Goal: Task Accomplishment & Management: Manage account settings

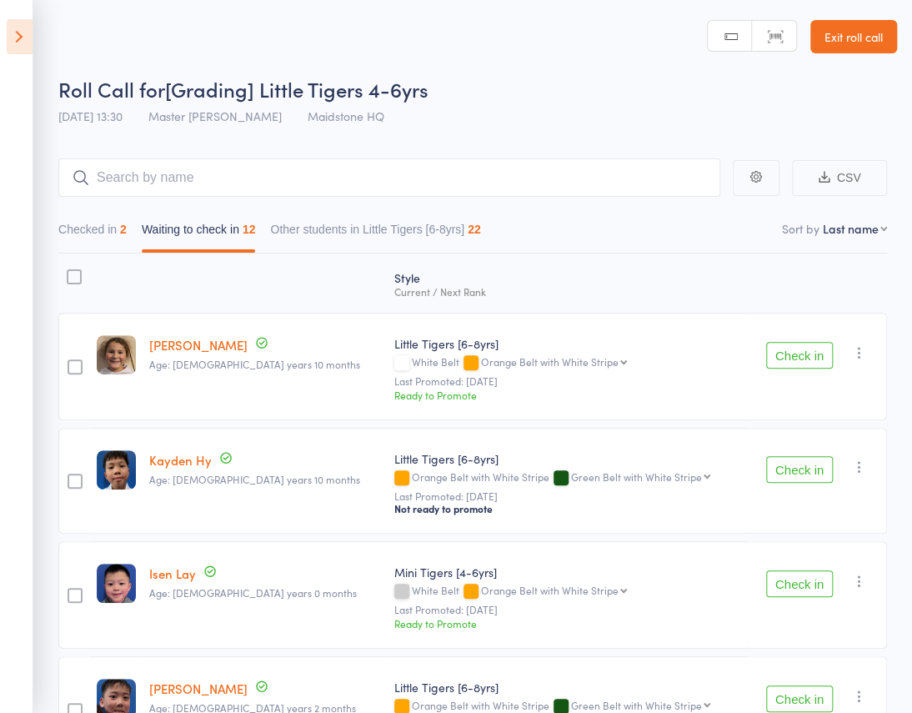
click at [556, 261] on div "Style Current / Next Rank" at bounding box center [567, 283] width 359 height 44
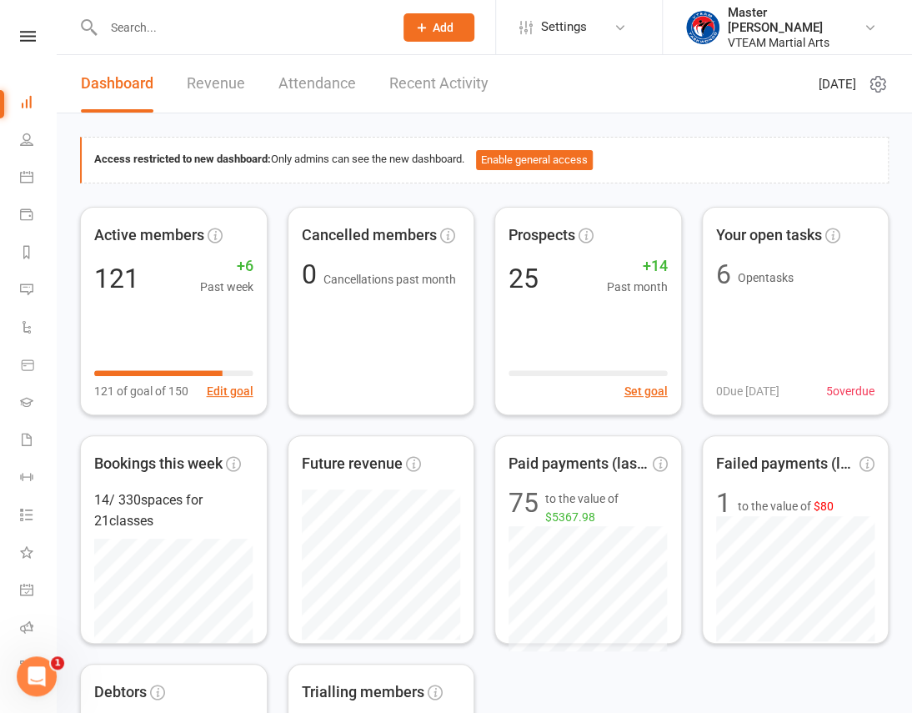
click at [22, 43] on div "Clubworx" at bounding box center [28, 58] width 56 height 54
click at [21, 37] on icon at bounding box center [28, 36] width 16 height 11
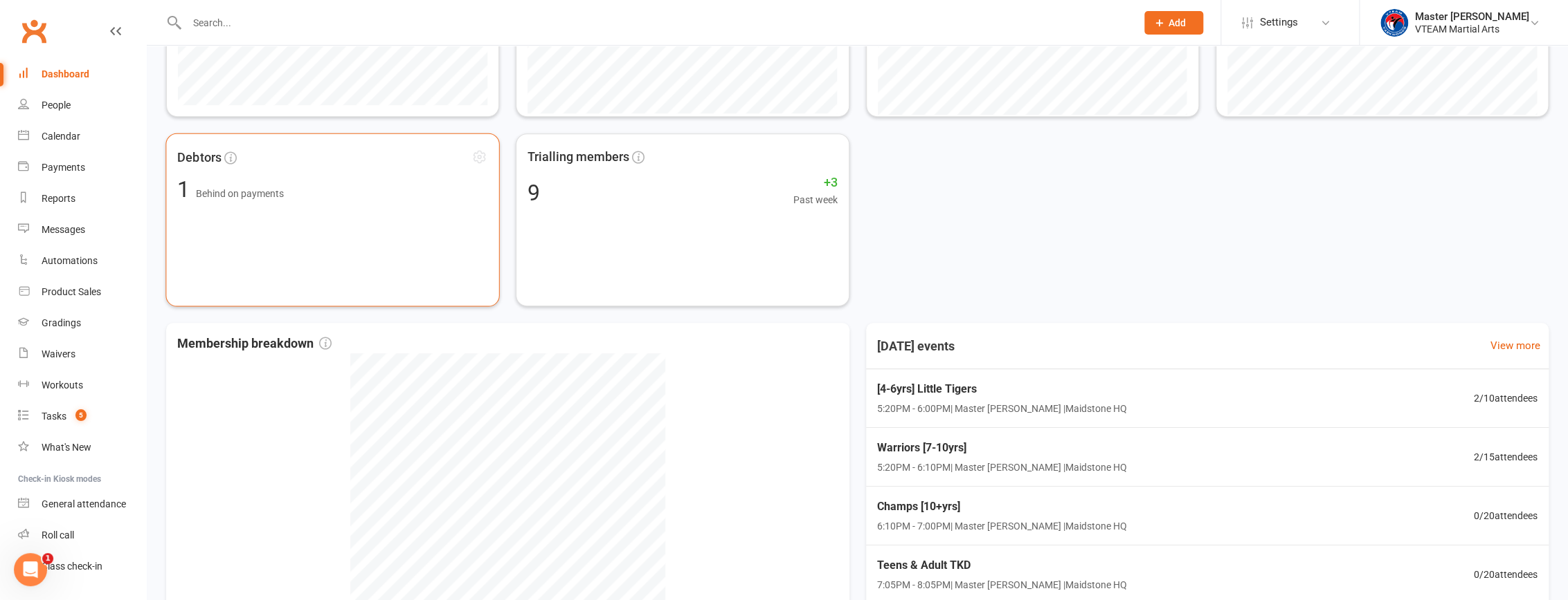
scroll to position [358, 0]
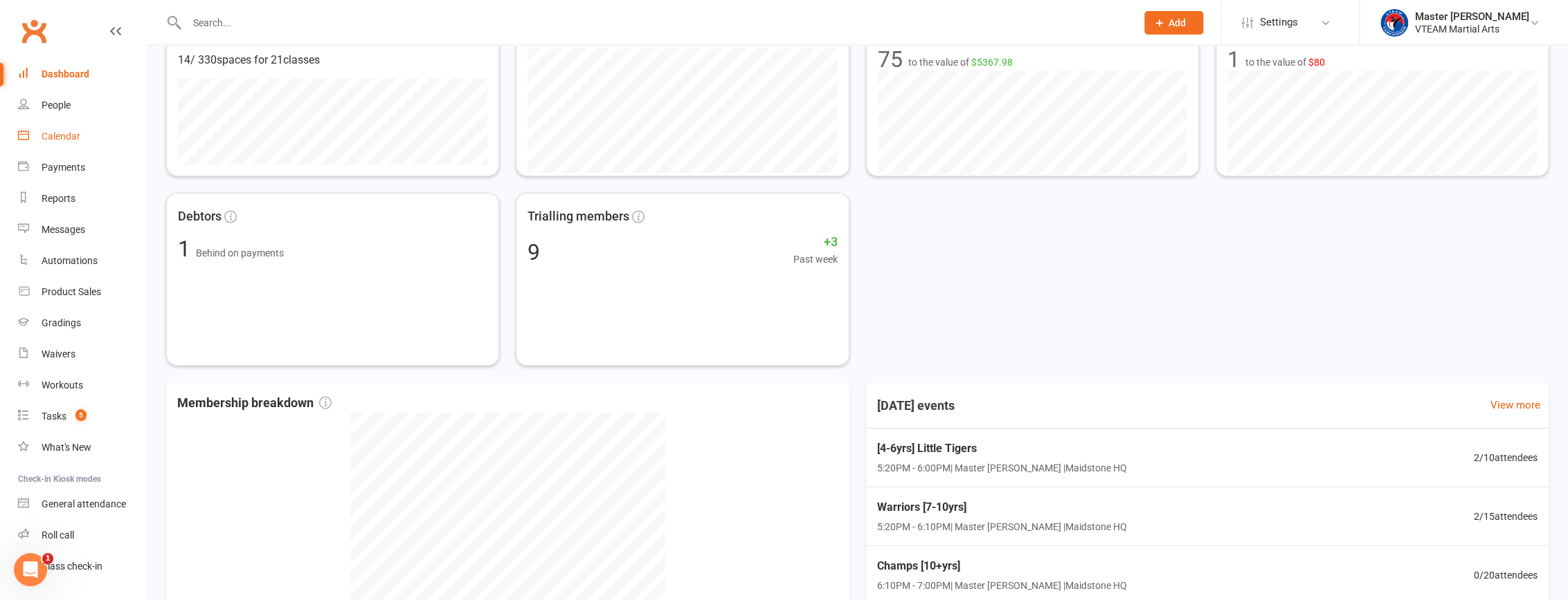
click at [50, 139] on div "Calendar" at bounding box center [61, 136] width 39 height 11
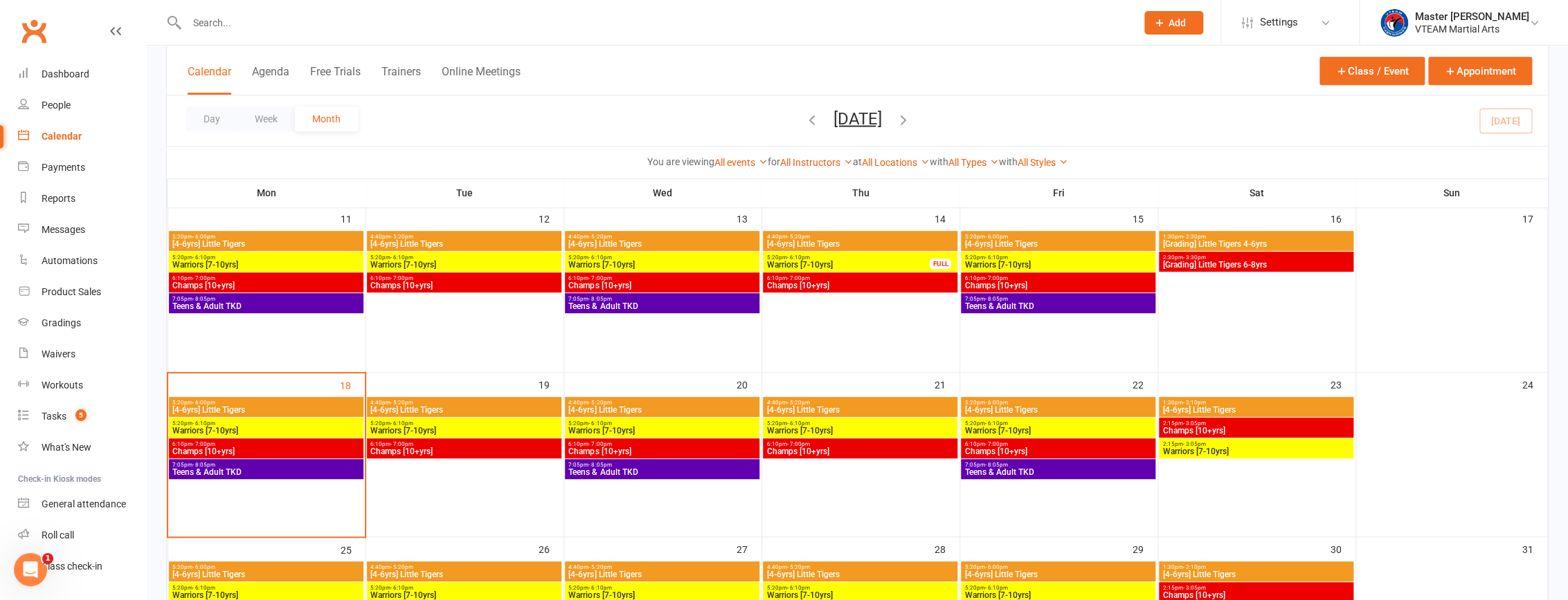
scroll to position [440, 0]
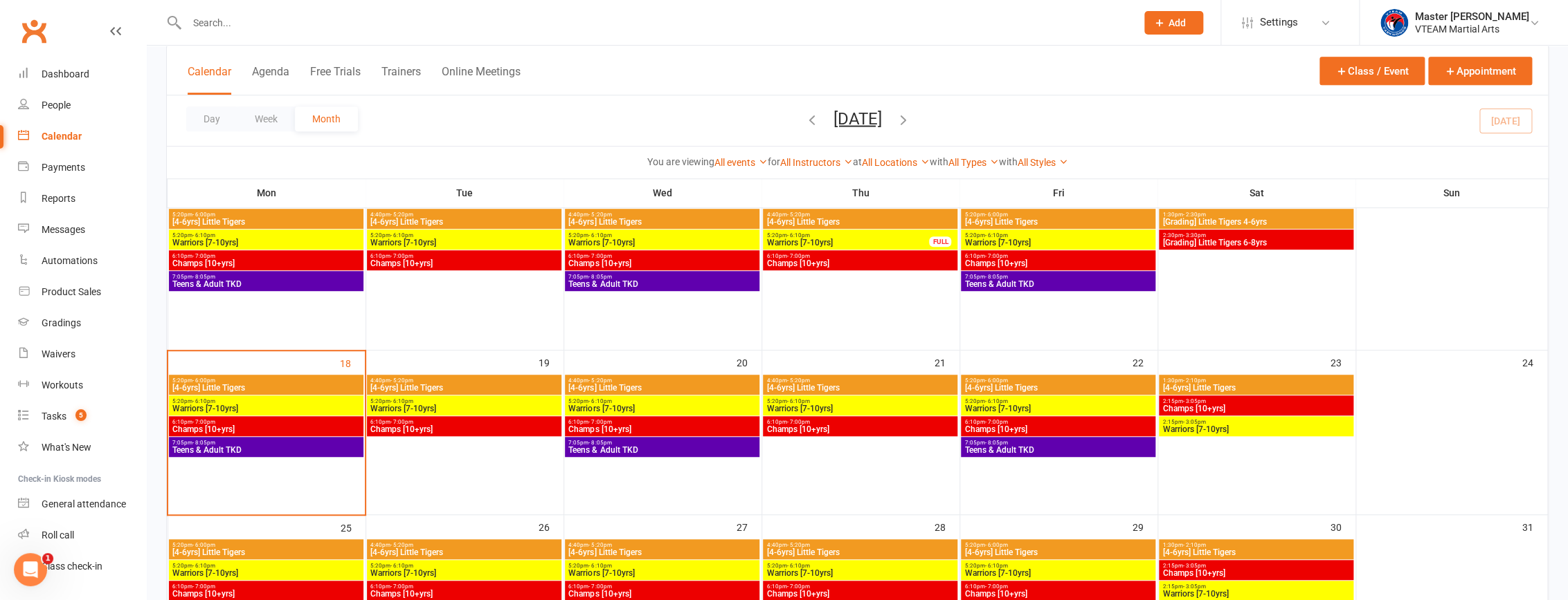
click at [281, 447] on span "Teens & Adult TKD" at bounding box center [267, 451] width 189 height 8
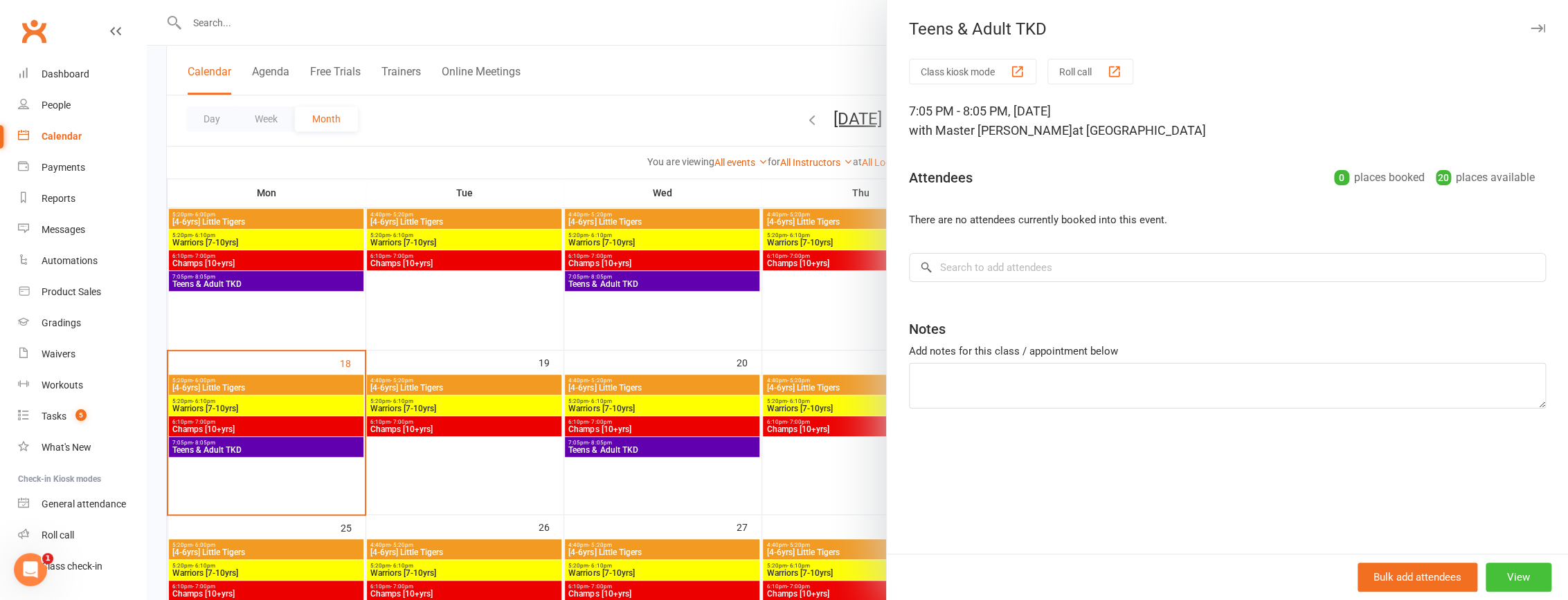
click at [766, 577] on button "View" at bounding box center [1518, 577] width 66 height 29
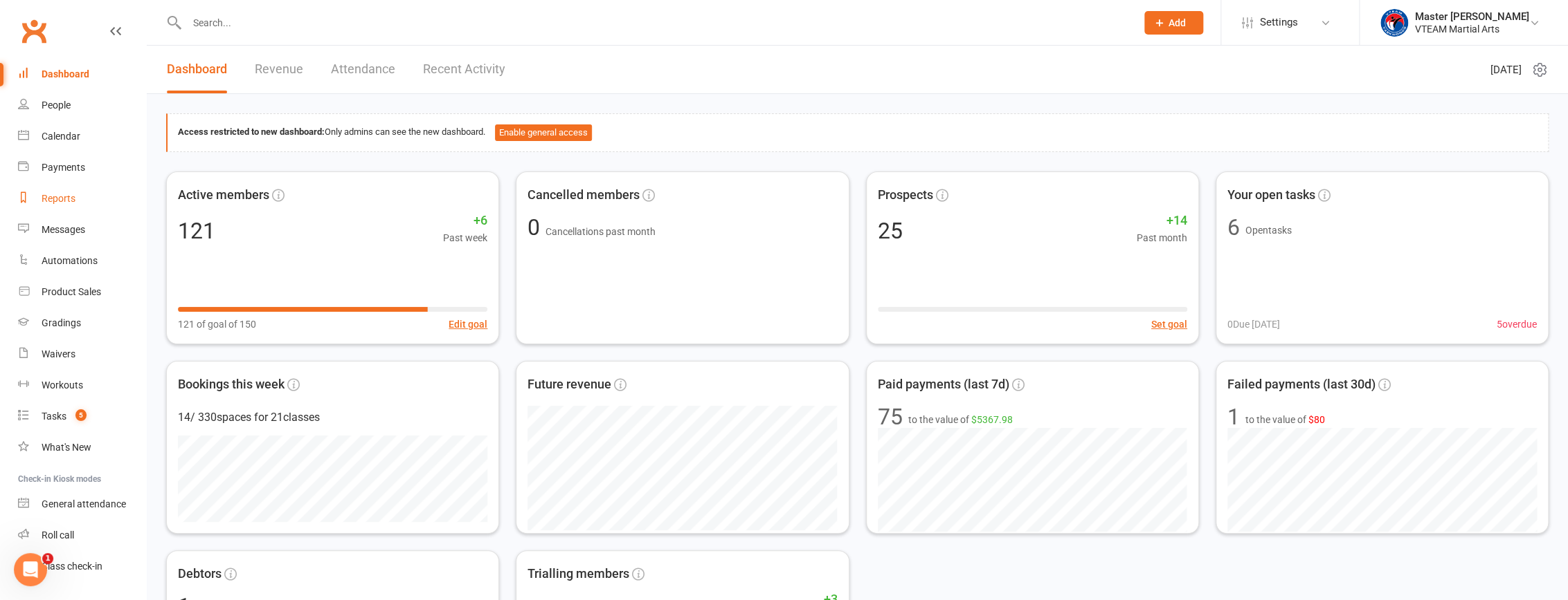
click at [74, 201] on div "Reports" at bounding box center [58, 198] width 34 height 11
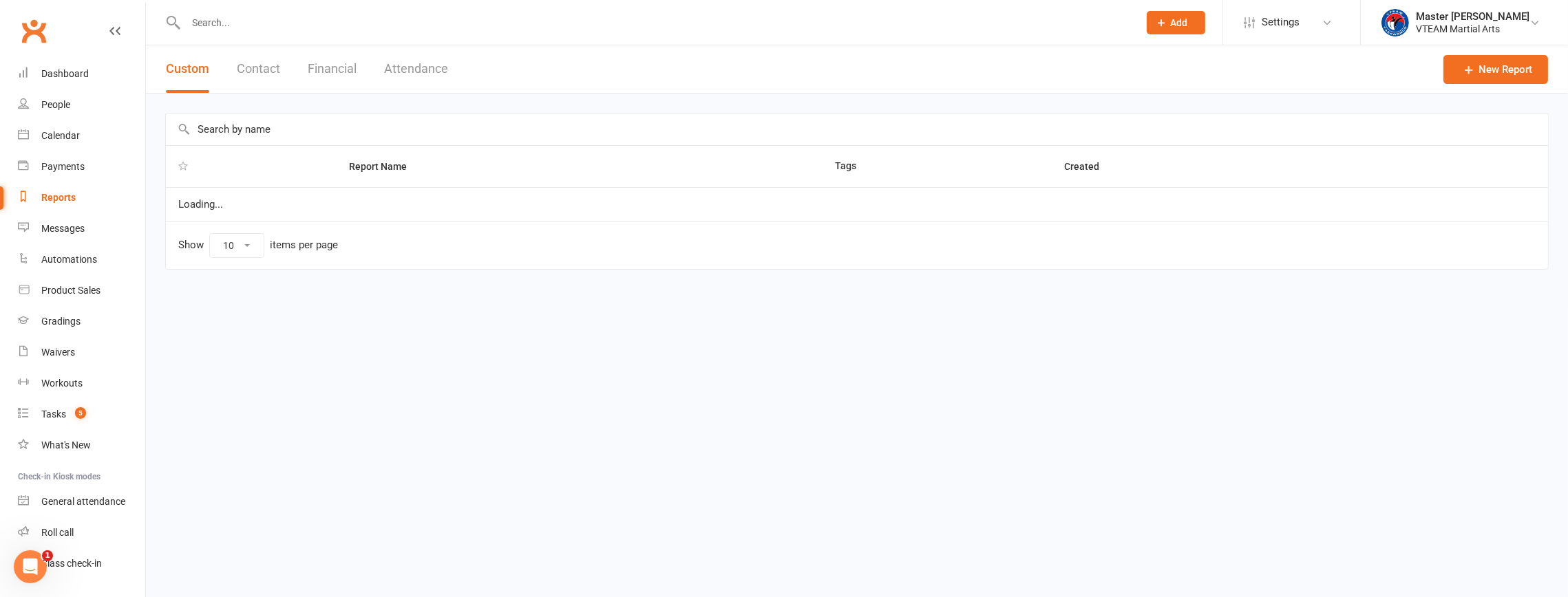
select select "100"
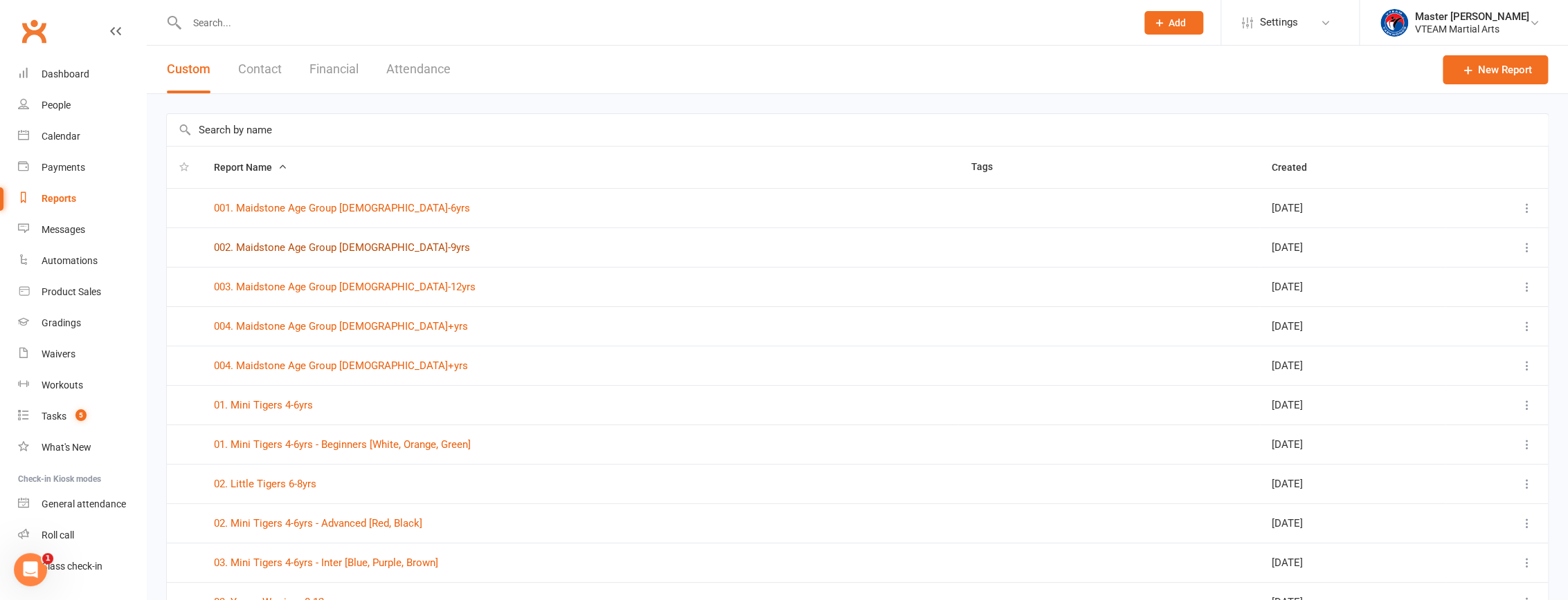
click at [345, 245] on link "002. Maidstone Age Group [DEMOGRAPHIC_DATA]-9yrs" at bounding box center [342, 247] width 256 height 12
click at [93, 67] on link "Dashboard" at bounding box center [82, 75] width 128 height 32
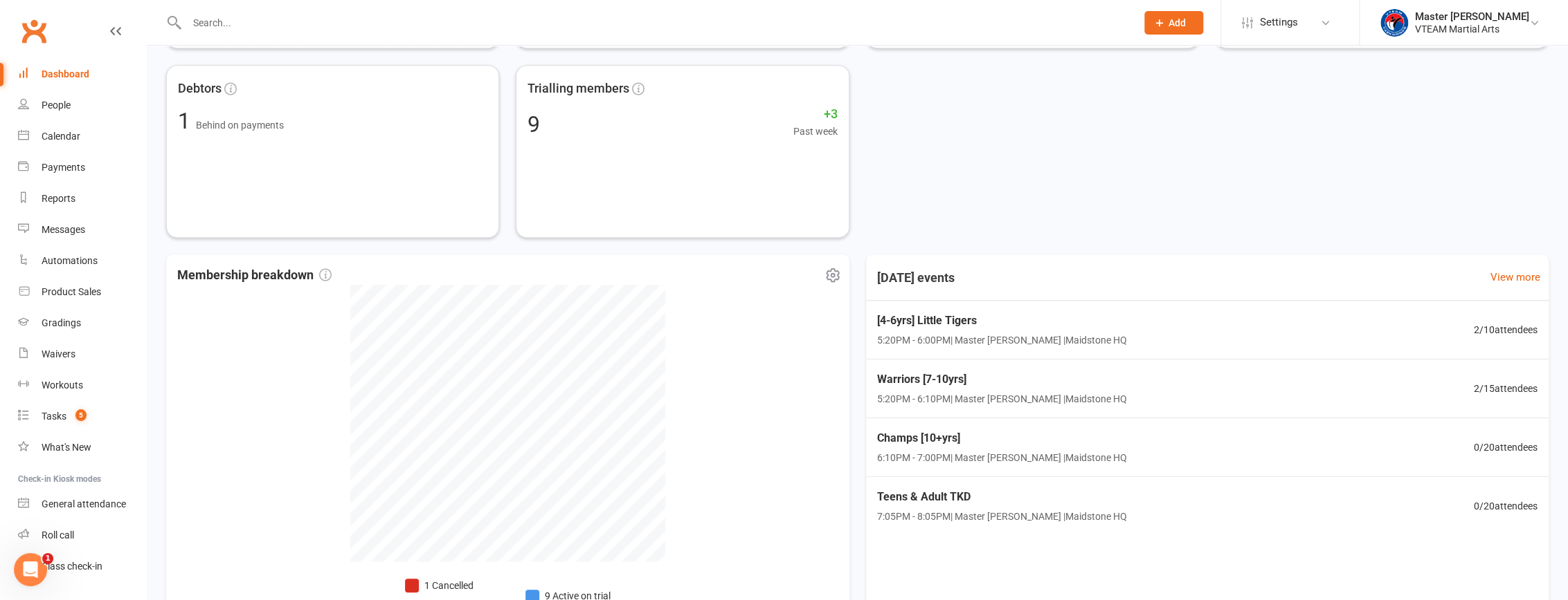
scroll to position [608, 0]
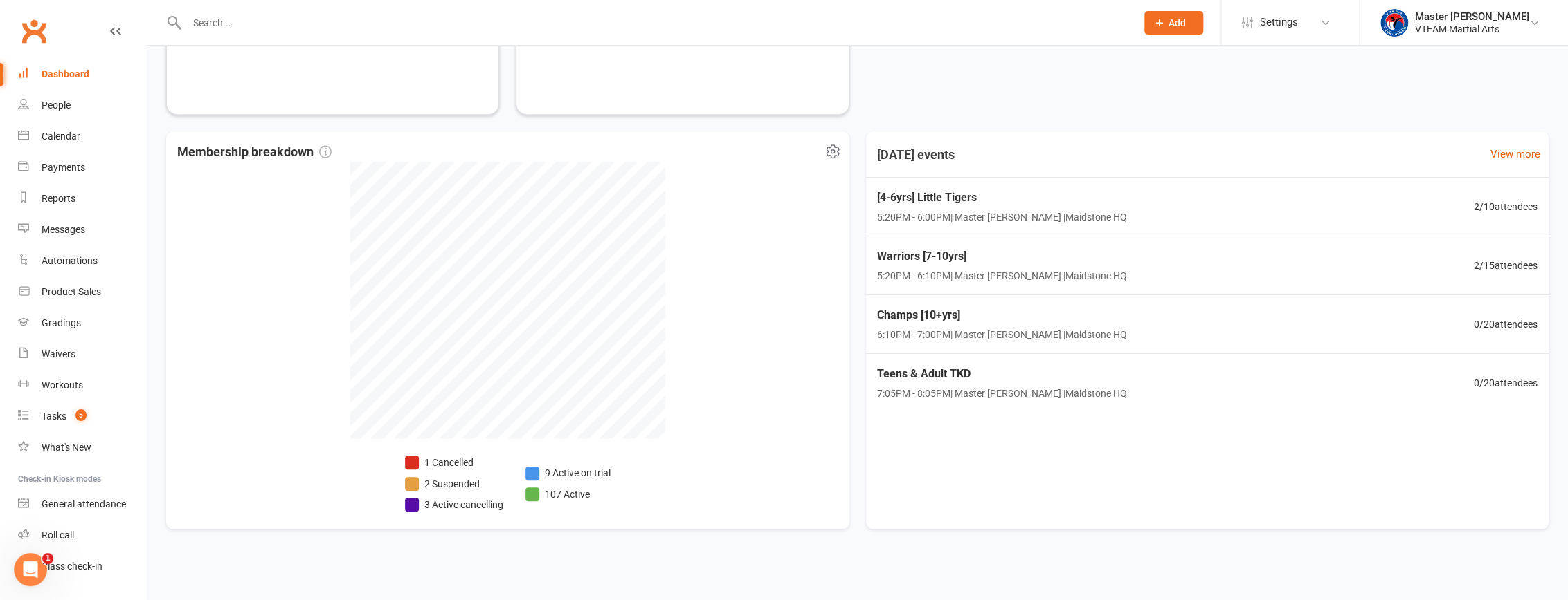
click at [569, 473] on li "9 Active on trial" at bounding box center [568, 473] width 86 height 15
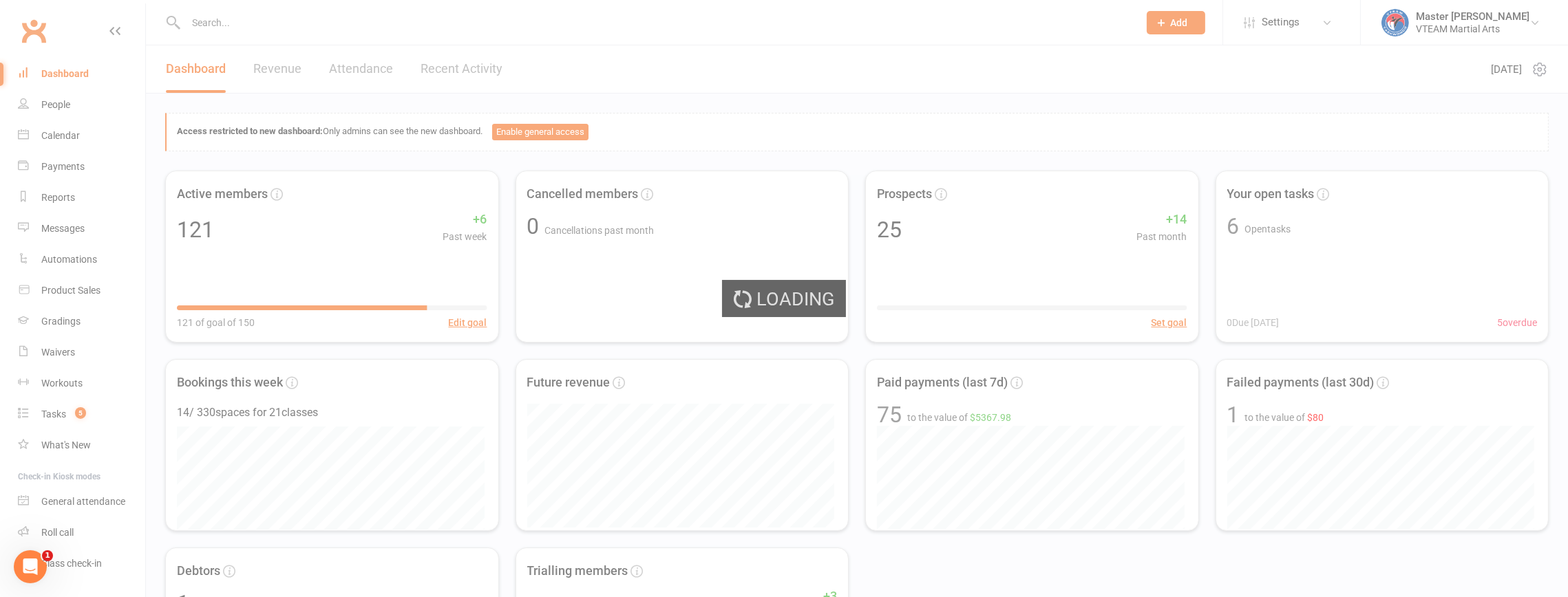
select select "active_trial"
select select "100"
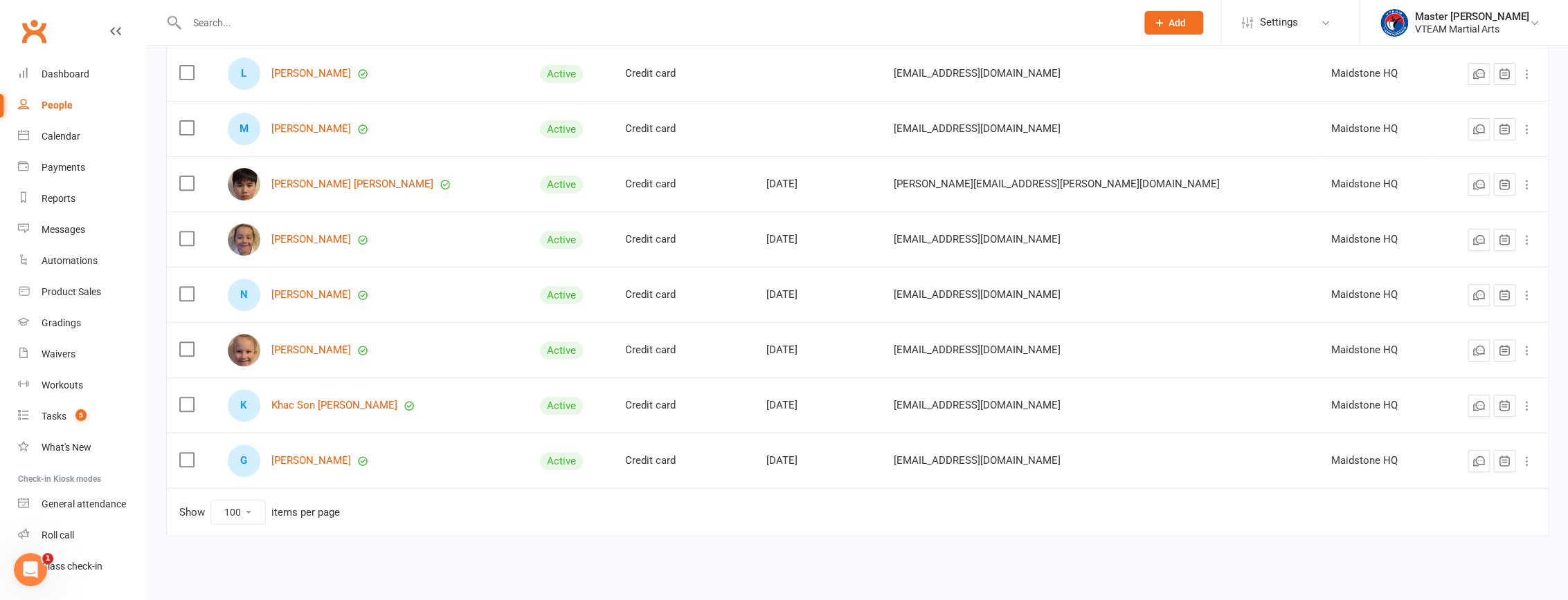
scroll to position [261, 0]
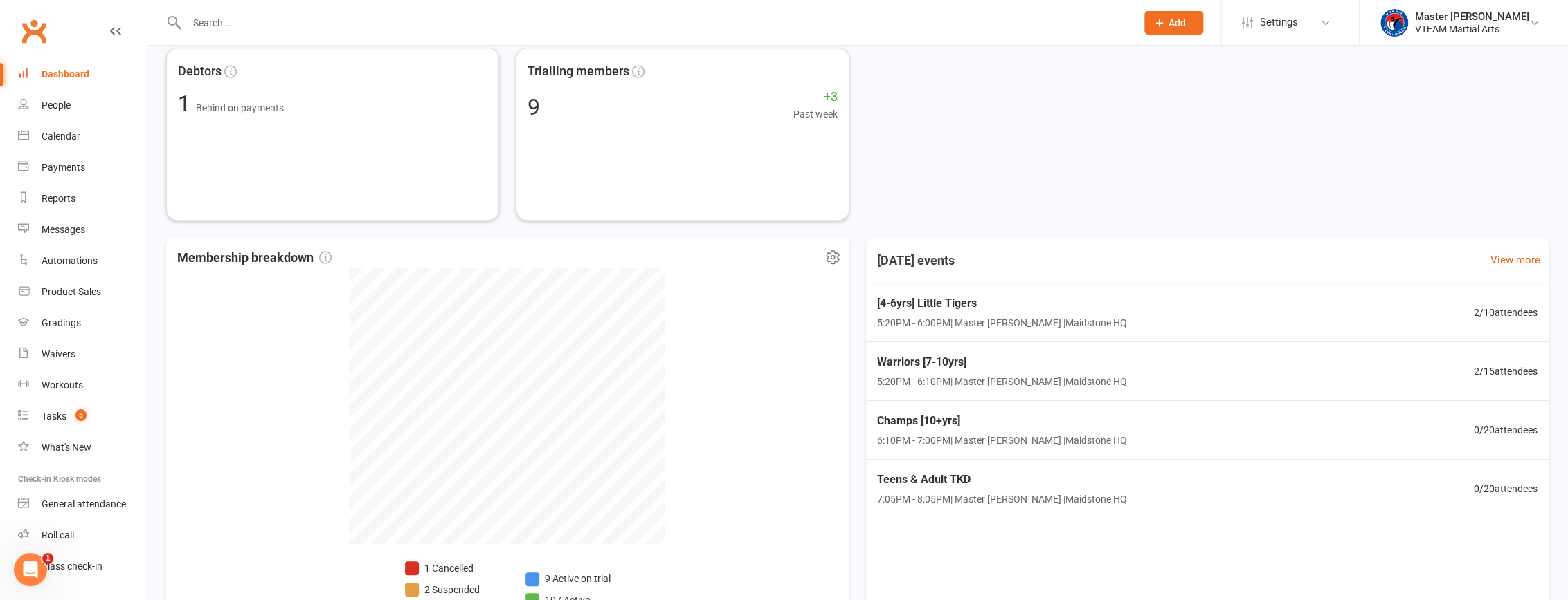
scroll to position [608, 0]
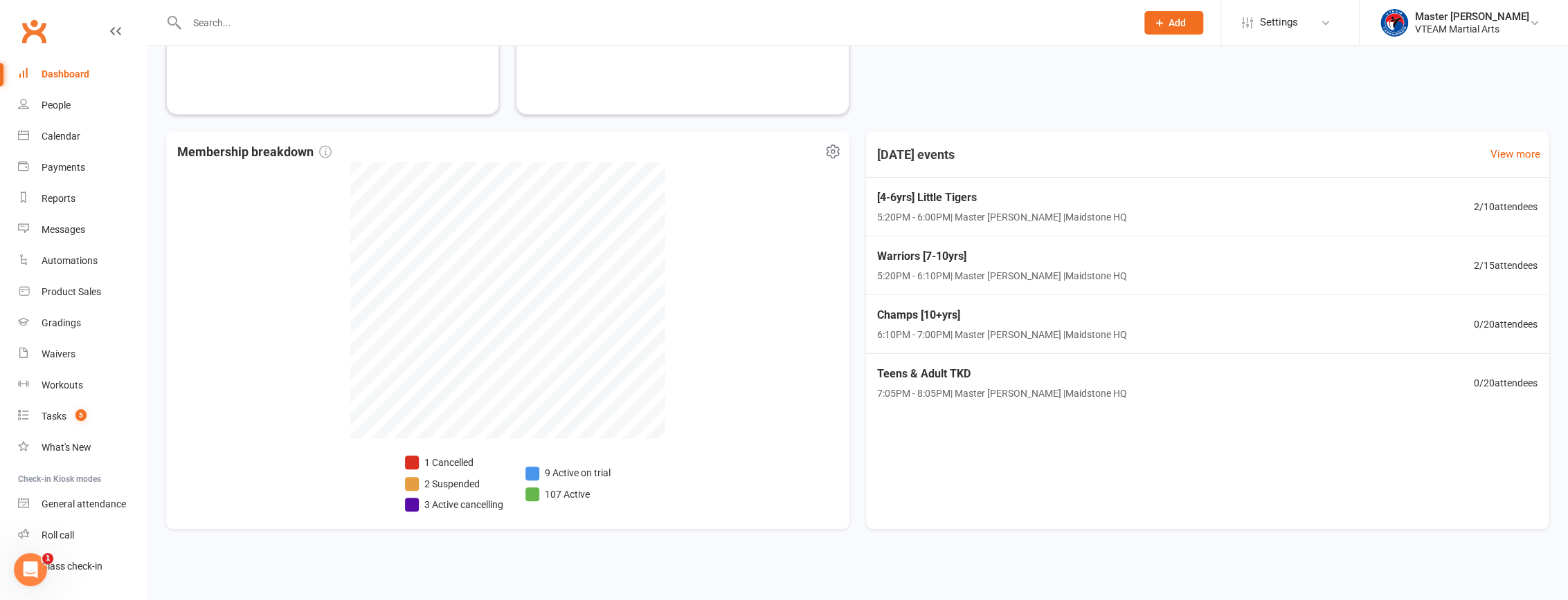
click at [579, 491] on li "107 Active" at bounding box center [568, 495] width 86 height 15
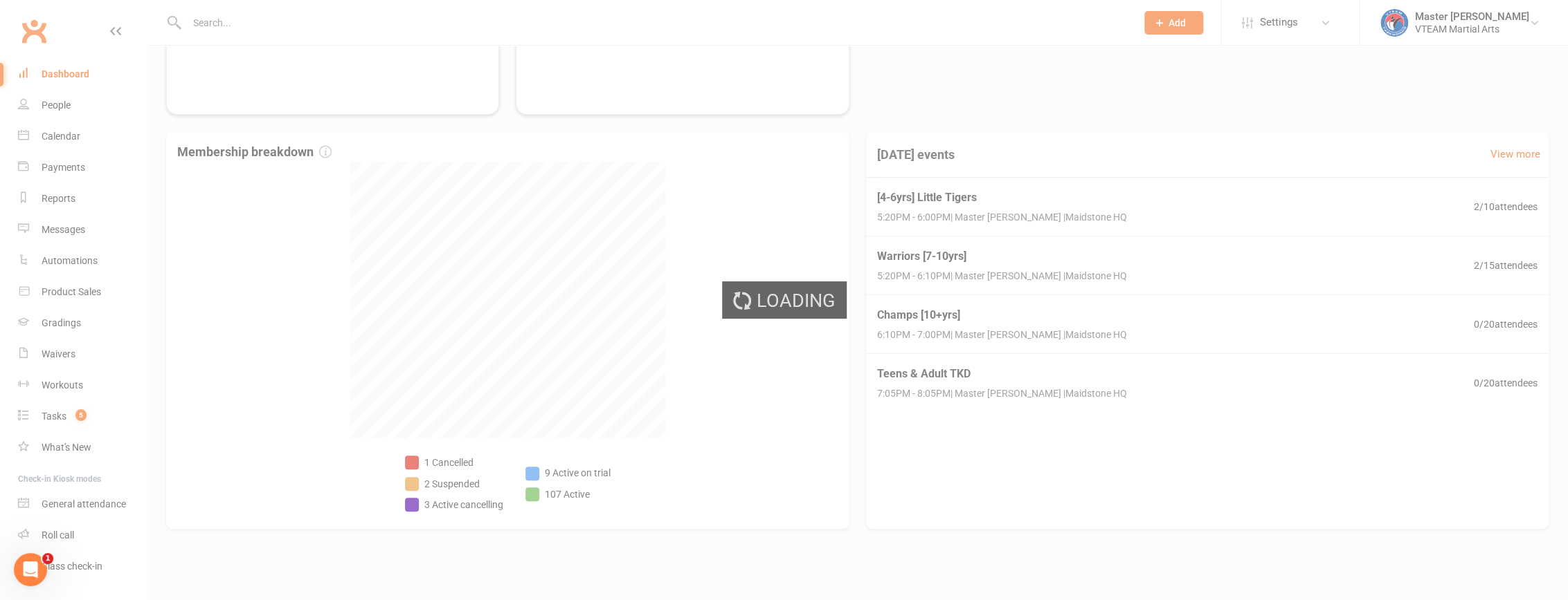
select select "no_trial"
select select "100"
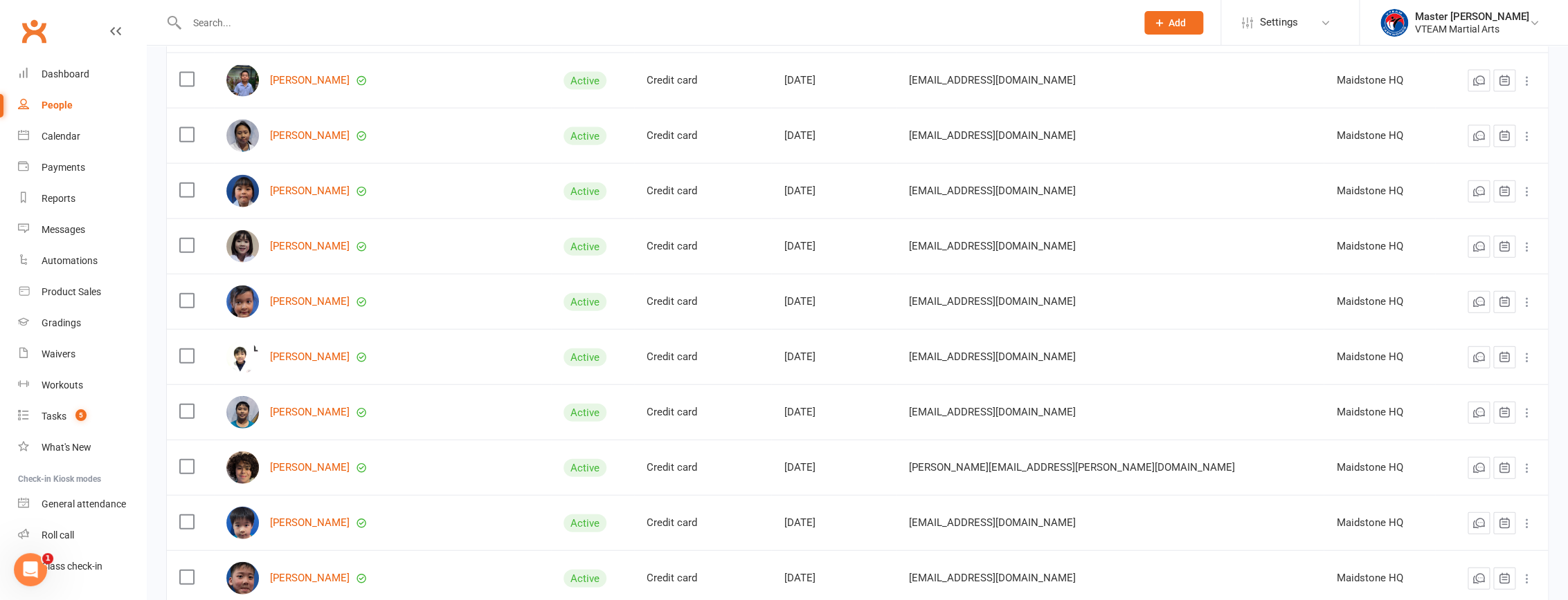
scroll to position [2075, 0]
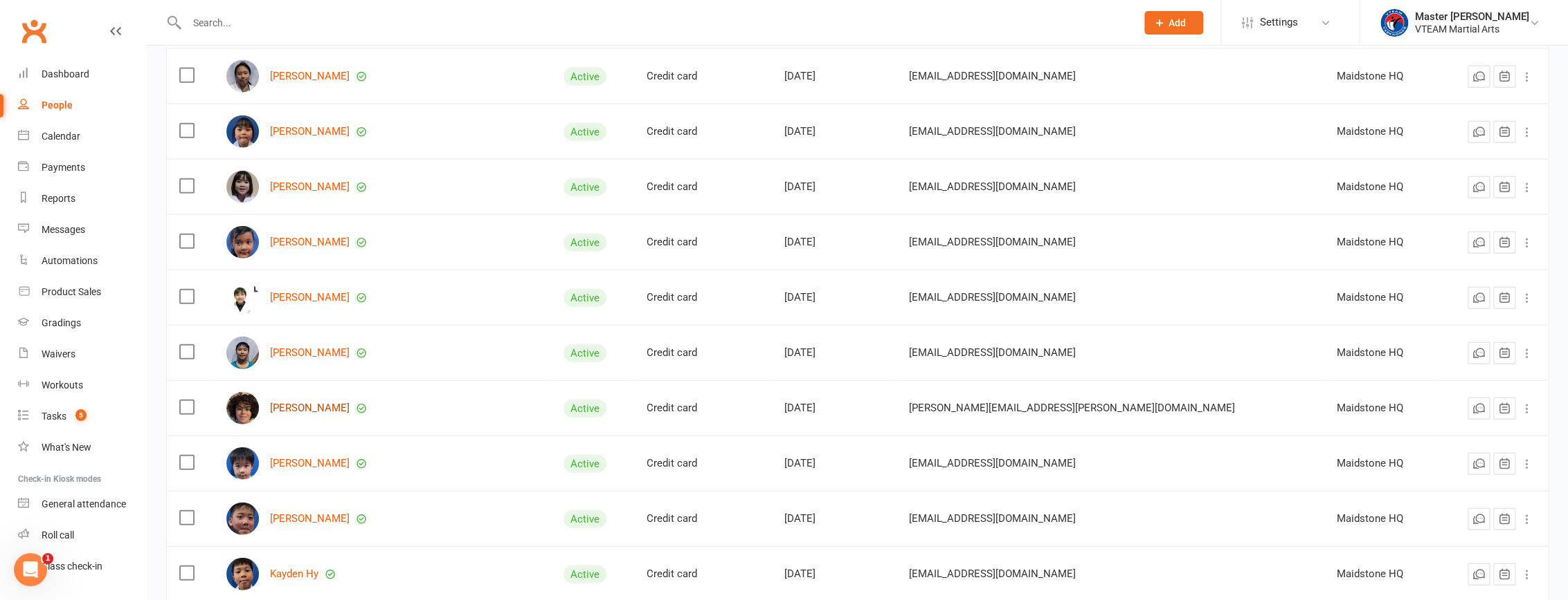
click at [350, 404] on link "Sebastian Scaringi" at bounding box center [310, 408] width 80 height 12
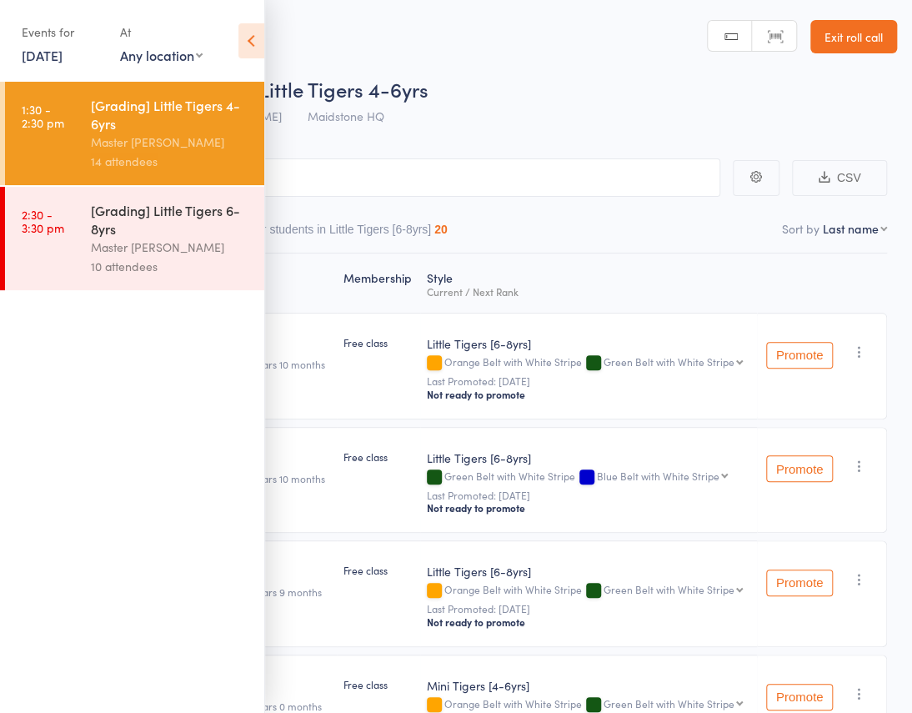
click at [243, 39] on icon at bounding box center [251, 40] width 26 height 35
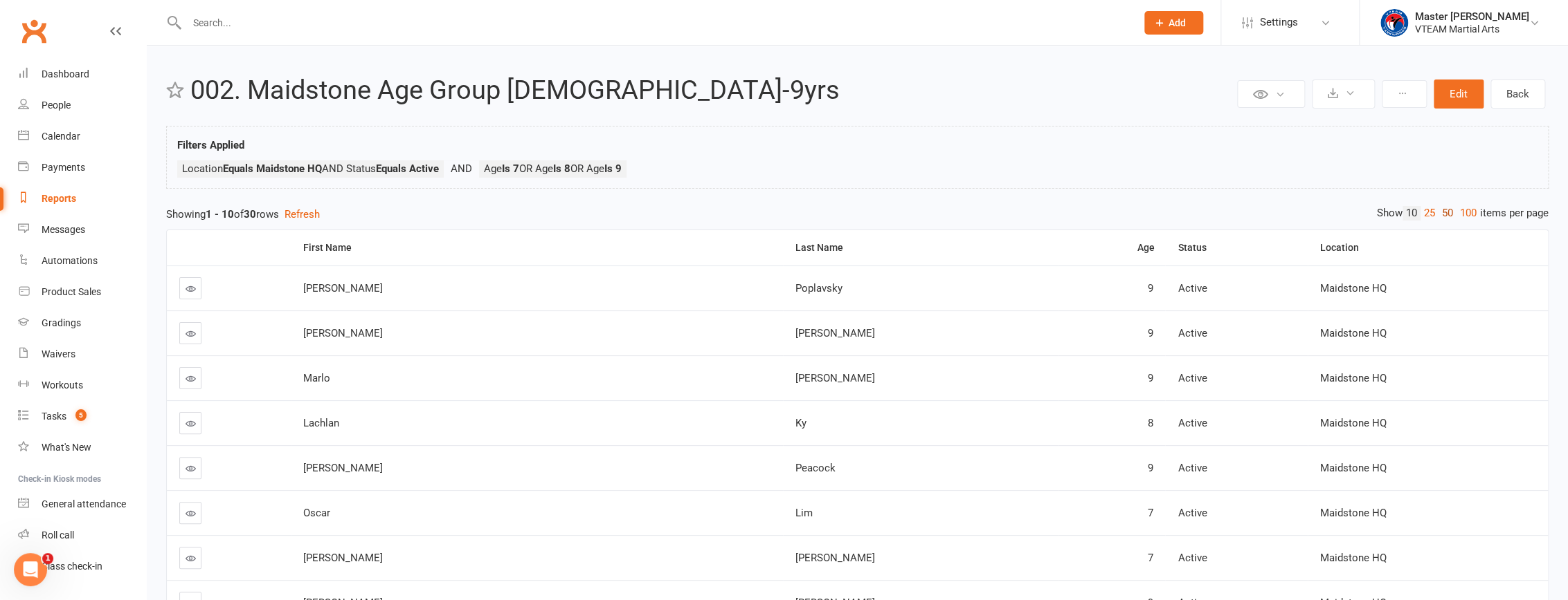
click at [1450, 214] on link "50" at bounding box center [1448, 213] width 18 height 15
click at [1078, 251] on div "Age" at bounding box center [1112, 248] width 84 height 11
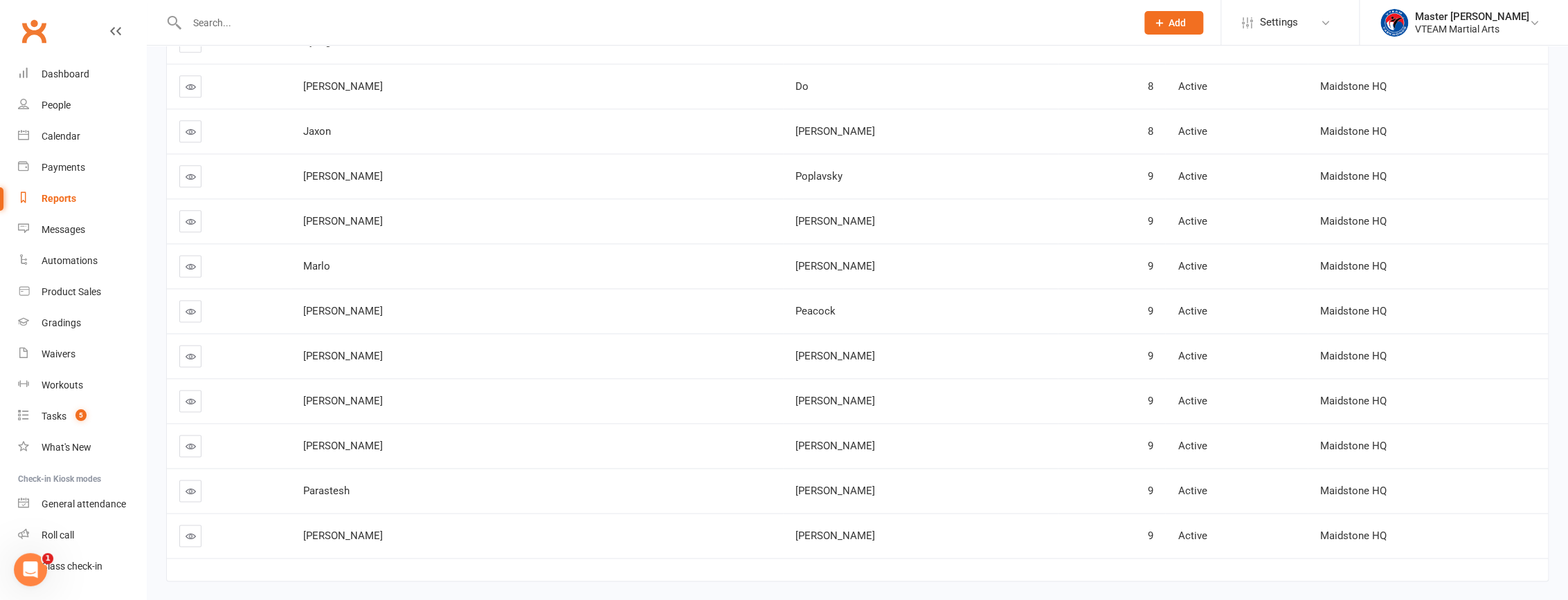
scroll to position [1069, 0]
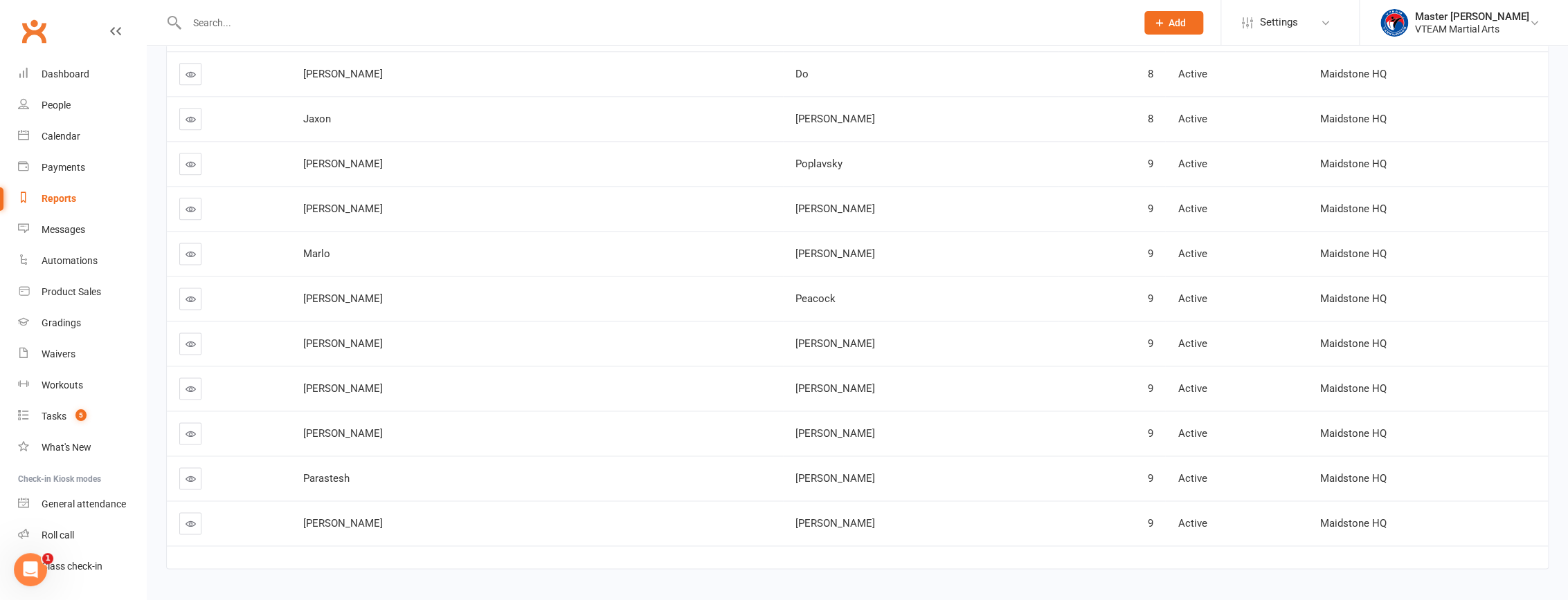
click at [196, 336] on link at bounding box center [190, 344] width 22 height 22
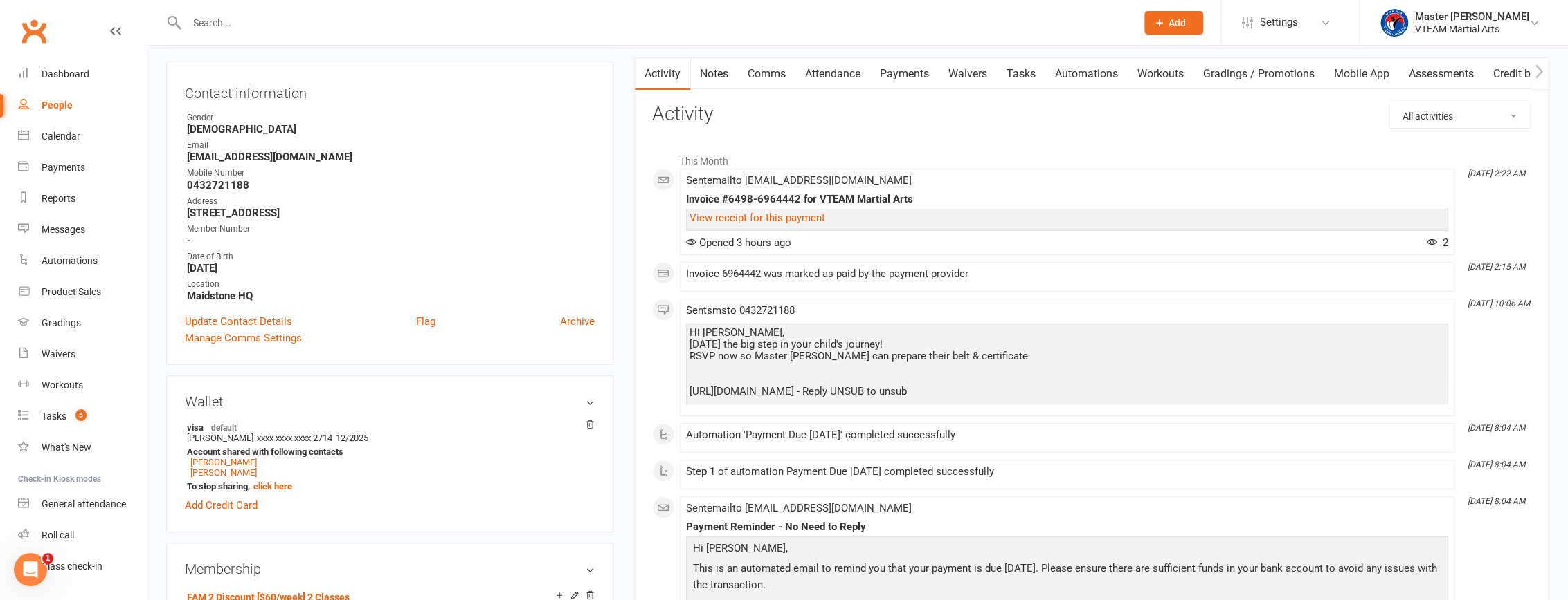
scroll to position [125, 0]
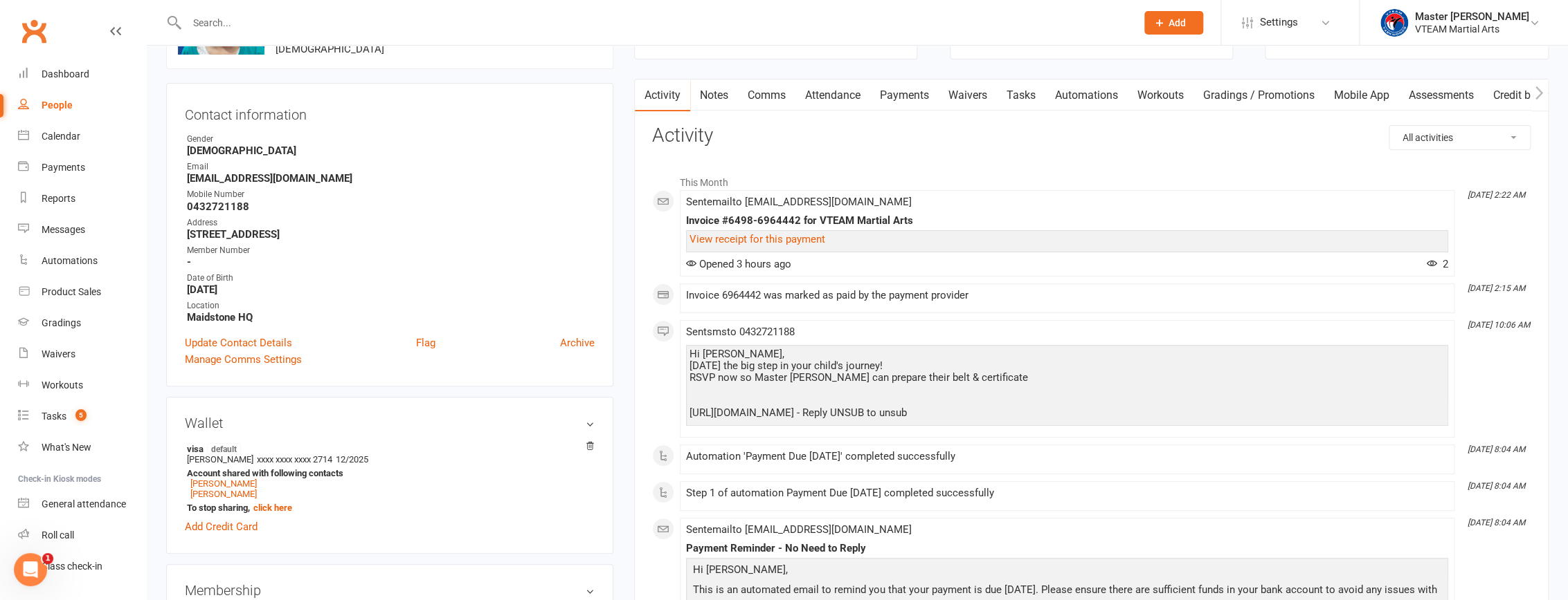
click at [920, 97] on link "Payments" at bounding box center [904, 95] width 69 height 32
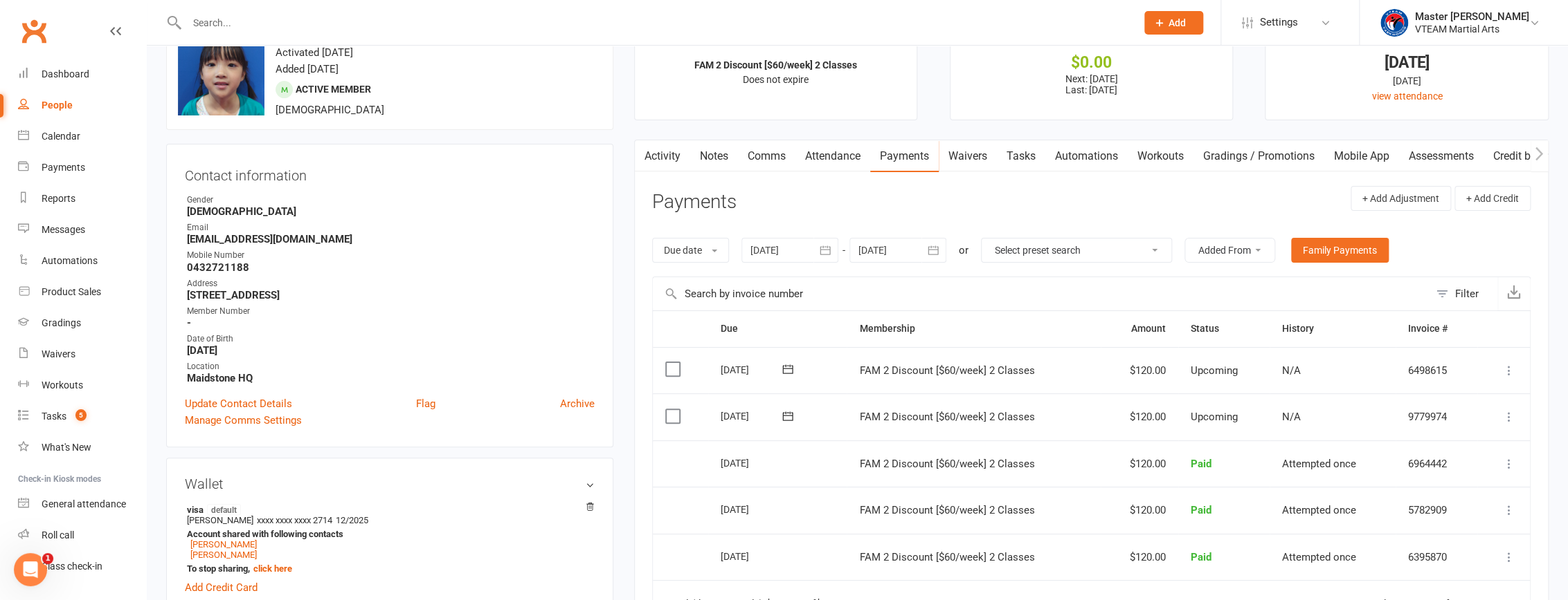
scroll to position [62, 0]
click at [937, 251] on icon "button" at bounding box center [933, 252] width 14 height 14
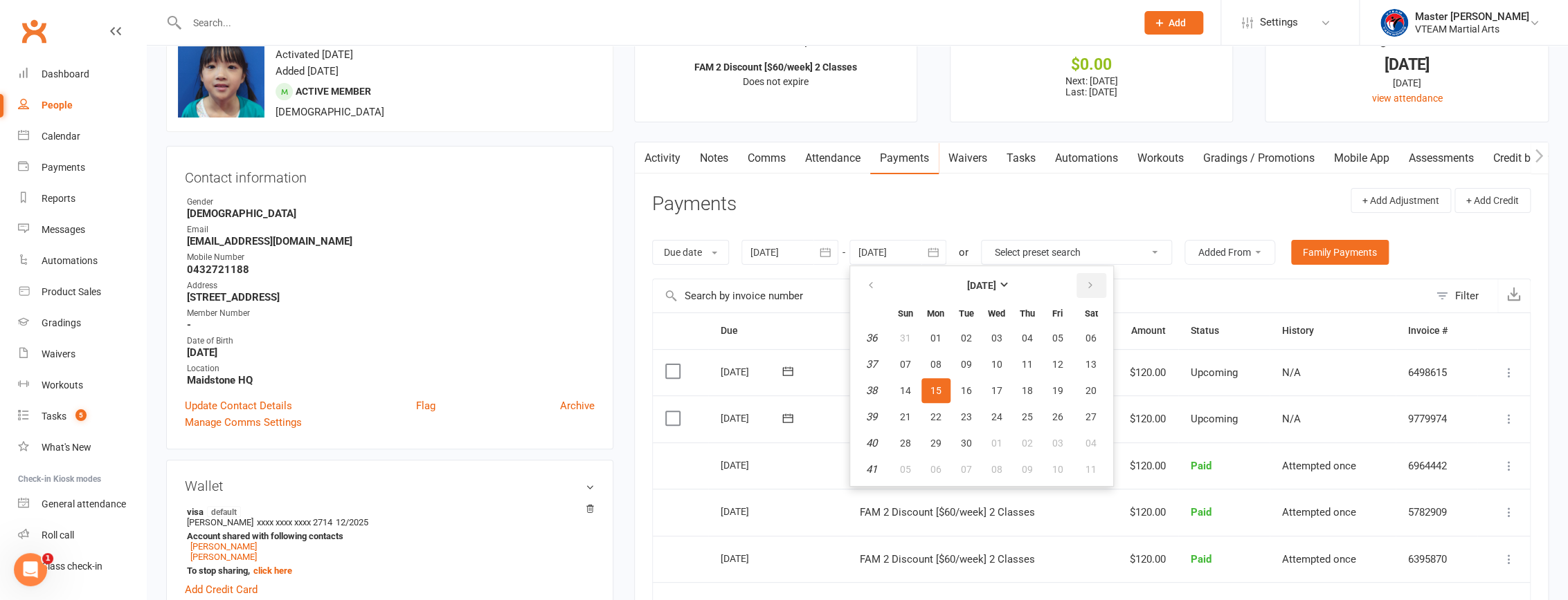
click at [1090, 285] on icon "button" at bounding box center [1090, 285] width 10 height 11
click at [1087, 343] on button "01" at bounding box center [1091, 339] width 36 height 25
type input "01 Nov 2025"
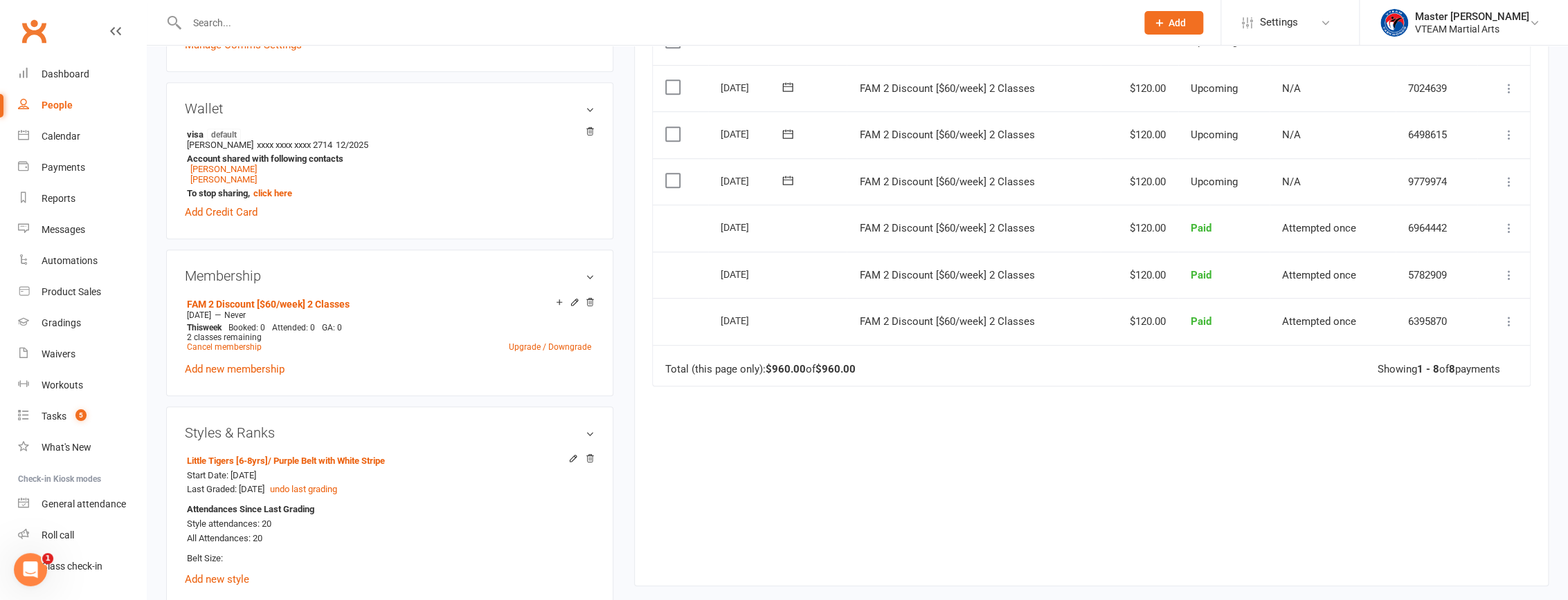
scroll to position [817, 0]
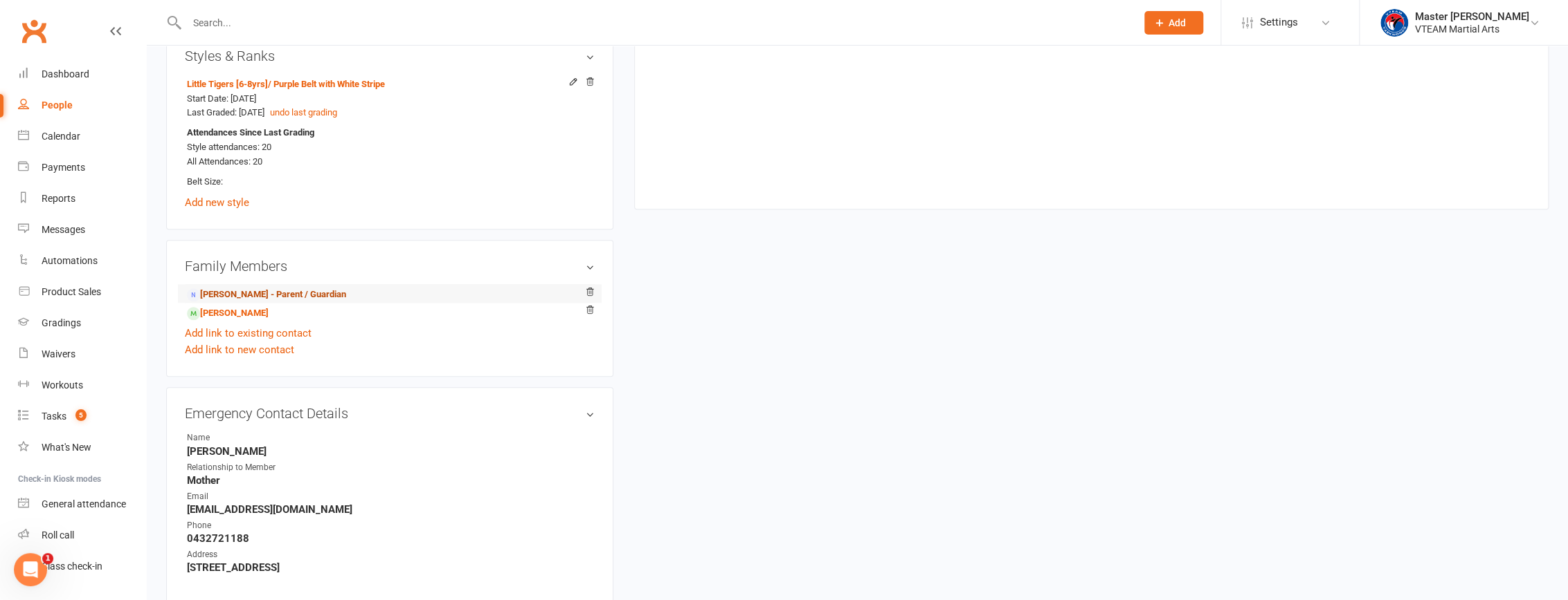
click at [279, 297] on link "[PERSON_NAME] - Parent / Guardian" at bounding box center [267, 295] width 159 height 15
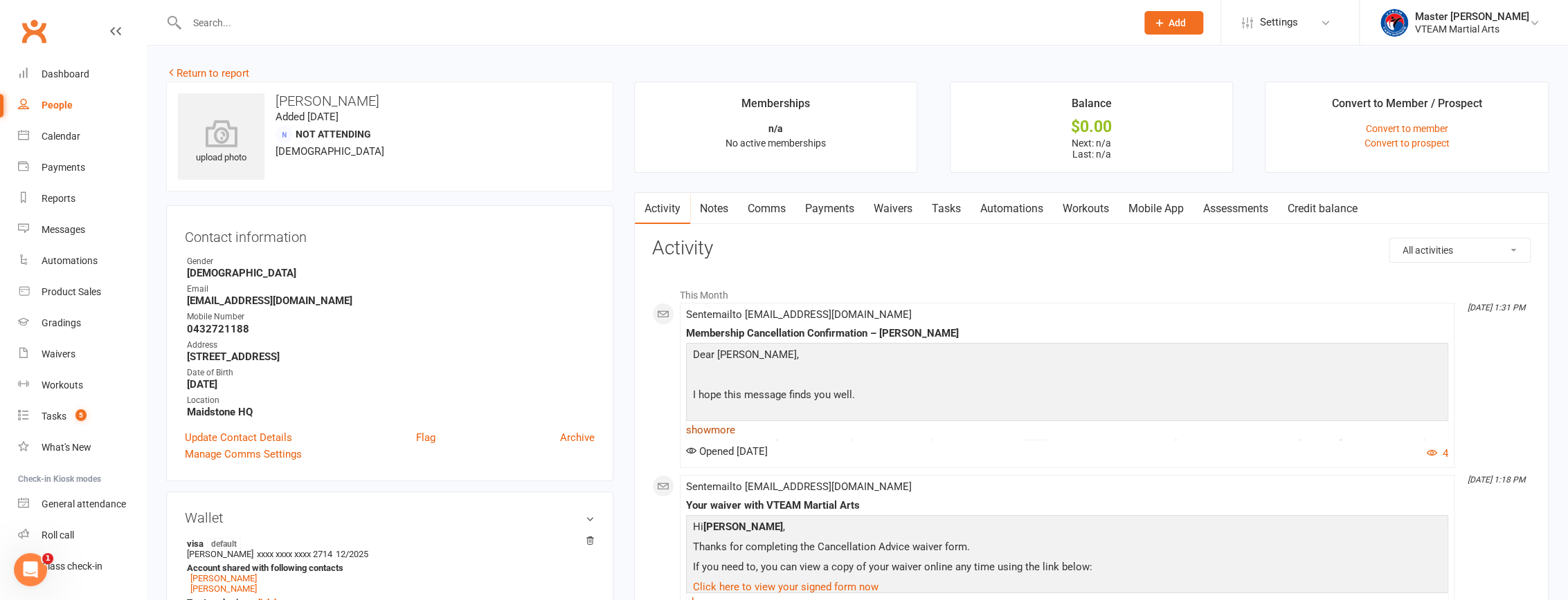
click at [725, 427] on link "show more" at bounding box center [1067, 430] width 762 height 19
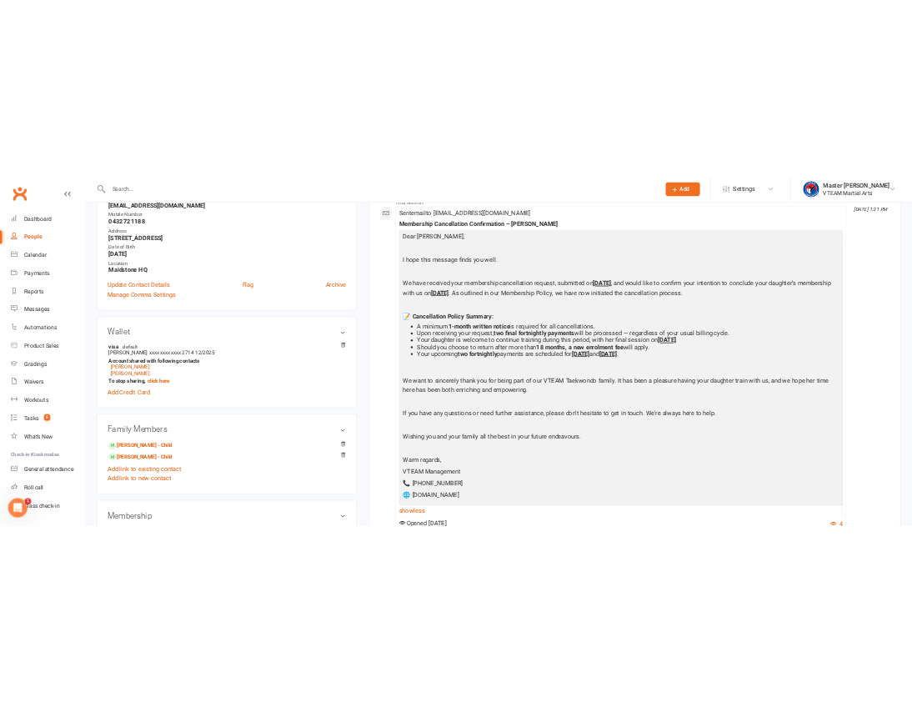
scroll to position [303, 0]
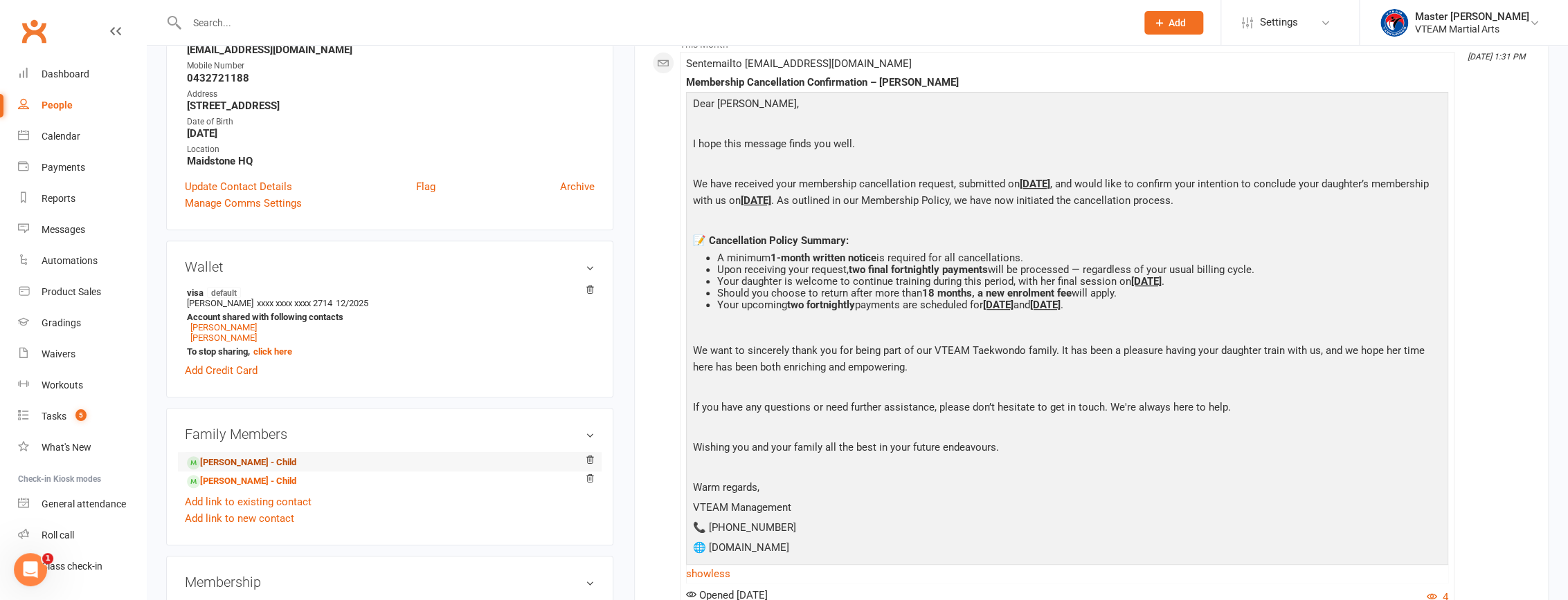
click at [215, 469] on link "Jasmine Lau - Child" at bounding box center [242, 463] width 110 height 15
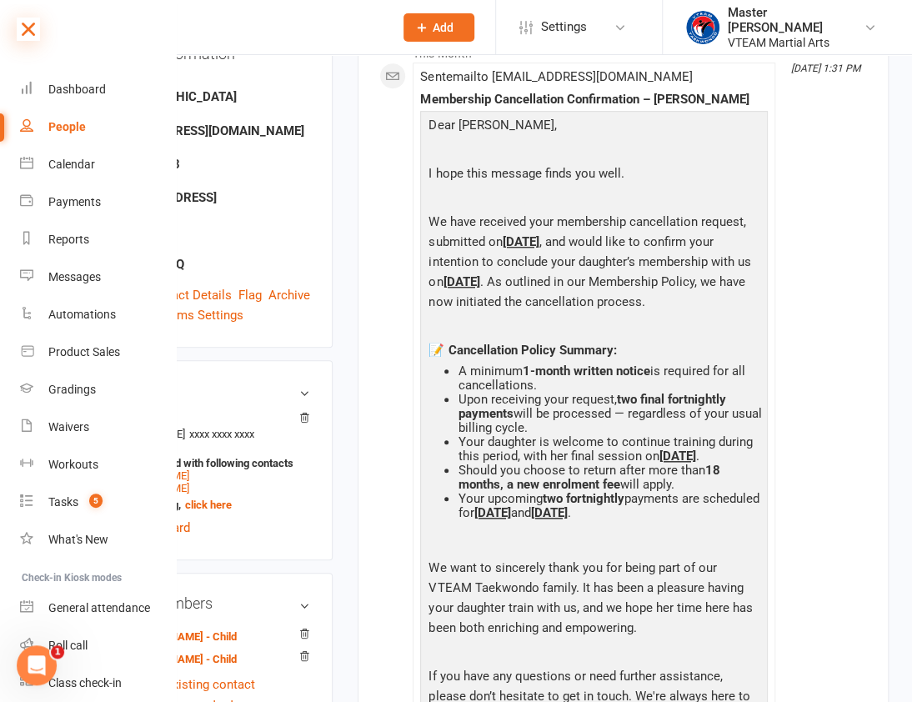
click at [20, 28] on icon at bounding box center [28, 29] width 23 height 23
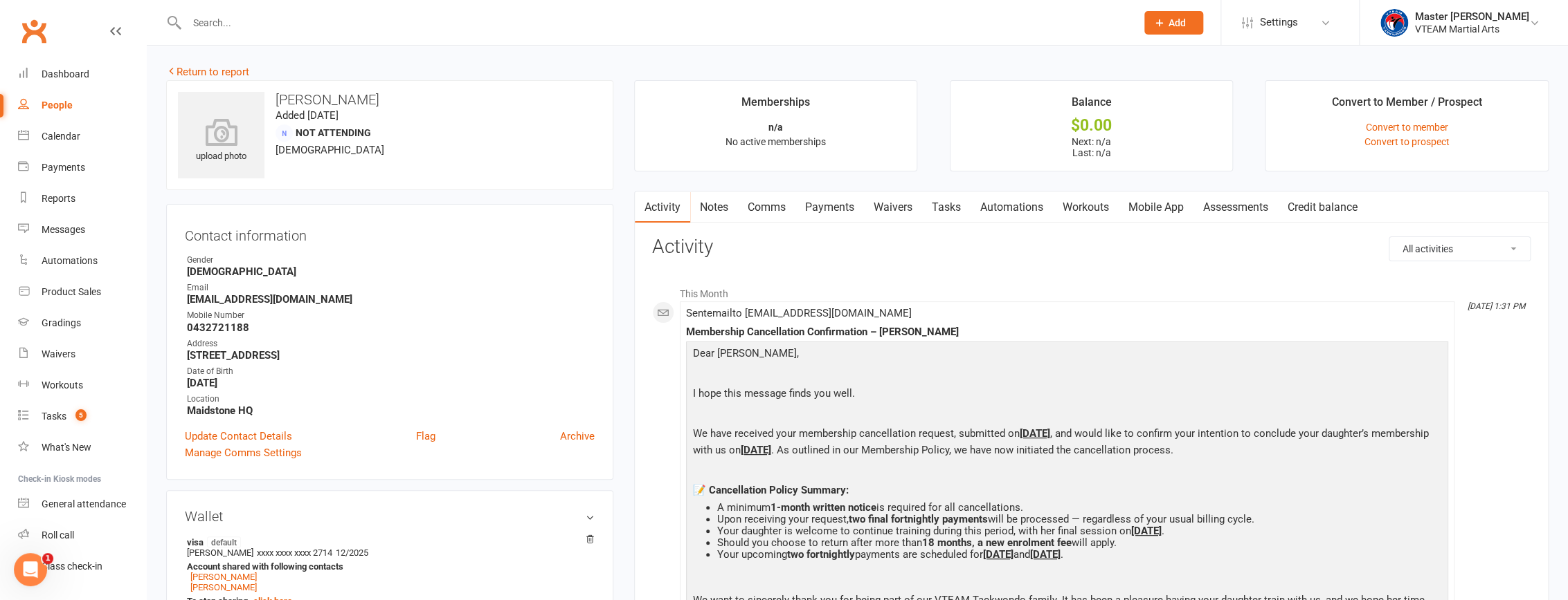
scroll to position [0, 0]
click at [211, 72] on link "Return to report" at bounding box center [208, 73] width 83 height 12
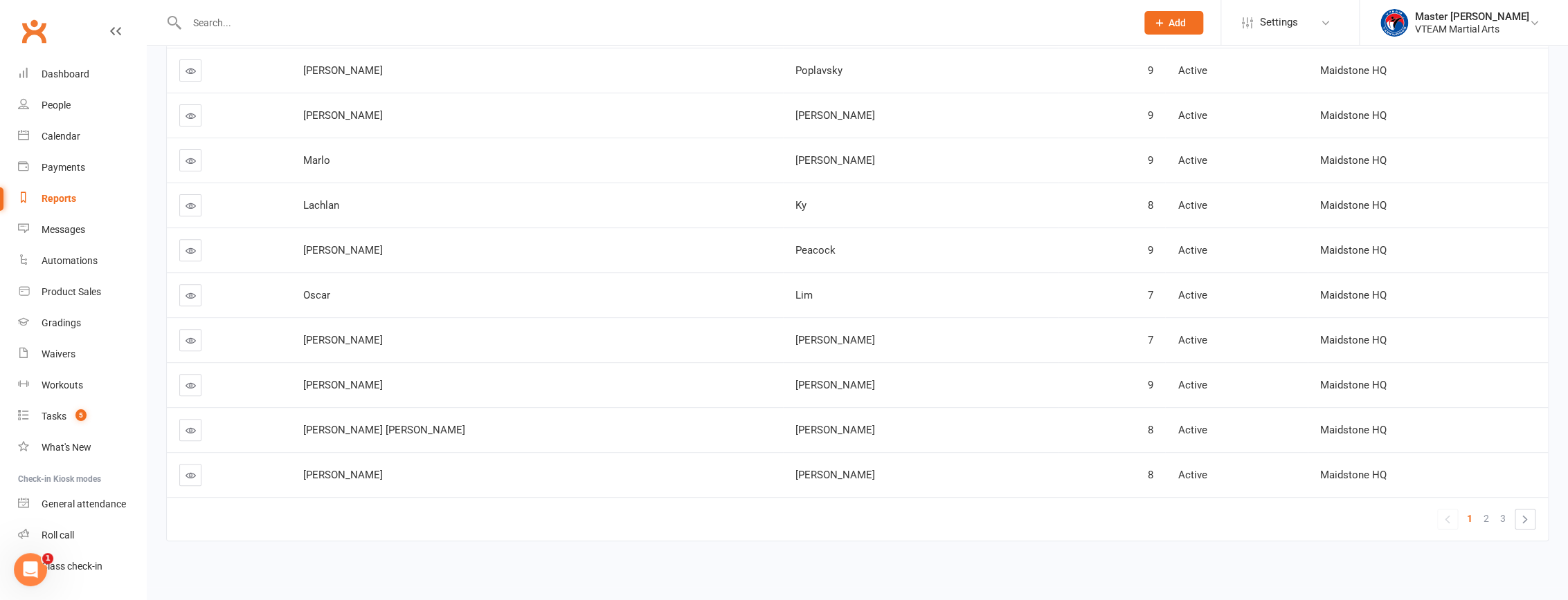
scroll to position [223, 0]
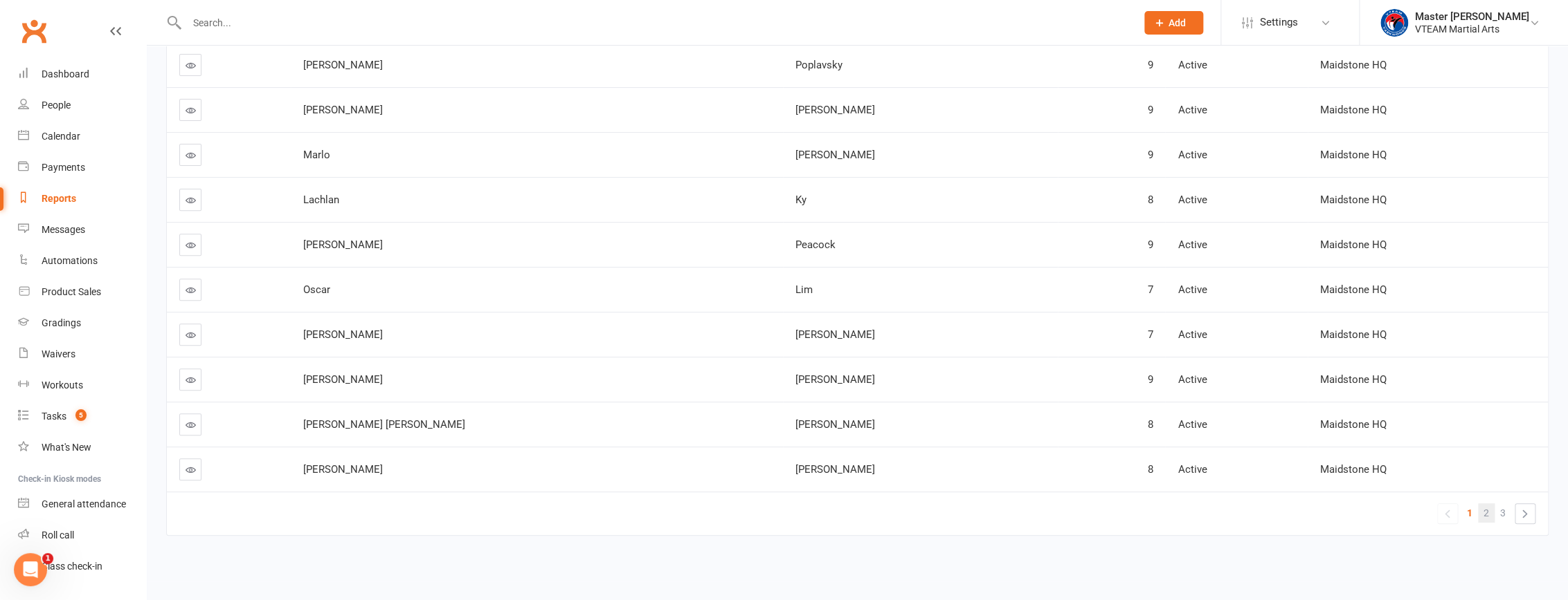
click at [1486, 510] on span "2" at bounding box center [1486, 513] width 6 height 19
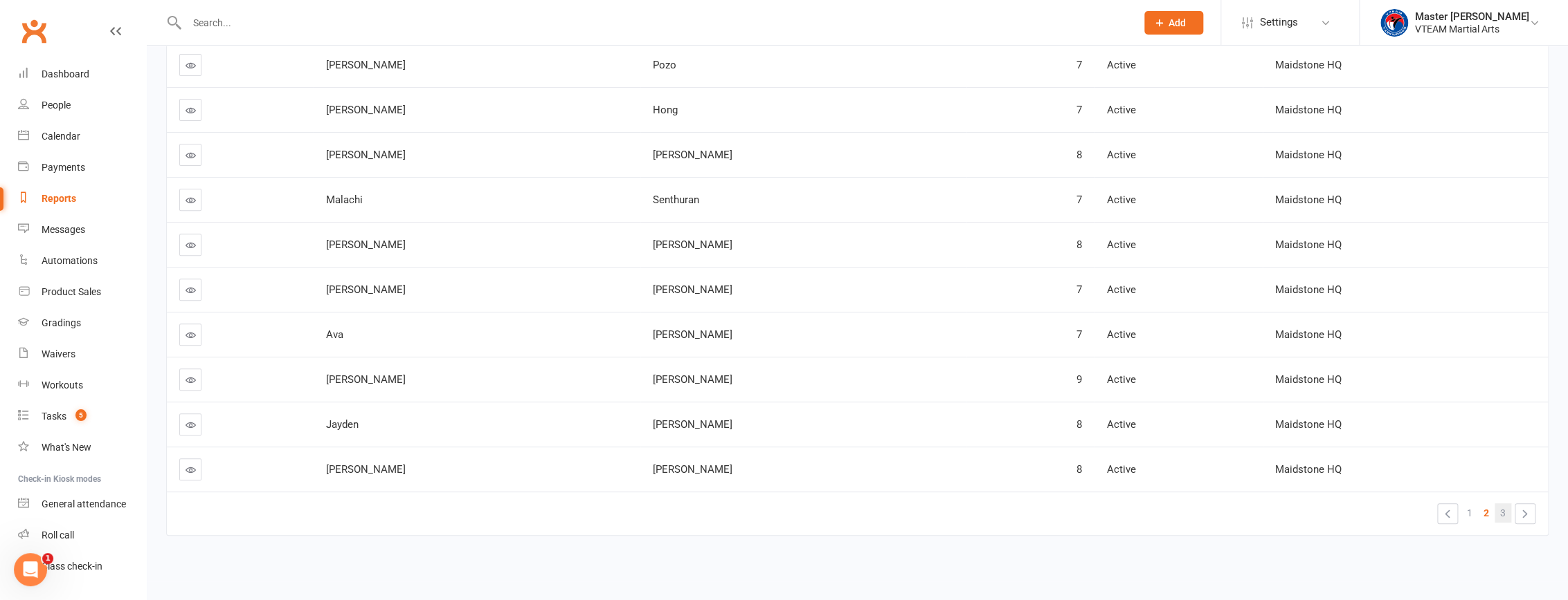
click at [1504, 515] on span "3" at bounding box center [1502, 513] width 6 height 19
click at [189, 200] on icon at bounding box center [190, 200] width 11 height 11
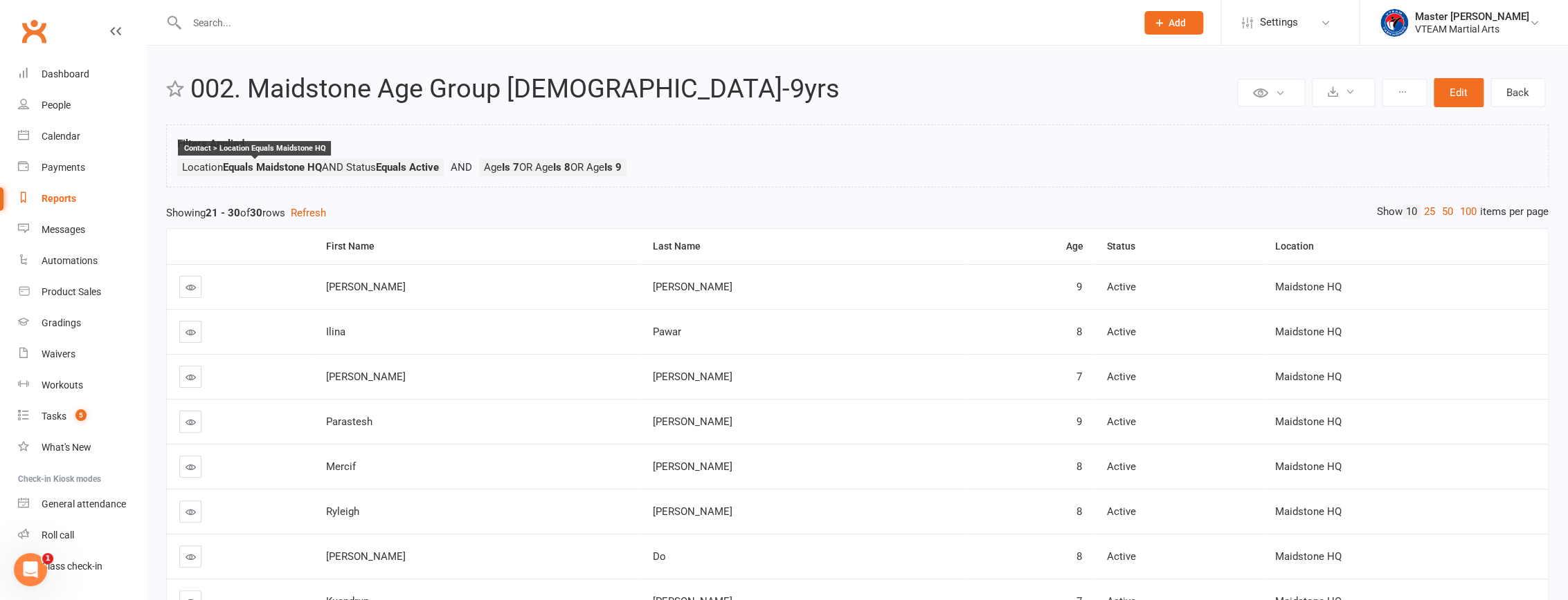
scroll to position [0, 0]
click at [65, 200] on div "Reports" at bounding box center [59, 198] width 35 height 11
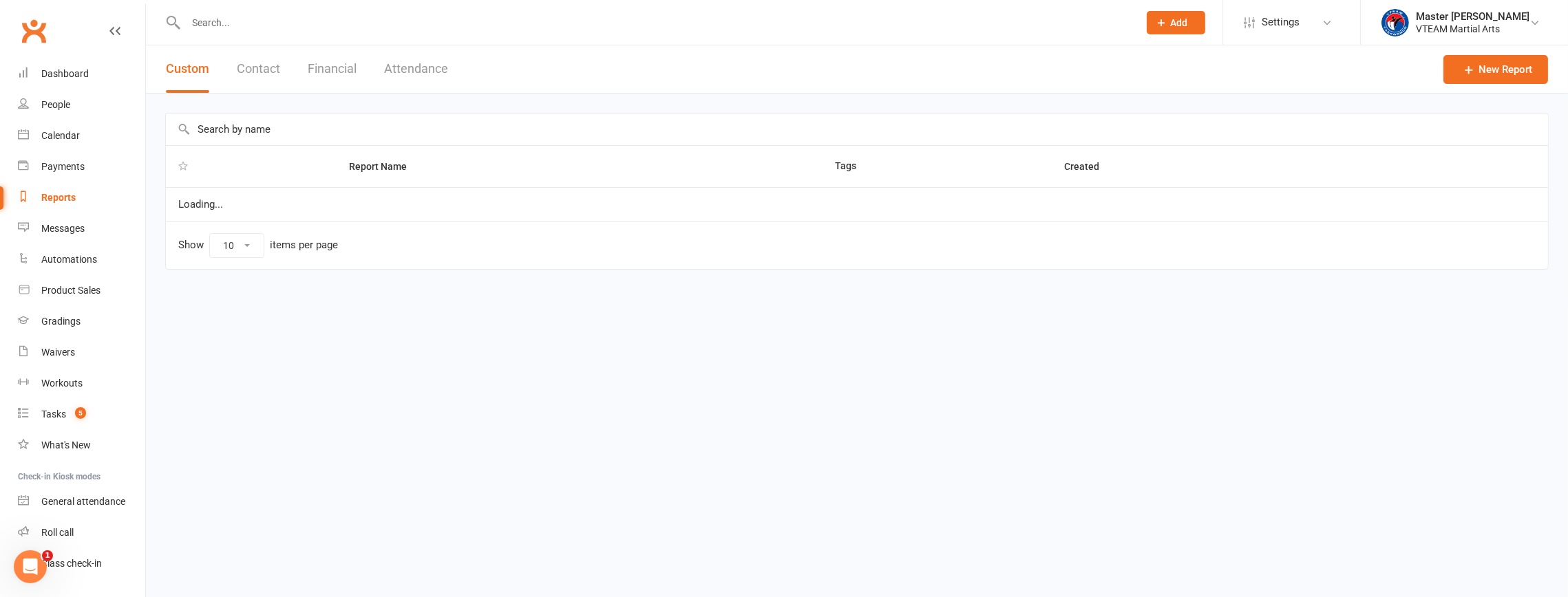
select select "100"
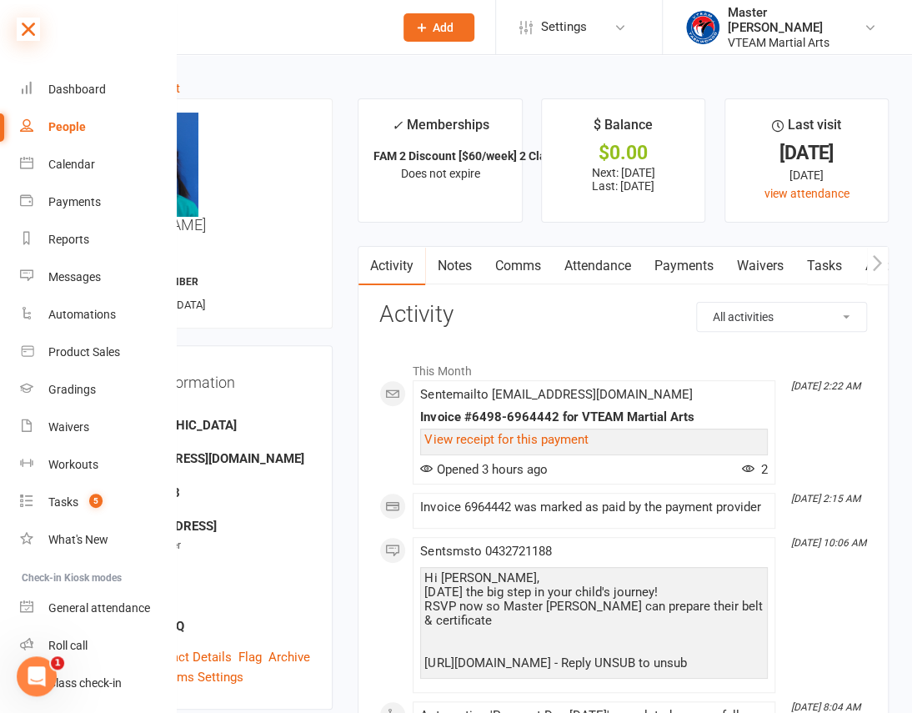
click at [23, 28] on icon at bounding box center [28, 29] width 23 height 23
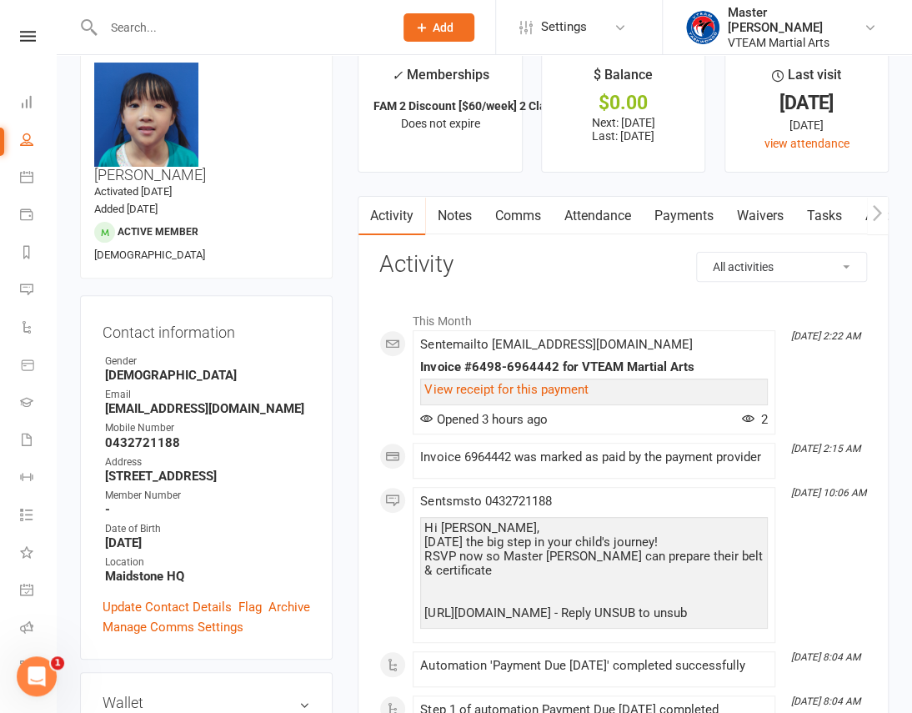
scroll to position [75, 0]
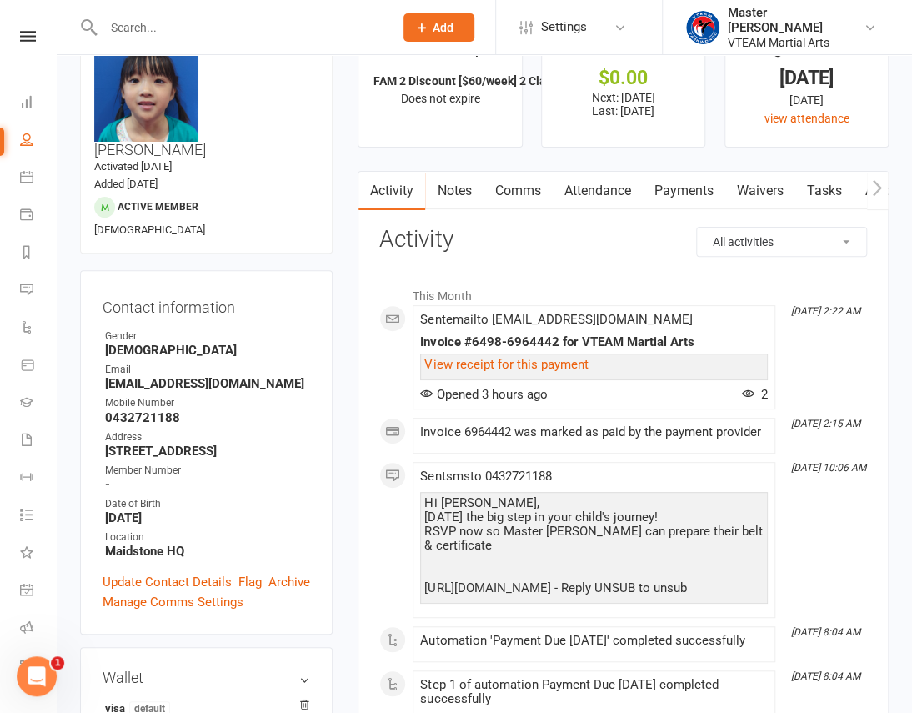
click at [667, 193] on link "Payments" at bounding box center [683, 191] width 83 height 38
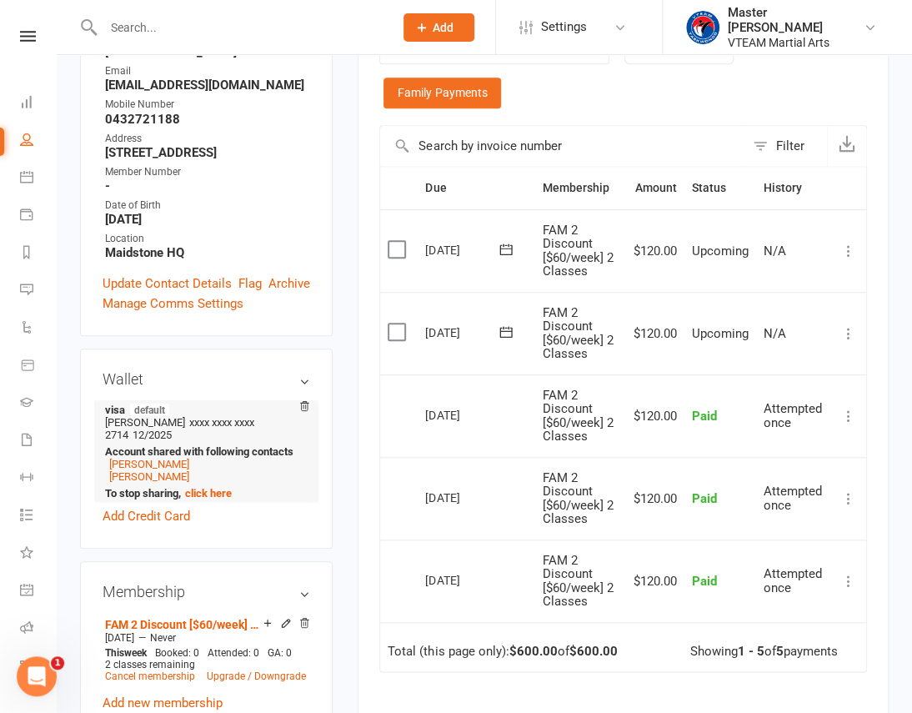
scroll to position [378, 0]
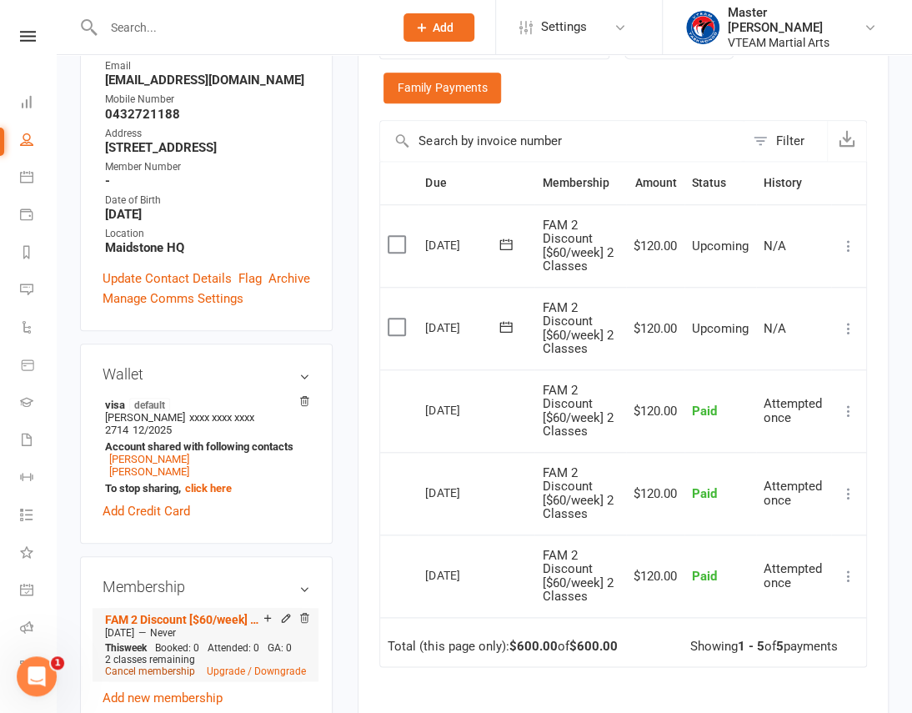
click at [178, 665] on link "Cancel membership" at bounding box center [150, 671] width 90 height 12
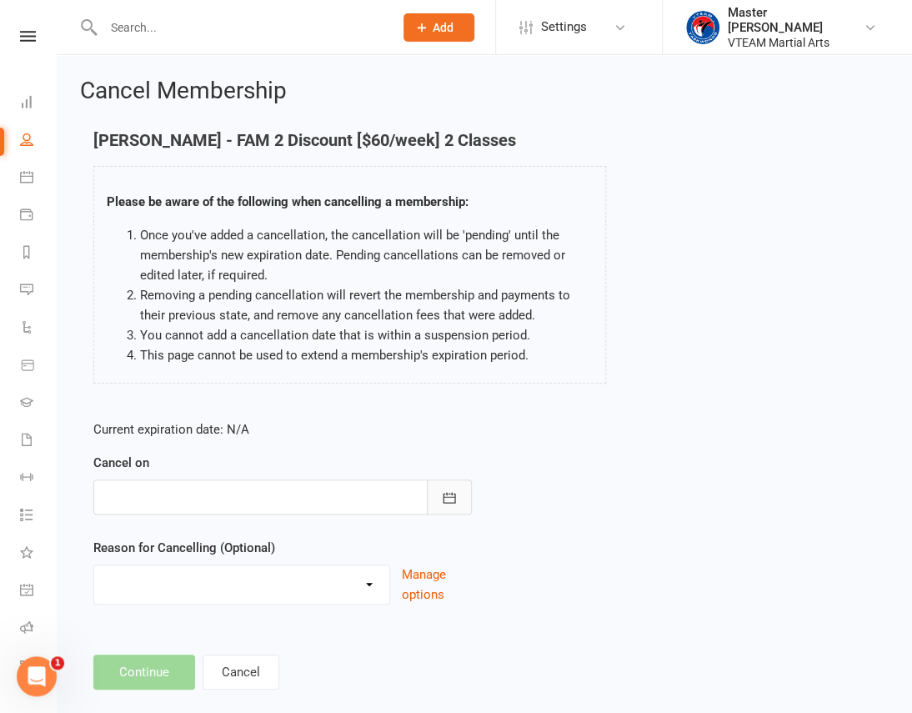
click at [446, 504] on icon "button" at bounding box center [449, 497] width 17 height 17
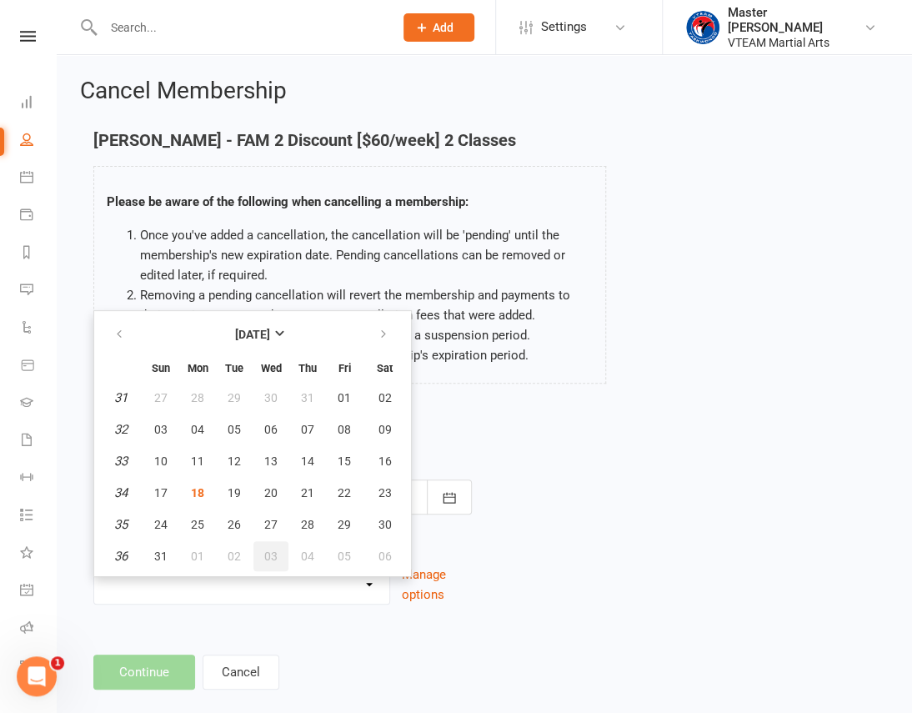
click at [267, 558] on span "03" at bounding box center [270, 555] width 13 height 13
type input "[DATE]"
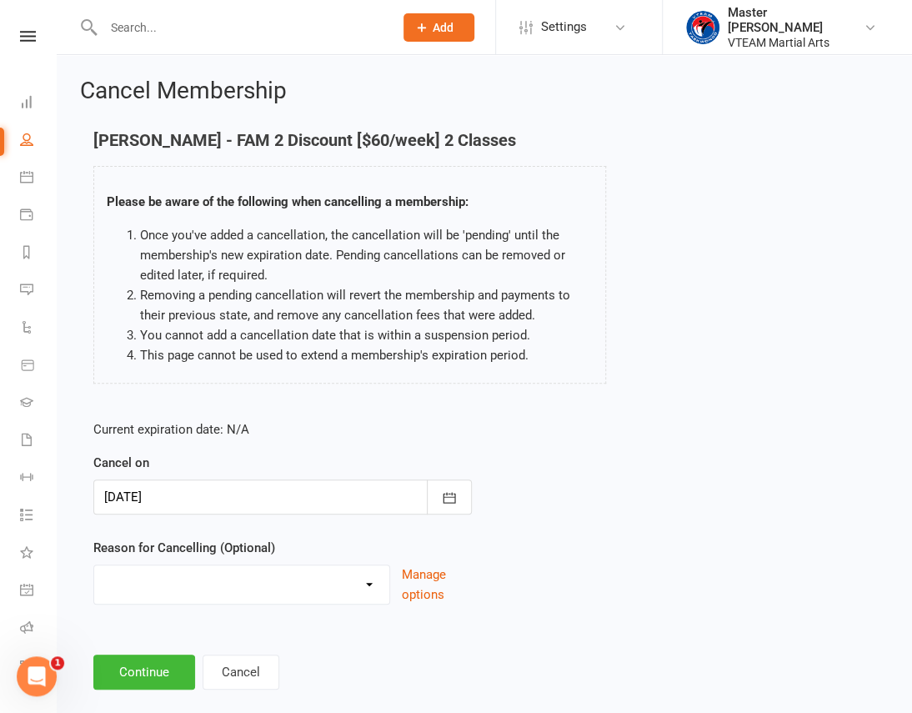
click at [303, 590] on select "Cancellation Downgrading Holiday Injury Upgrading Other reason" at bounding box center [241, 581] width 295 height 33
select select "5"
click at [94, 565] on select "Cancellation Downgrading Holiday Injury Upgrading Other reason" at bounding box center [241, 581] width 295 height 33
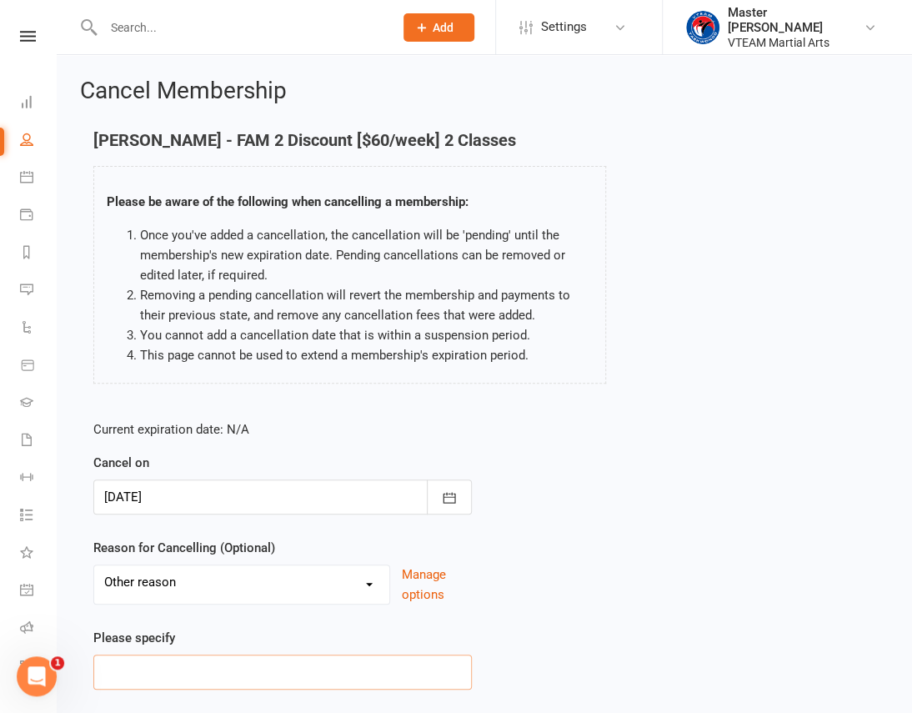
click at [224, 672] on input at bounding box center [282, 671] width 378 height 35
type input "p"
type input "P"
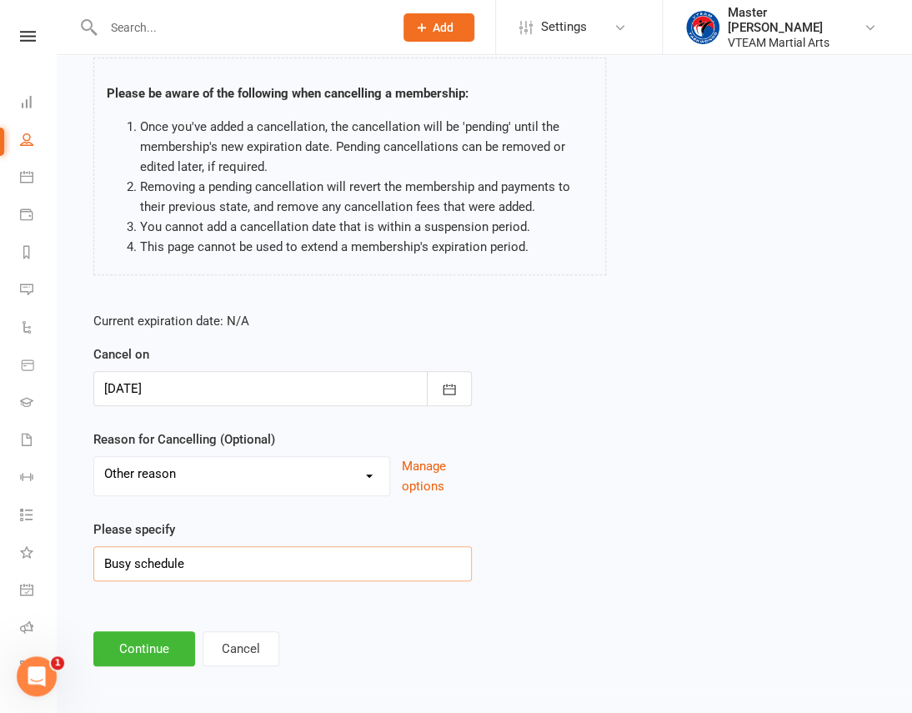
scroll to position [111, 0]
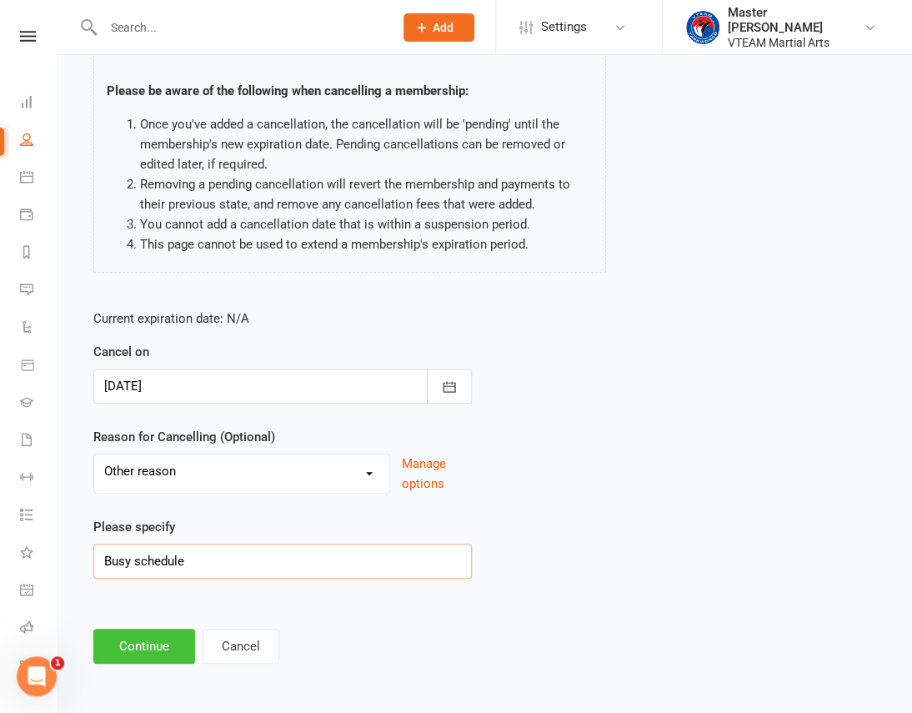
type input "Busy schedule"
click at [157, 646] on button "Continue" at bounding box center [144, 645] width 102 height 35
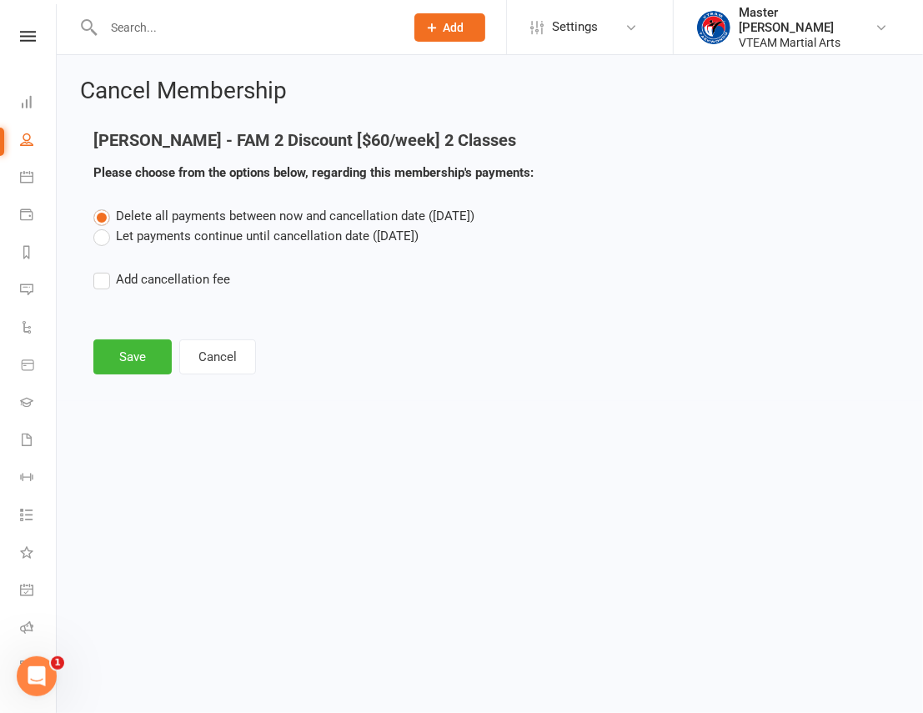
click at [245, 239] on label "Let payments continue until cancellation date (Sep 3, 2025)" at bounding box center [255, 236] width 325 height 20
click at [104, 226] on input "Let payments continue until cancellation date (Sep 3, 2025)" at bounding box center [98, 226] width 11 height 0
click at [129, 358] on button "Save" at bounding box center [132, 356] width 78 height 35
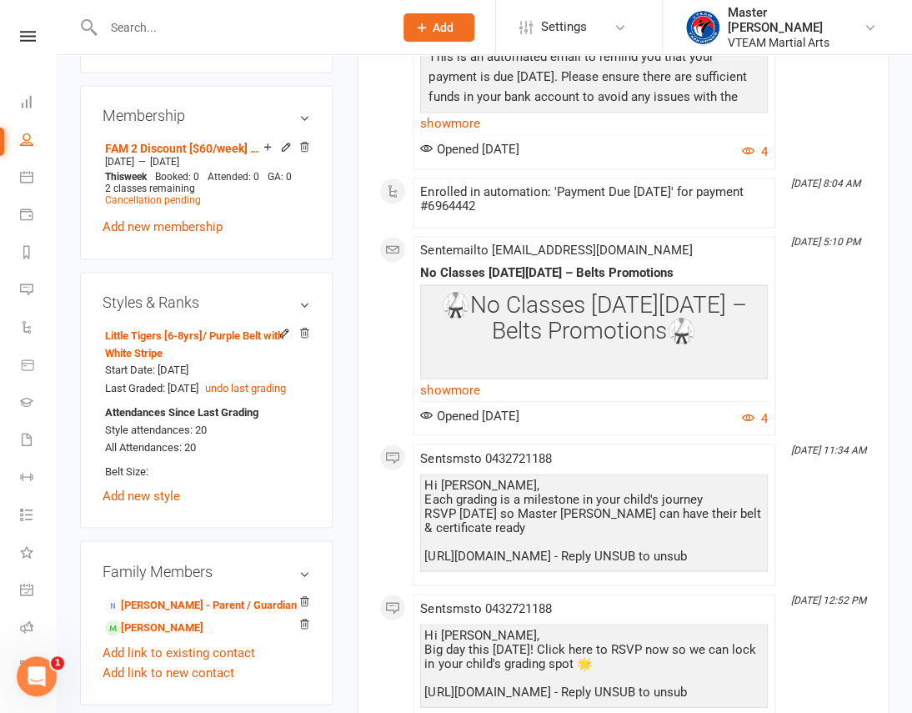
scroll to position [908, 0]
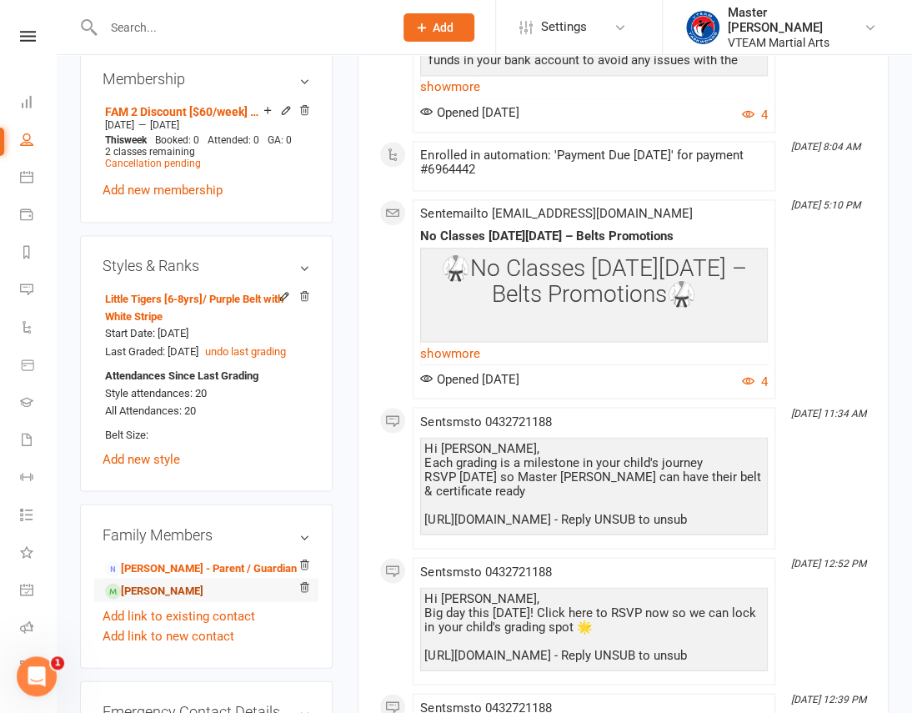
click at [190, 582] on link "Evey Lau - Sibling" at bounding box center [154, 591] width 98 height 18
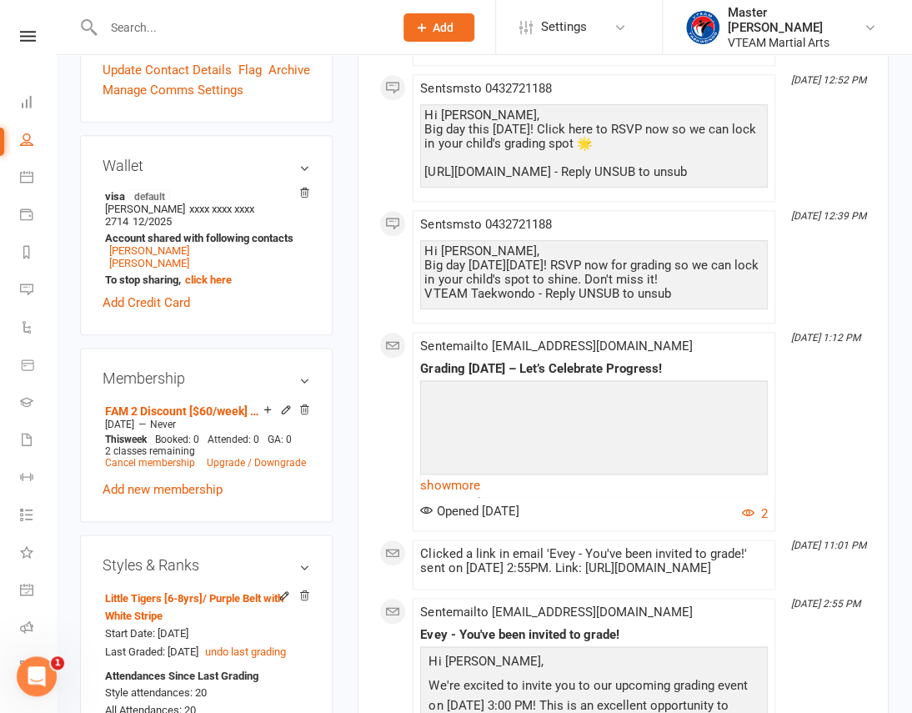
scroll to position [606, 0]
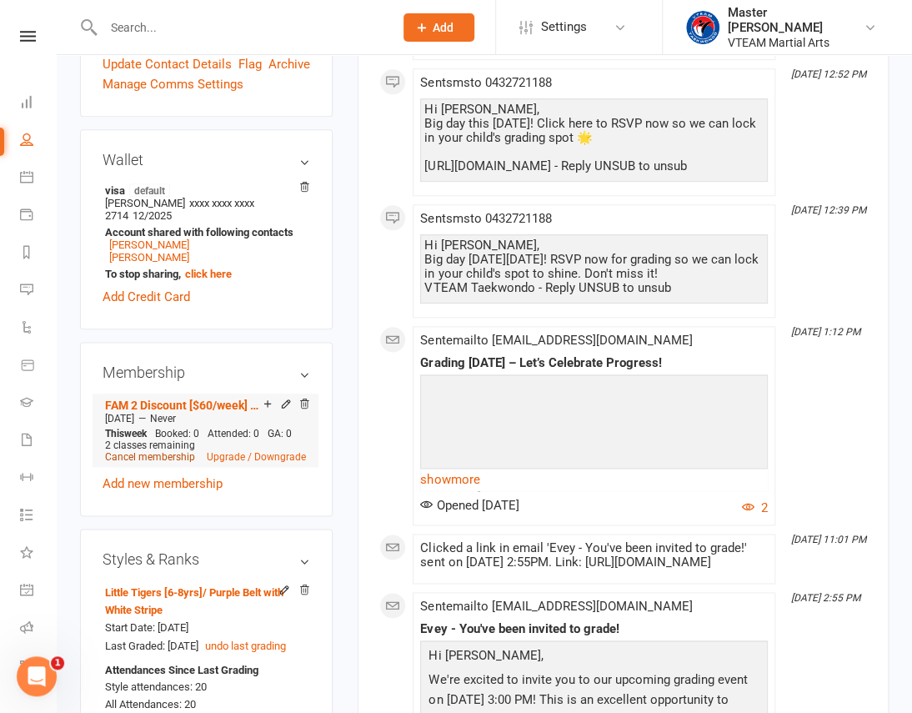
click at [129, 451] on link "Cancel membership" at bounding box center [150, 457] width 90 height 12
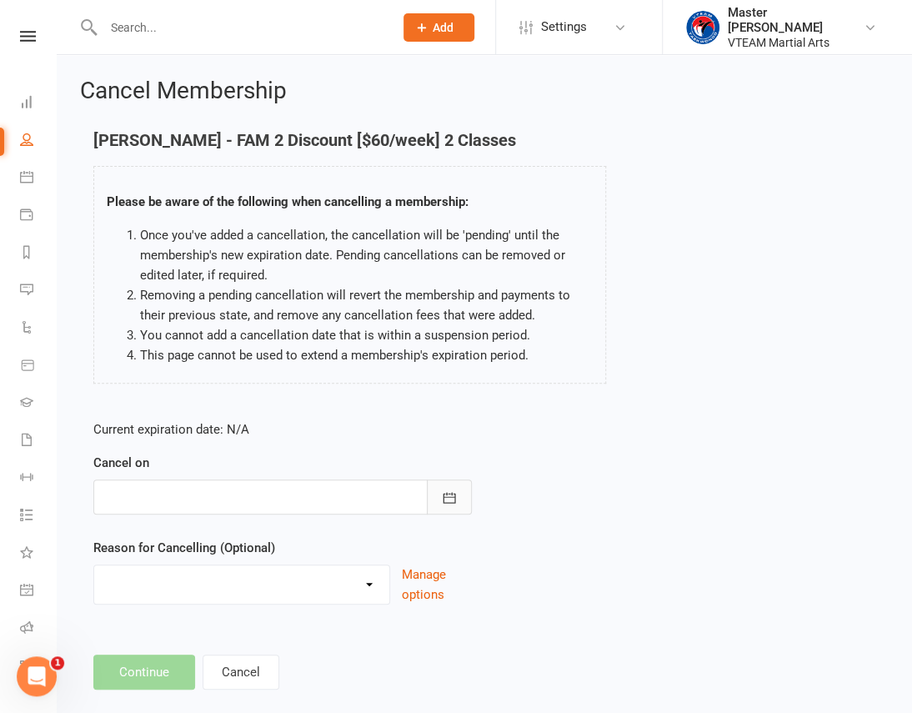
click at [457, 492] on icon "button" at bounding box center [449, 497] width 17 height 17
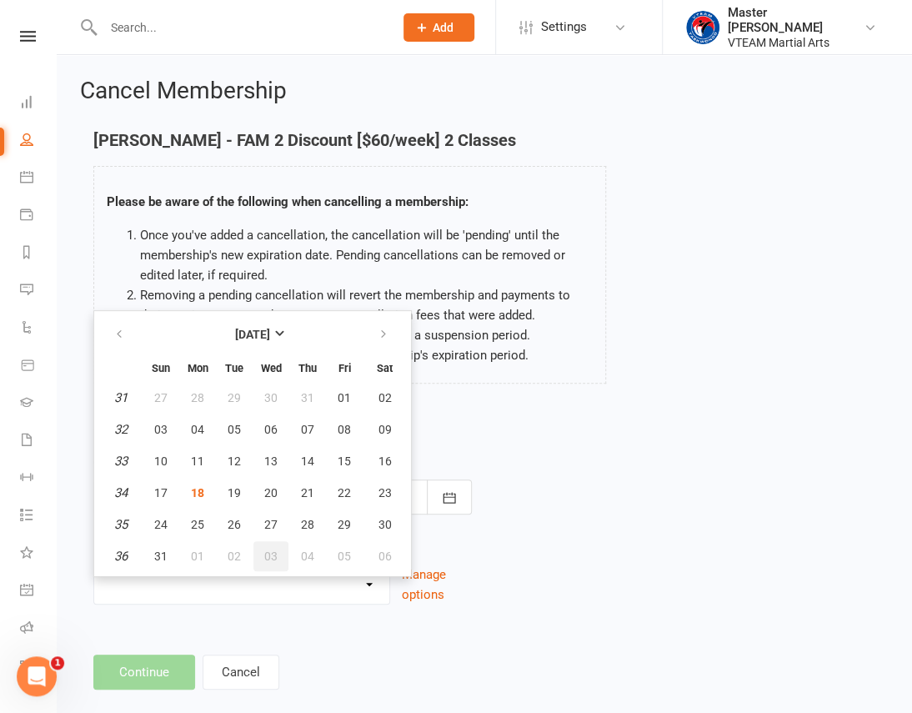
click at [261, 547] on button "03" at bounding box center [270, 556] width 35 height 30
type input "03 Sep 2025"
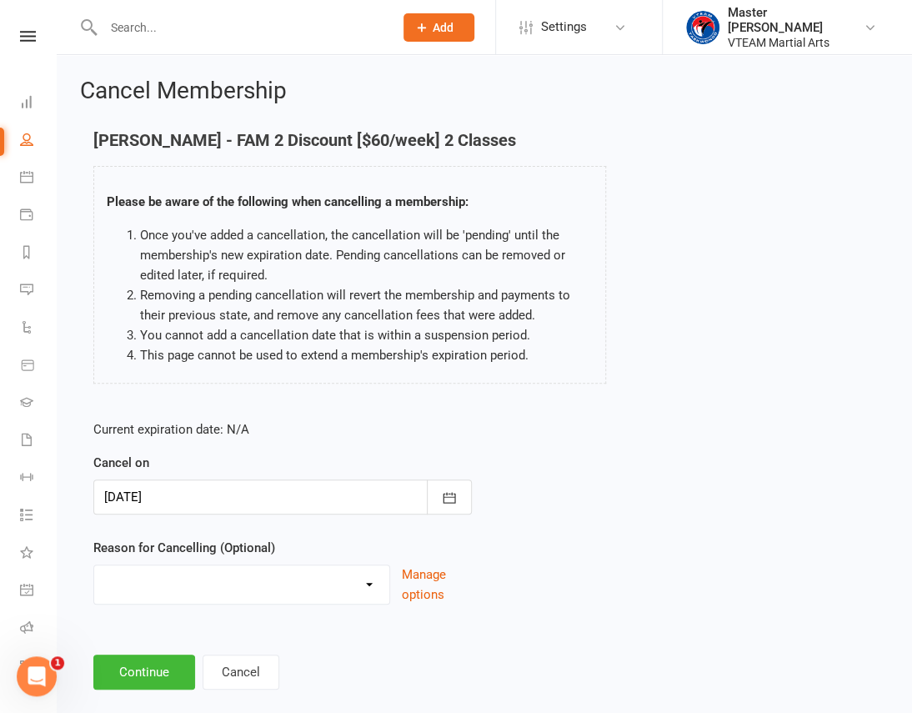
click at [236, 578] on select "Cancellation Downgrading Holiday Injury Upgrading Other reason" at bounding box center [241, 581] width 295 height 33
select select "5"
click at [94, 565] on select "Cancellation Downgrading Holiday Injury Upgrading Other reason" at bounding box center [241, 581] width 295 height 33
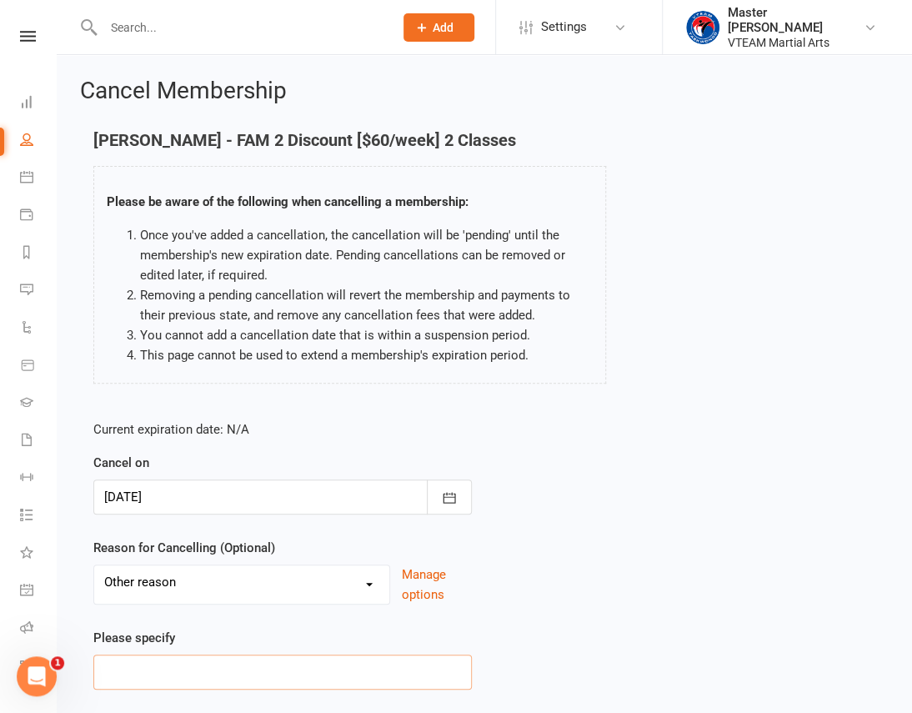
click at [201, 660] on input at bounding box center [282, 671] width 378 height 35
click at [201, 664] on input at bounding box center [282, 671] width 378 height 35
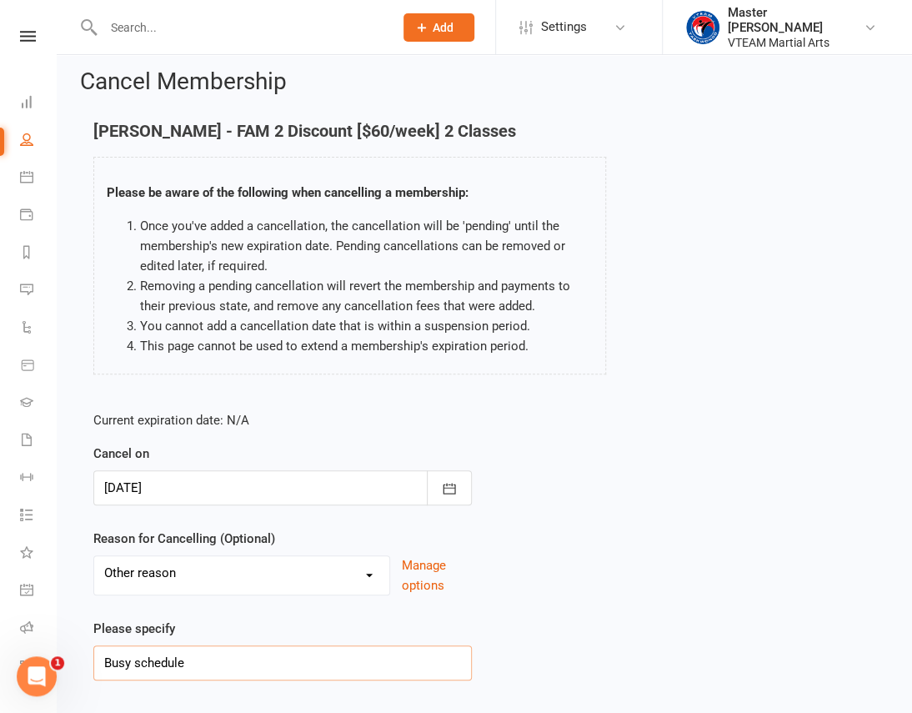
scroll to position [111, 0]
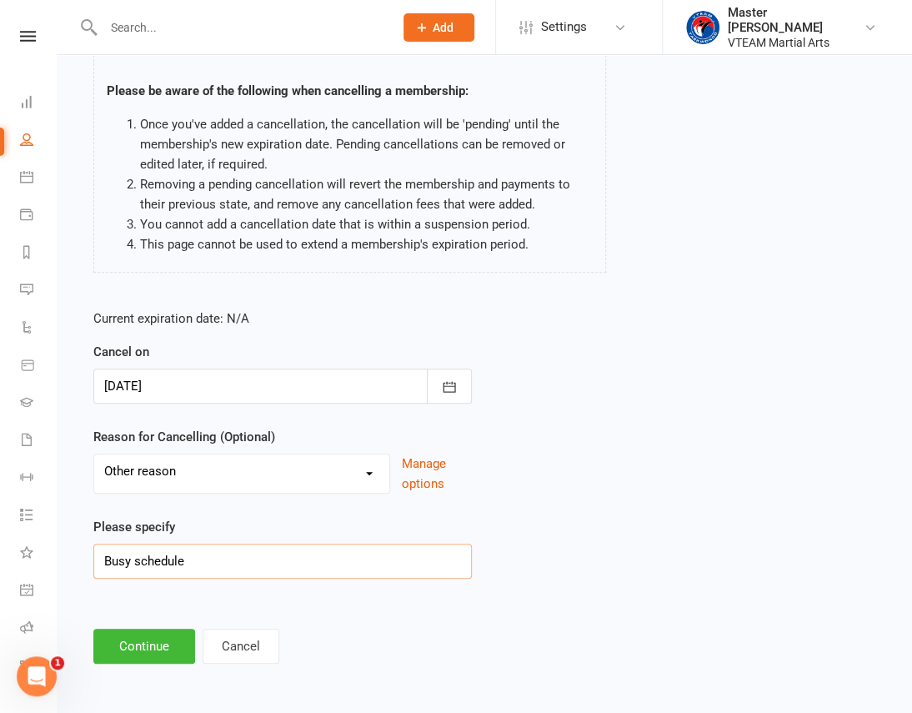
type input "Busy schedule"
click at [151, 662] on div "Cancel Membership Evey Lau - FAM 2 Discount [$60/week] 2 Classes Please be awar…" at bounding box center [484, 317] width 855 height 746
click at [152, 657] on button "Continue" at bounding box center [144, 645] width 102 height 35
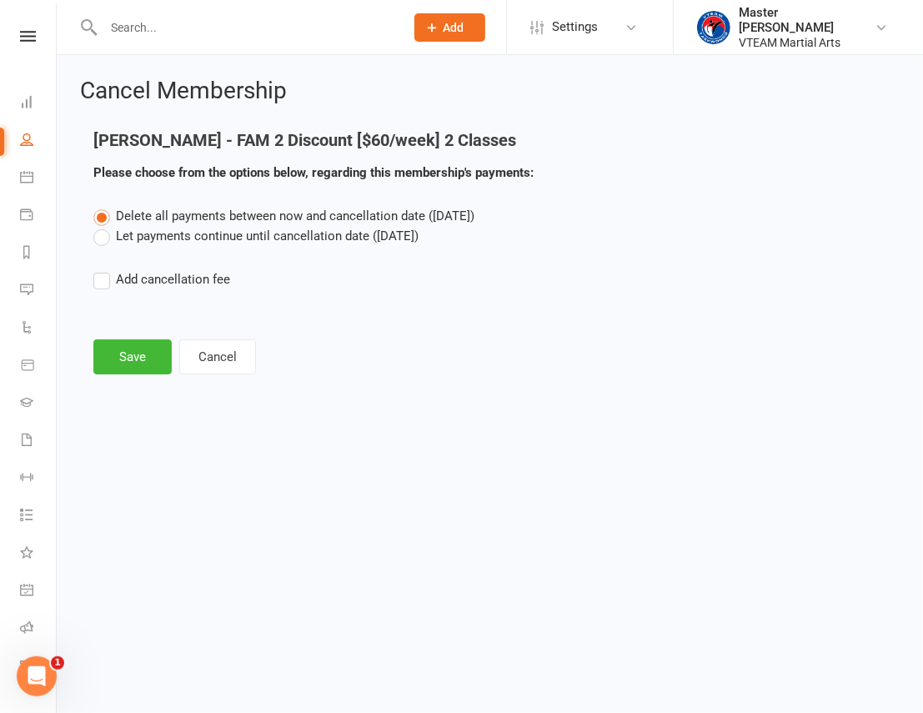
click at [224, 236] on label "Let payments continue until cancellation date (Sep 3, 2025)" at bounding box center [255, 236] width 325 height 20
click at [104, 226] on input "Let payments continue until cancellation date (Sep 3, 2025)" at bounding box center [98, 226] width 11 height 0
click at [156, 363] on button "Save" at bounding box center [132, 356] width 78 height 35
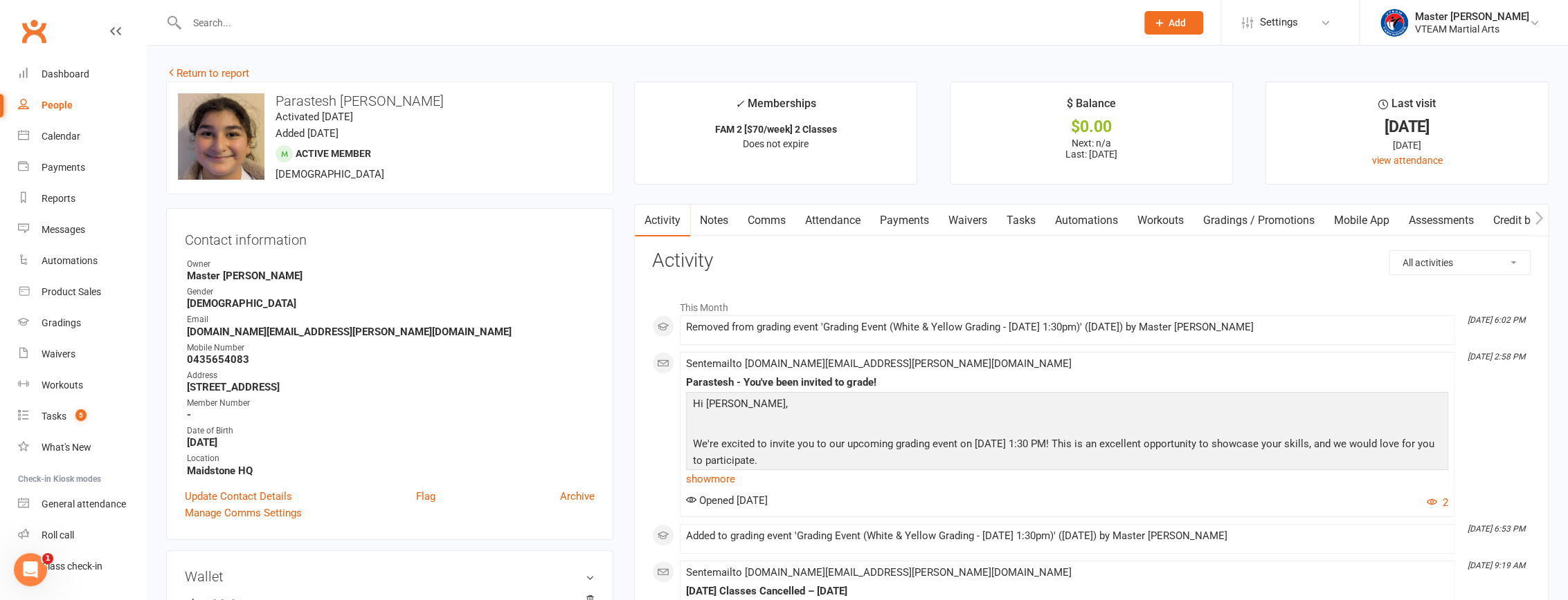
click at [915, 220] on link "Payments" at bounding box center [904, 221] width 69 height 32
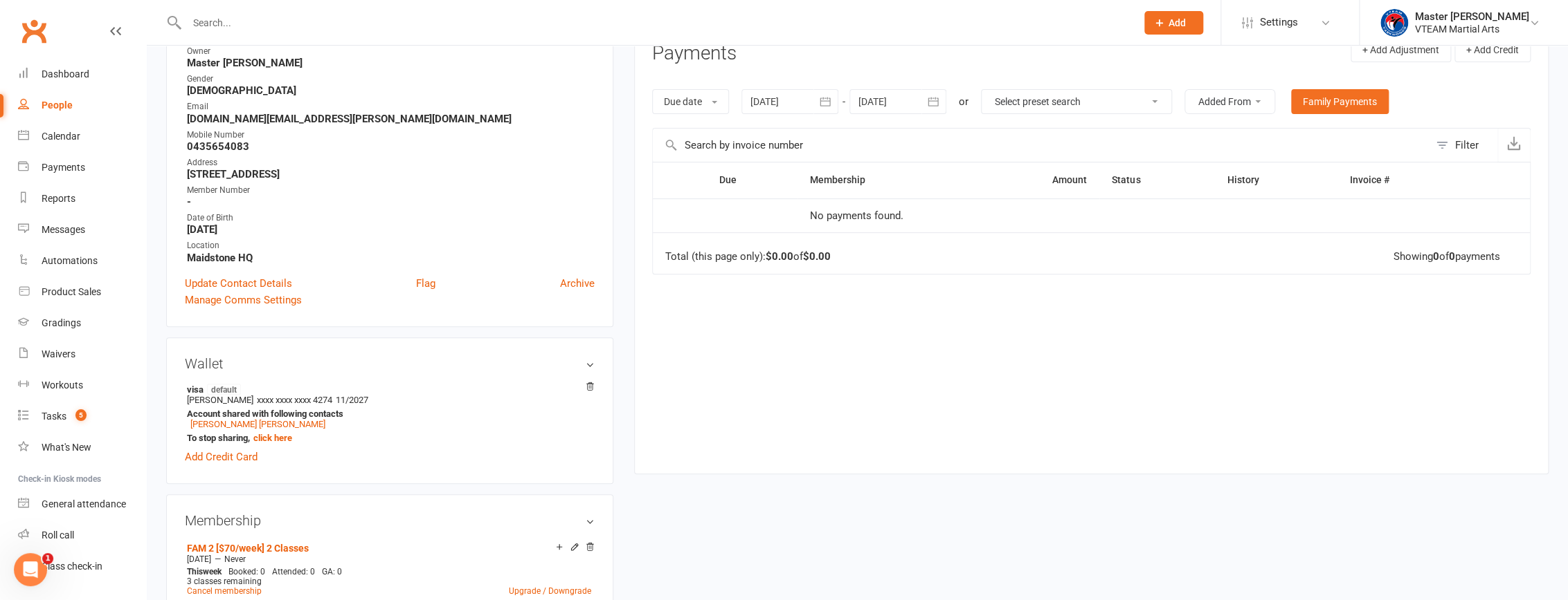
scroll to position [188, 0]
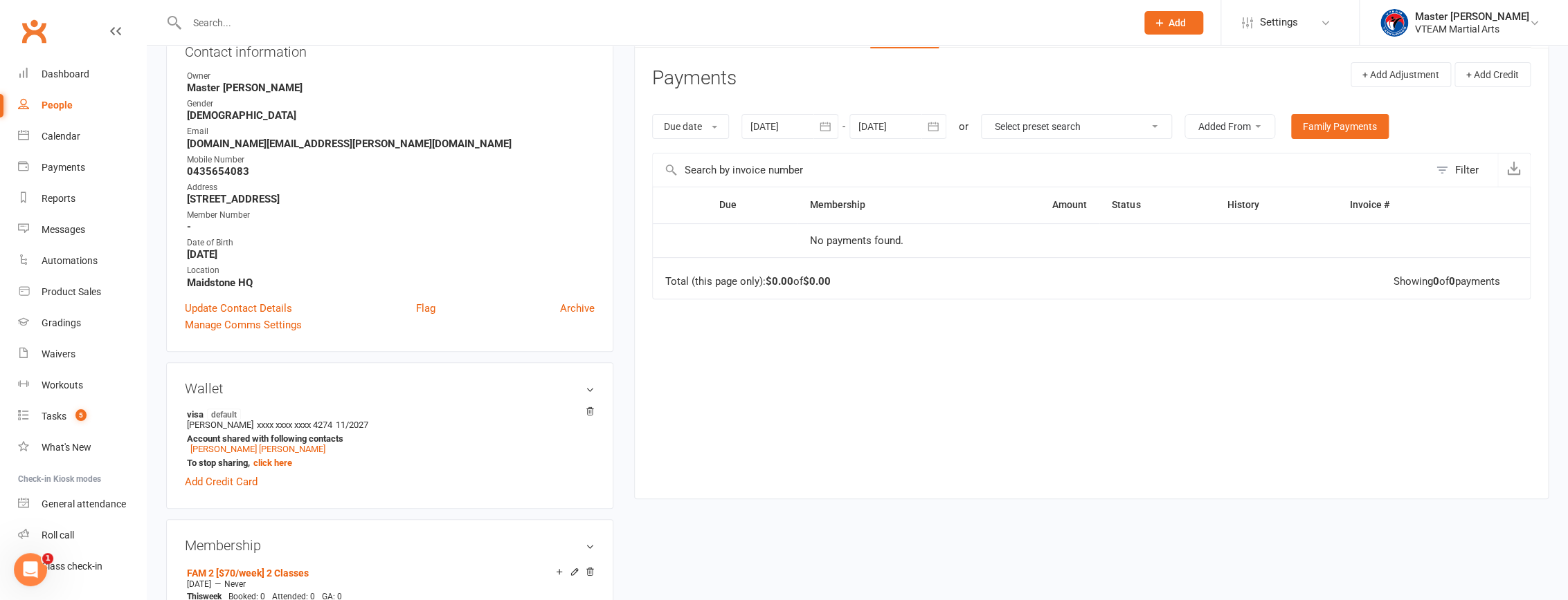
drag, startPoint x: 346, startPoint y: 226, endPoint x: 355, endPoint y: 217, distance: 12.7
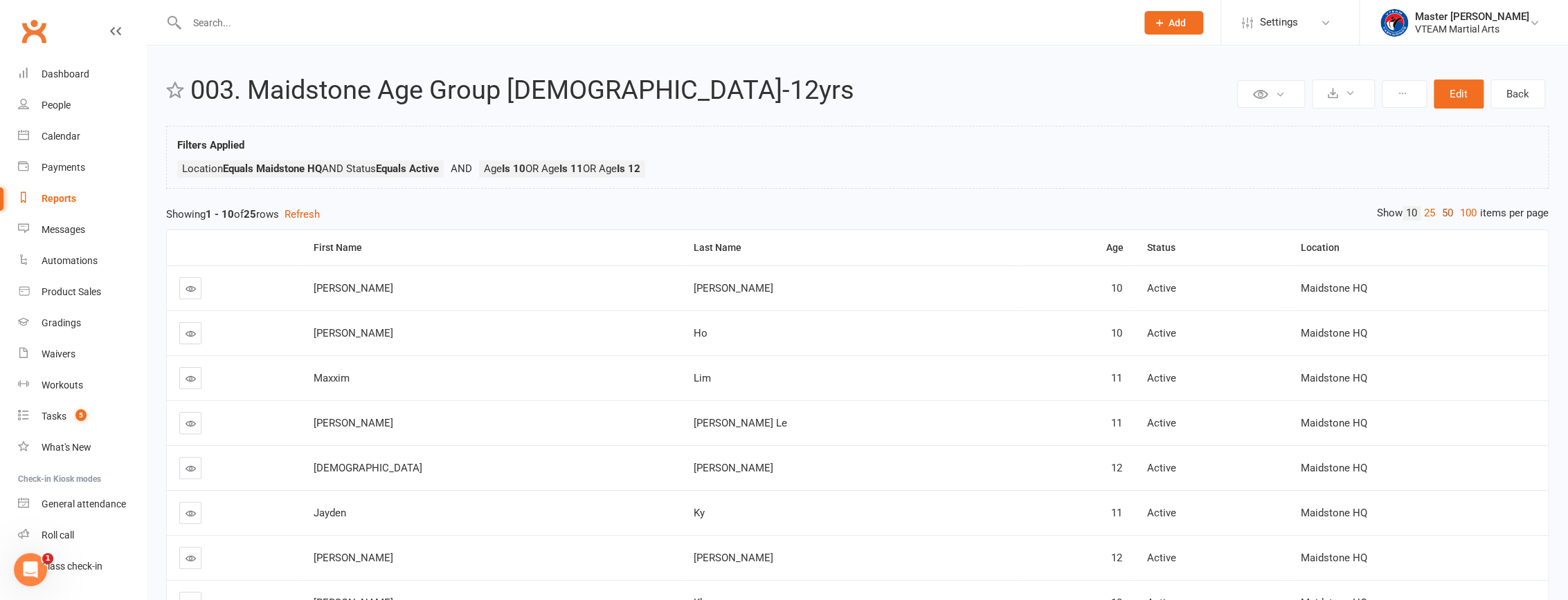
click at [1440, 210] on link "50" at bounding box center [1448, 213] width 18 height 15
click at [1030, 247] on div "Age" at bounding box center [1076, 248] width 93 height 11
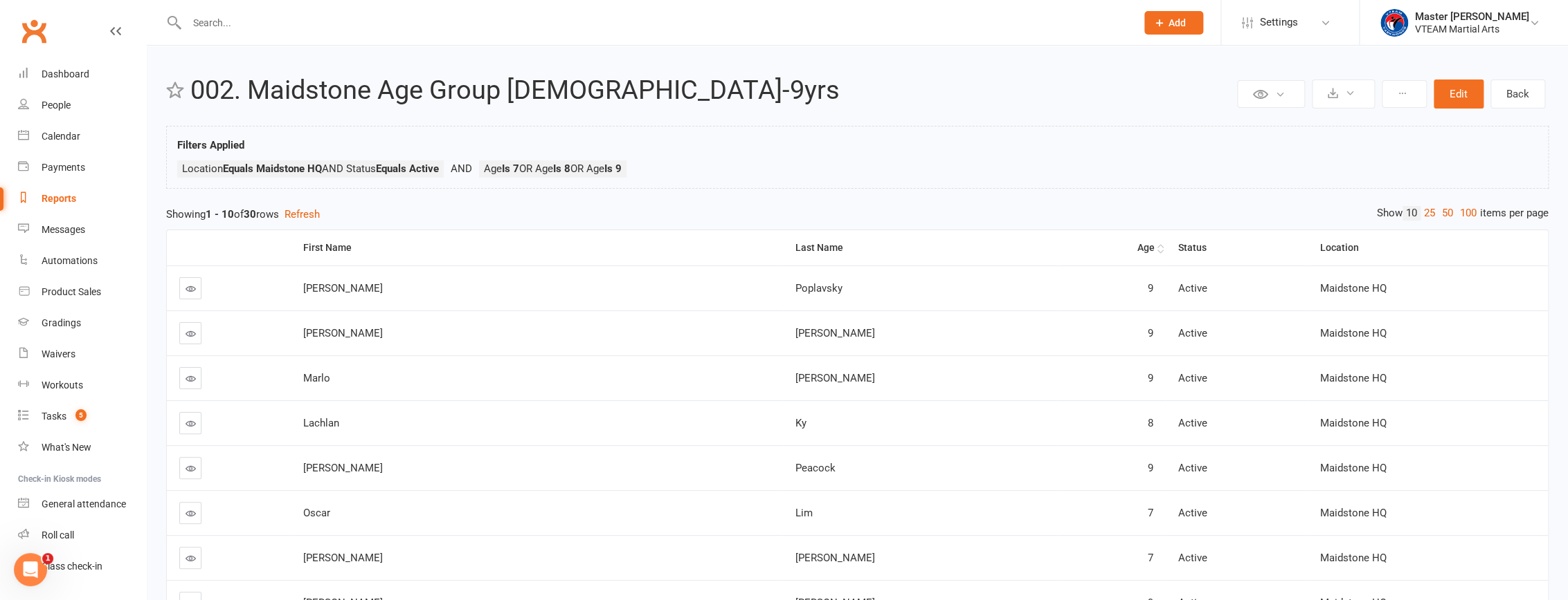
click at [1058, 241] on th "Age" at bounding box center [1111, 248] width 107 height 36
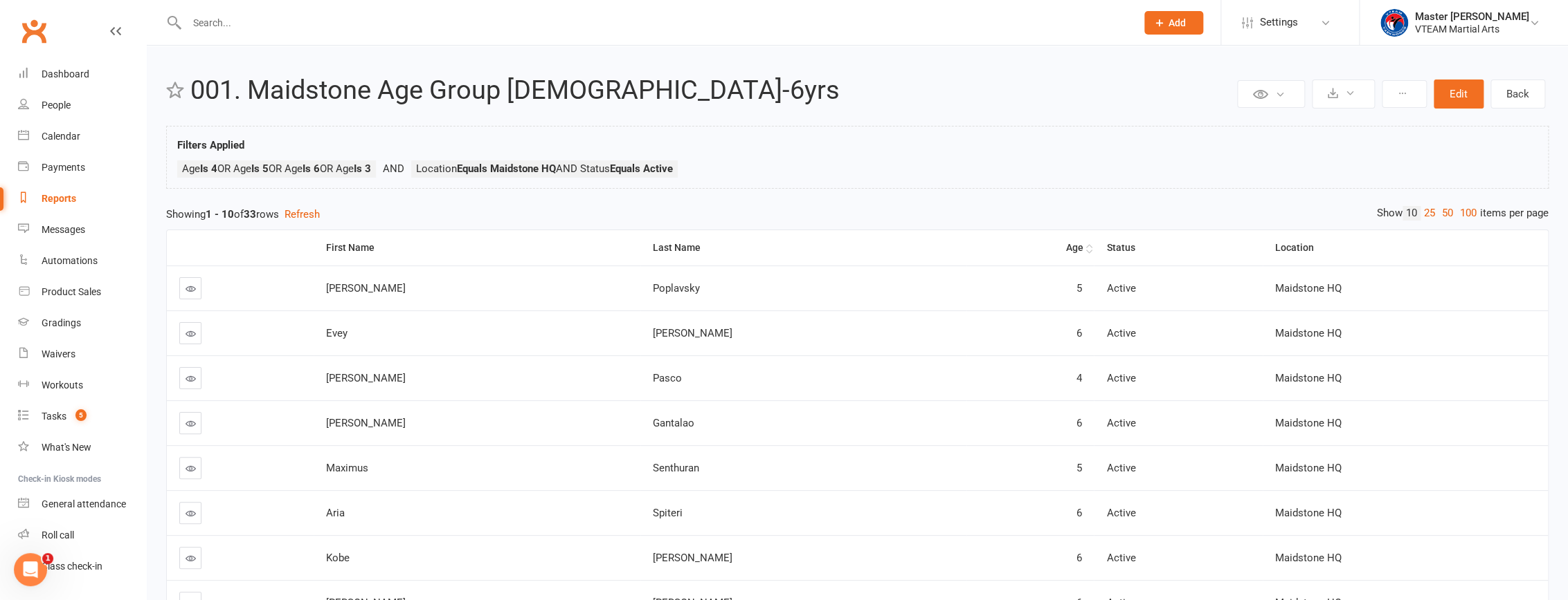
click at [1050, 246] on div "Age" at bounding box center [1031, 248] width 104 height 11
click at [1439, 211] on link "50" at bounding box center [1448, 213] width 18 height 15
click at [69, 76] on div "Dashboard" at bounding box center [66, 74] width 48 height 11
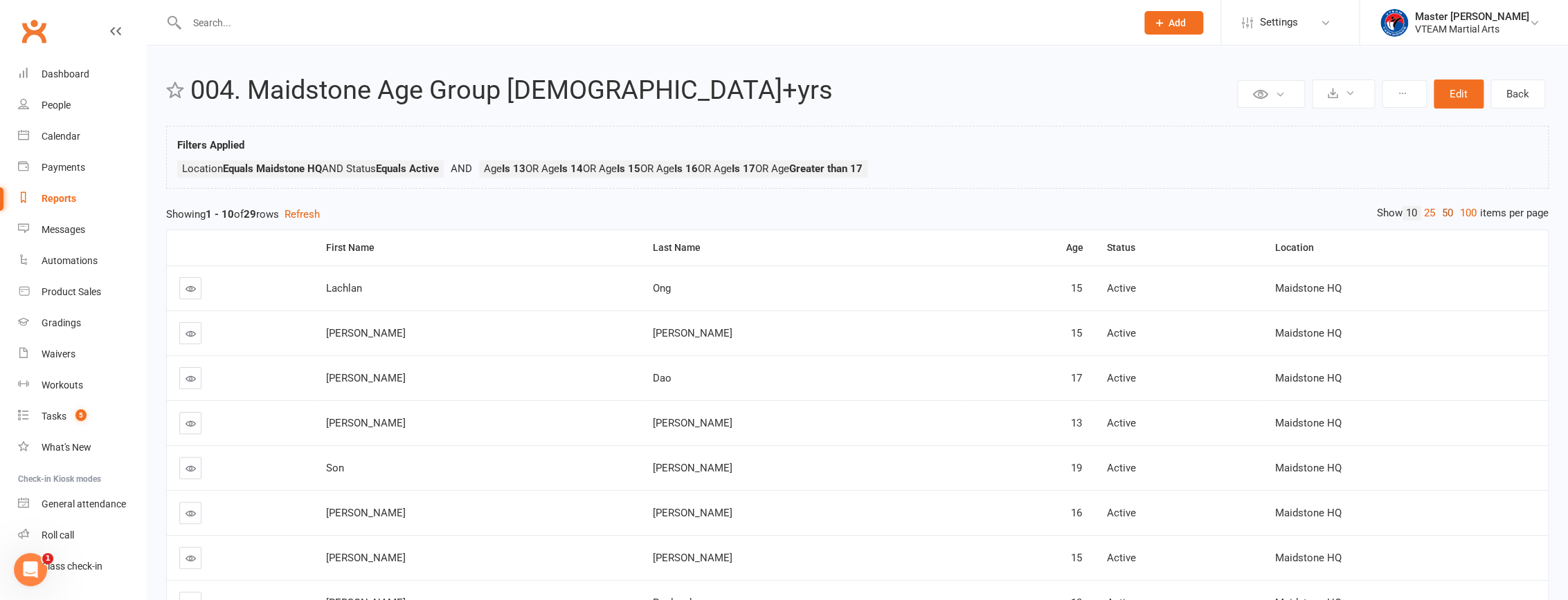
click at [1440, 214] on link "50" at bounding box center [1448, 213] width 18 height 15
click at [1003, 251] on div "Age" at bounding box center [1031, 248] width 104 height 11
click at [1458, 90] on button "Edit" at bounding box center [1458, 94] width 50 height 29
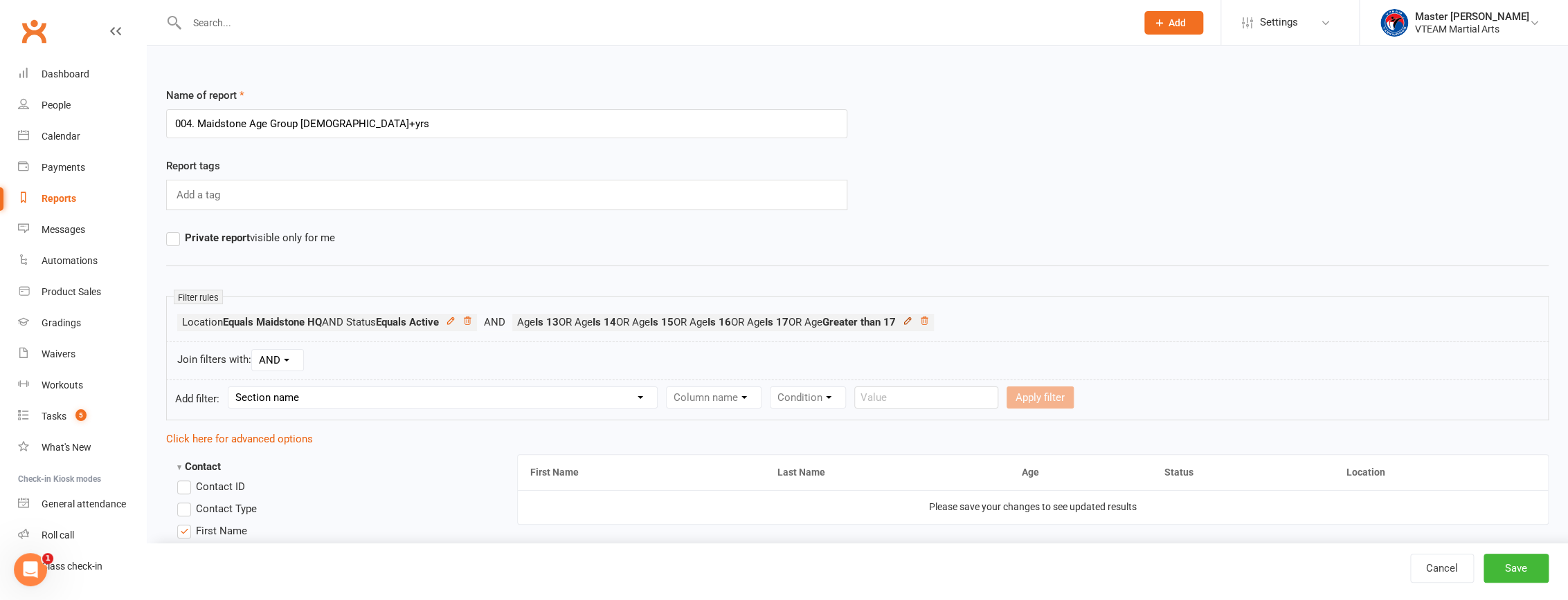
click at [912, 322] on icon at bounding box center [908, 321] width 10 height 10
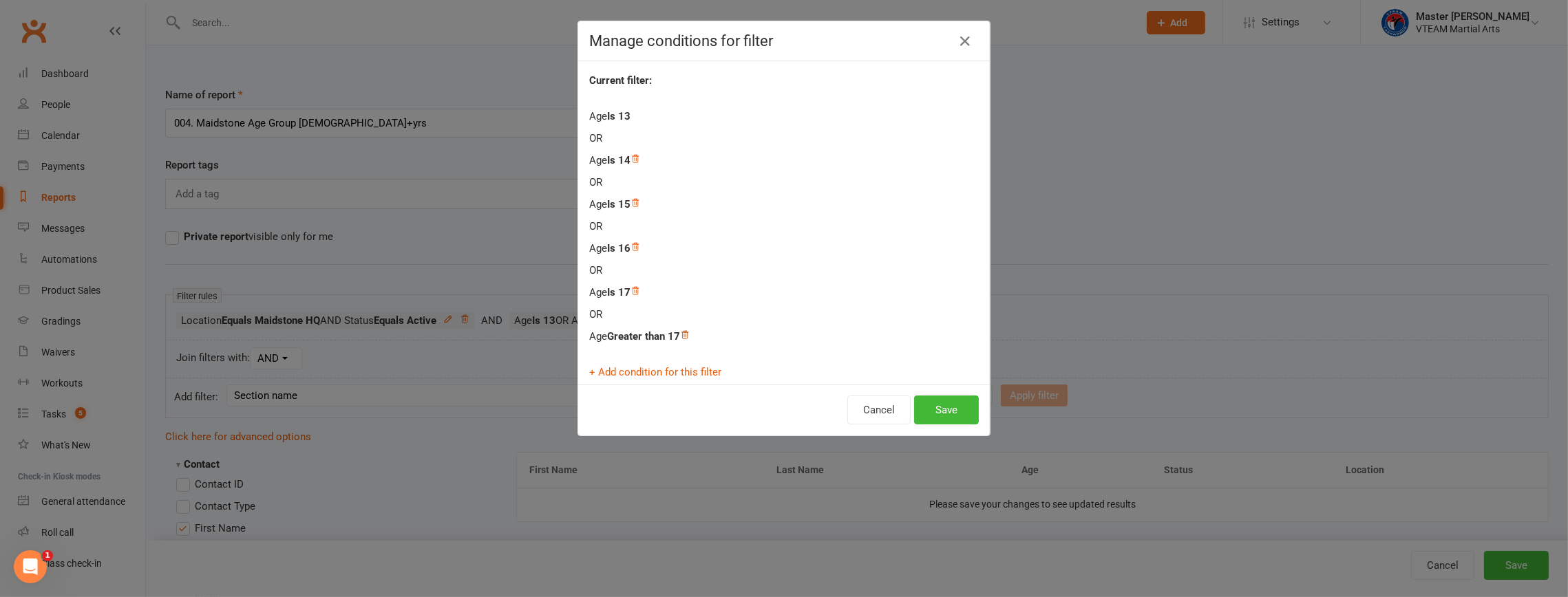
click at [681, 330] on icon at bounding box center [685, 335] width 10 height 10
click at [940, 410] on button "Save" at bounding box center [946, 410] width 64 height 29
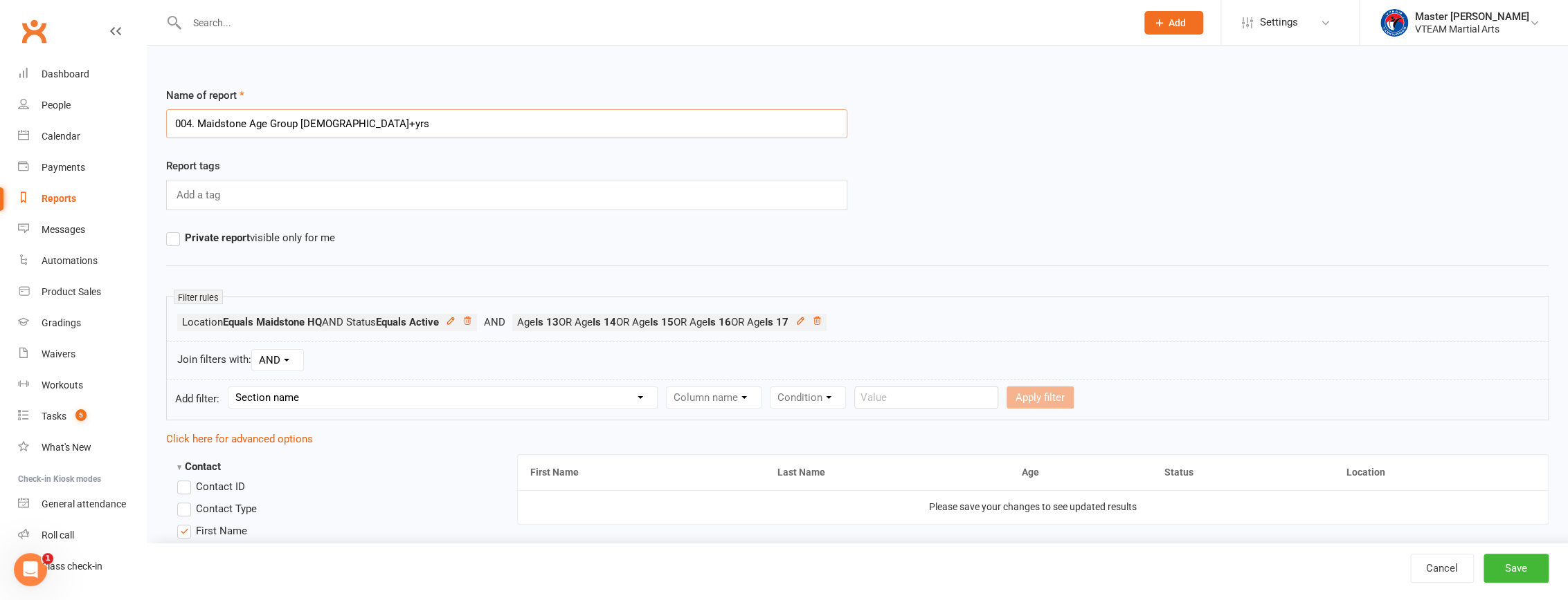
click at [310, 123] on input "004. Maidstone Age Group [DEMOGRAPHIC_DATA]+yrs" at bounding box center [507, 124] width 681 height 29
type input "004. Maidstone Age Group [DEMOGRAPHIC_DATA]-17yrs"
click at [1526, 574] on button "Save" at bounding box center [1516, 568] width 65 height 29
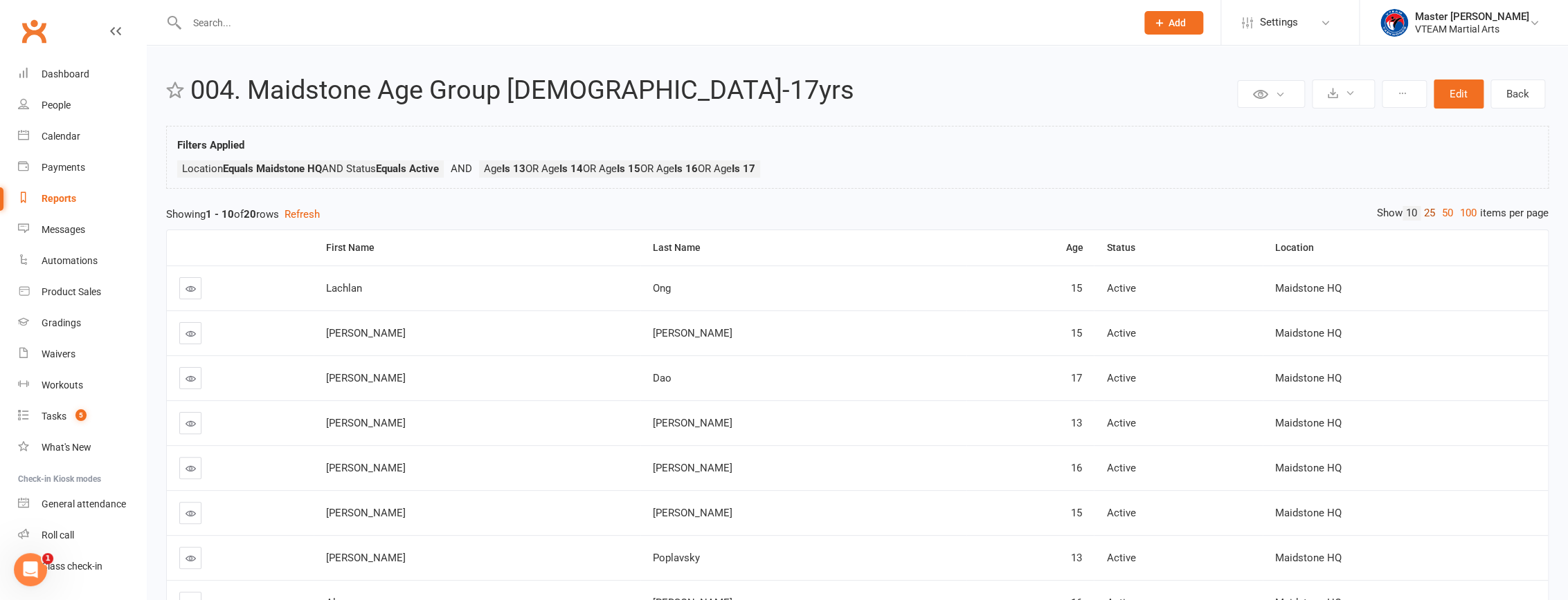
click at [1431, 212] on link "25" at bounding box center [1429, 213] width 18 height 15
click at [1011, 251] on div "Age" at bounding box center [1031, 248] width 104 height 11
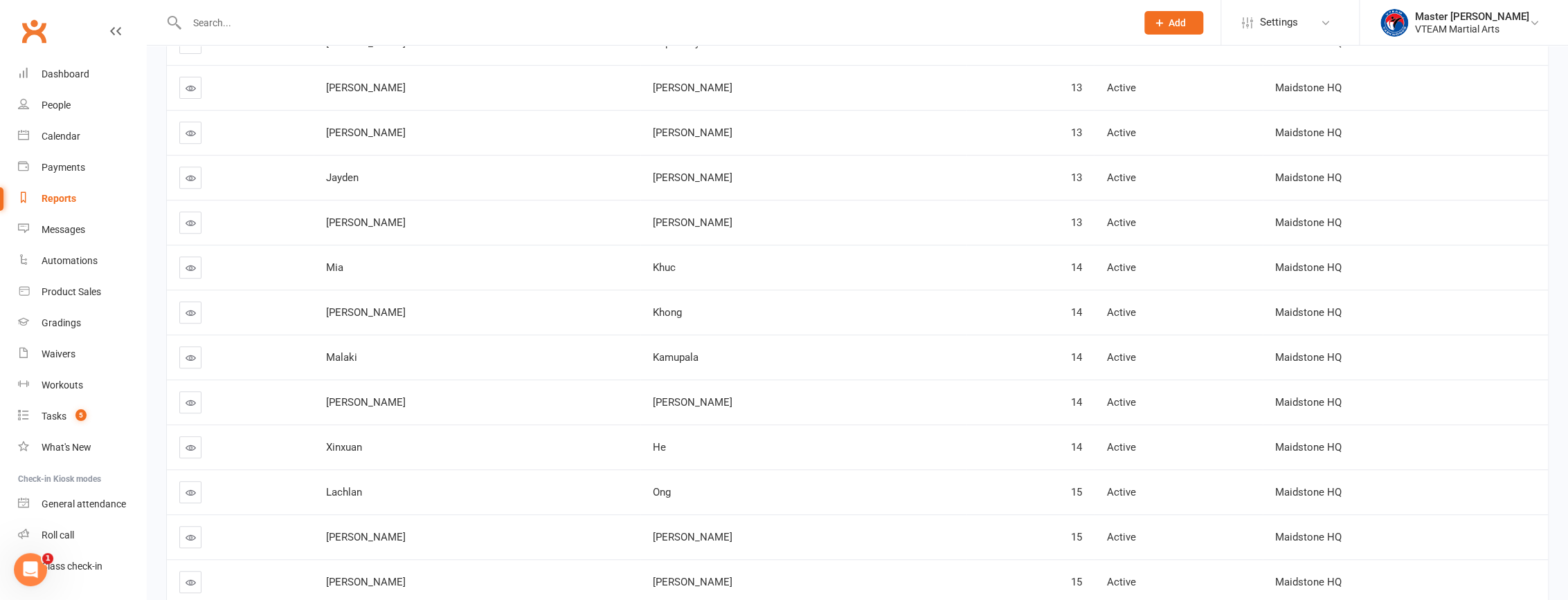
scroll to position [274, 0]
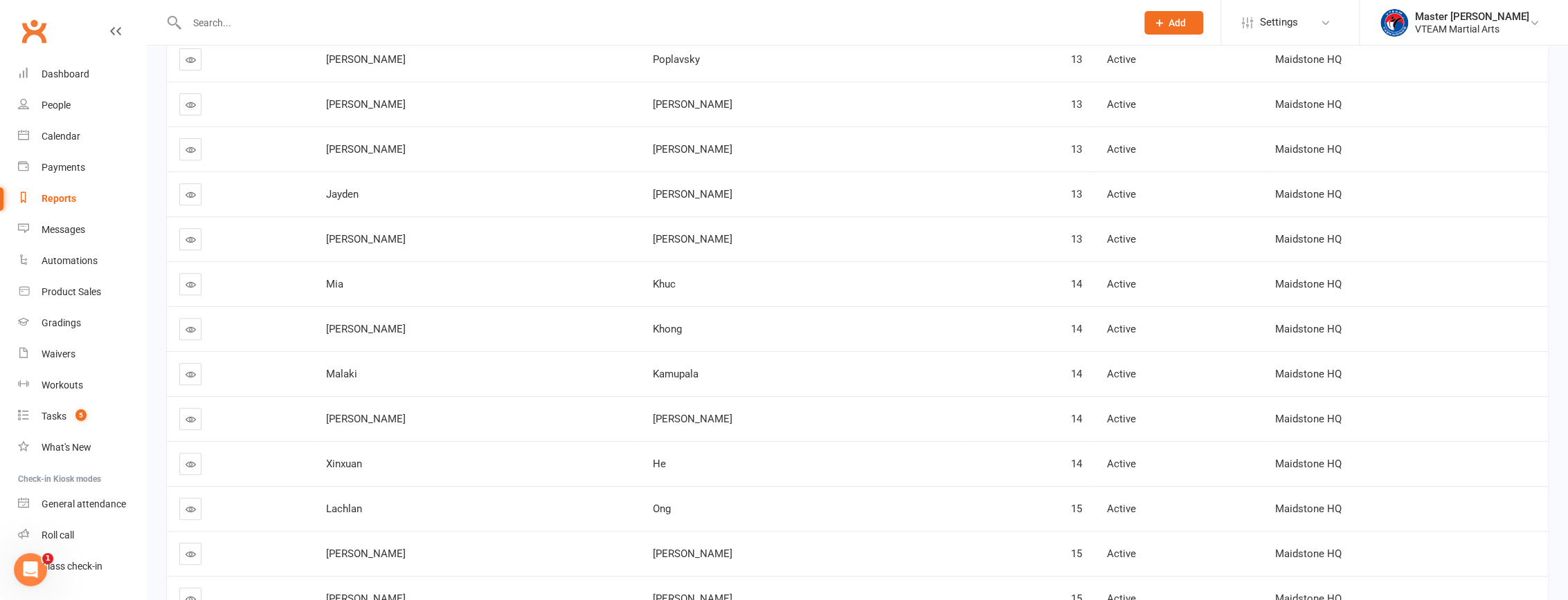
click at [684, 13] on input "text" at bounding box center [654, 22] width 943 height 19
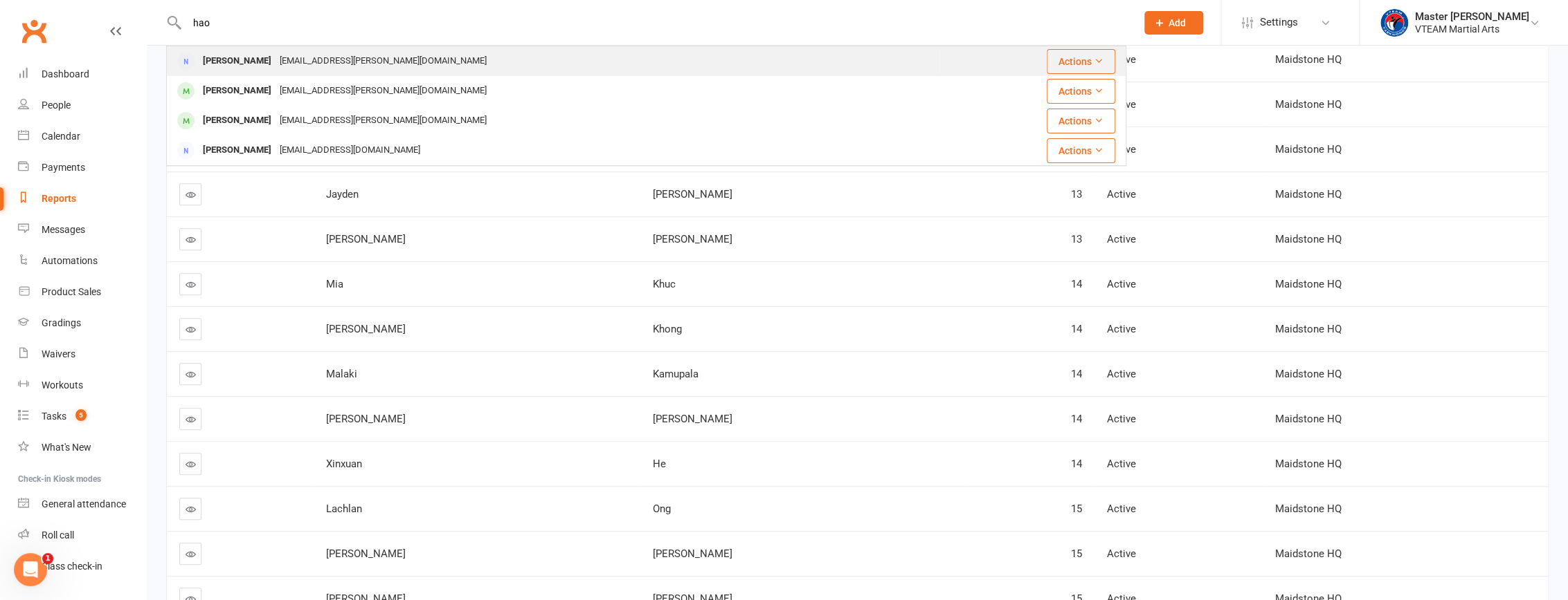
type input "hao"
click at [468, 61] on div "[PERSON_NAME] [PERSON_NAME][EMAIL_ADDRESS][DOMAIN_NAME]" at bounding box center [553, 61] width 771 height 28
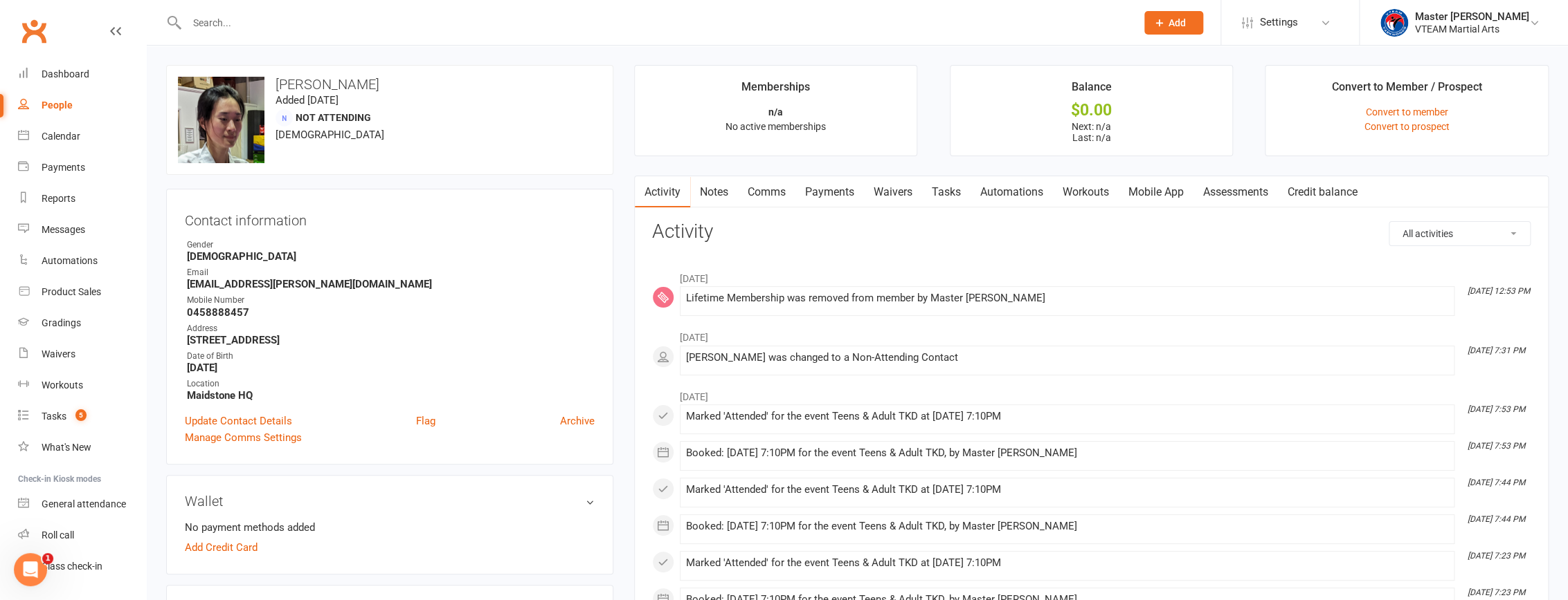
drag, startPoint x: 389, startPoint y: 97, endPoint x: 308, endPoint y: 97, distance: 81.0
click at [308, 97] on div "upload photo change photo Hao Tran Added 24 October, 2022 Not Attending 39 year…" at bounding box center [390, 120] width 447 height 110
copy time "24 October, 2022"
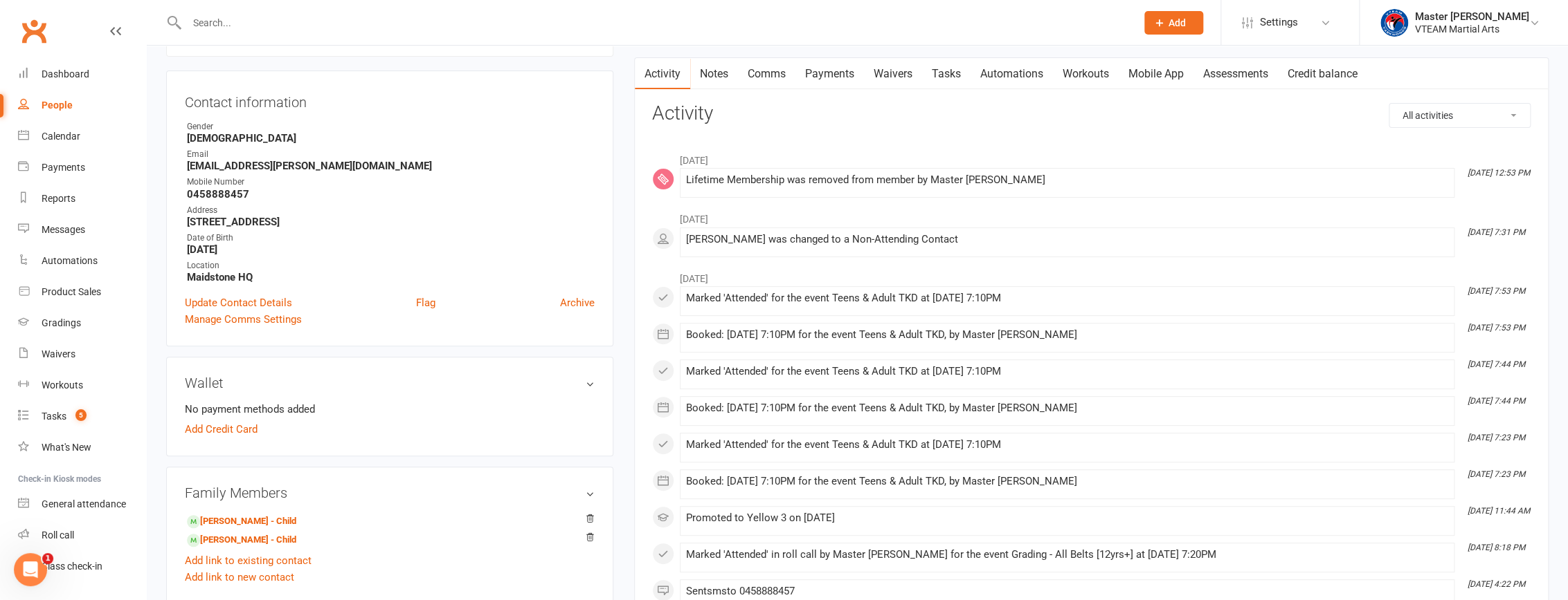
scroll to position [314, 0]
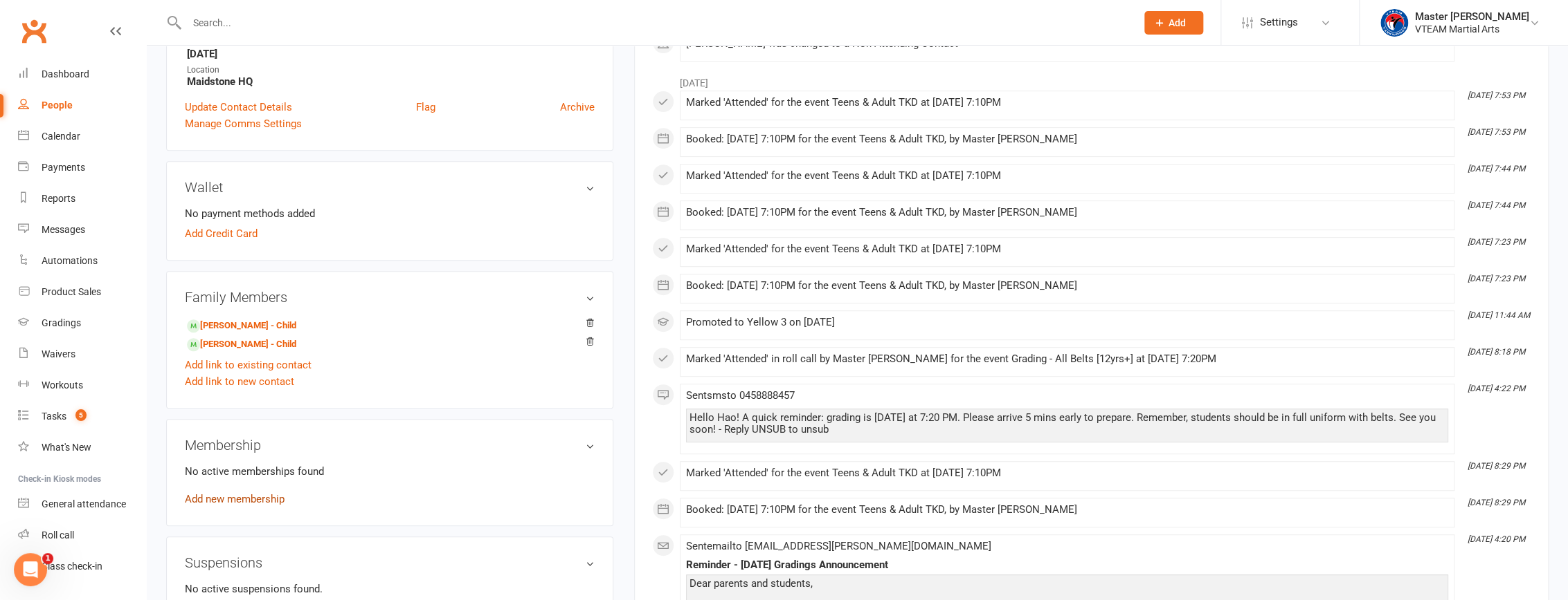
click at [254, 504] on link "Add new membership" at bounding box center [235, 499] width 100 height 12
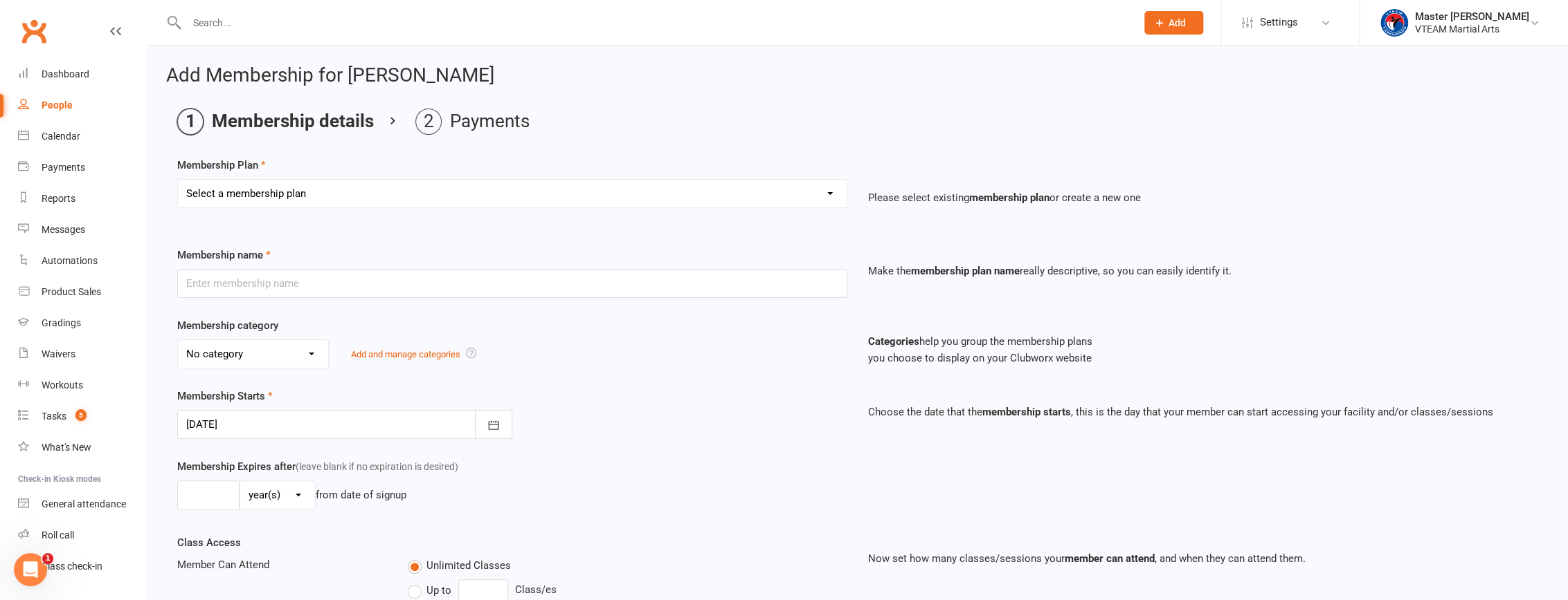
click at [365, 192] on select "Select a membership plan Create new Membership Plan 2025 Annual Insurance $100 …" at bounding box center [512, 193] width 669 height 27
select select "9"
click at [178, 180] on select "Select a membership plan Create new Membership Plan 2025 Annual Insurance $100 …" at bounding box center [512, 193] width 669 height 27
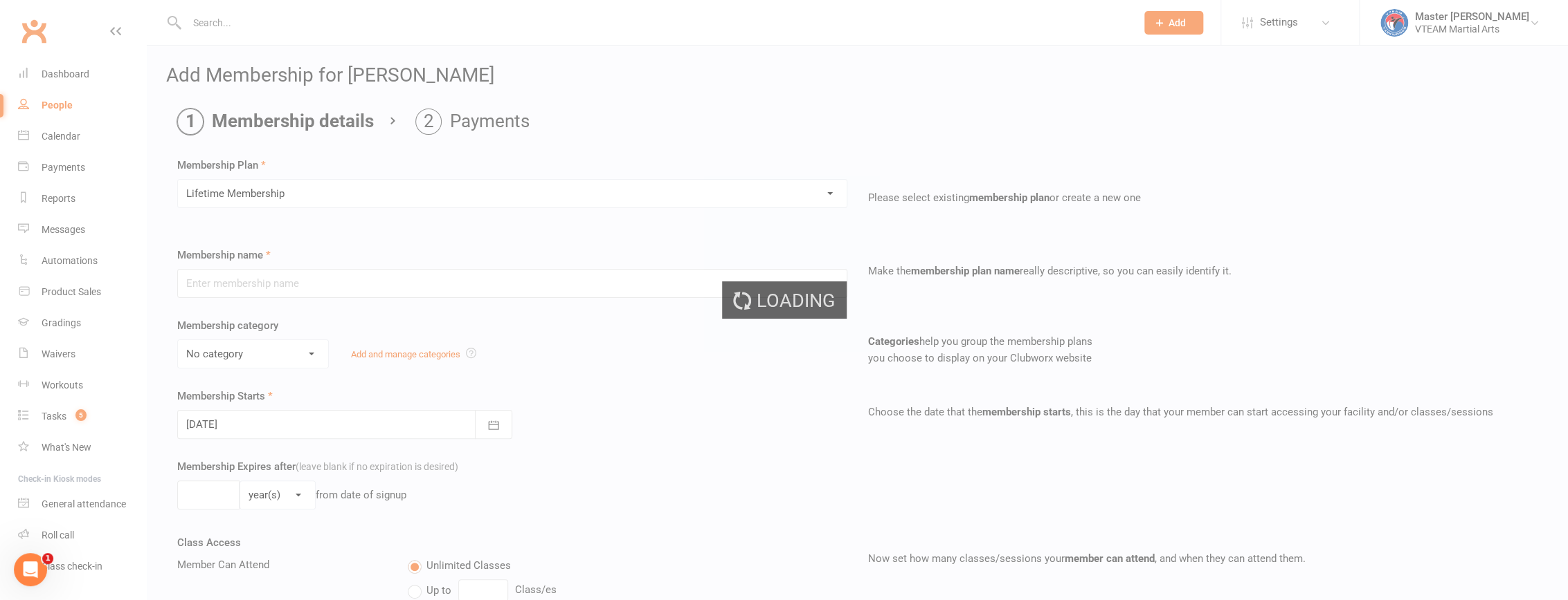
type input "Lifetime Membership"
select select "9"
type input "0"
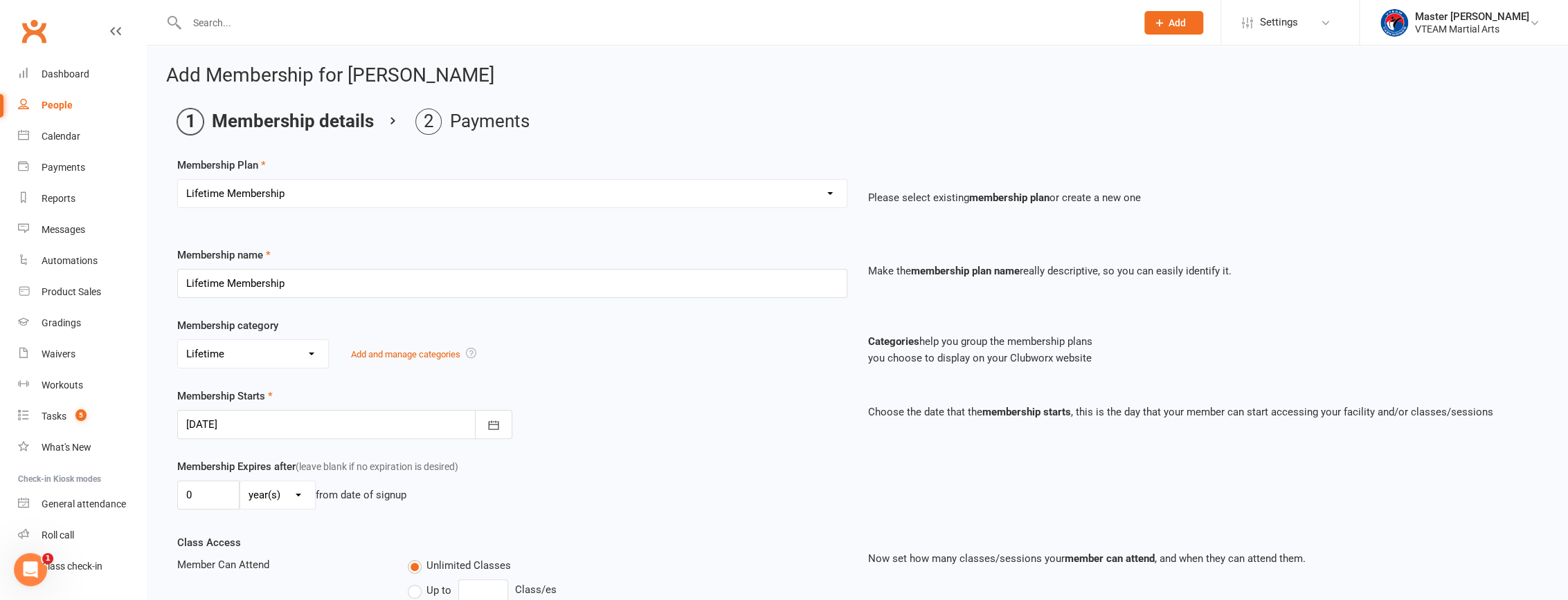
click at [339, 422] on div at bounding box center [344, 424] width 335 height 29
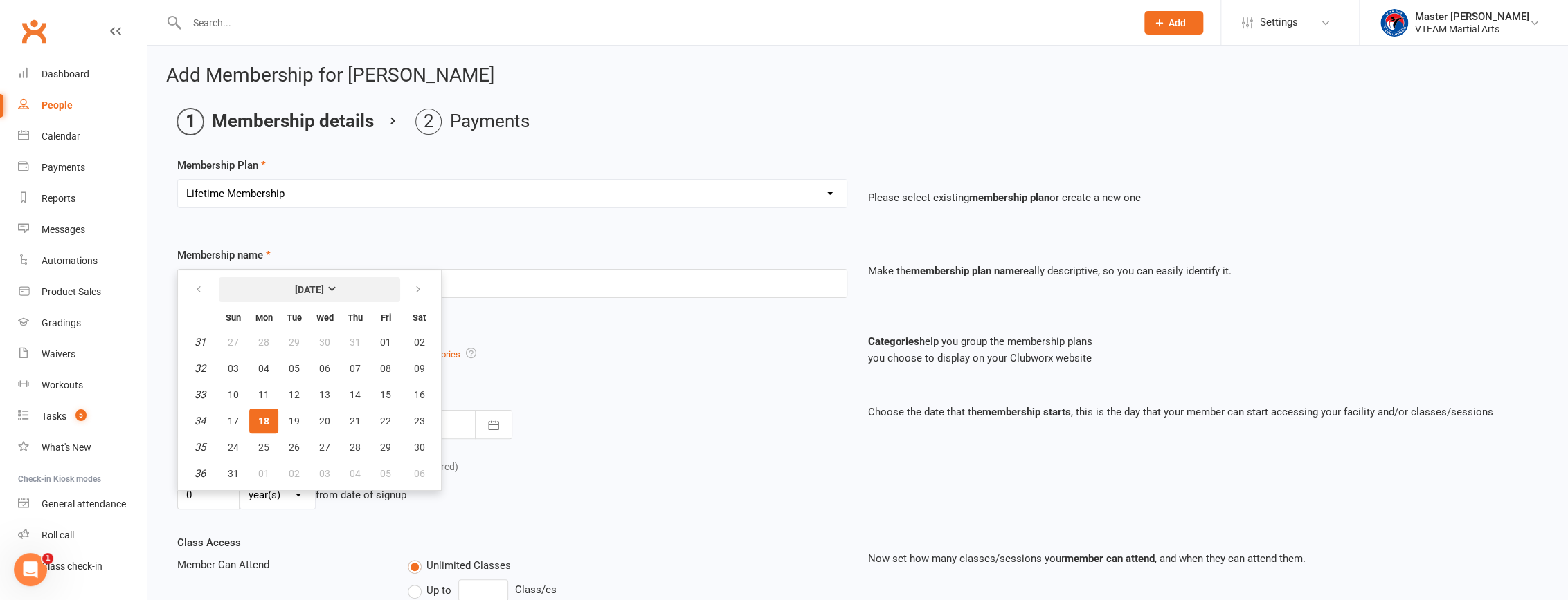
click at [336, 286] on button "[DATE]" at bounding box center [309, 290] width 181 height 25
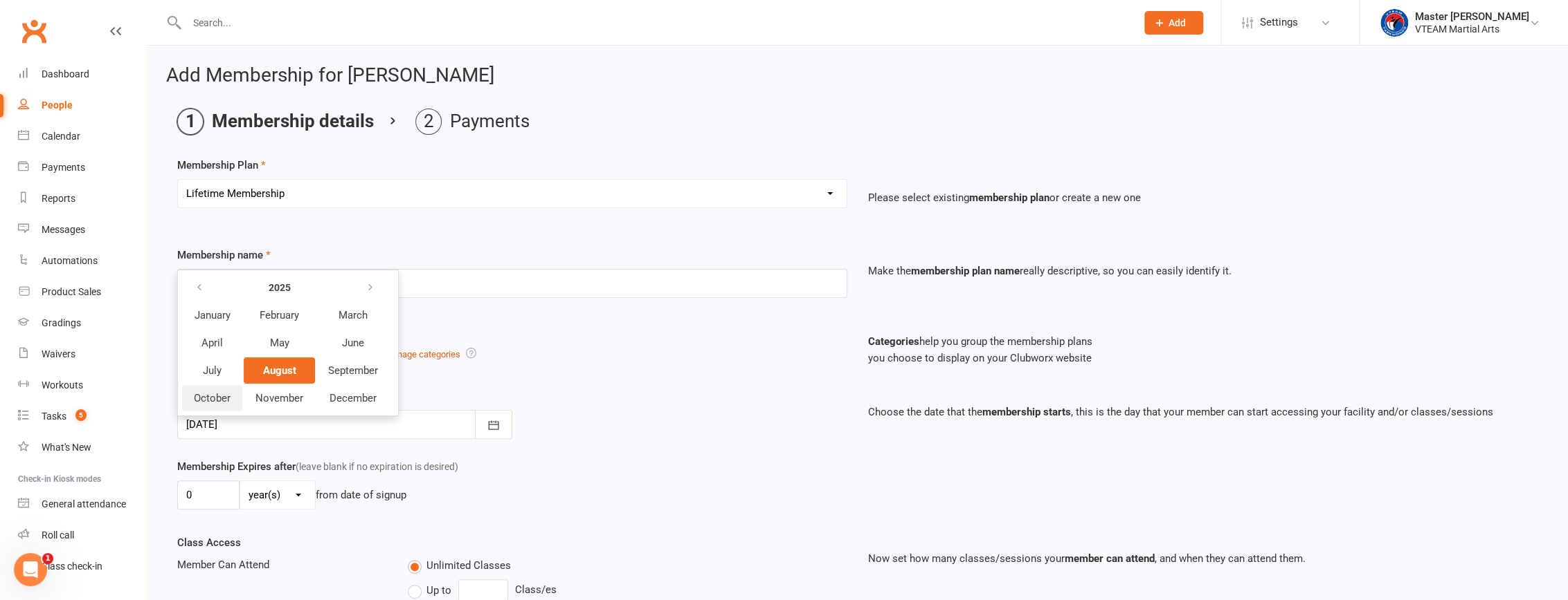
click at [217, 400] on span "October" at bounding box center [212, 398] width 37 height 12
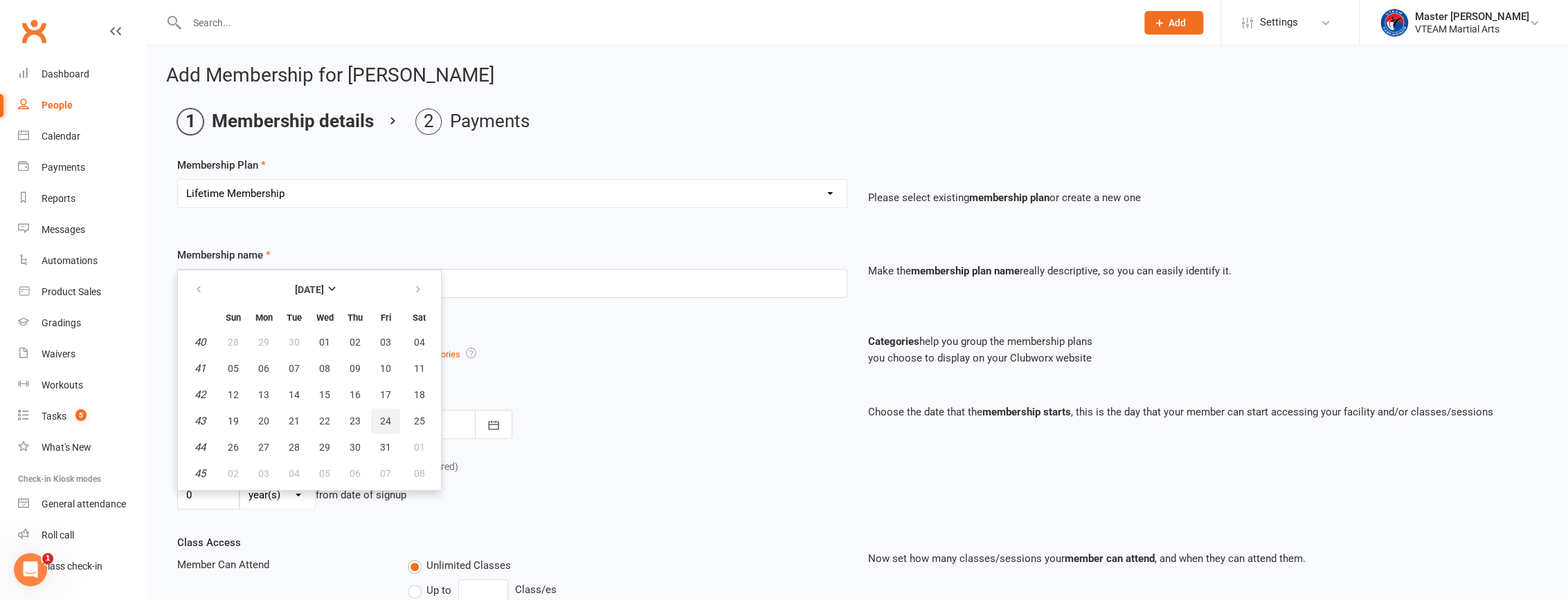
click at [384, 422] on span "24" at bounding box center [385, 421] width 11 height 11
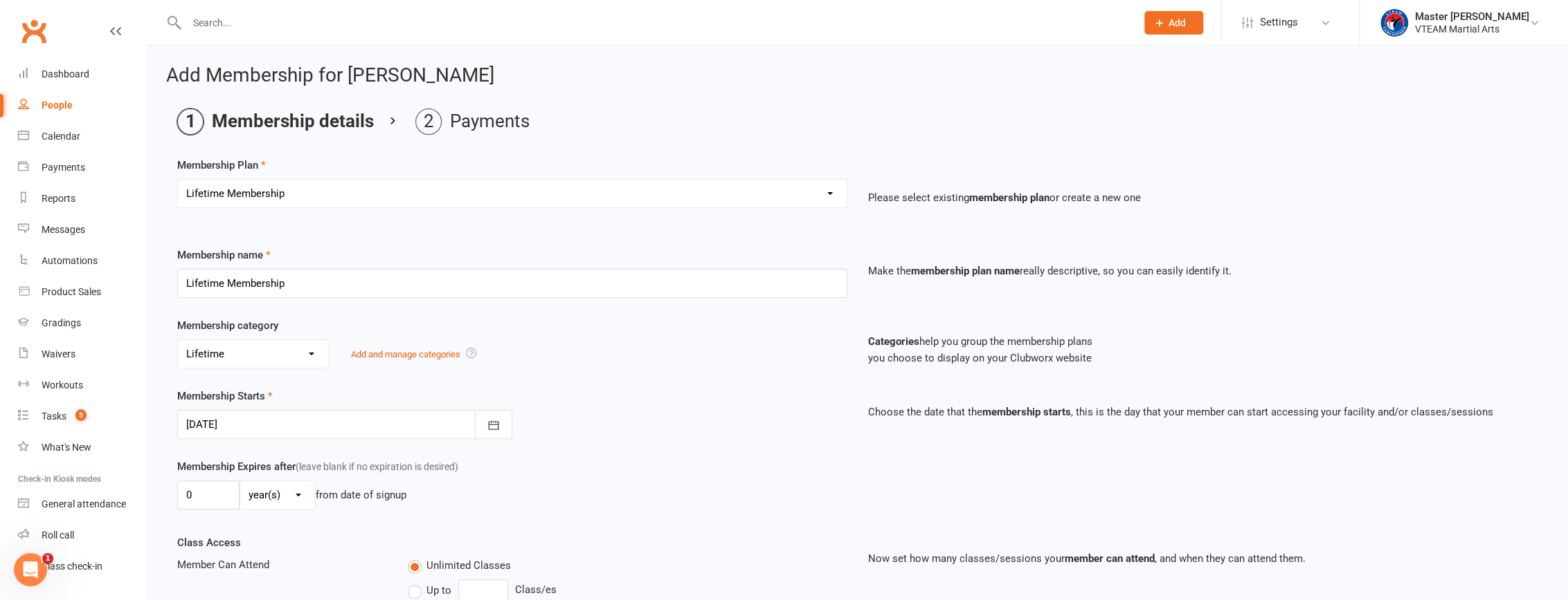
click at [234, 427] on div at bounding box center [344, 424] width 335 height 29
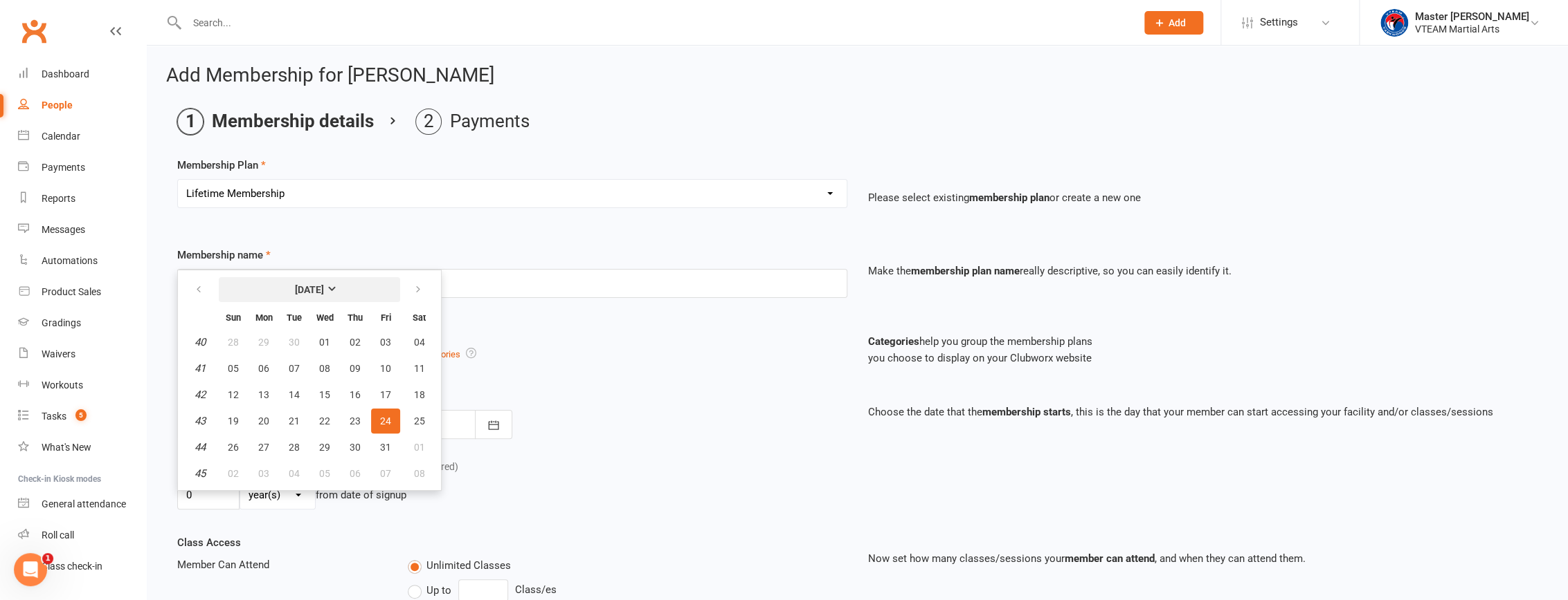
click at [324, 285] on strong "October 2025" at bounding box center [309, 290] width 29 height 11
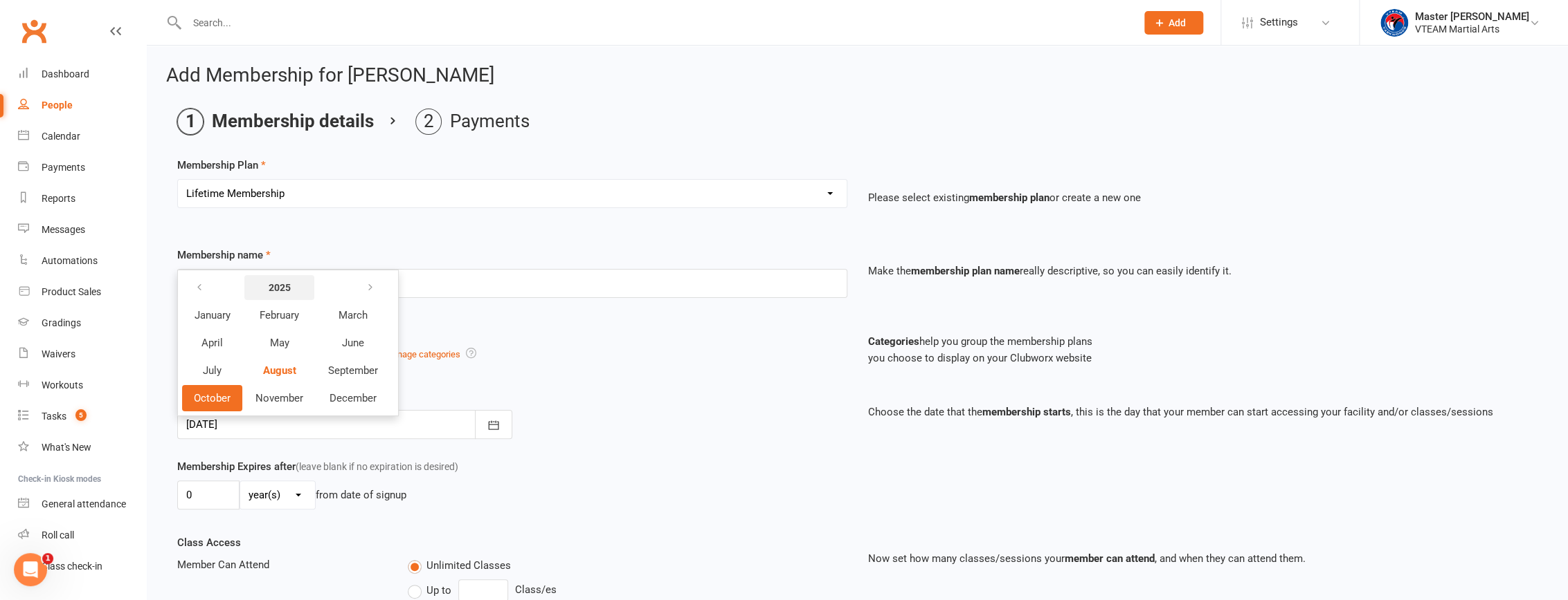
click at [287, 282] on strong "2025" at bounding box center [279, 287] width 22 height 11
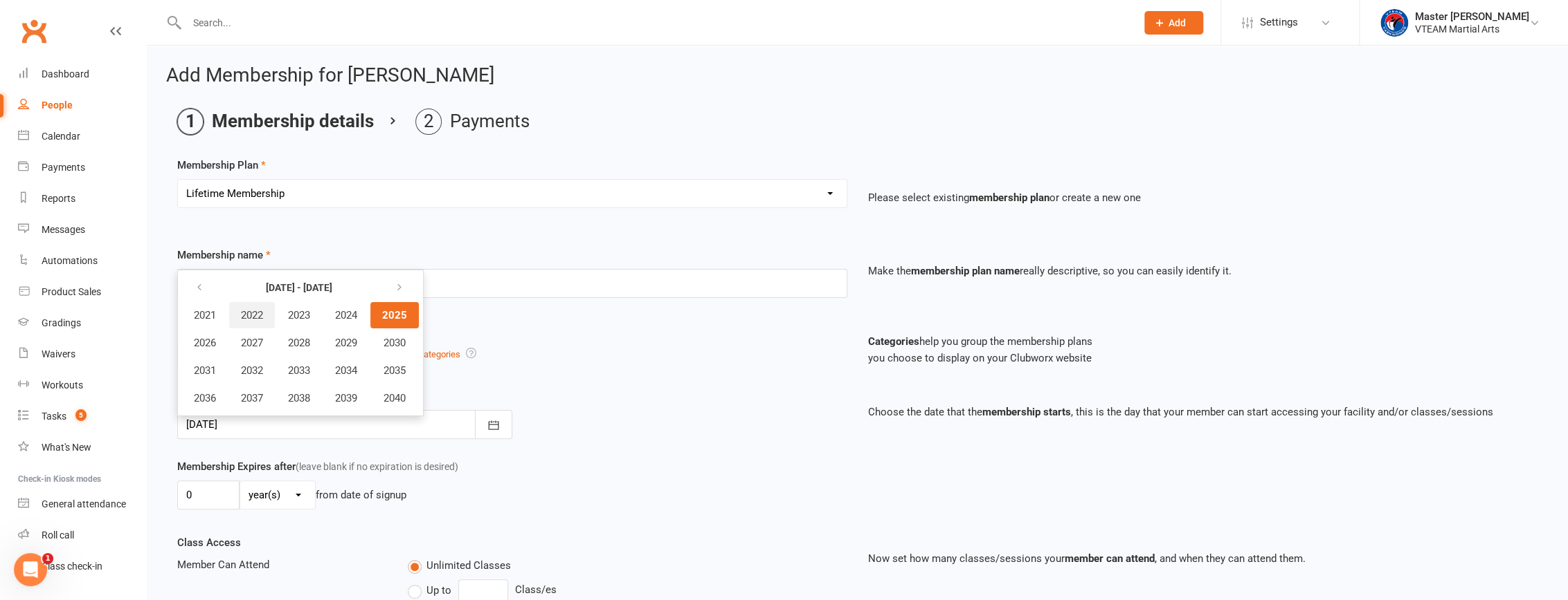
click at [257, 310] on span "2022" at bounding box center [252, 315] width 22 height 12
click at [214, 394] on span "October" at bounding box center [212, 398] width 37 height 12
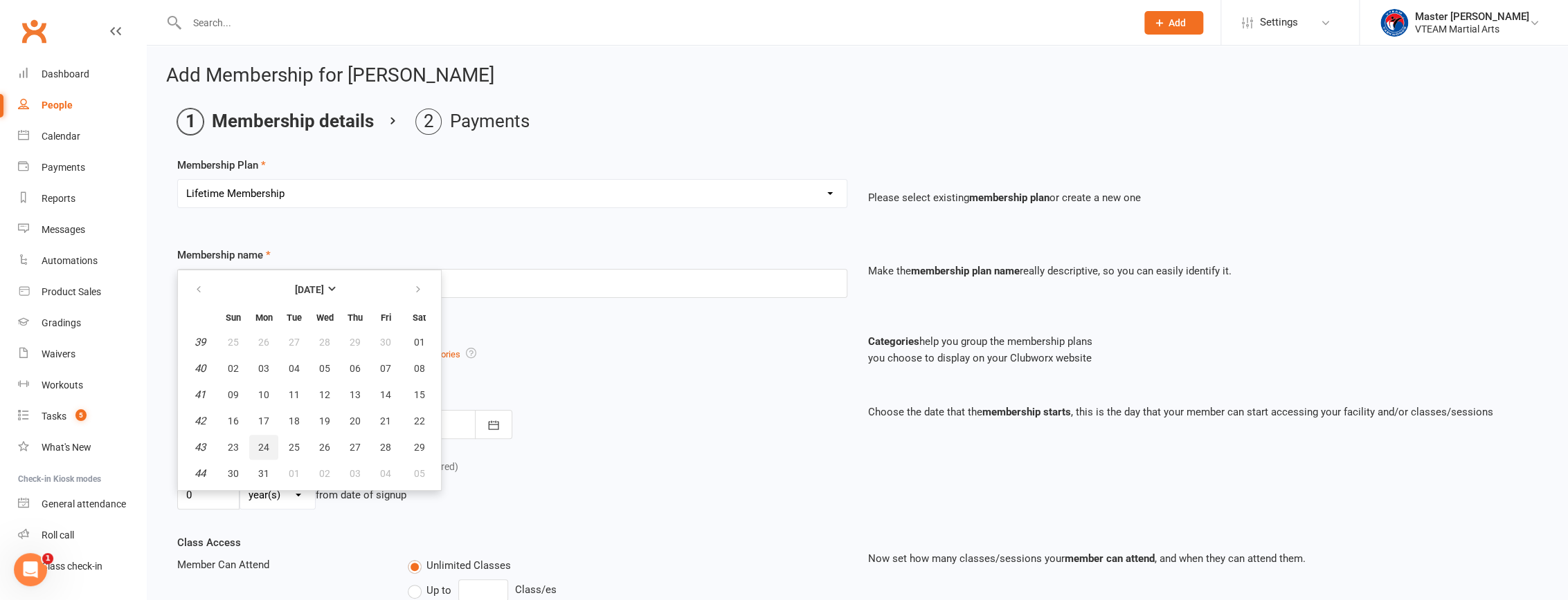
click at [268, 442] on span "24" at bounding box center [263, 447] width 11 height 11
type input "24 Oct 2022"
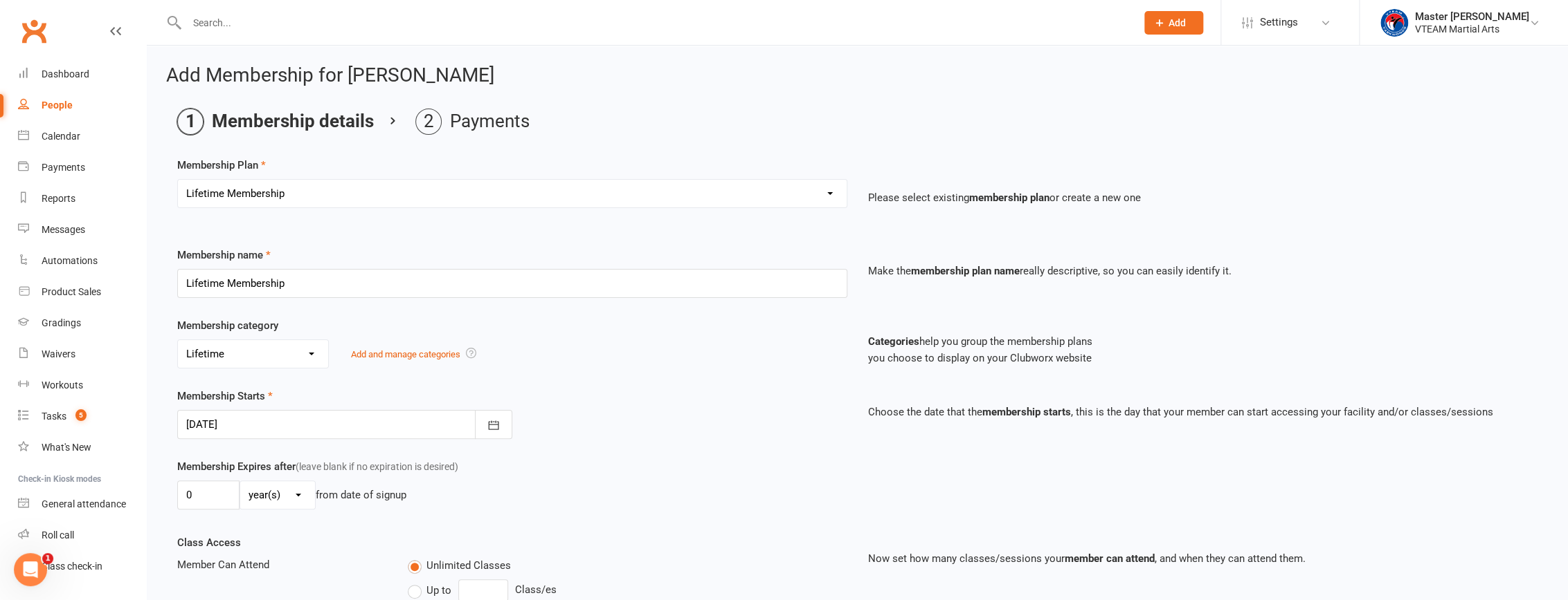
scroll to position [287, 0]
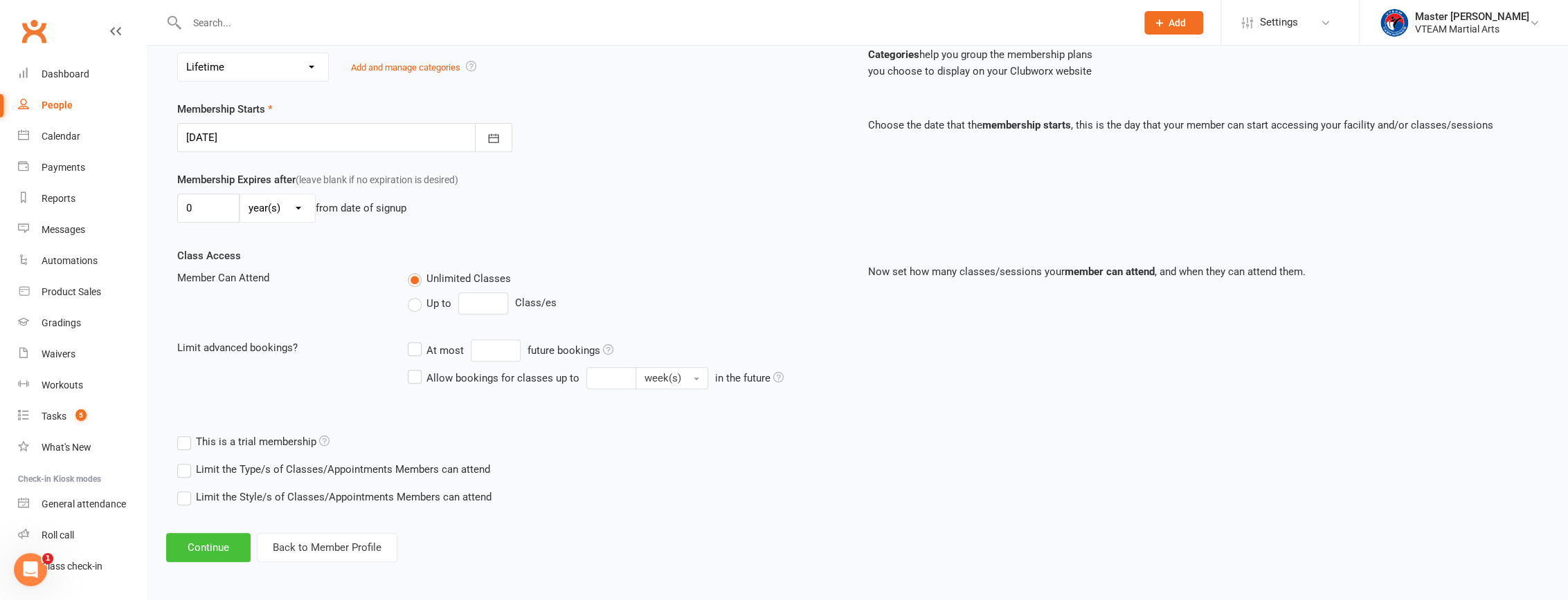
click at [228, 544] on button "Continue" at bounding box center [208, 548] width 85 height 29
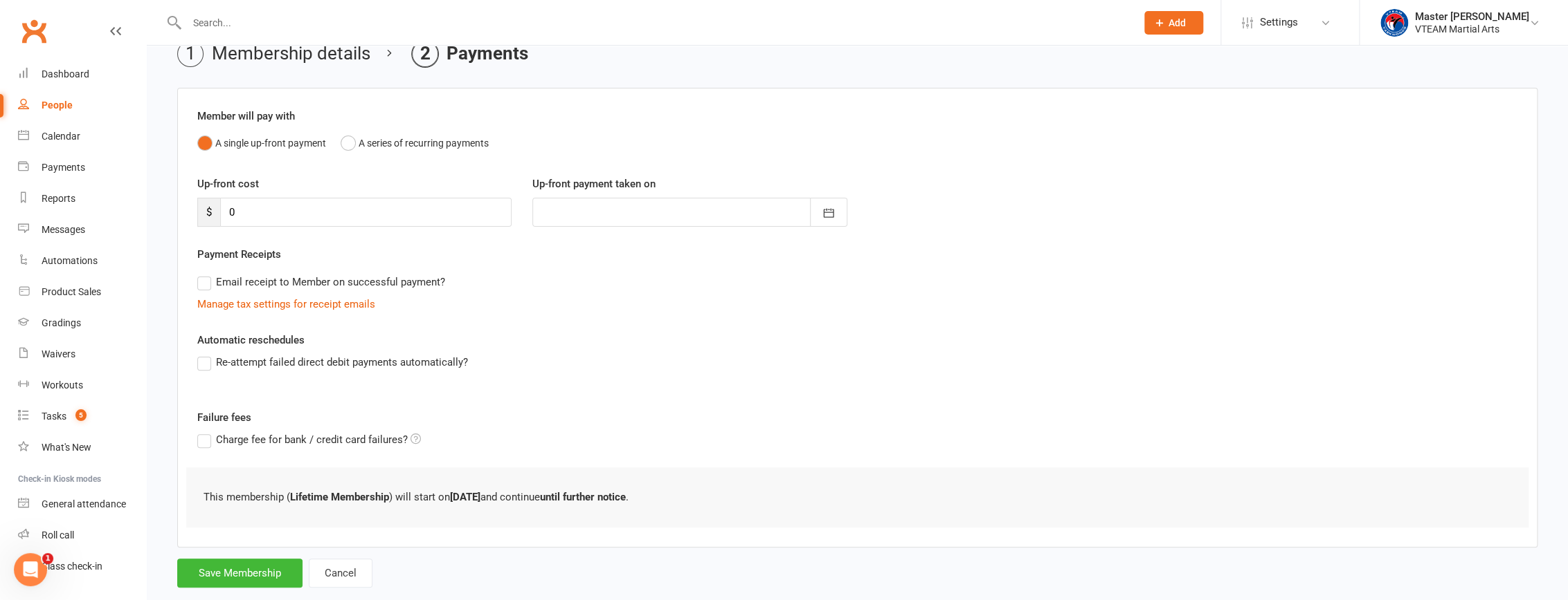
scroll to position [97, 0]
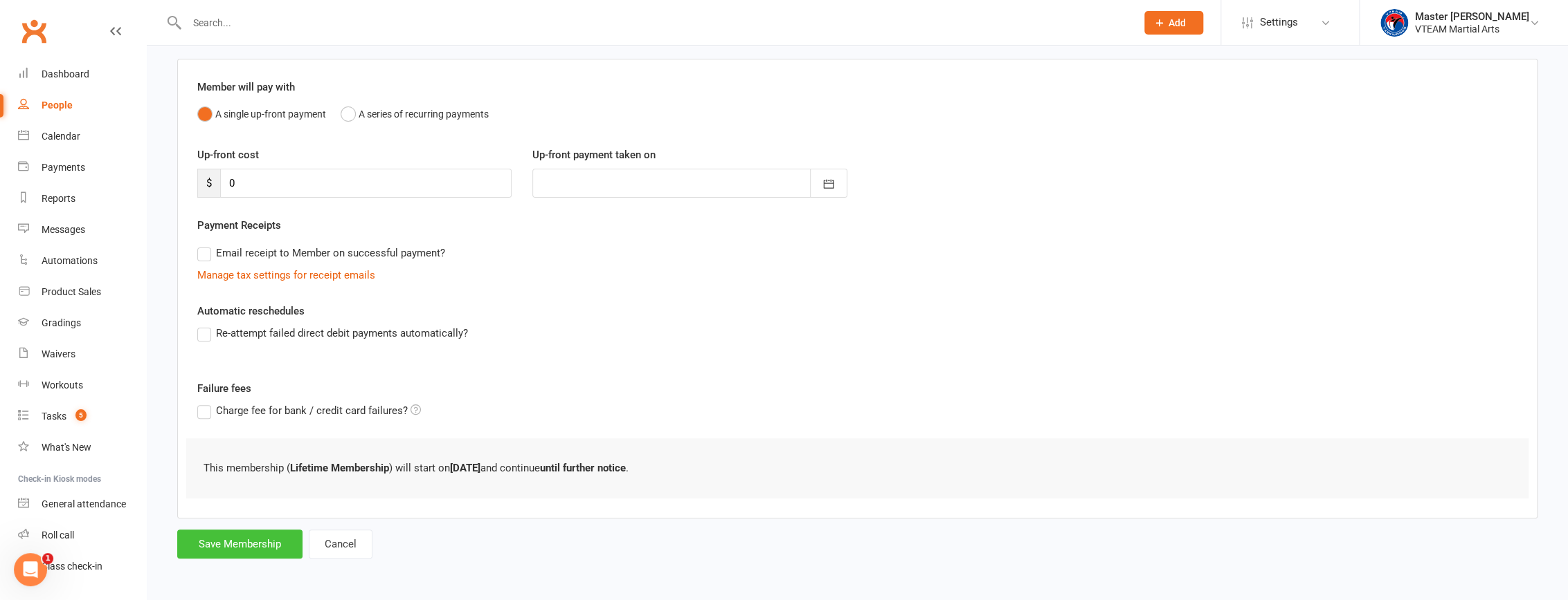
click at [272, 549] on button "Save Membership" at bounding box center [239, 544] width 125 height 29
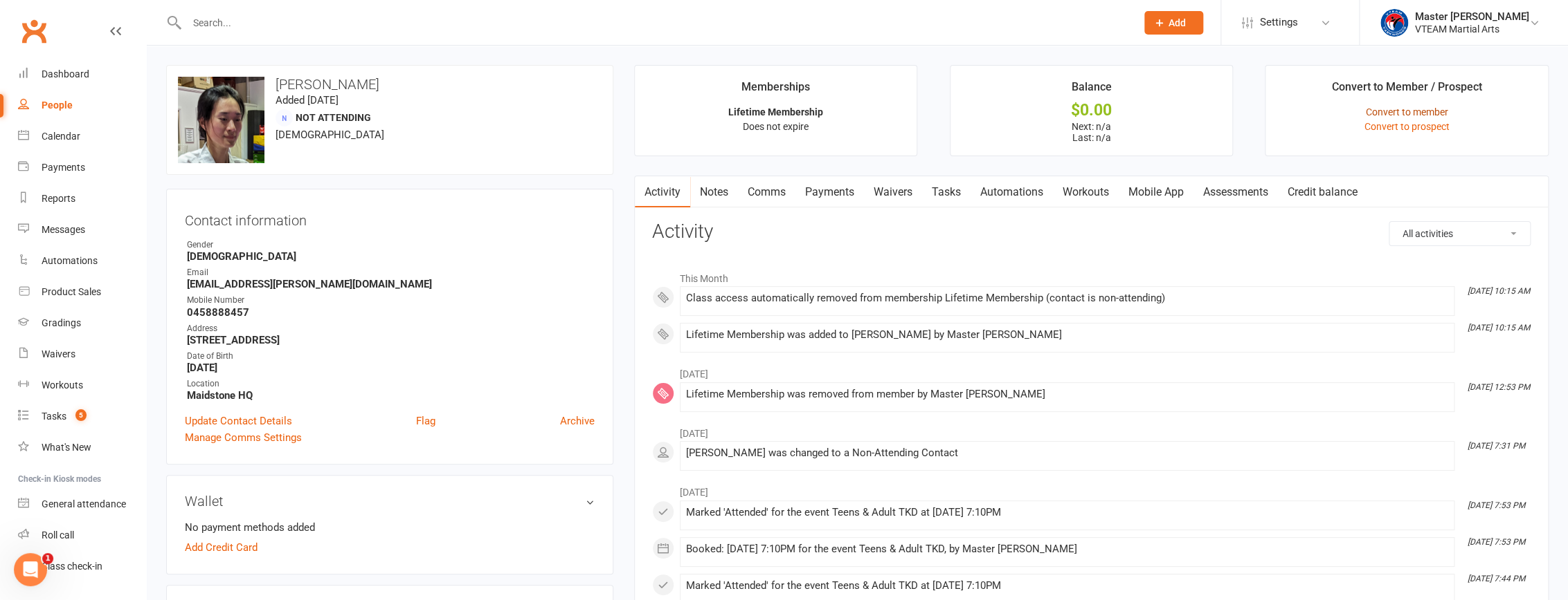
click at [1389, 106] on link "Convert to member" at bounding box center [1406, 111] width 82 height 11
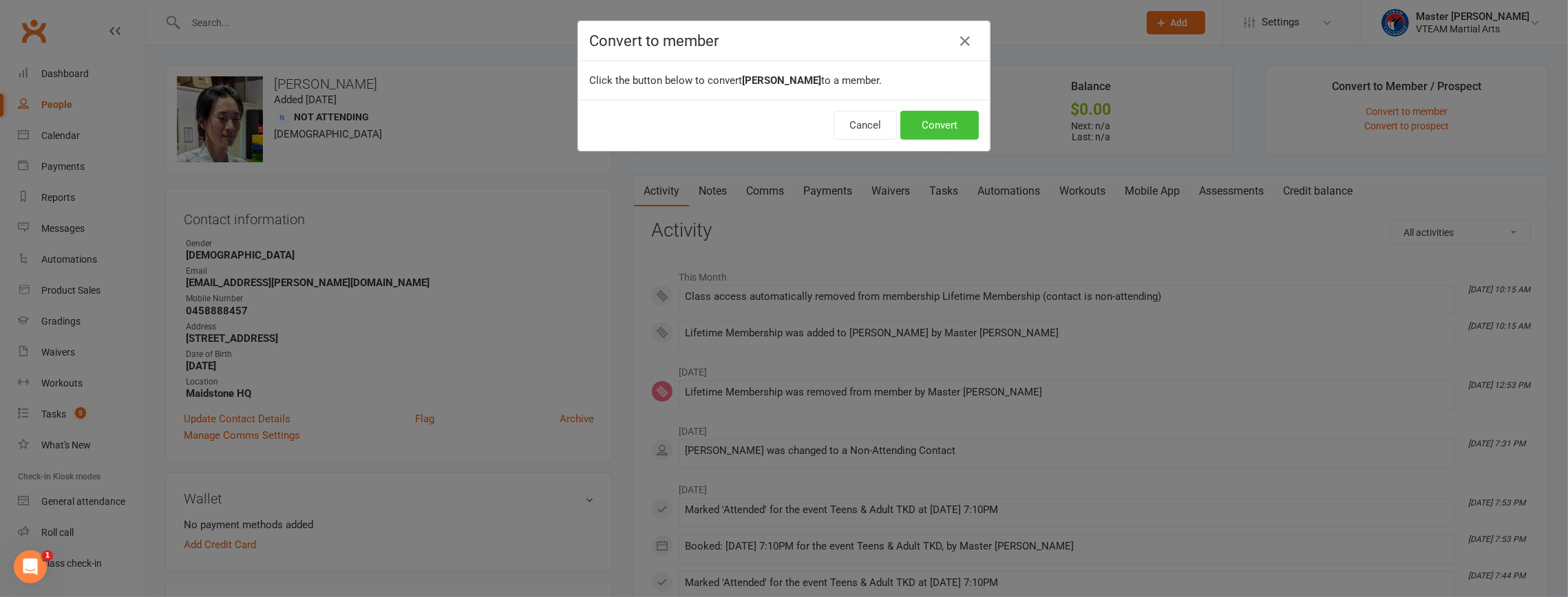
click at [936, 125] on button "Convert" at bounding box center [939, 125] width 78 height 29
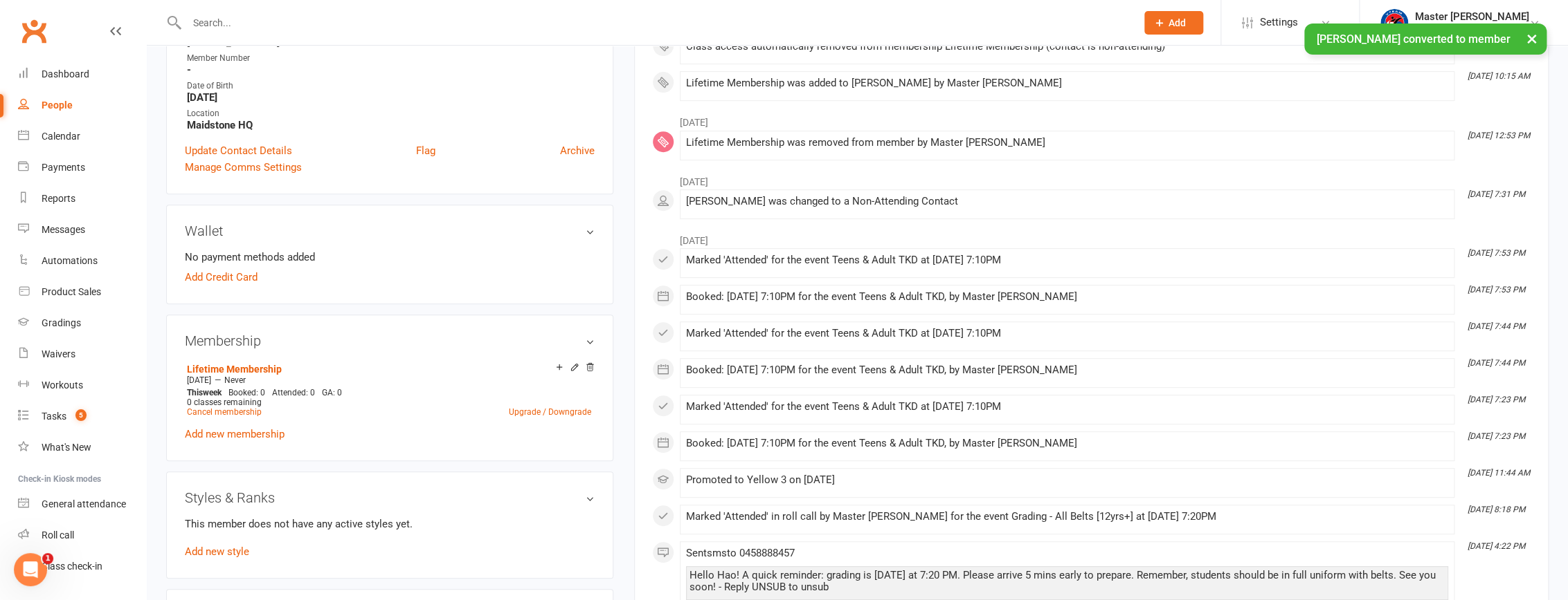
scroll to position [377, 0]
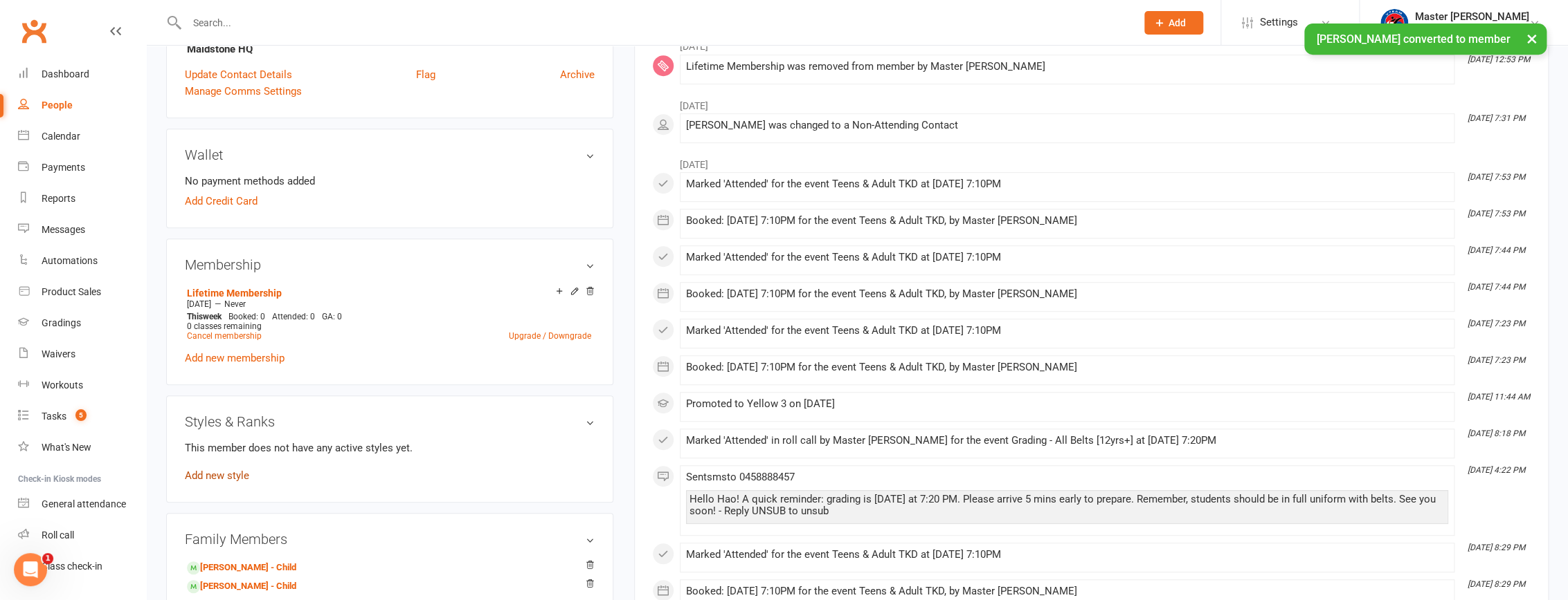
click at [228, 472] on link "Add new style" at bounding box center [218, 476] width 65 height 12
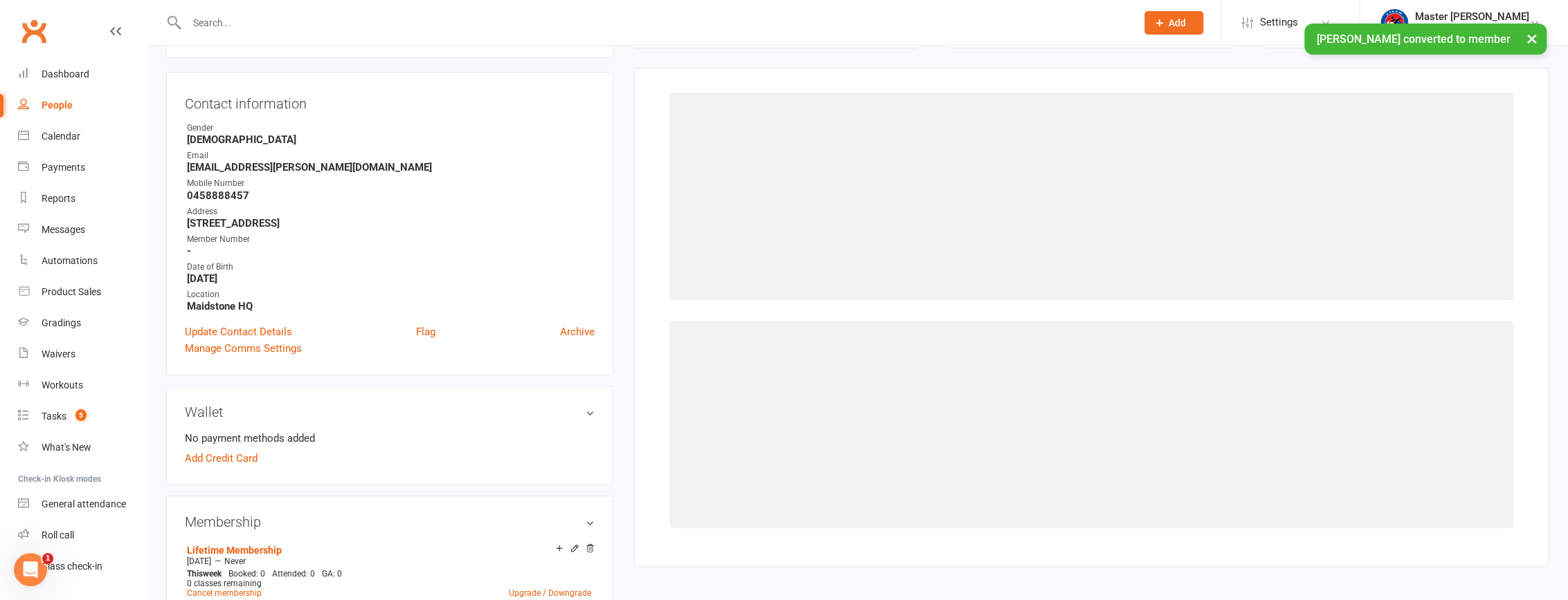
scroll to position [118, 0]
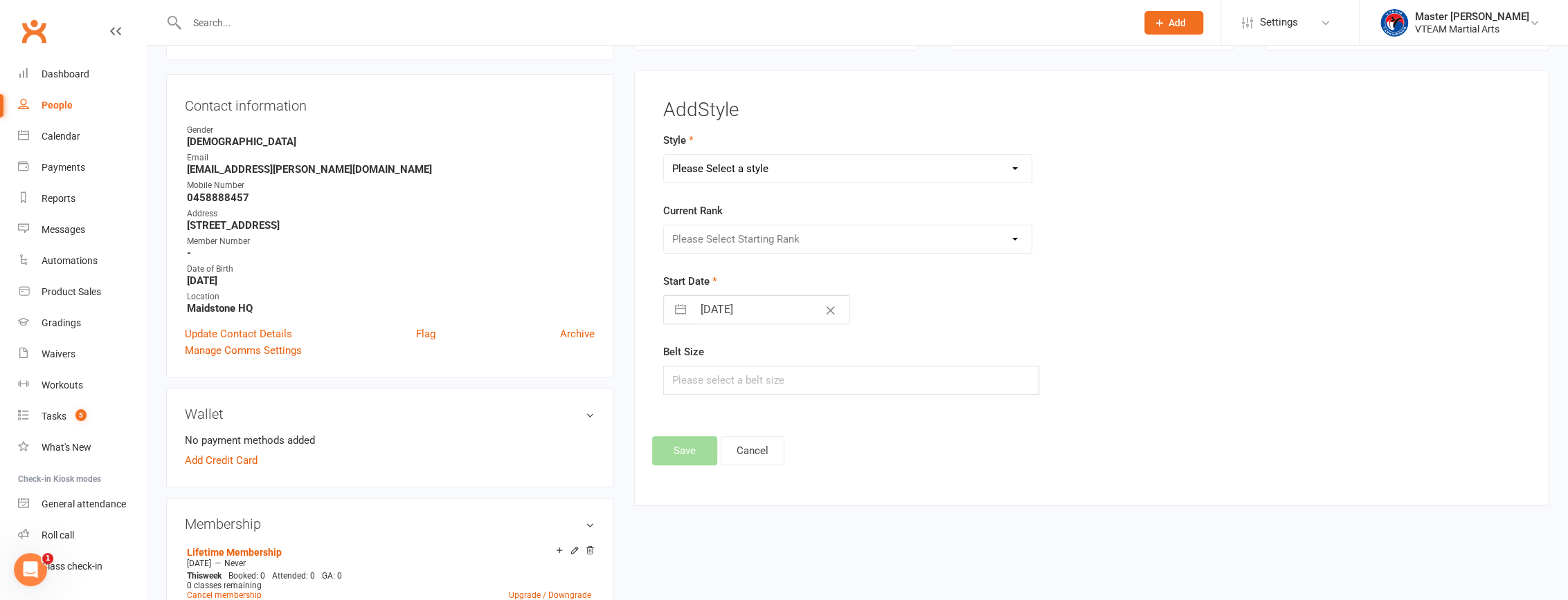
click at [778, 175] on select "Please Select a style Black Belts Club Comp Squad Leaders & Adults [12yrs+] Lit…" at bounding box center [847, 168] width 368 height 27
select select "2462"
click at [664, 155] on select "Please Select a style Black Belts Club Comp Squad Leaders & Adults [12yrs+] Lit…" at bounding box center [847, 168] width 368 height 27
click at [824, 249] on select "Please Select Starting Rank White Belt Yellow Belt Yellow I Yellow II Yellow II…" at bounding box center [847, 239] width 368 height 27
select select "24765"
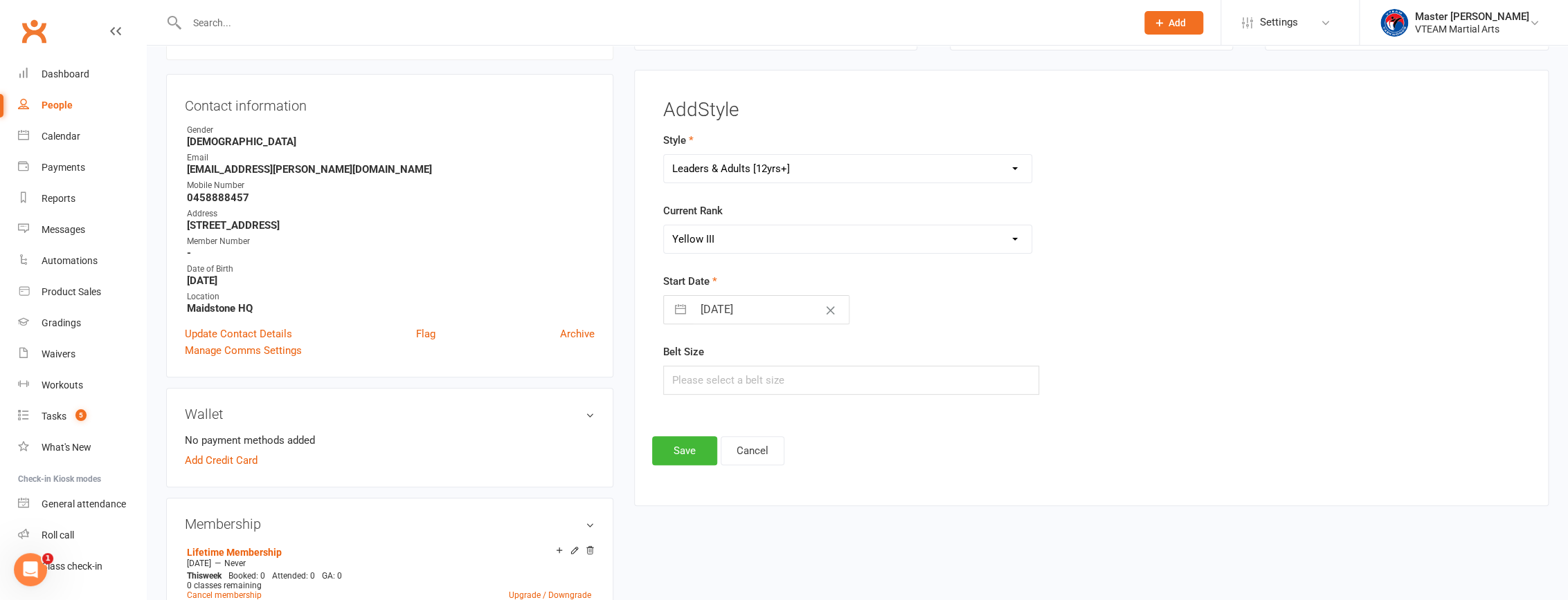
click at [664, 226] on select "Please Select Starting Rank White Belt Yellow Belt Yellow I Yellow II Yellow II…" at bounding box center [847, 239] width 368 height 27
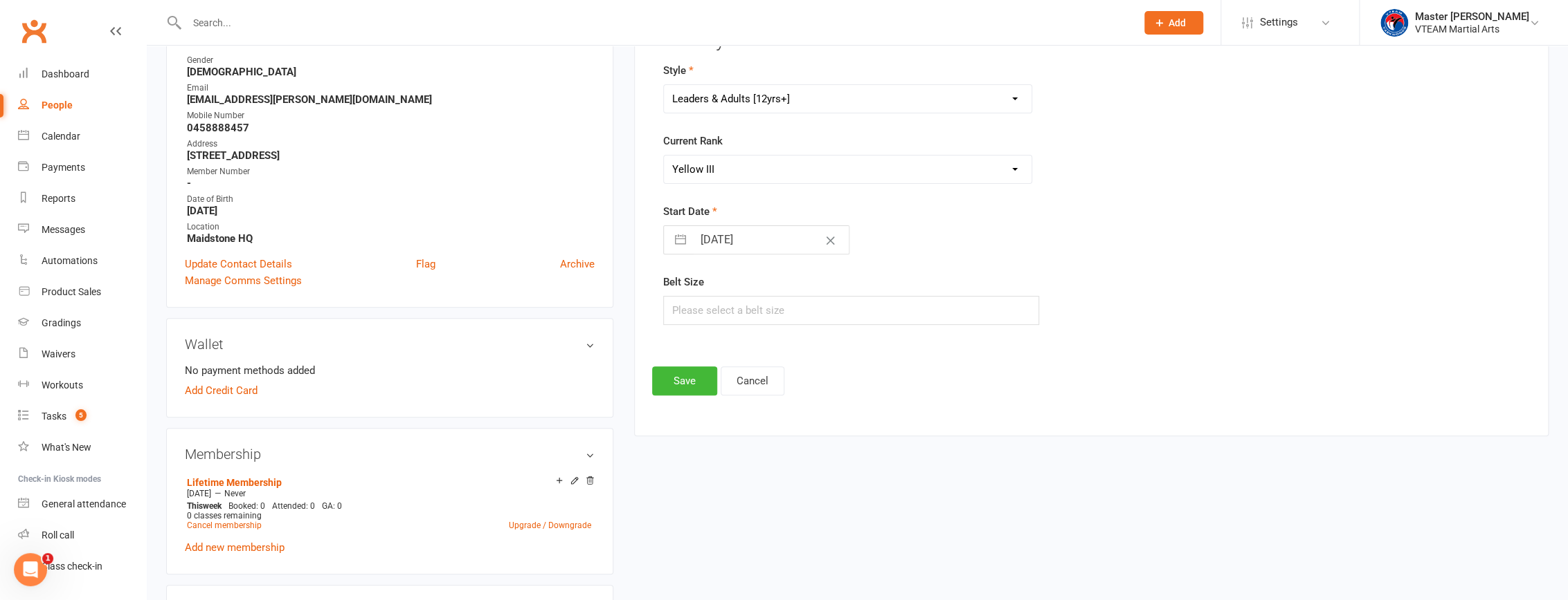
scroll to position [187, 0]
click at [747, 386] on button "Cancel" at bounding box center [752, 382] width 64 height 29
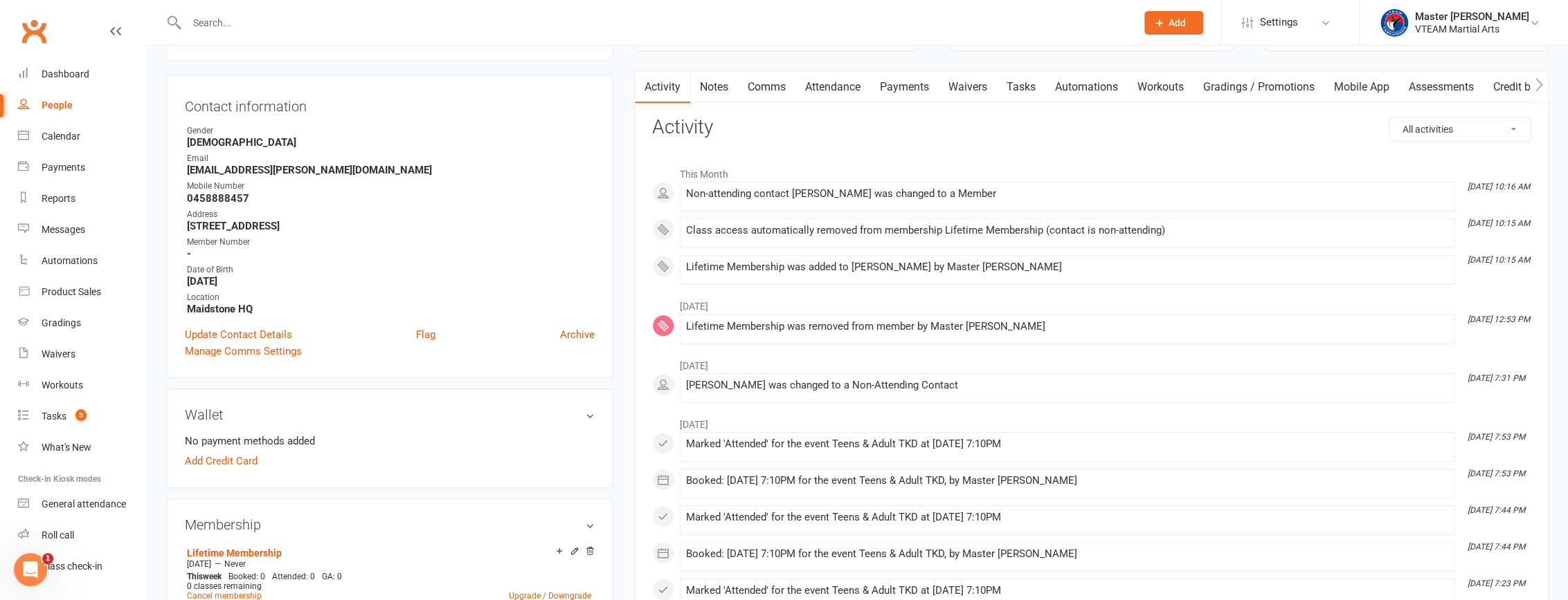
scroll to position [0, 0]
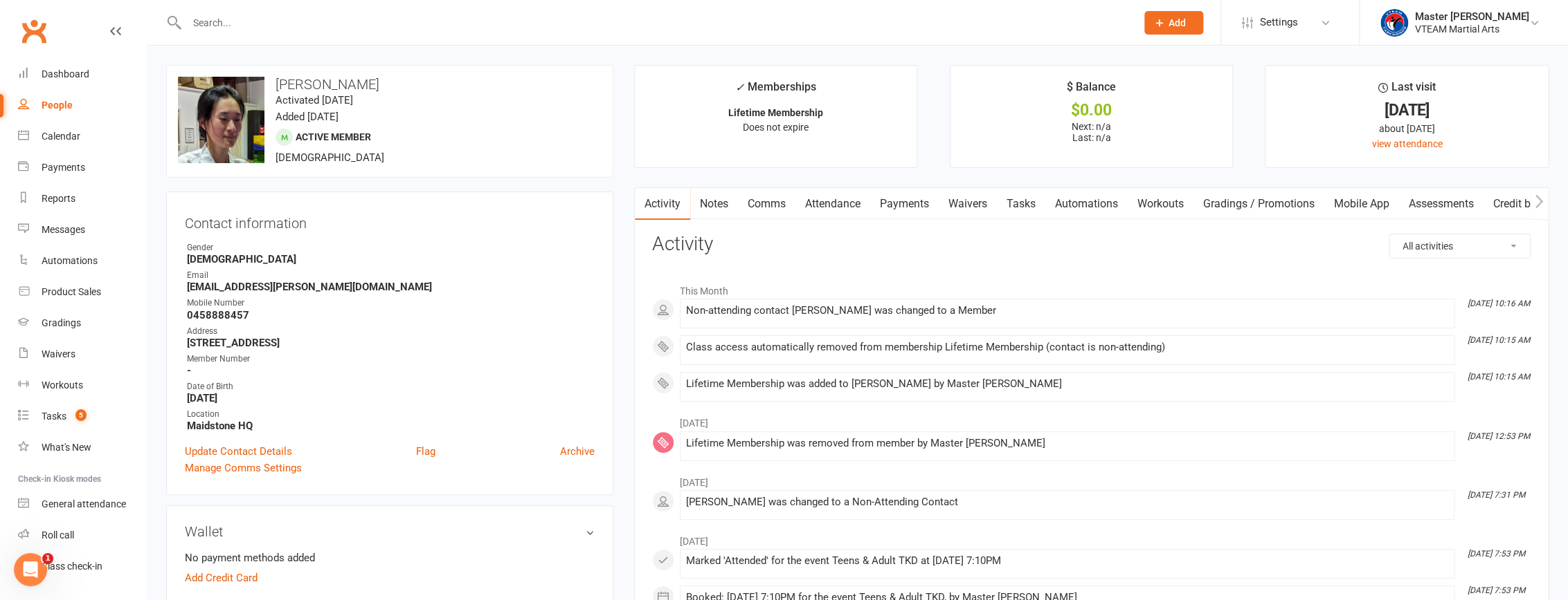
click at [1251, 211] on link "Gradings / Promotions" at bounding box center [1259, 204] width 131 height 32
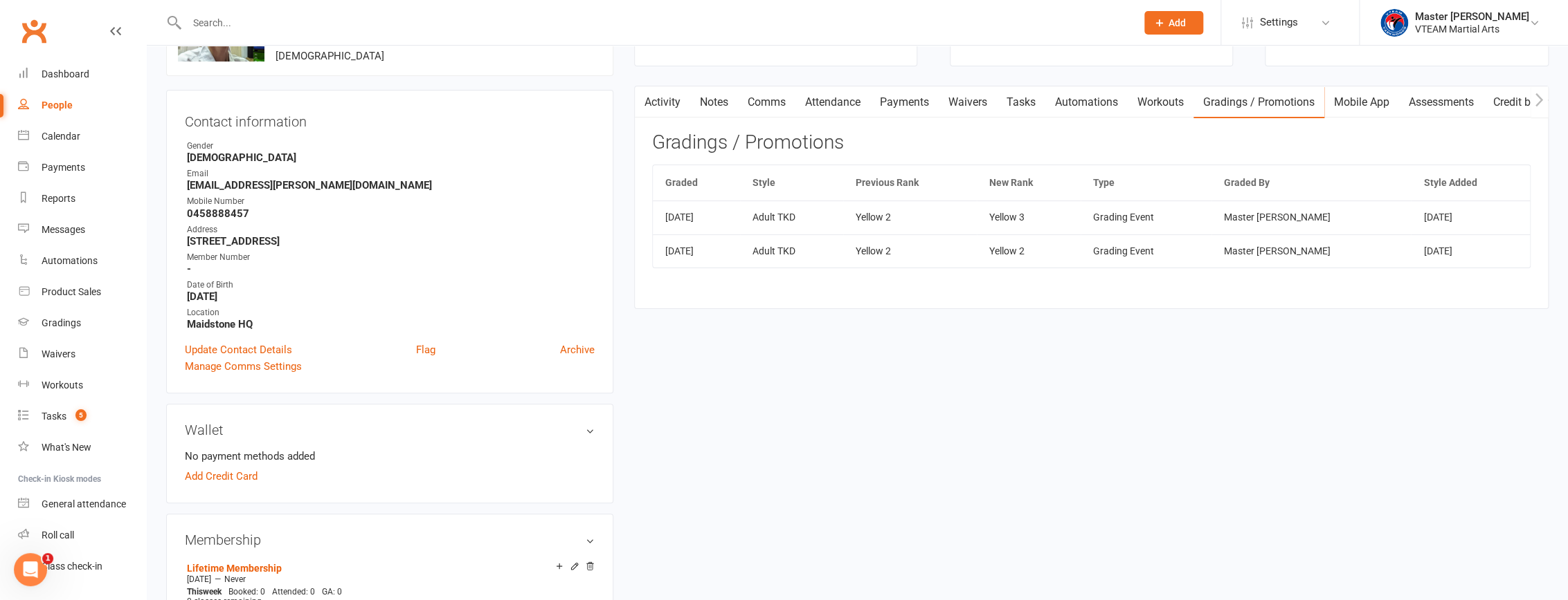
scroll to position [125, 0]
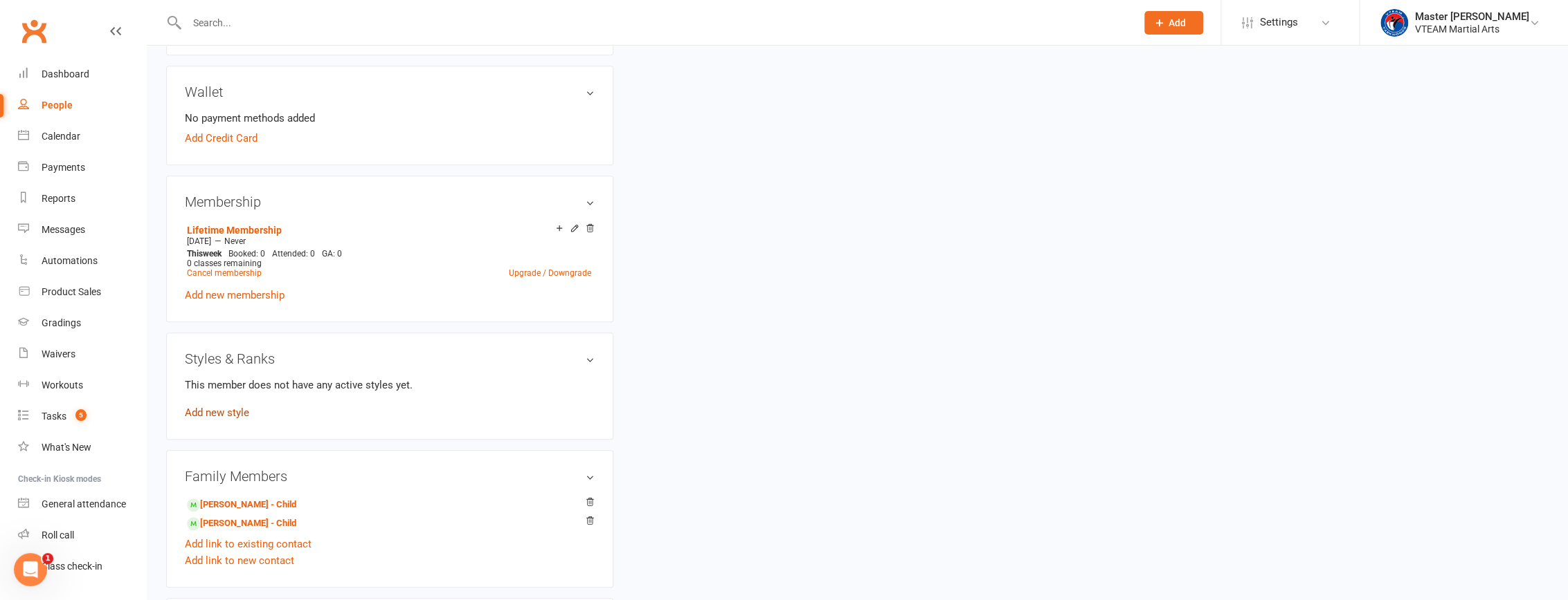
click at [221, 409] on link "Add new style" at bounding box center [218, 412] width 65 height 12
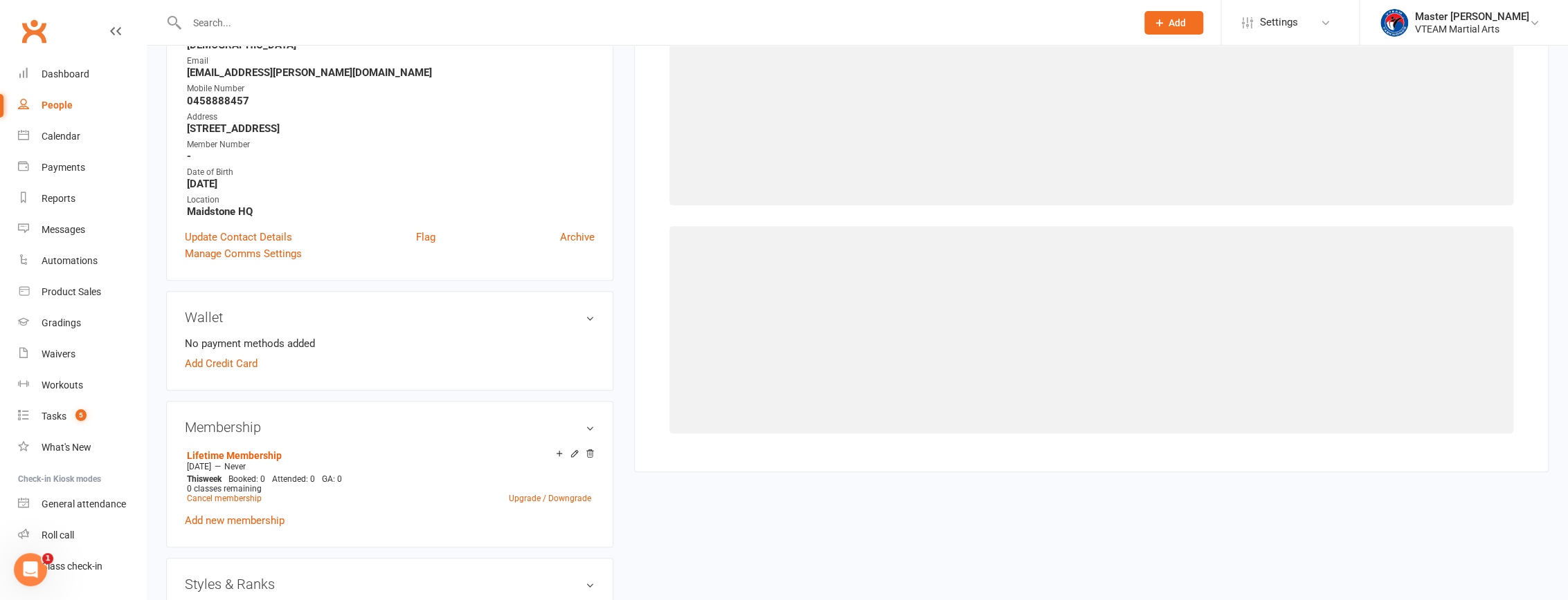
scroll to position [118, 0]
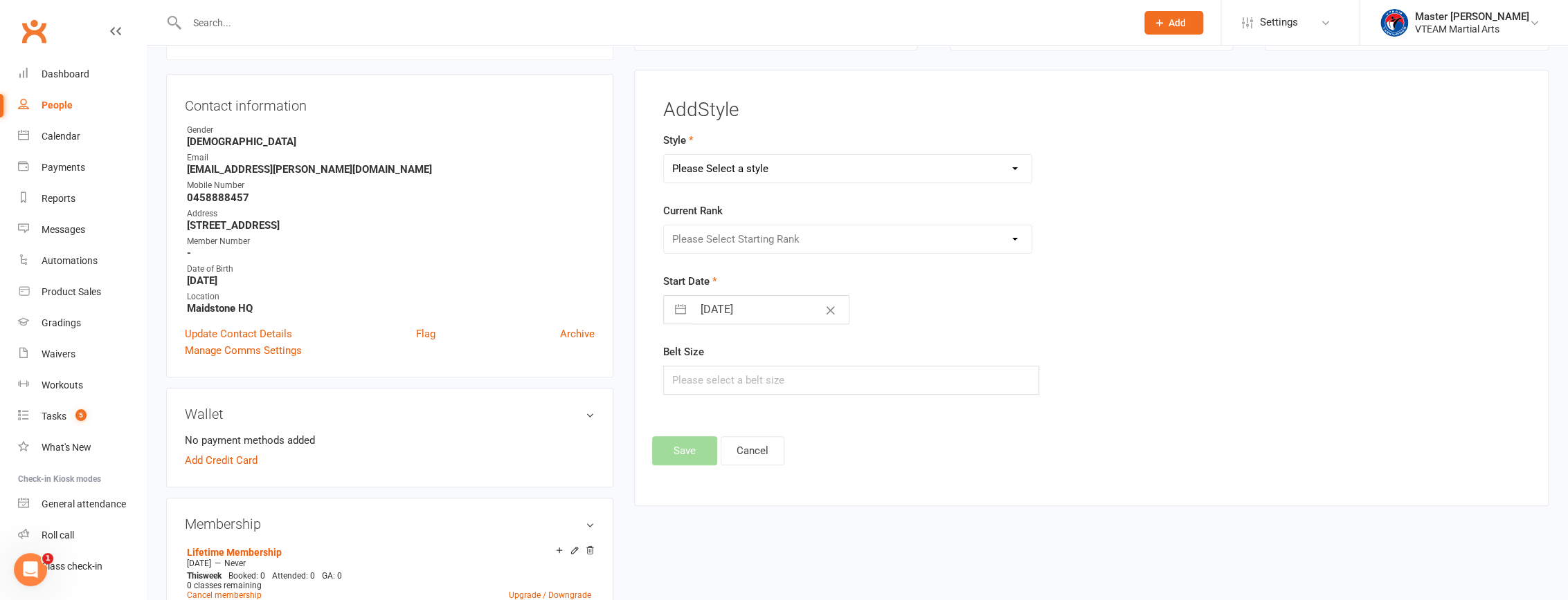
click at [788, 168] on select "Please Select a style Black Belts Club Comp Squad Leaders & Adults [12yrs+] Lit…" at bounding box center [847, 168] width 368 height 27
select select "2462"
click at [664, 155] on select "Please Select a style Black Belts Club Comp Squad Leaders & Adults [12yrs+] Lit…" at bounding box center [847, 168] width 368 height 27
click at [800, 249] on select "Please Select Starting Rank White Belt Yellow Belt Yellow I Yellow II Yellow II…" at bounding box center [847, 239] width 368 height 27
select select "24765"
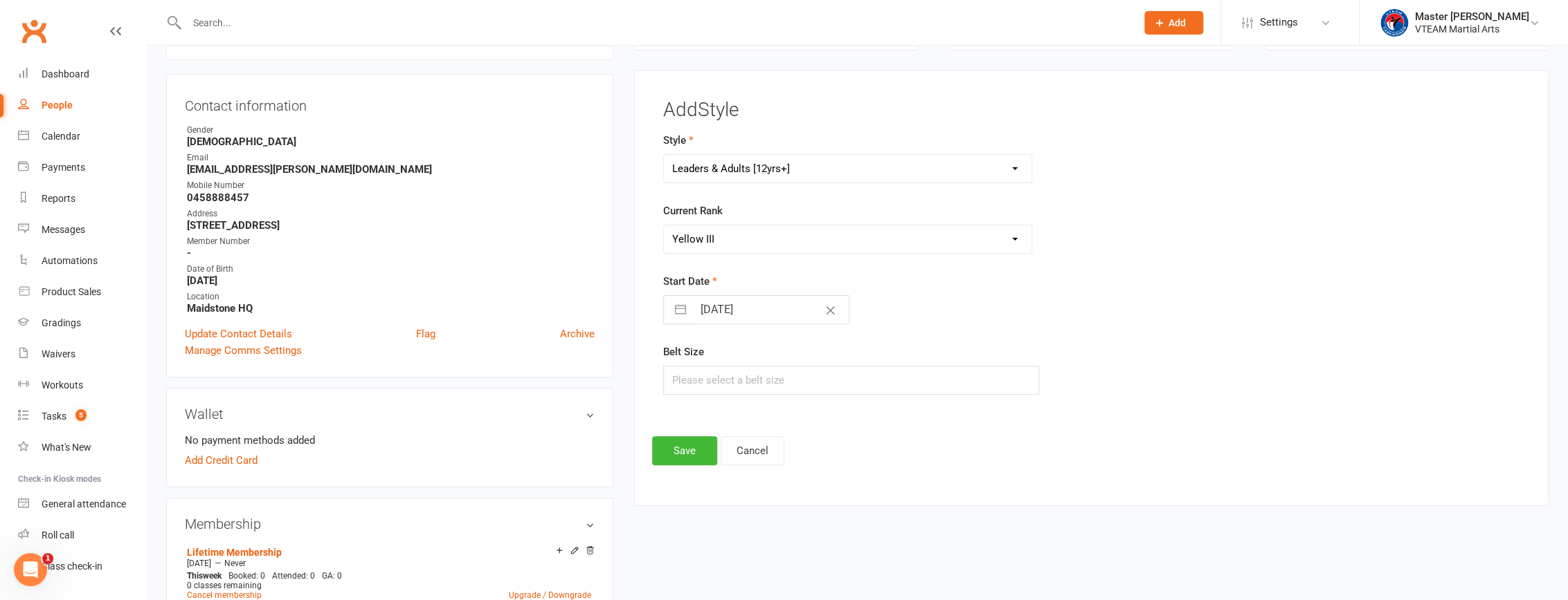
click at [664, 226] on select "Please Select Starting Rank White Belt Yellow Belt Yellow I Yellow II Yellow II…" at bounding box center [847, 239] width 368 height 27
click at [749, 310] on input "[DATE]" at bounding box center [771, 310] width 156 height 27
select select "6"
select select "2025"
select select "7"
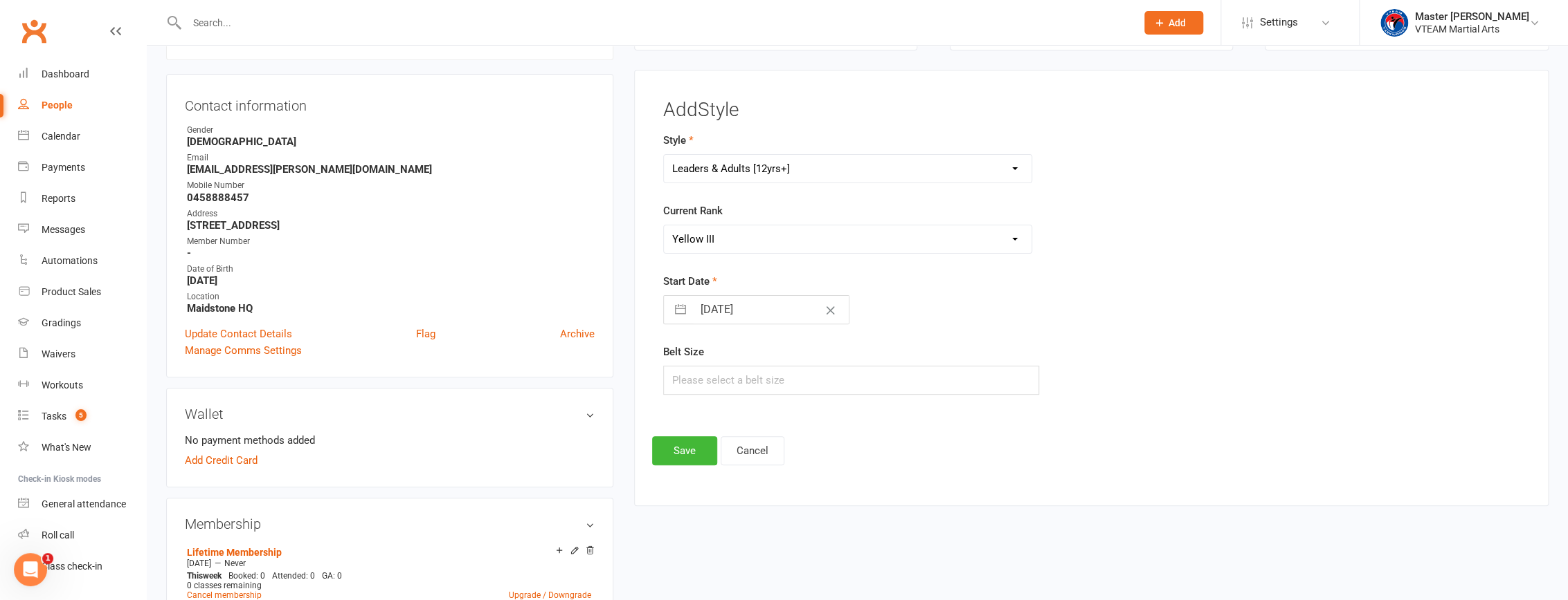
select select "2025"
select select "8"
select select "2025"
click at [808, 367] on select "2035 2034 2033 2032 2031 2030 2029 2028 2027 2026 2025 2024 2023 2022 2021 2020…" at bounding box center [811, 365] width 42 height 16
select select "6"
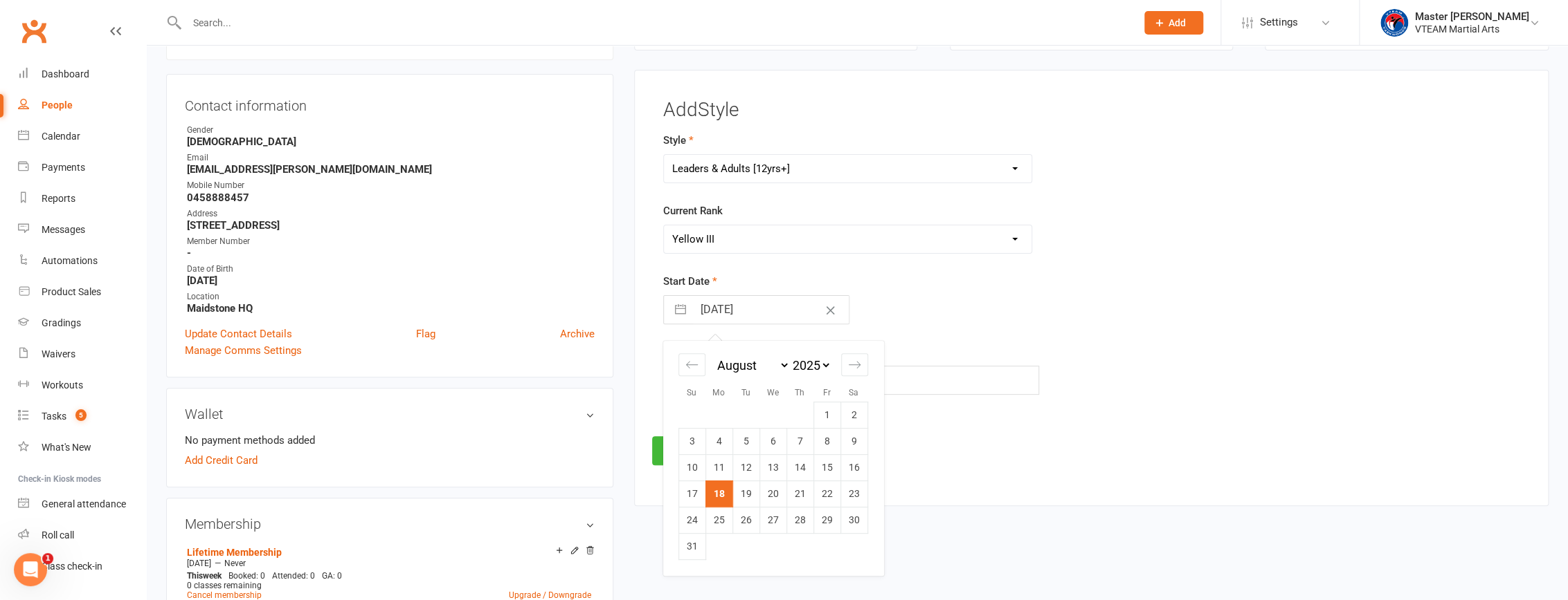
select select "2024"
select select "7"
select select "2024"
select select "8"
select select "2024"
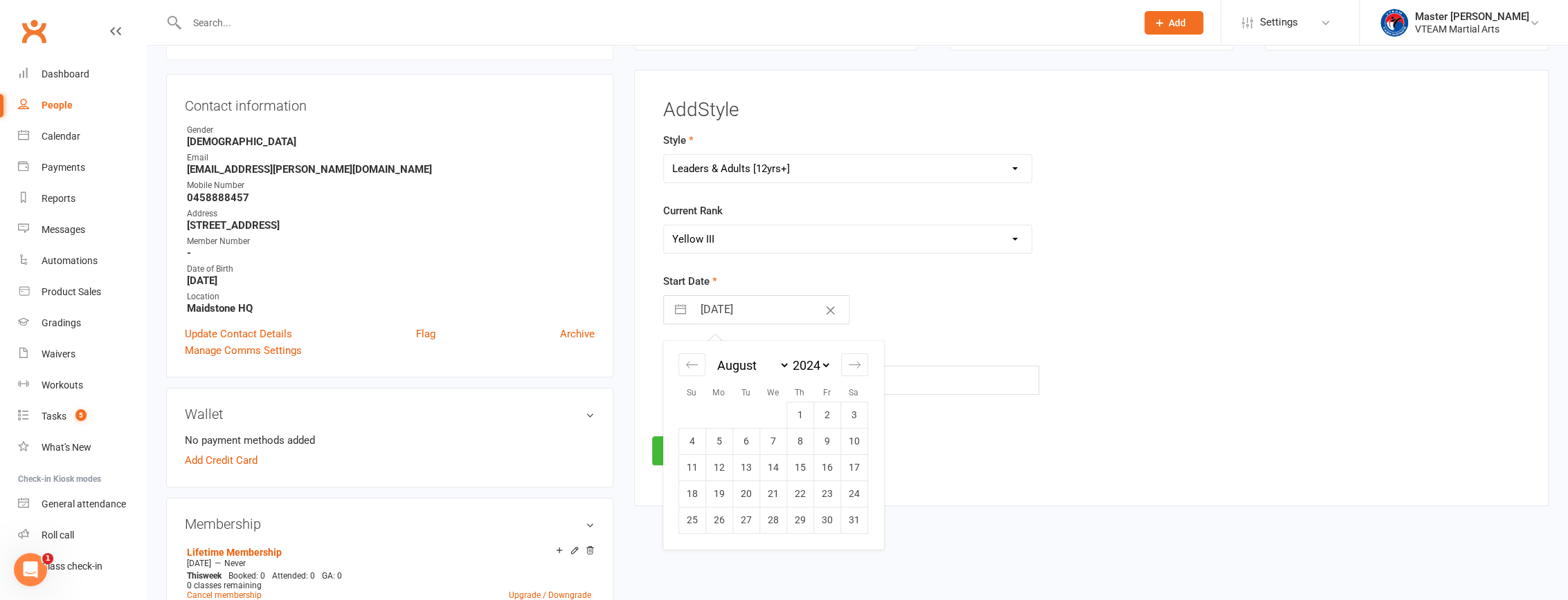
click at [770, 365] on select "January February March April May June July August September October November De…" at bounding box center [752, 365] width 76 height 16
select select "3"
select select "2024"
select select "4"
select select "2024"
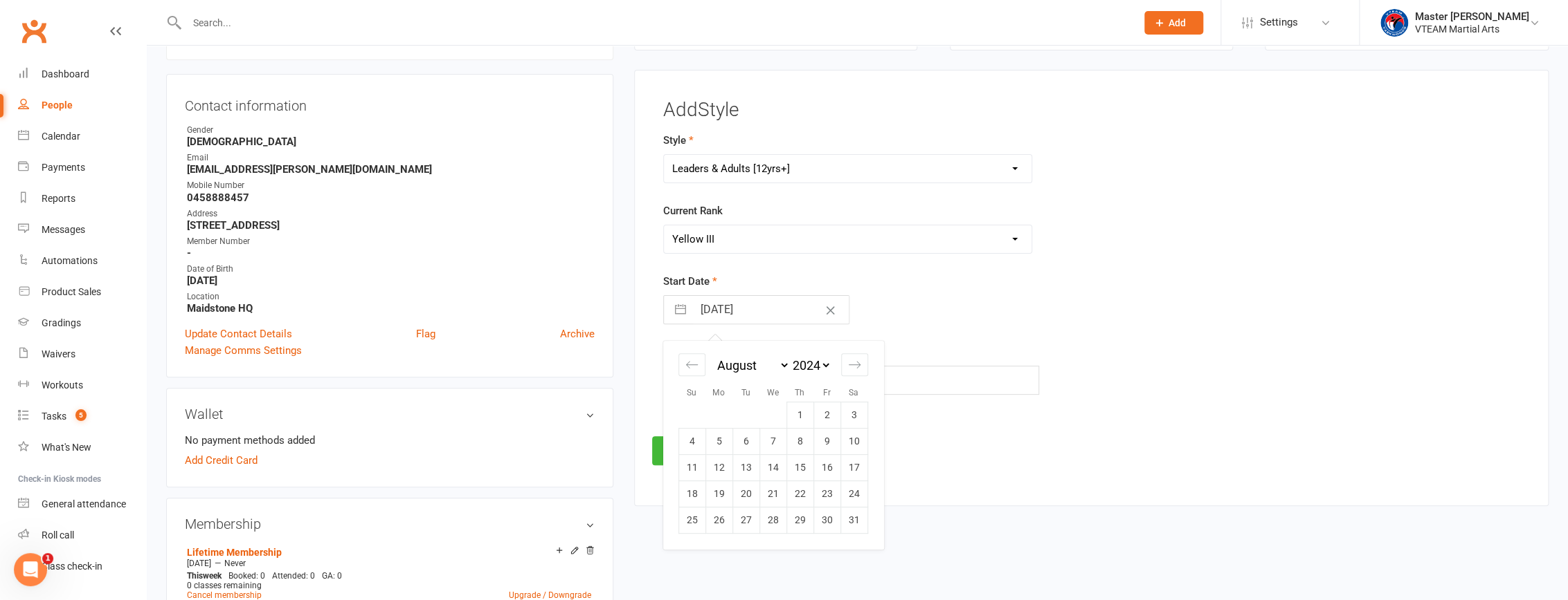
select select "5"
select select "2024"
click at [817, 446] on td "10" at bounding box center [826, 441] width 27 height 27
type input "10 May 2024"
click at [671, 450] on button "Save" at bounding box center [684, 451] width 65 height 29
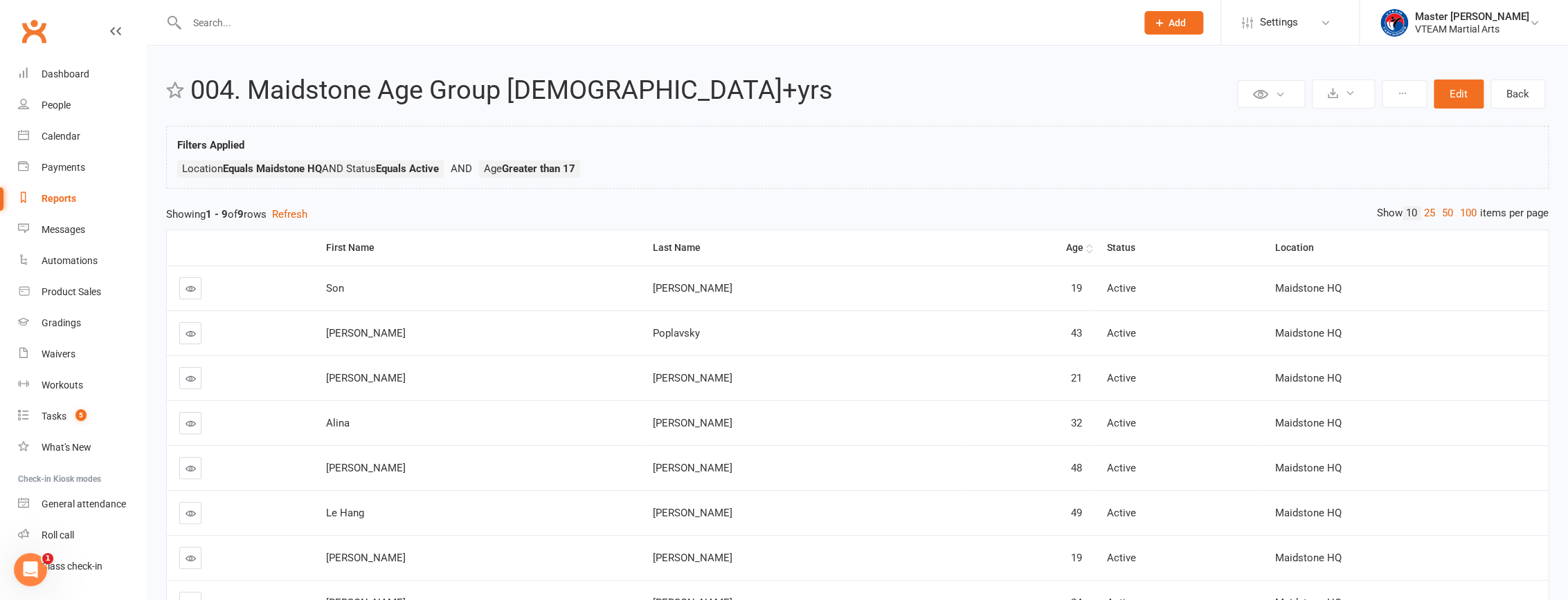
click at [987, 243] on div "Age" at bounding box center [1031, 248] width 104 height 11
click at [992, 248] on div "Age" at bounding box center [1031, 248] width 104 height 11
click at [1427, 212] on link "25" at bounding box center [1429, 213] width 18 height 15
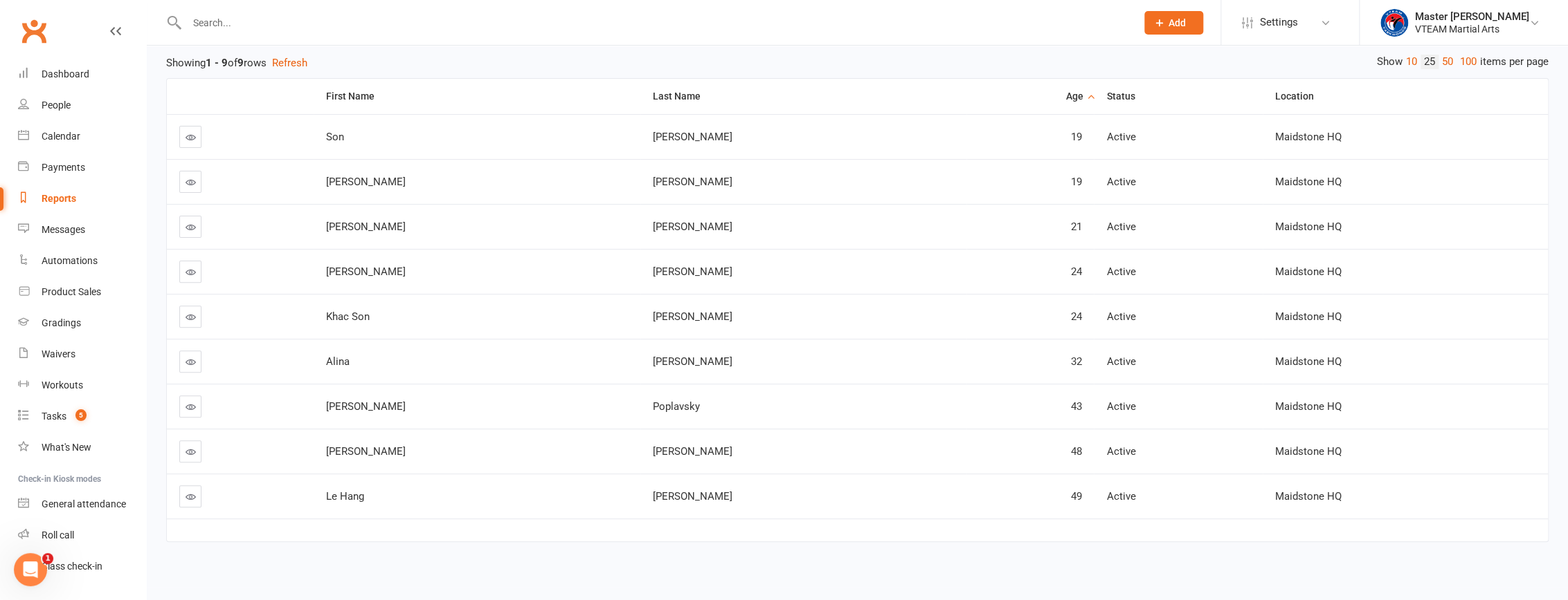
scroll to position [158, 0]
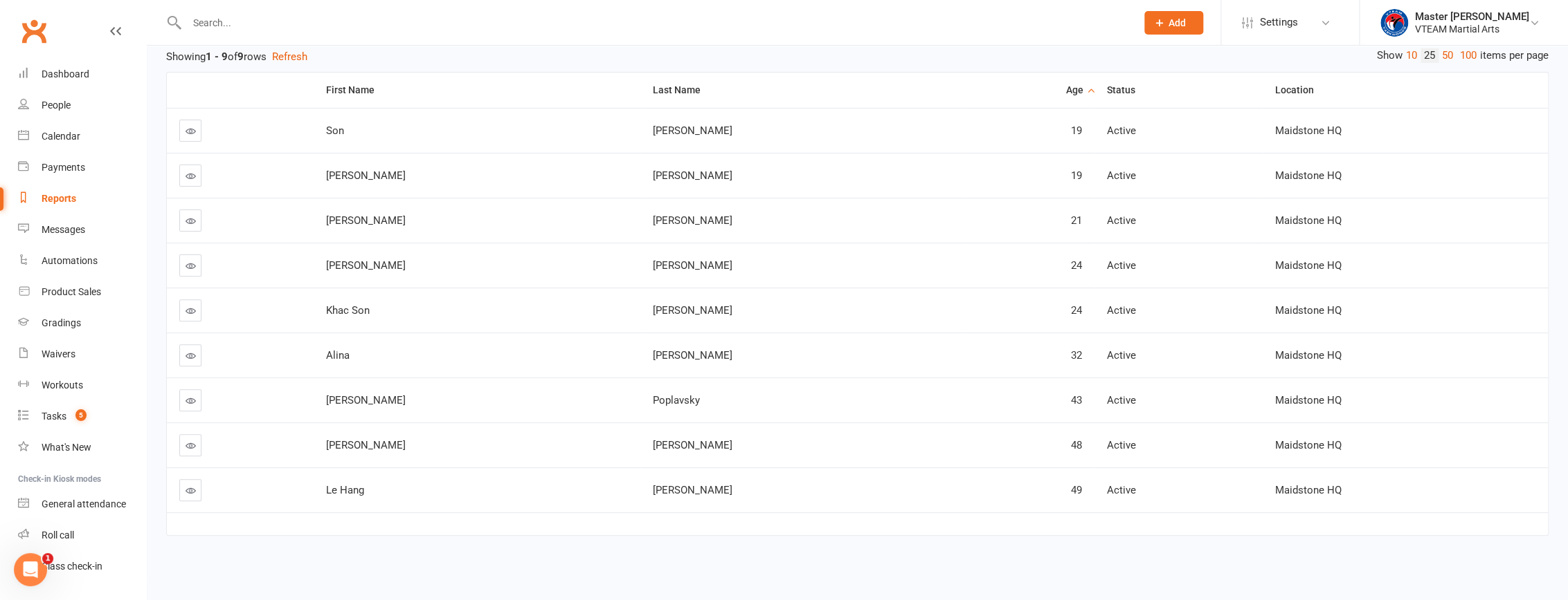
click at [255, 19] on input "text" at bounding box center [654, 22] width 943 height 19
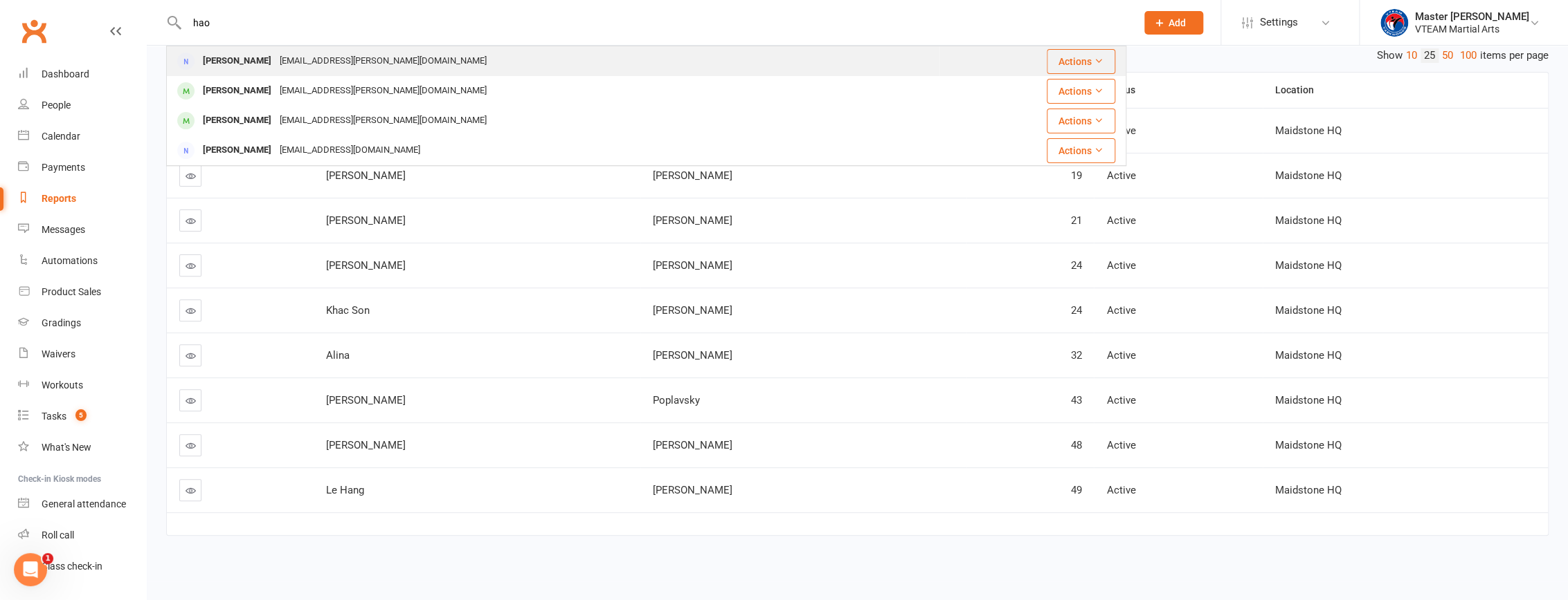
type input "hao"
click at [303, 59] on div "[EMAIL_ADDRESS][PERSON_NAME][DOMAIN_NAME]" at bounding box center [383, 61] width 215 height 20
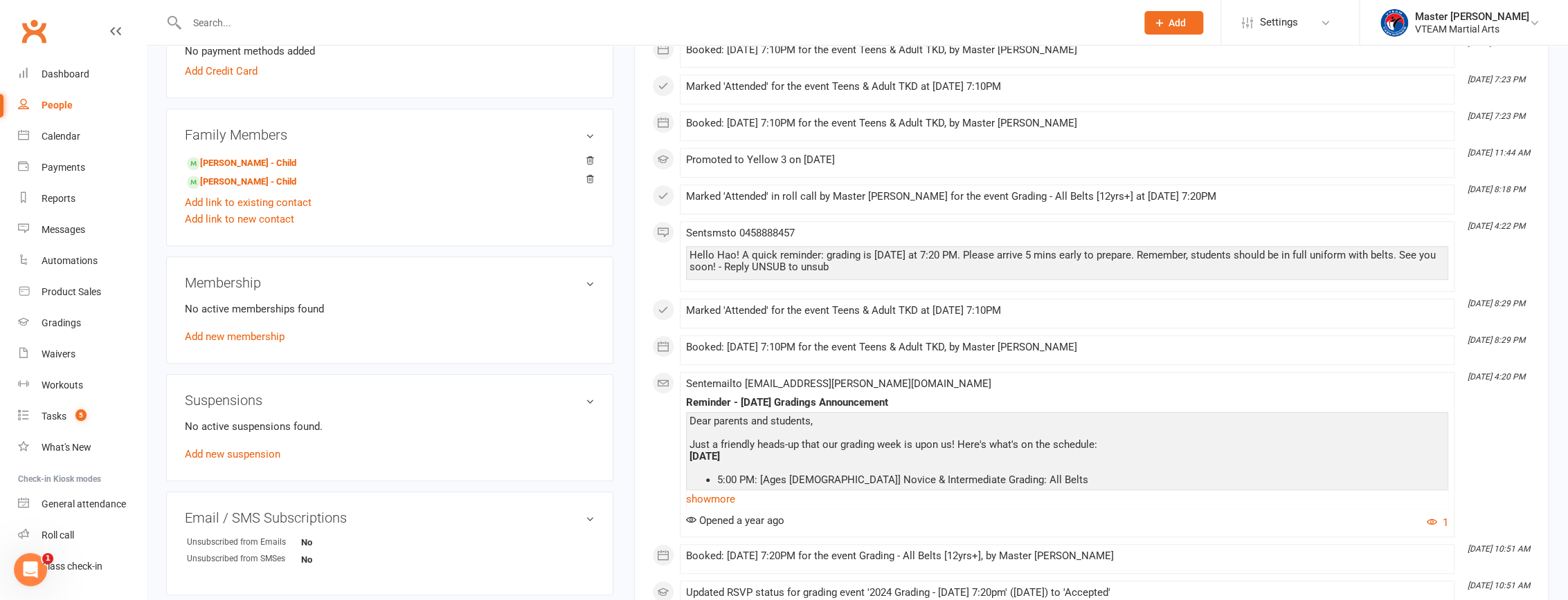
scroll to position [503, 0]
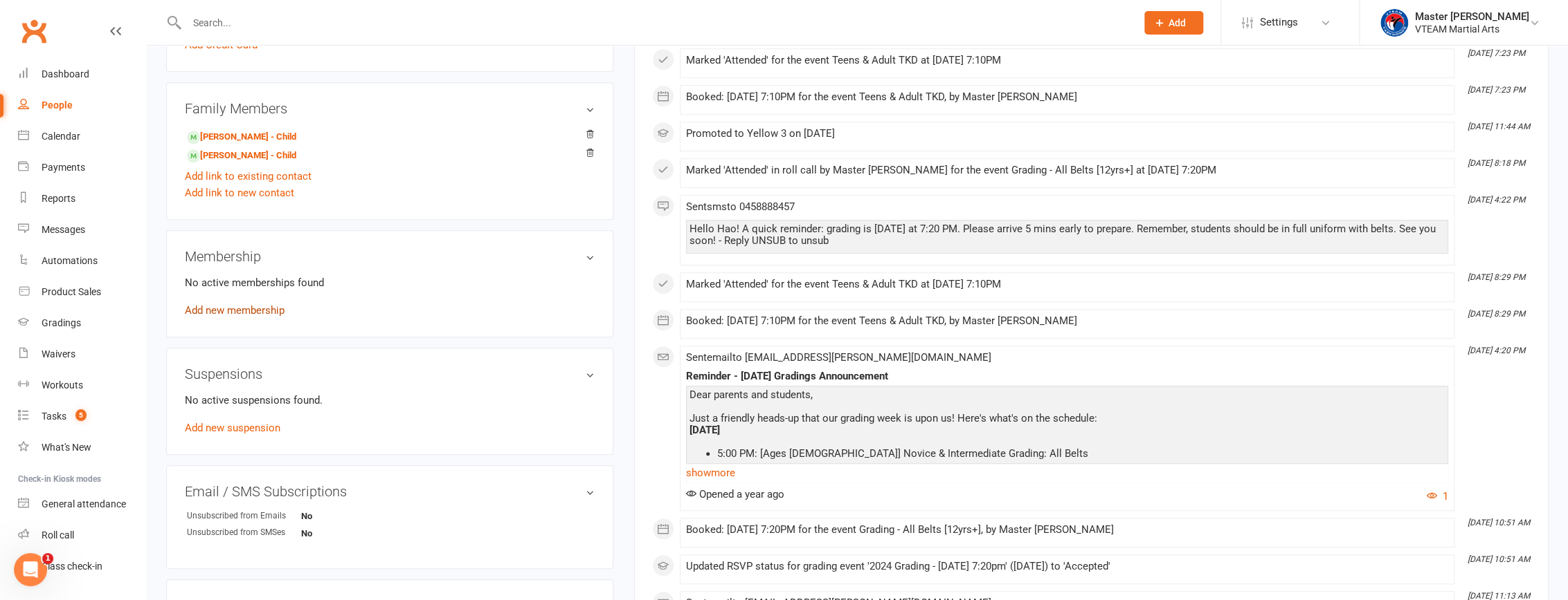
click at [256, 311] on link "Add new membership" at bounding box center [235, 310] width 100 height 12
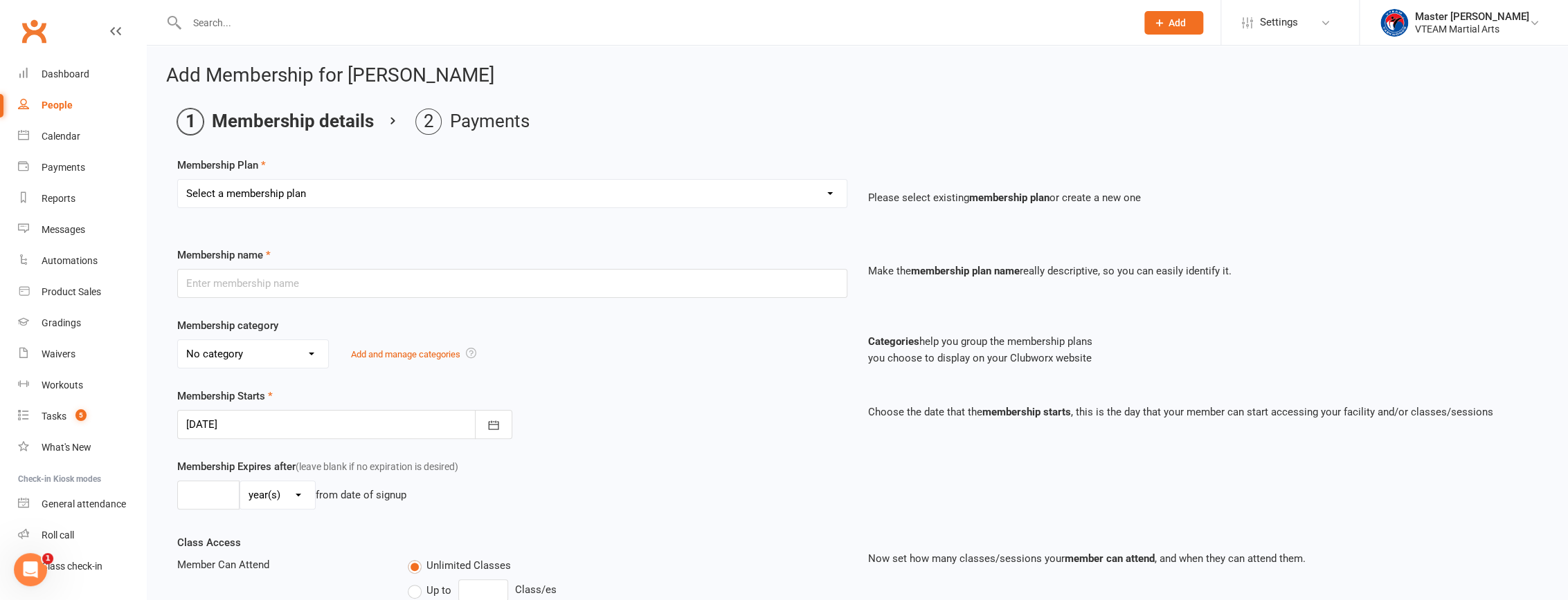
click at [472, 180] on select "Select a membership plan Create new Membership Plan 2025 Annual Insurance $100 …" at bounding box center [512, 193] width 669 height 27
select select "9"
click at [178, 180] on select "Select a membership plan Create new Membership Plan 2025 Annual Insurance $100 …" at bounding box center [512, 193] width 669 height 27
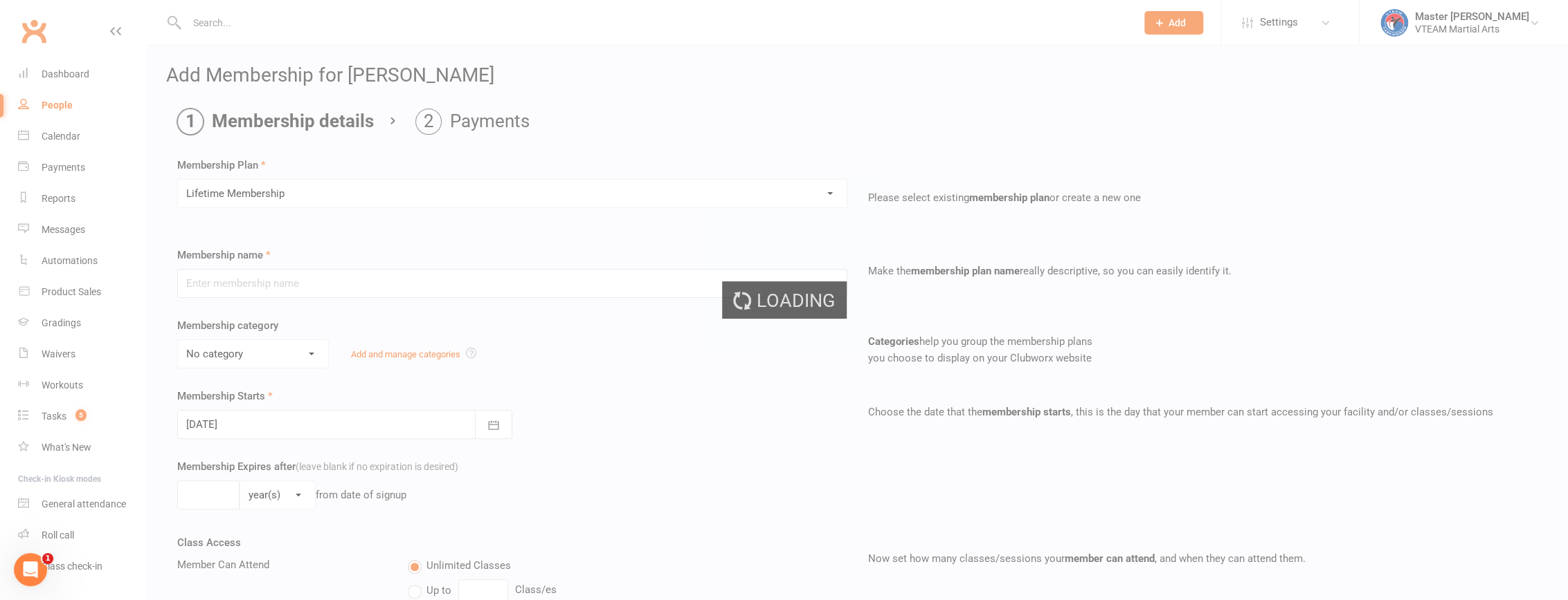
type input "Lifetime Membership"
select select "9"
type input "0"
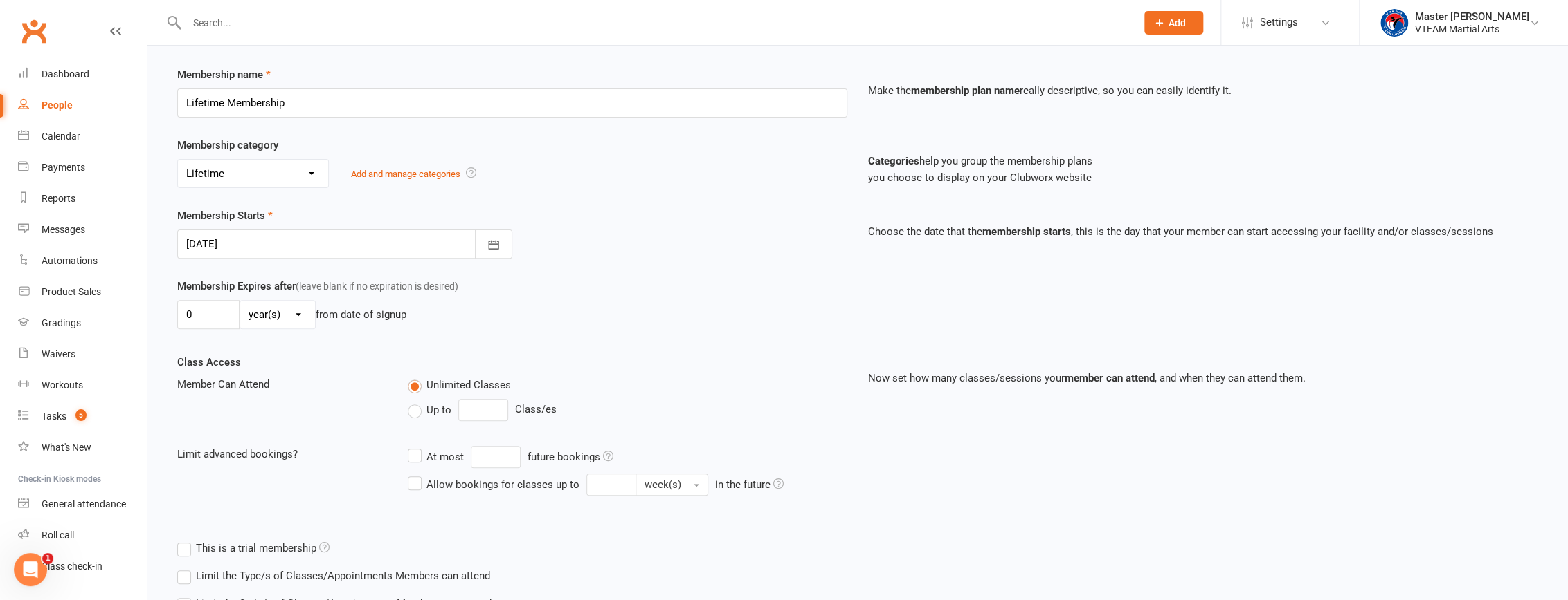
scroll to position [188, 0]
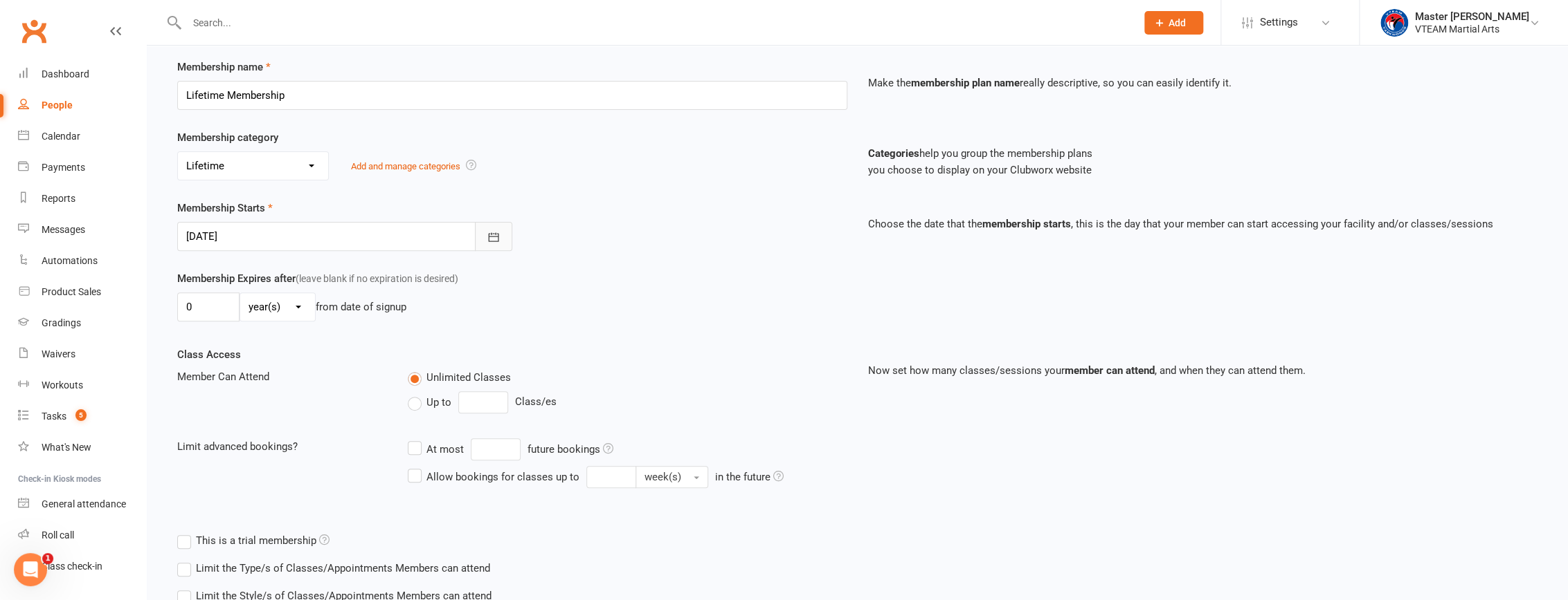
click at [493, 232] on icon "button" at bounding box center [493, 237] width 11 height 9
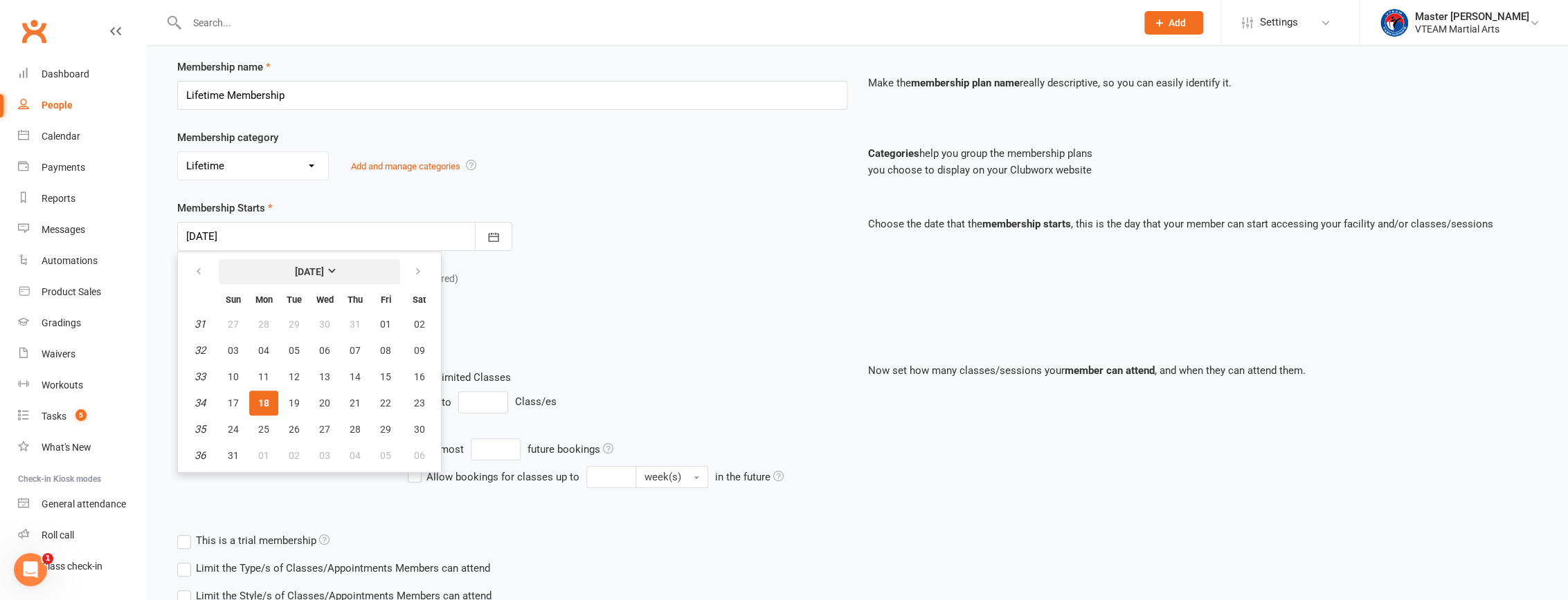
click at [298, 268] on strong "[DATE]" at bounding box center [309, 271] width 29 height 11
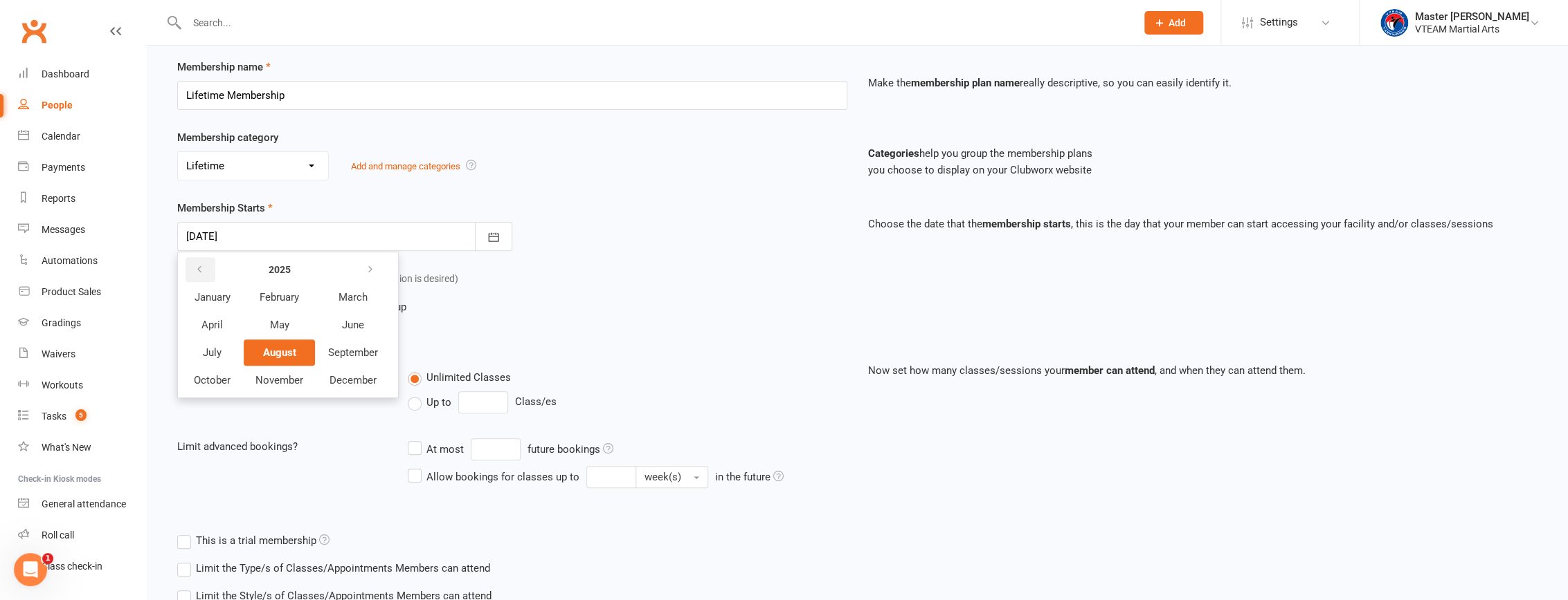
click at [203, 266] on button "button" at bounding box center [200, 270] width 30 height 25
click at [581, 302] on div "0 day(s) week(s) month(s) year(s) from date of signup" at bounding box center [512, 307] width 670 height 29
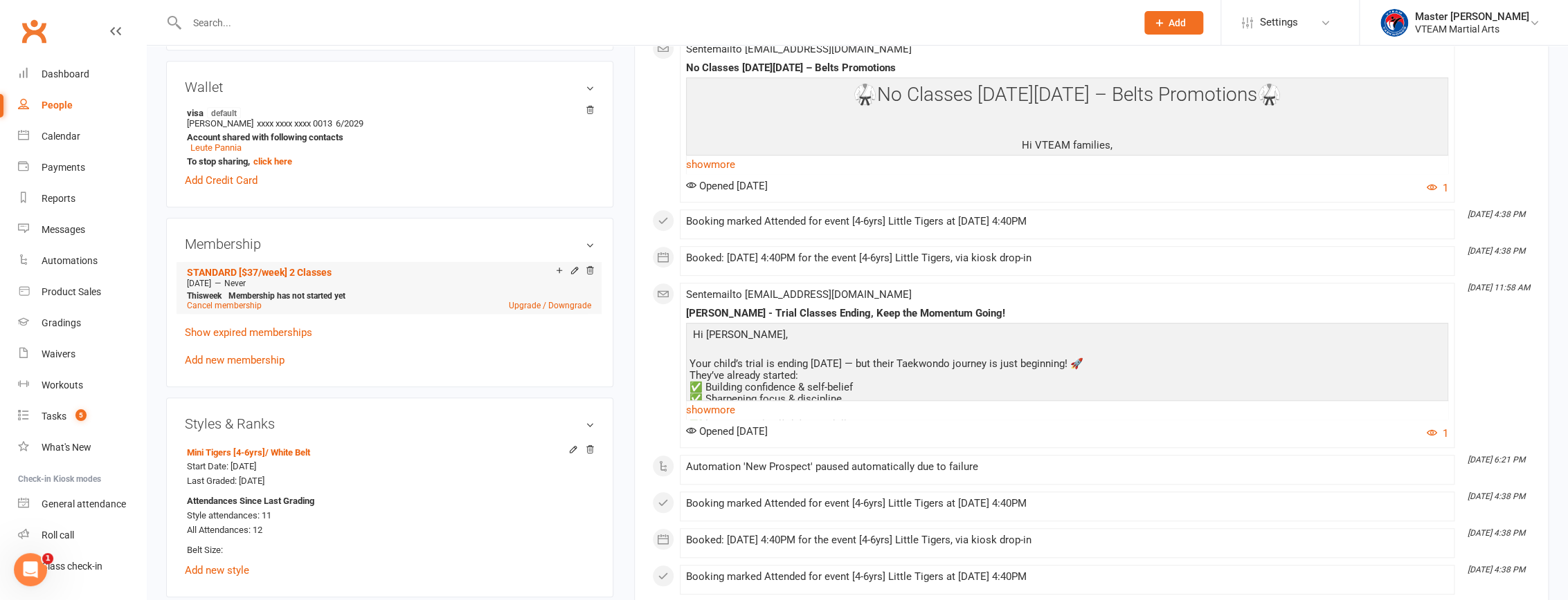
scroll to position [440, 0]
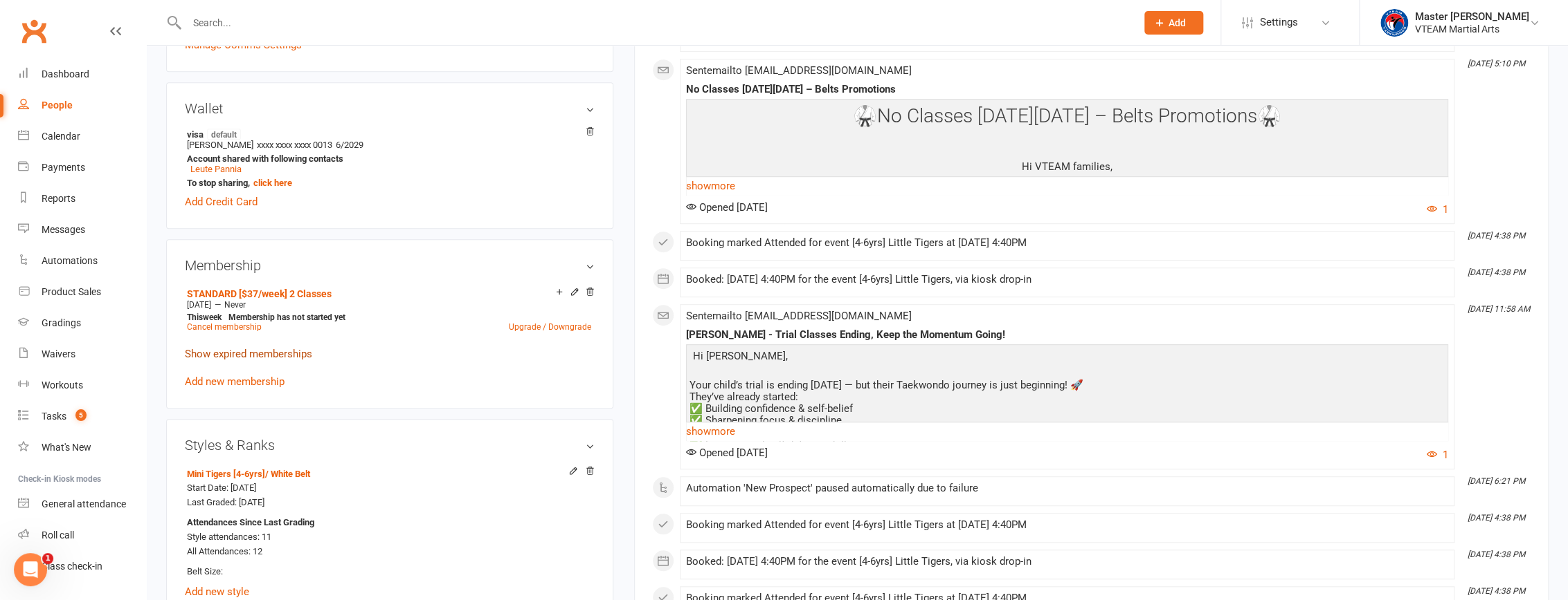
click at [296, 355] on link "Show expired memberships" at bounding box center [248, 354] width 127 height 12
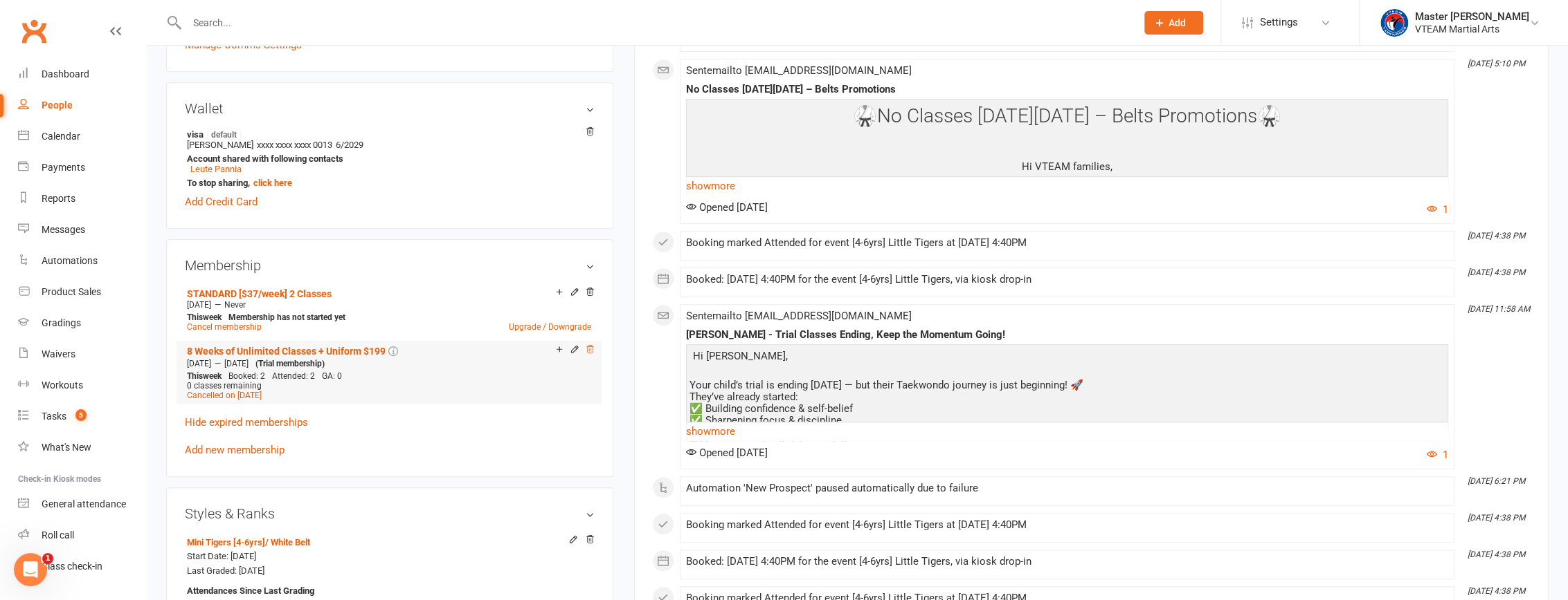
click at [586, 354] on icon at bounding box center [590, 349] width 10 height 10
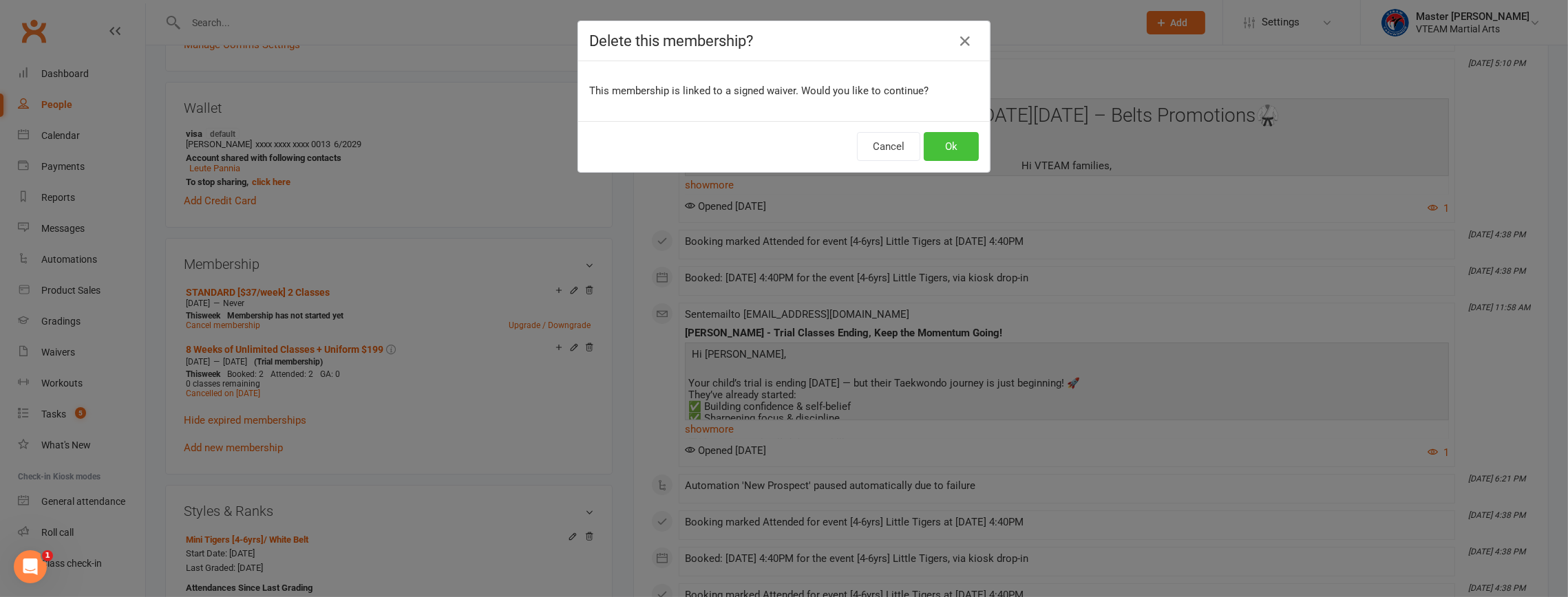
click at [947, 143] on button "Ok" at bounding box center [950, 146] width 55 height 29
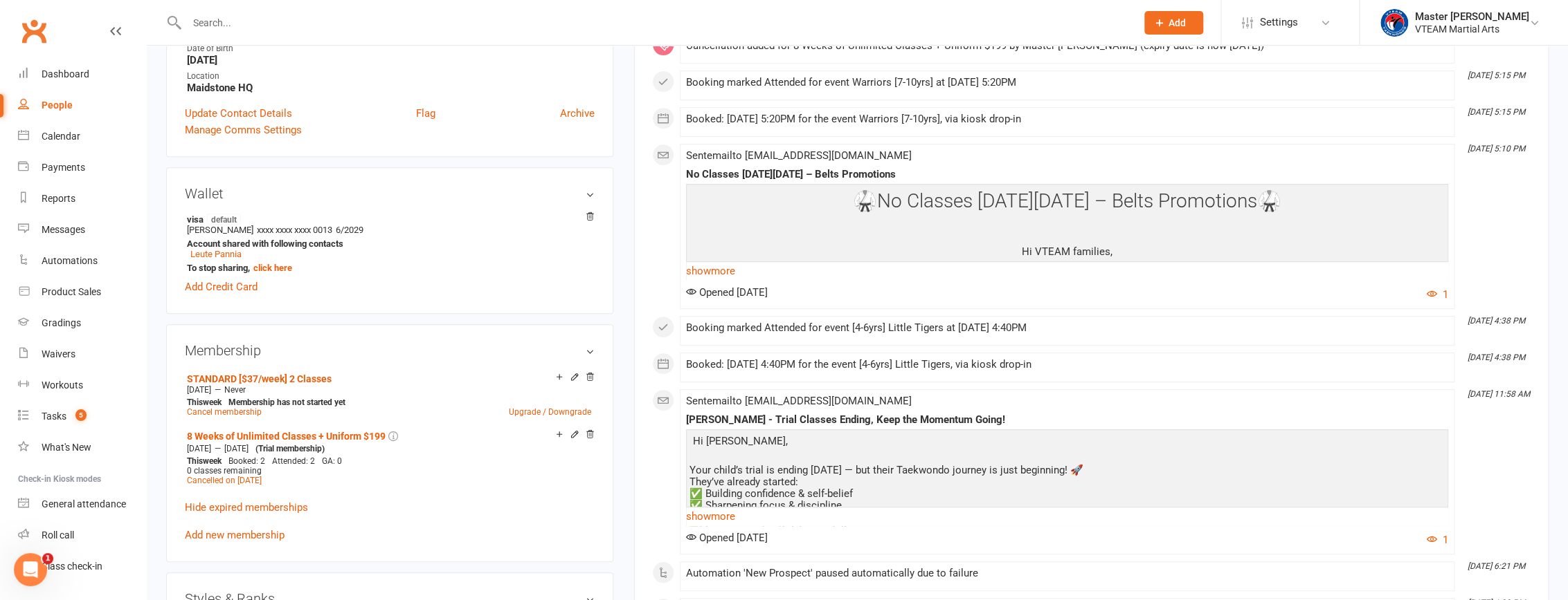
scroll to position [377, 0]
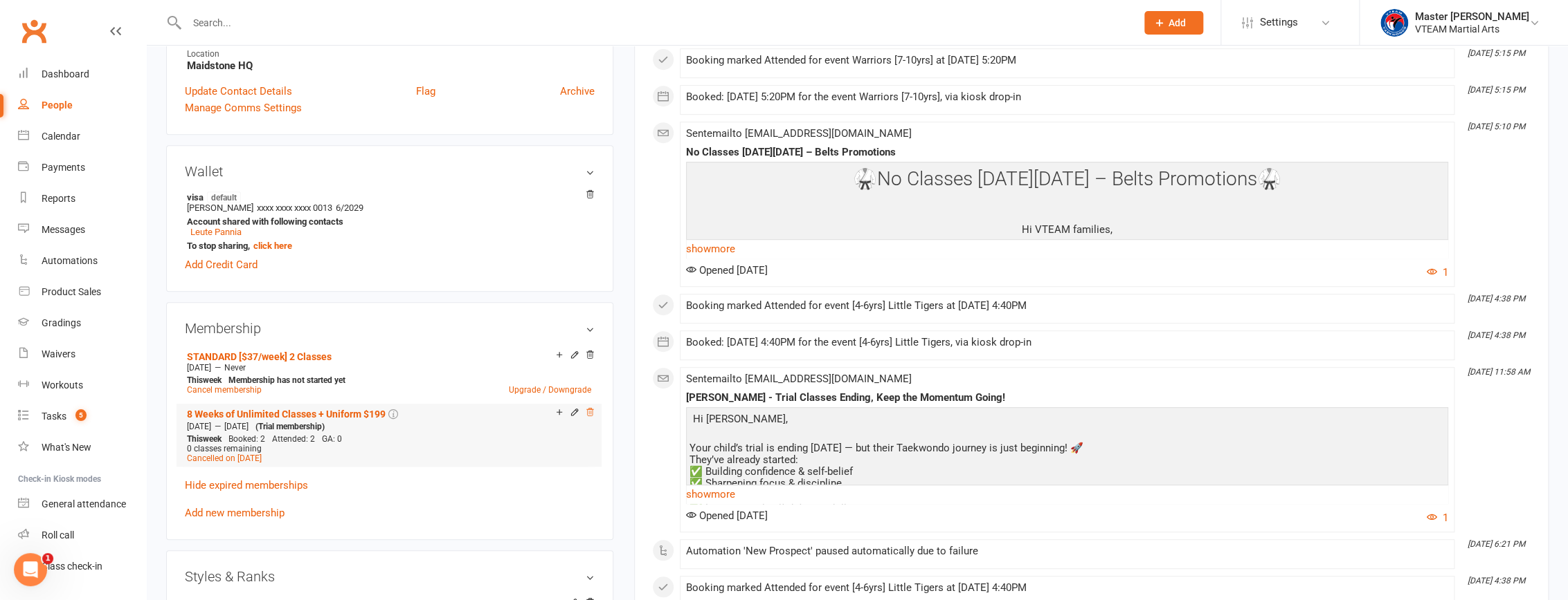
click at [589, 412] on icon at bounding box center [590, 412] width 7 height 7
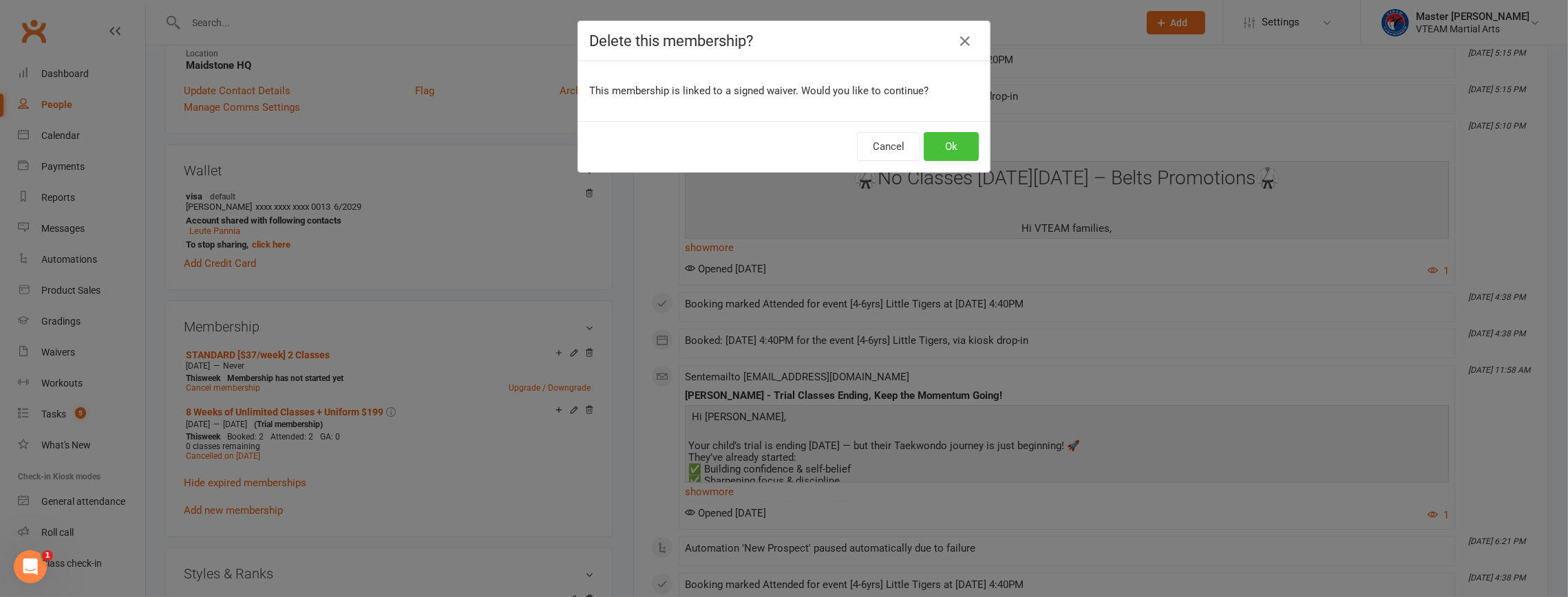
click at [945, 139] on button "Ok" at bounding box center [950, 146] width 55 height 29
click at [952, 149] on button "Ok" at bounding box center [950, 146] width 55 height 29
click at [879, 147] on button "Cancel" at bounding box center [888, 146] width 64 height 29
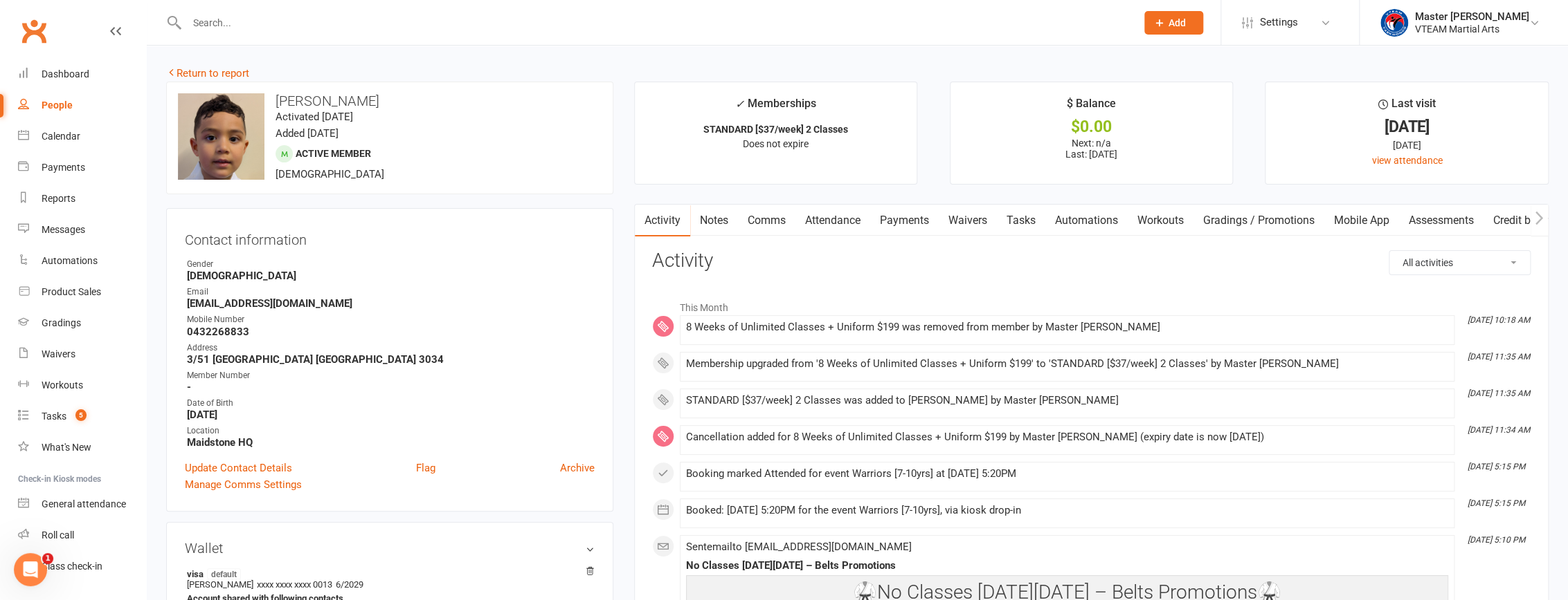
click at [912, 217] on link "Payments" at bounding box center [904, 221] width 69 height 32
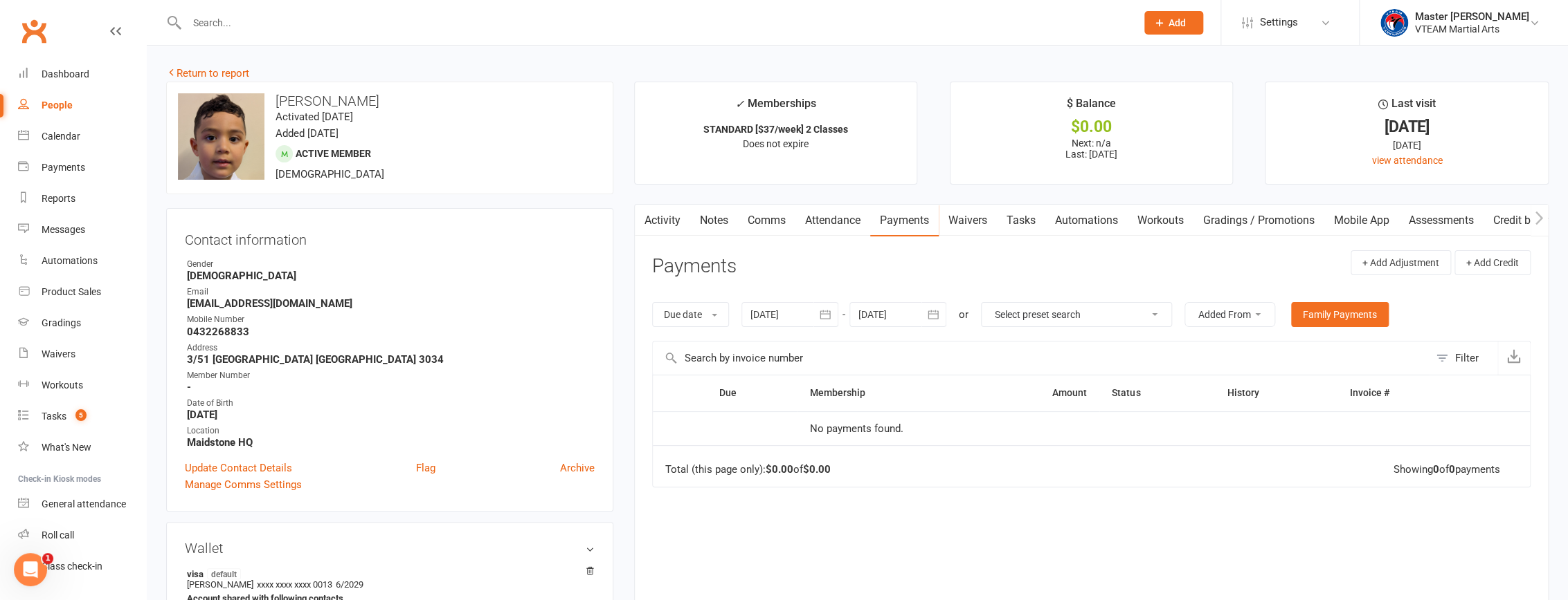
click at [942, 315] on button "button" at bounding box center [933, 315] width 25 height 25
click at [1087, 339] on button "button" at bounding box center [1091, 348] width 30 height 25
click at [1084, 499] on button "29" at bounding box center [1091, 505] width 36 height 25
type input "[DATE]"
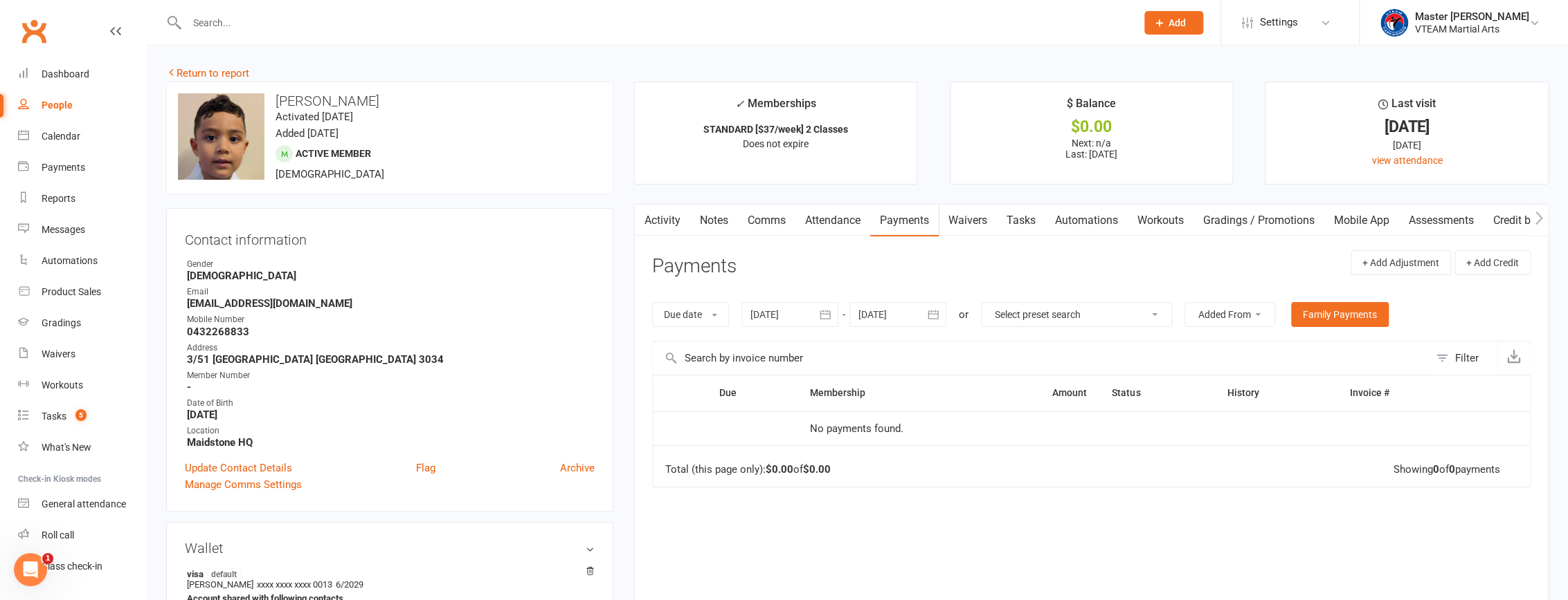
click at [829, 315] on icon "button" at bounding box center [825, 315] width 14 height 14
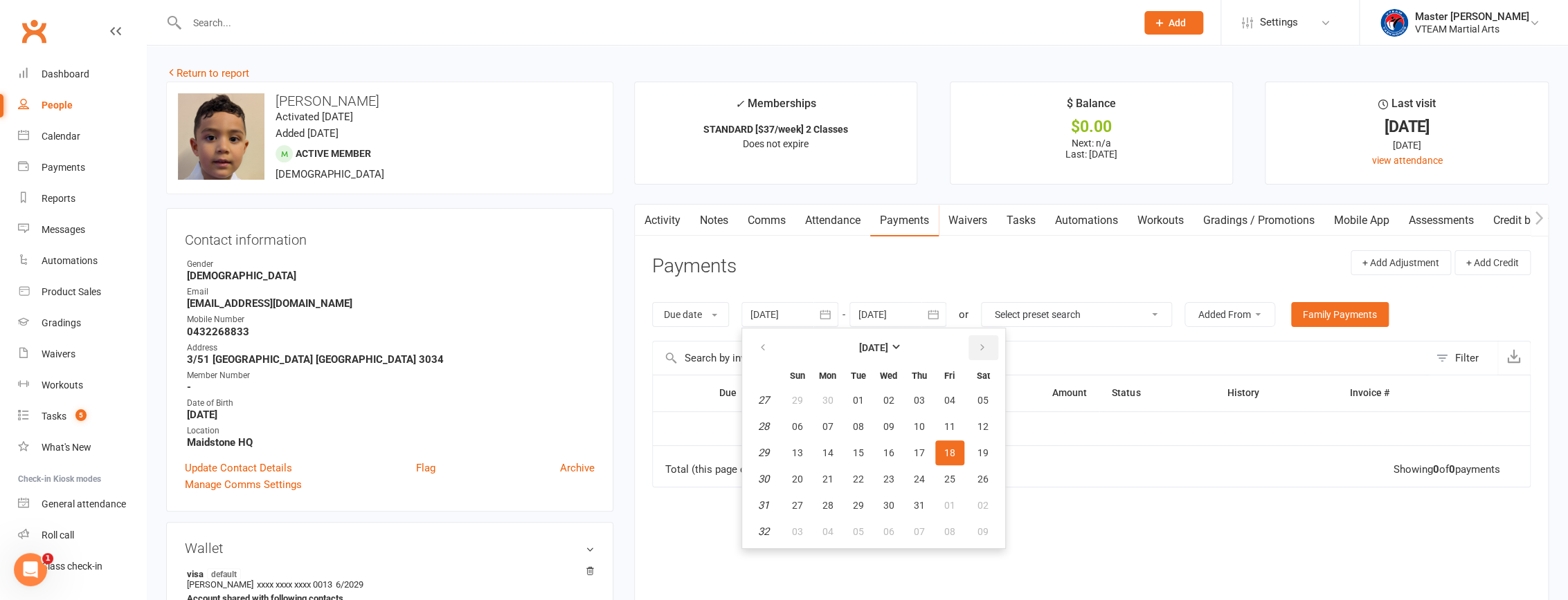
click at [979, 345] on icon "button" at bounding box center [982, 348] width 10 height 11
click at [859, 476] on span "19" at bounding box center [858, 479] width 11 height 11
type input "[DATE]"
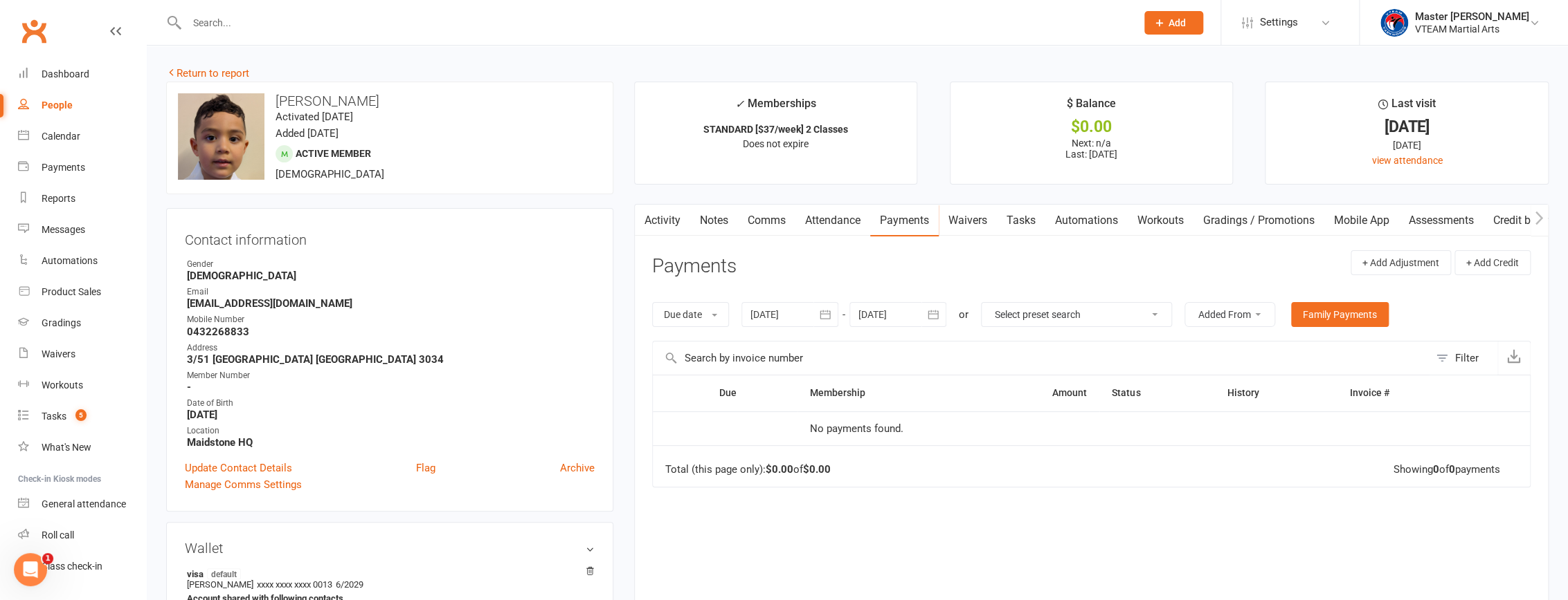
click at [933, 318] on icon "button" at bounding box center [933, 315] width 14 height 14
click at [1050, 509] on button "28" at bounding box center [1057, 505] width 29 height 25
type input "28 Nov 2025"
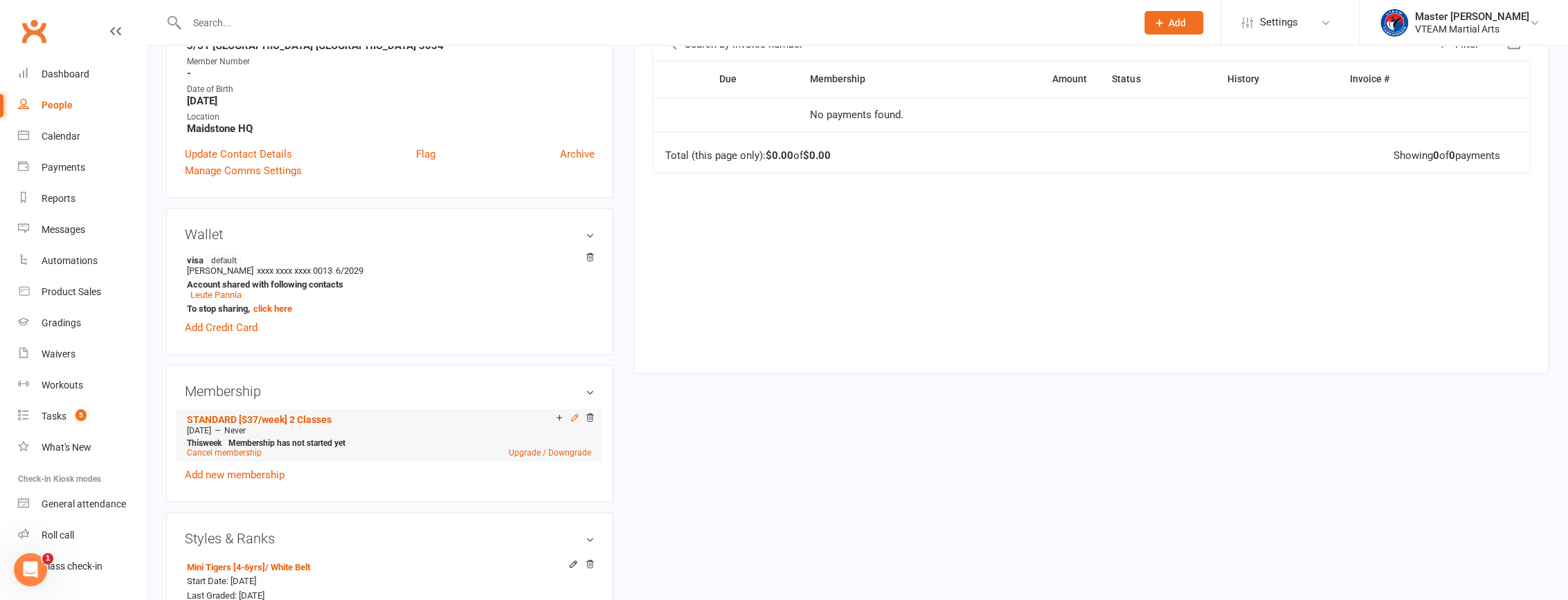
click at [572, 421] on icon at bounding box center [575, 418] width 10 height 10
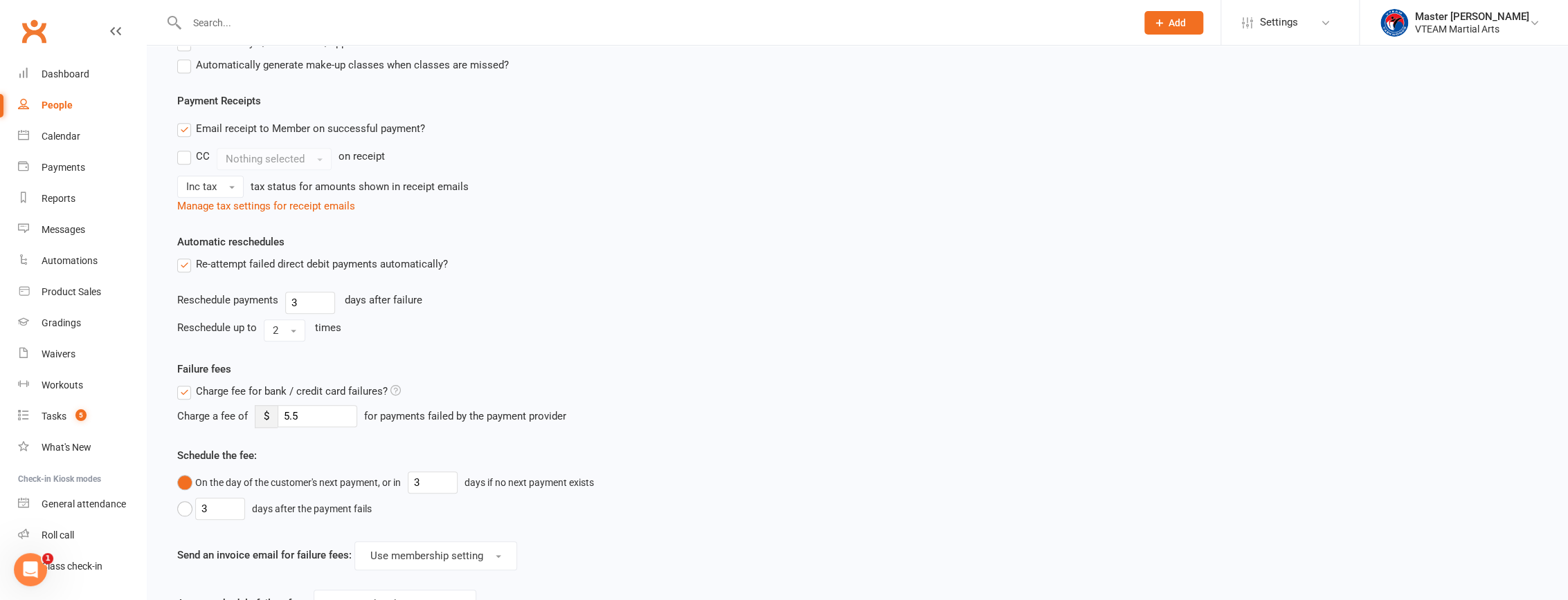
scroll to position [307, 0]
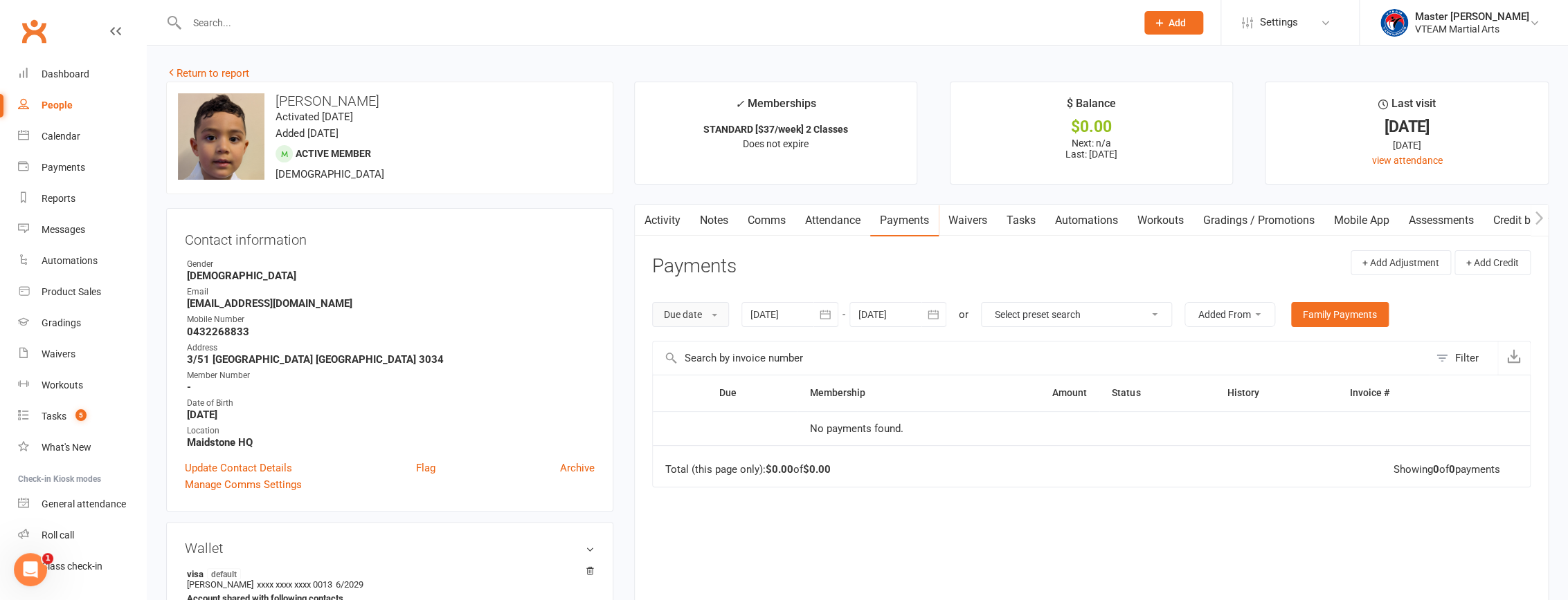
click at [721, 321] on button "Due date" at bounding box center [690, 315] width 77 height 25
click at [758, 270] on header "Payments + Add Adjustment + Add Credit" at bounding box center [1091, 270] width 879 height 38
click at [932, 320] on icon "button" at bounding box center [933, 315] width 14 height 14
click at [1091, 506] on span "04" at bounding box center [1090, 505] width 11 height 11
type input "04 Oct 2025"
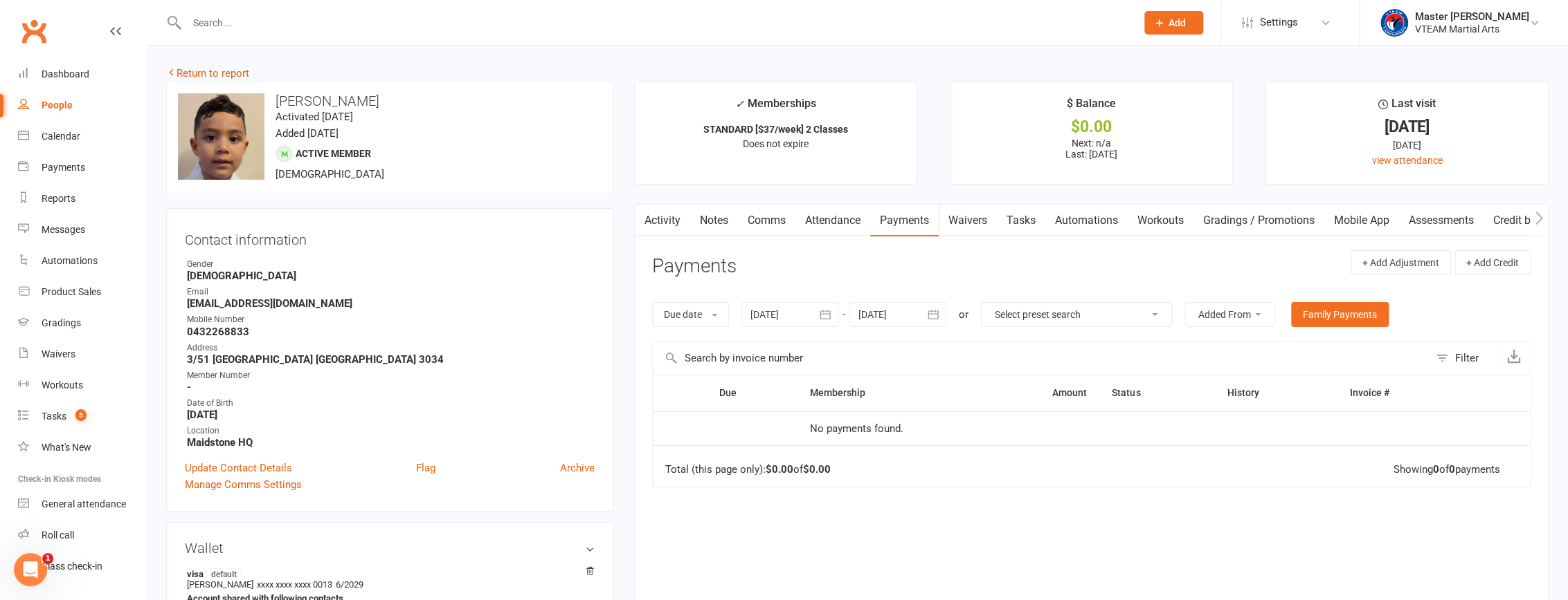
click at [938, 318] on icon "button" at bounding box center [933, 314] width 11 height 9
click at [1066, 475] on button "26" at bounding box center [1057, 480] width 29 height 25
type input "[DATE]"
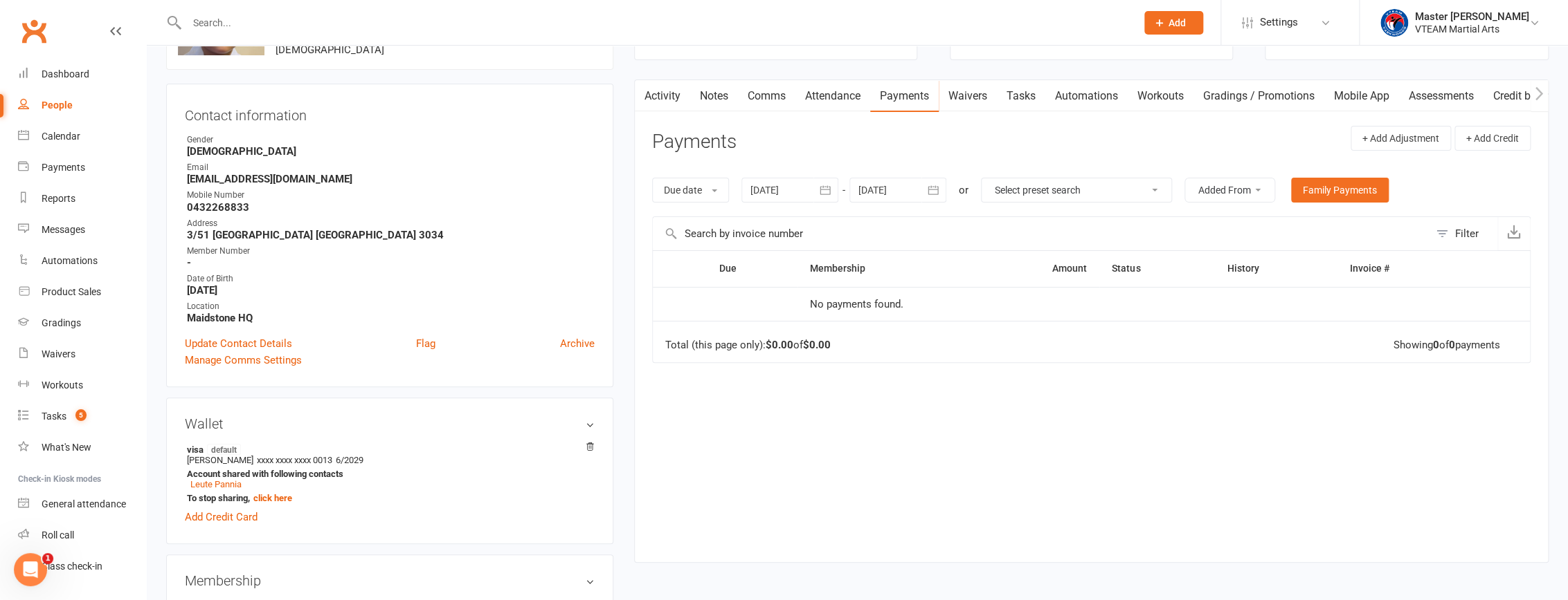
scroll to position [125, 0]
click at [831, 188] on icon "button" at bounding box center [825, 189] width 14 height 14
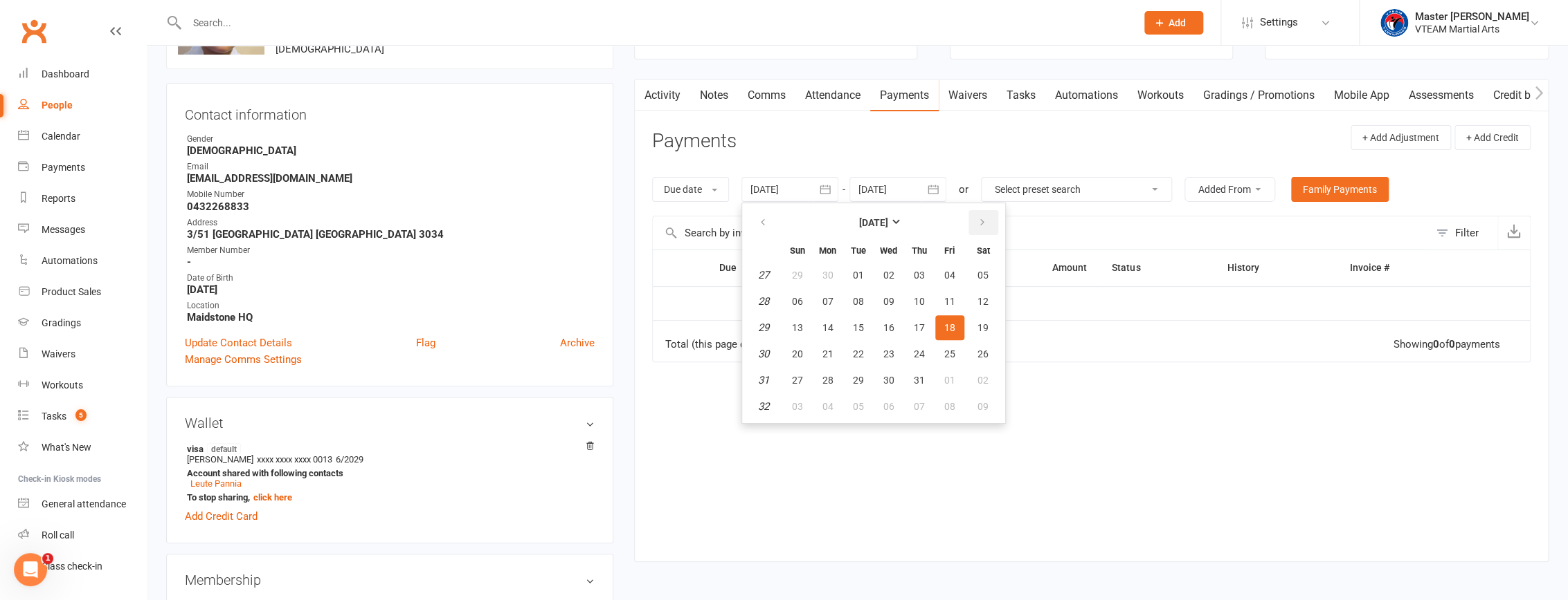
click at [980, 221] on icon "button" at bounding box center [982, 222] width 10 height 11
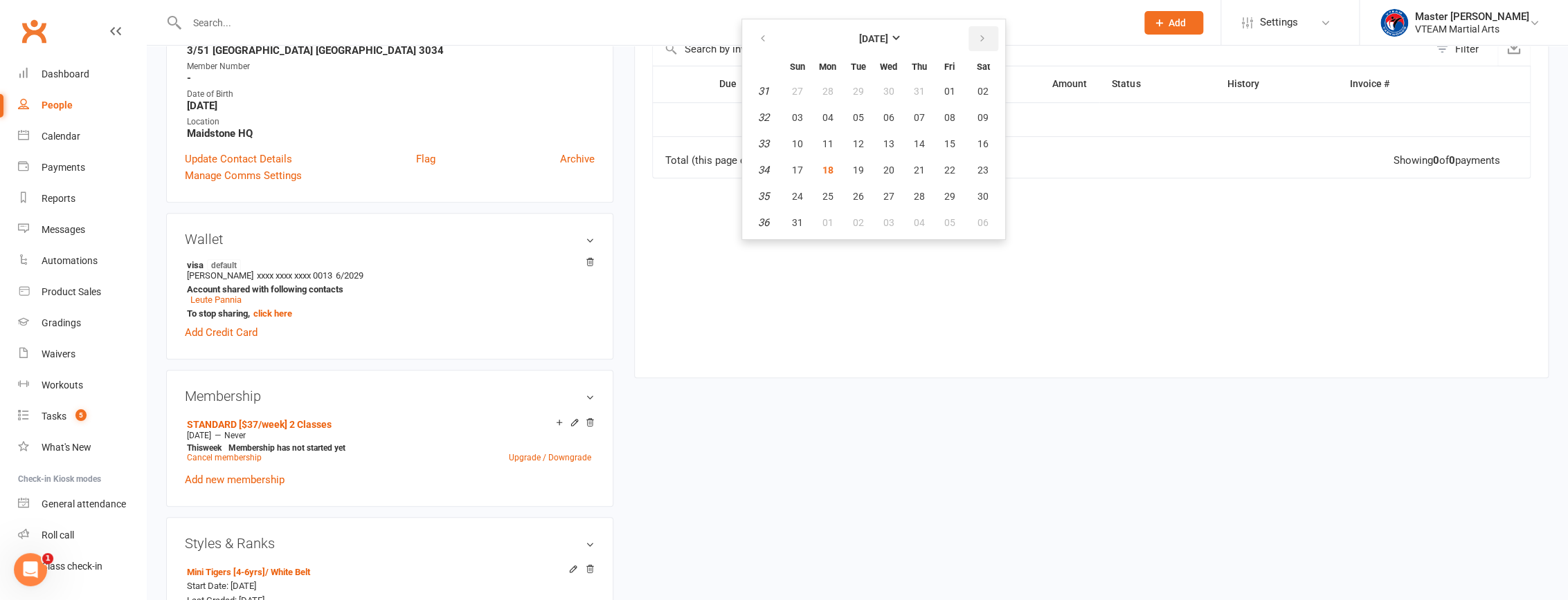
scroll to position [314, 0]
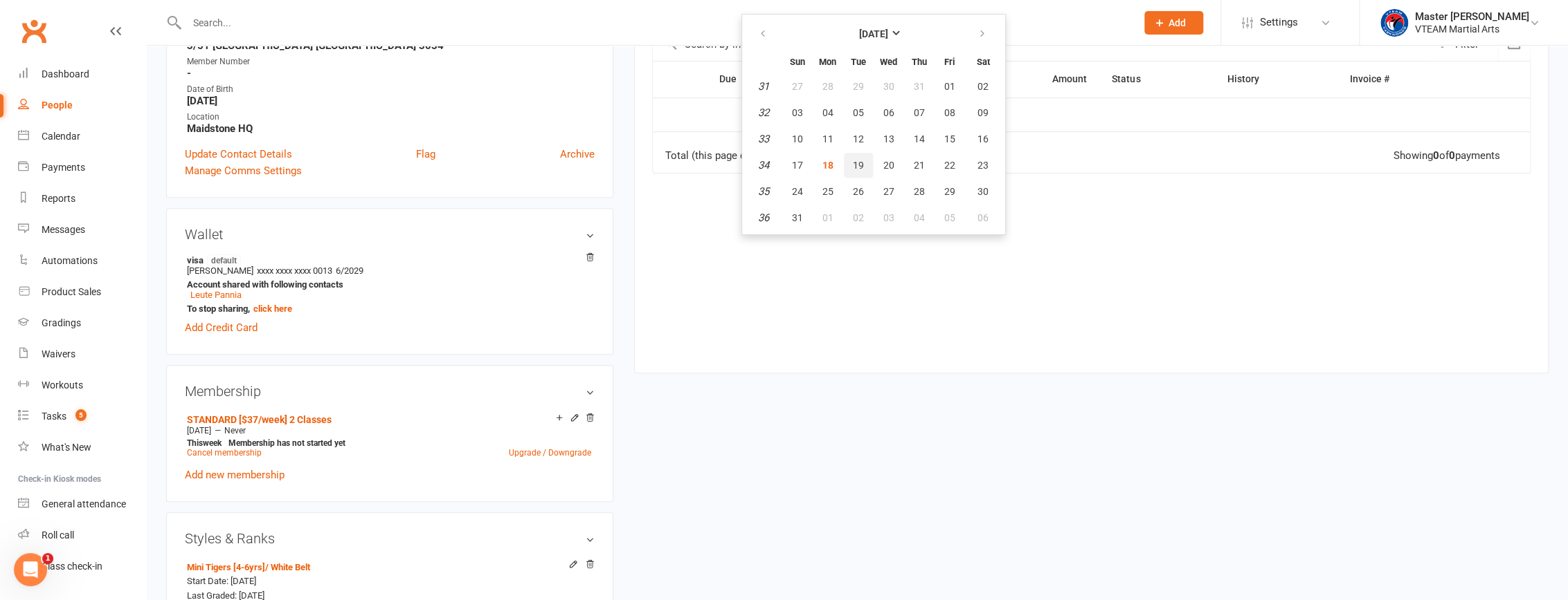
click at [860, 164] on span "19" at bounding box center [858, 165] width 11 height 11
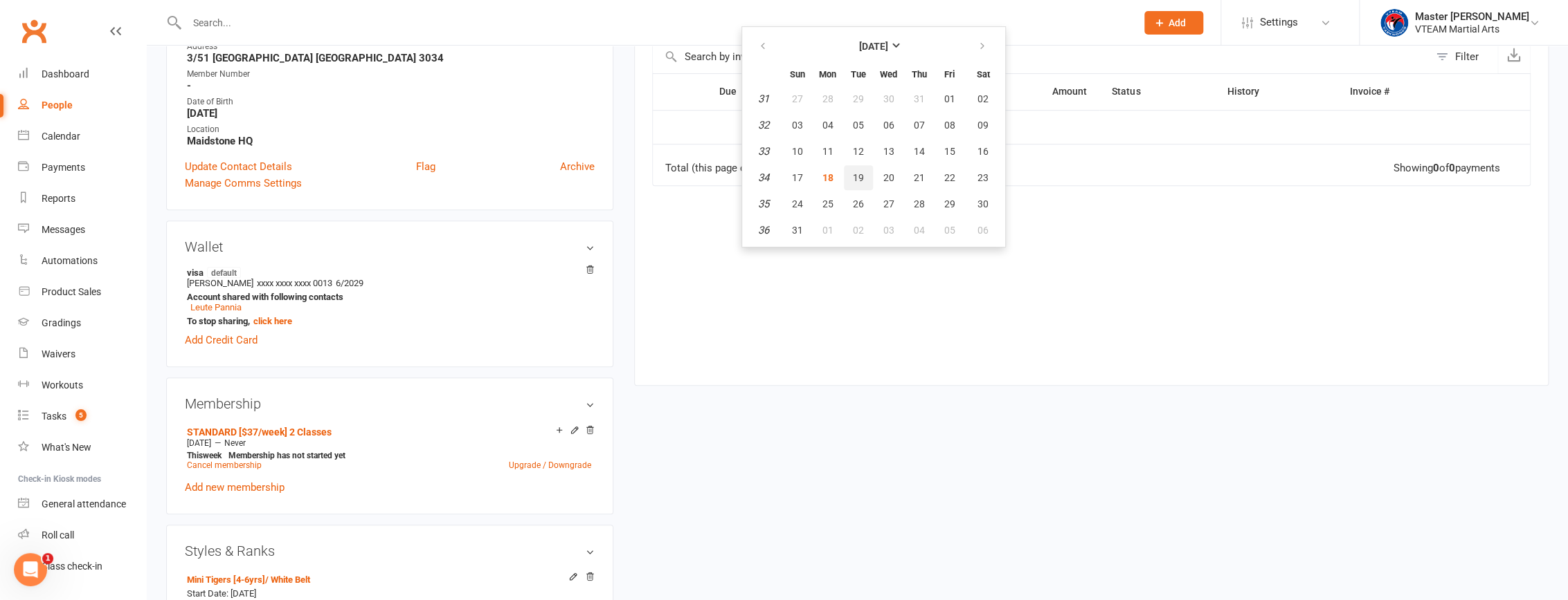
type input "[DATE]"
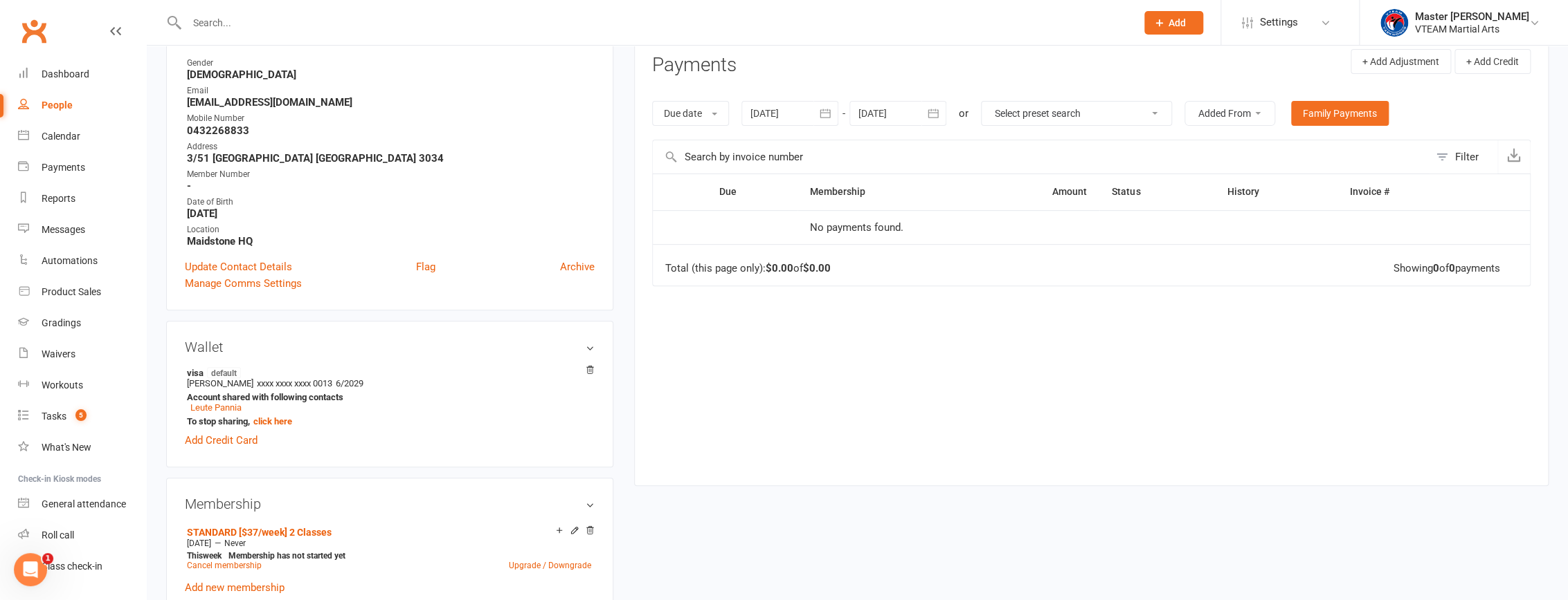
scroll to position [113, 0]
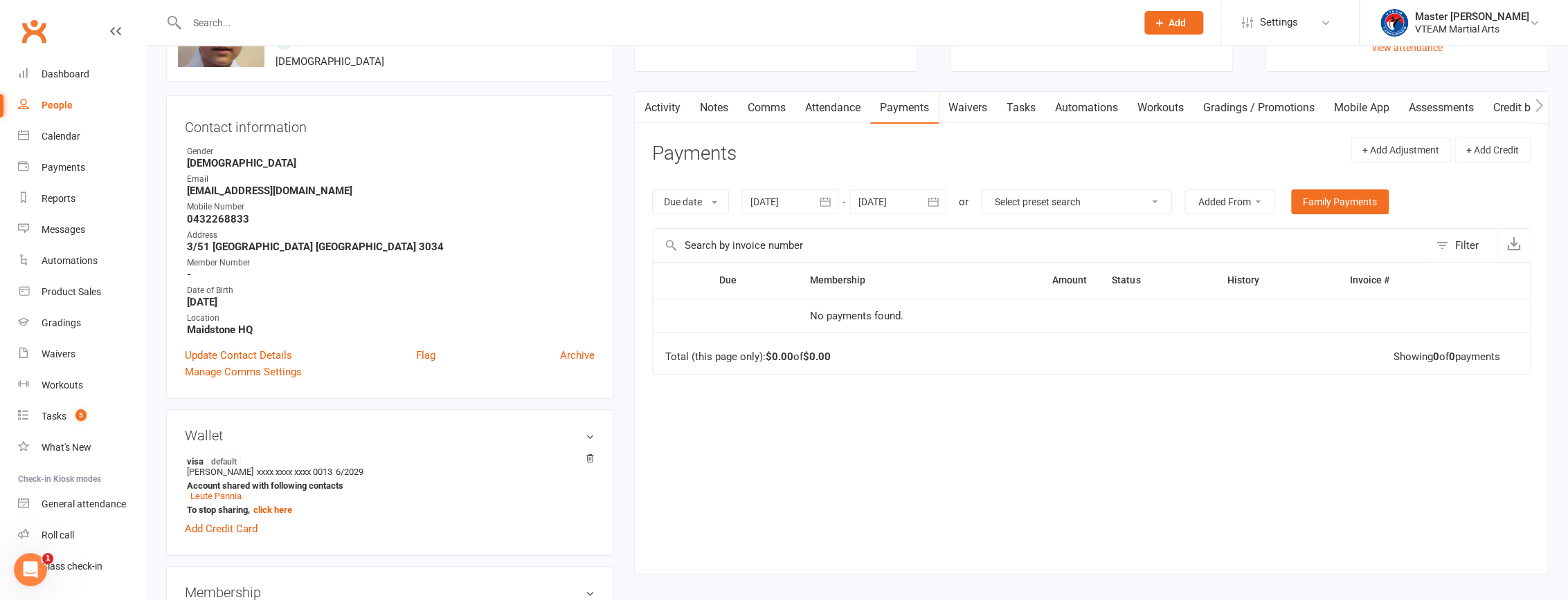
click at [938, 203] on icon "button" at bounding box center [933, 202] width 14 height 14
click at [1095, 228] on button "button" at bounding box center [1091, 235] width 30 height 25
click at [1096, 370] on button "22" at bounding box center [1091, 367] width 36 height 25
type input "22 Nov 2025"
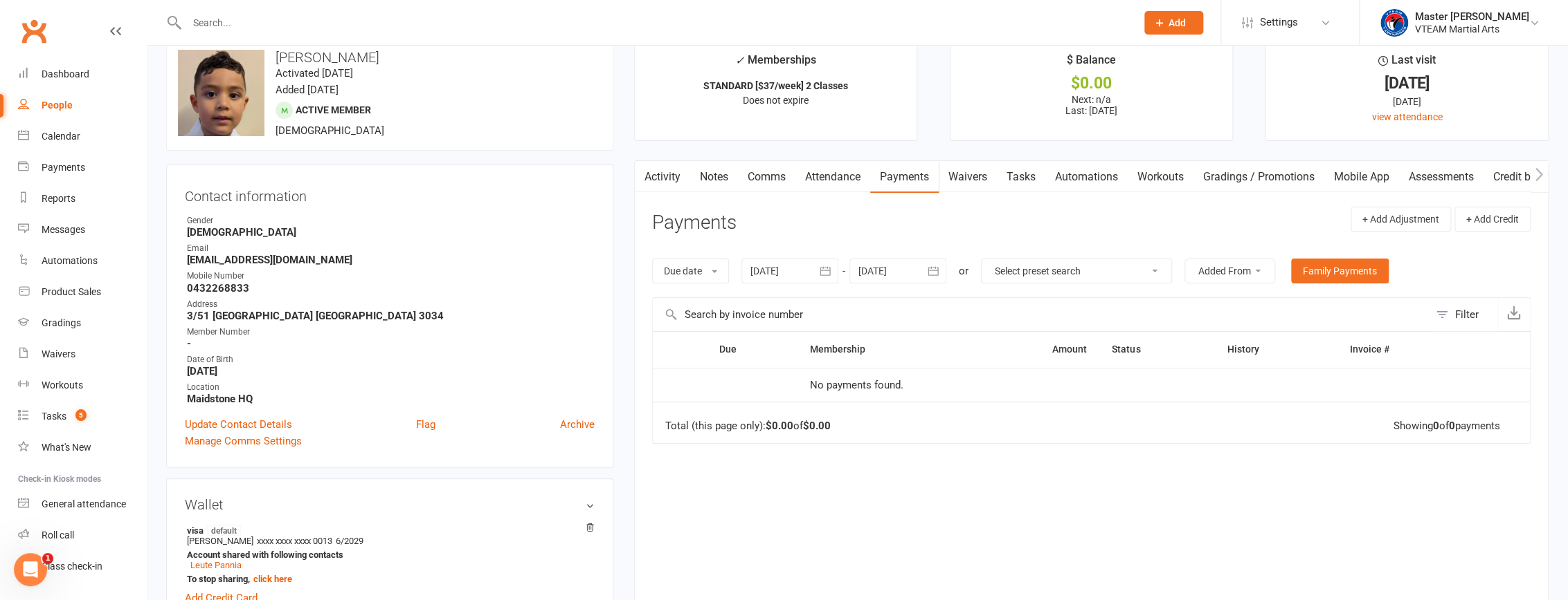
scroll to position [0, 0]
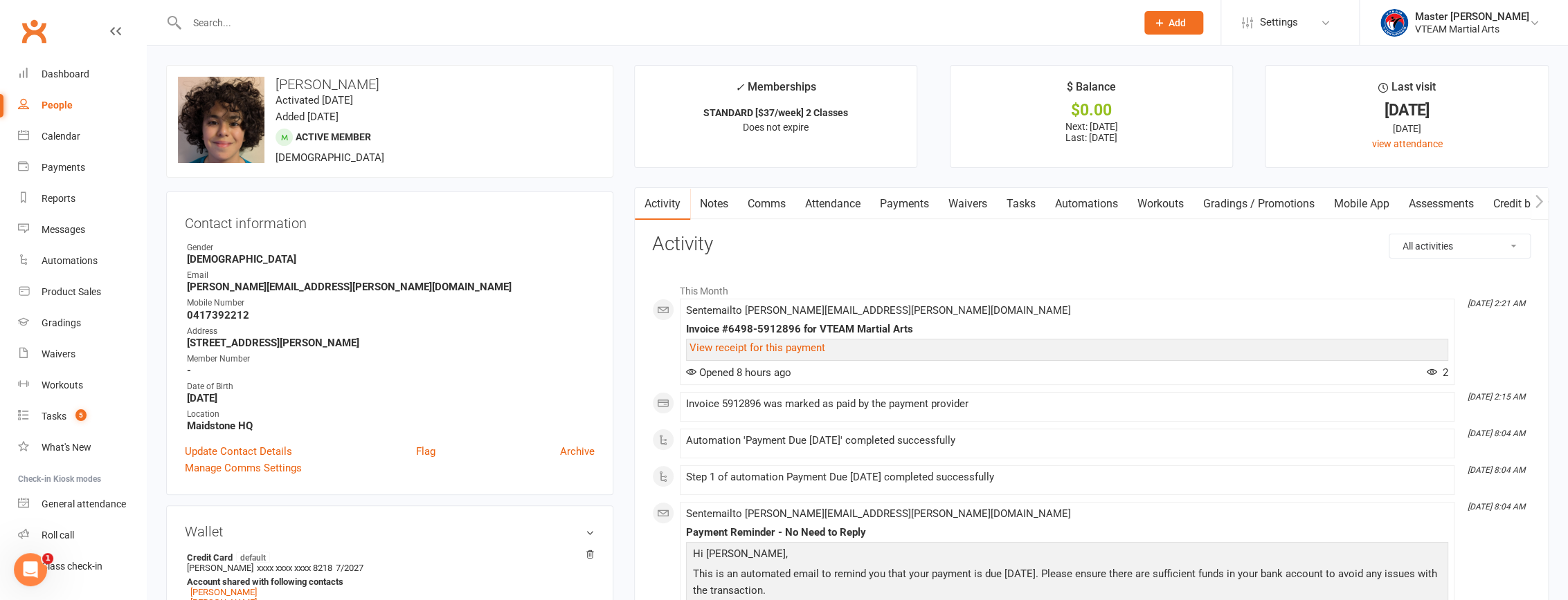
click at [1012, 203] on link "Tasks" at bounding box center [1021, 204] width 48 height 32
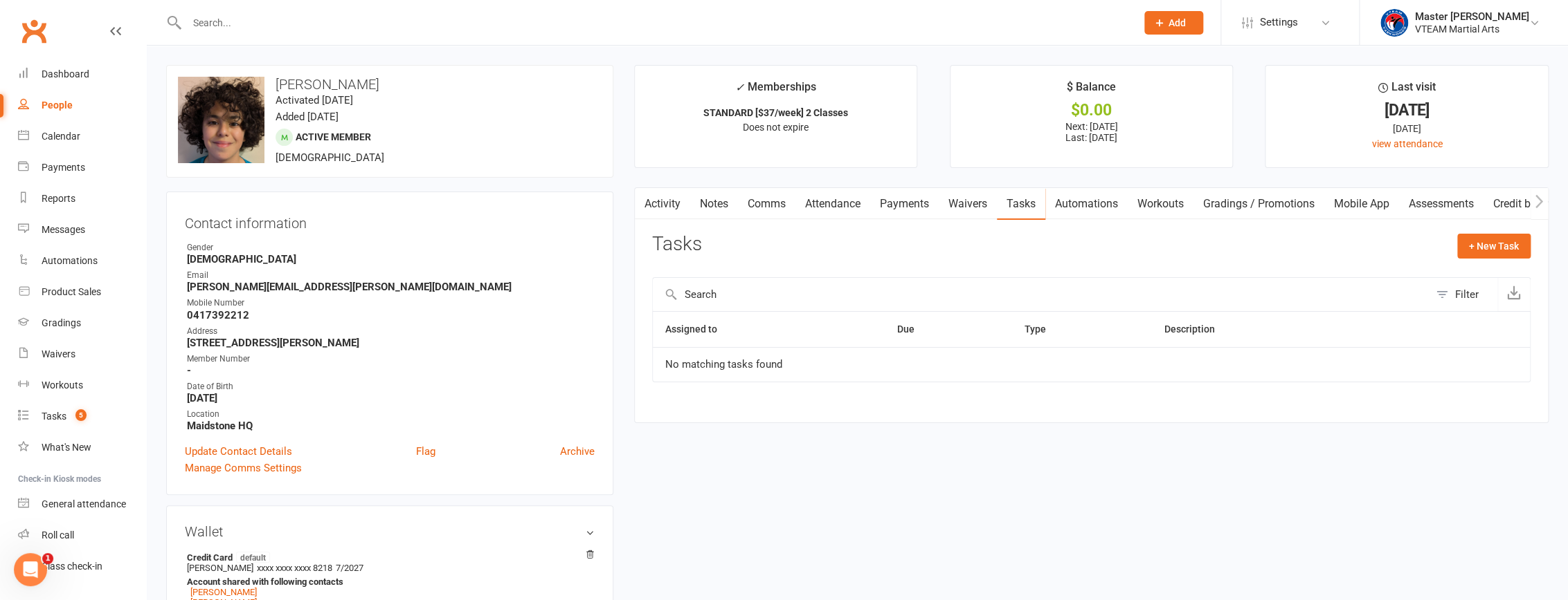
click at [831, 205] on link "Attendance" at bounding box center [833, 204] width 75 height 32
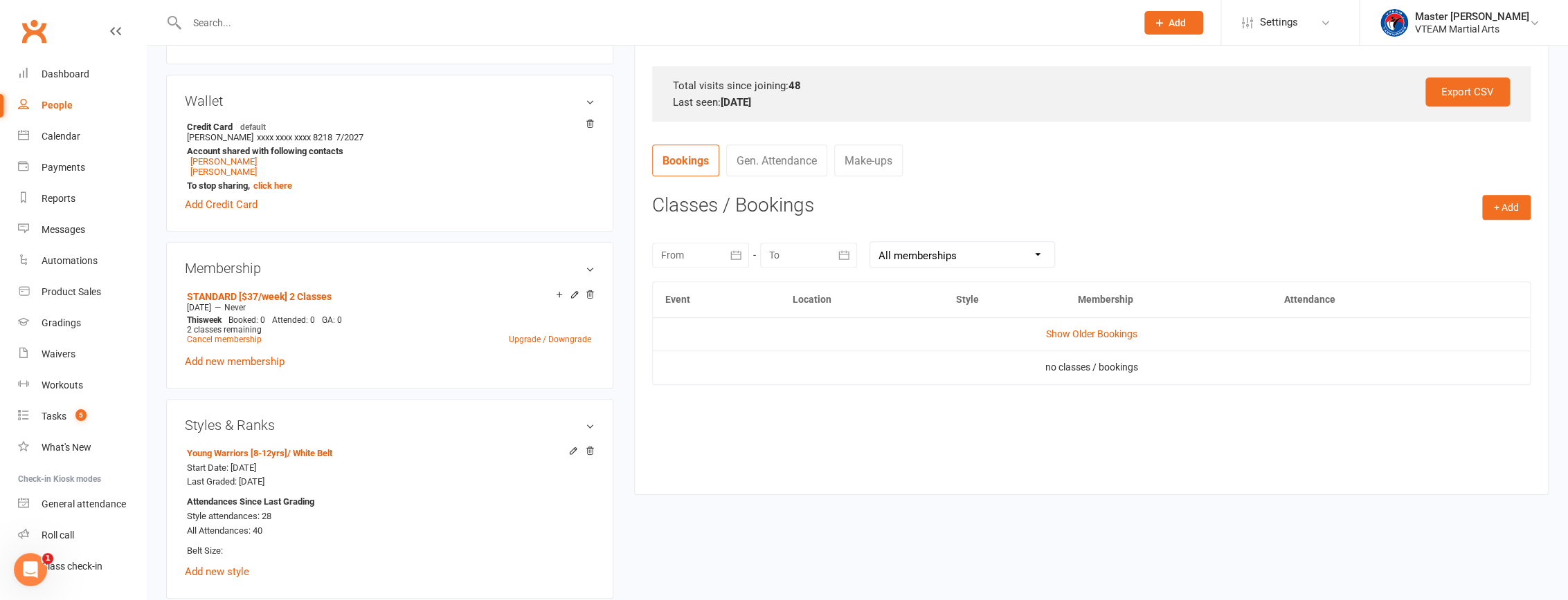
scroll to position [440, 0]
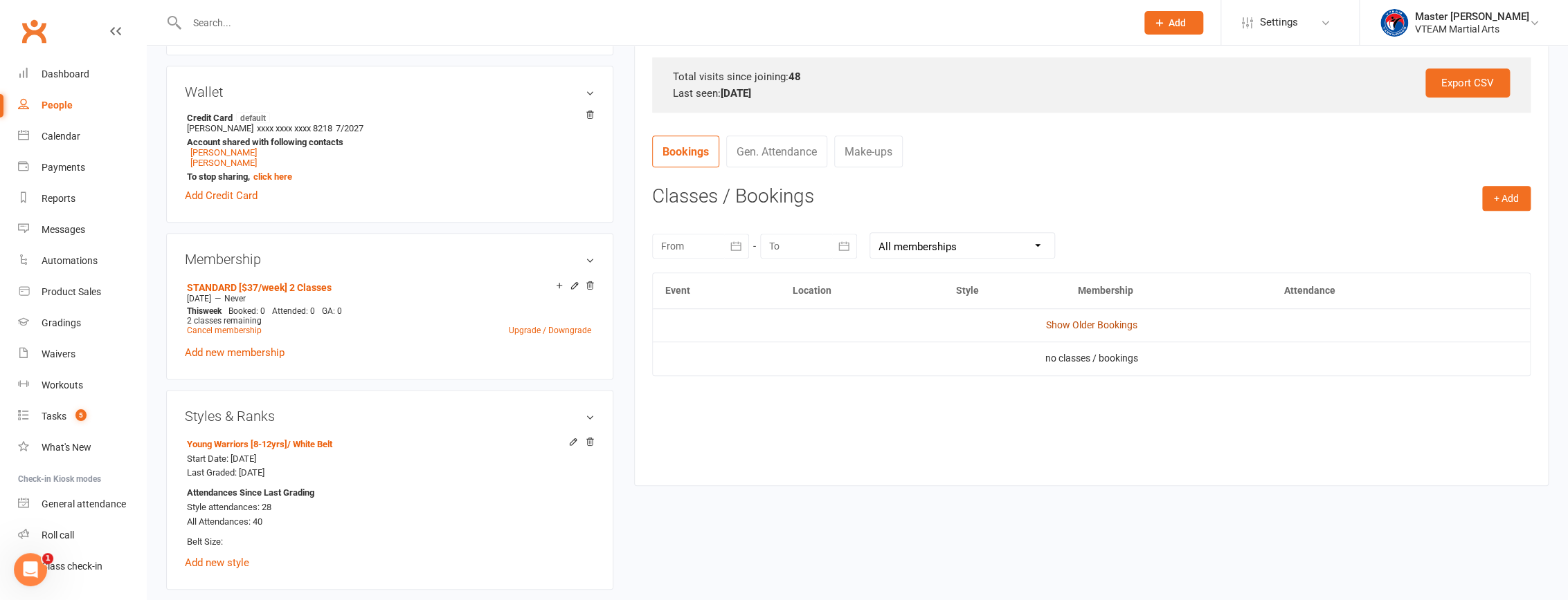
click at [1076, 324] on link "Show Older Bookings" at bounding box center [1091, 324] width 91 height 11
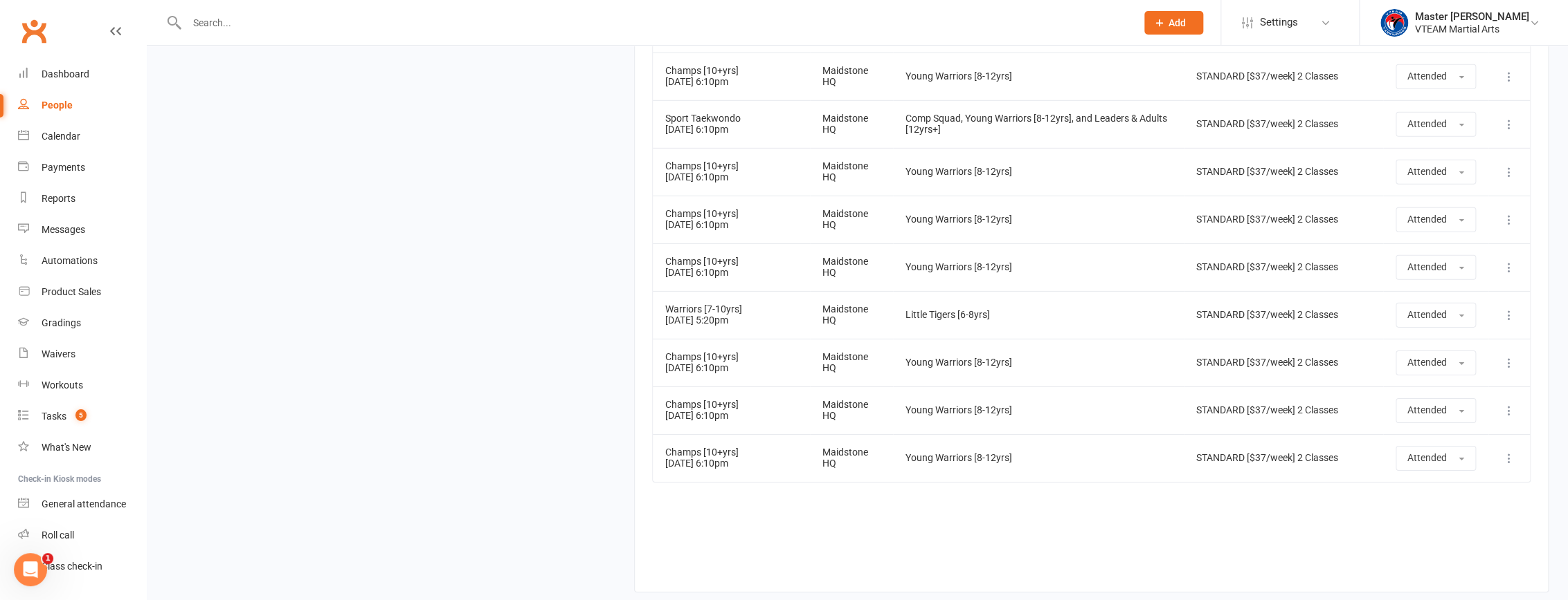
scroll to position [2763, 0]
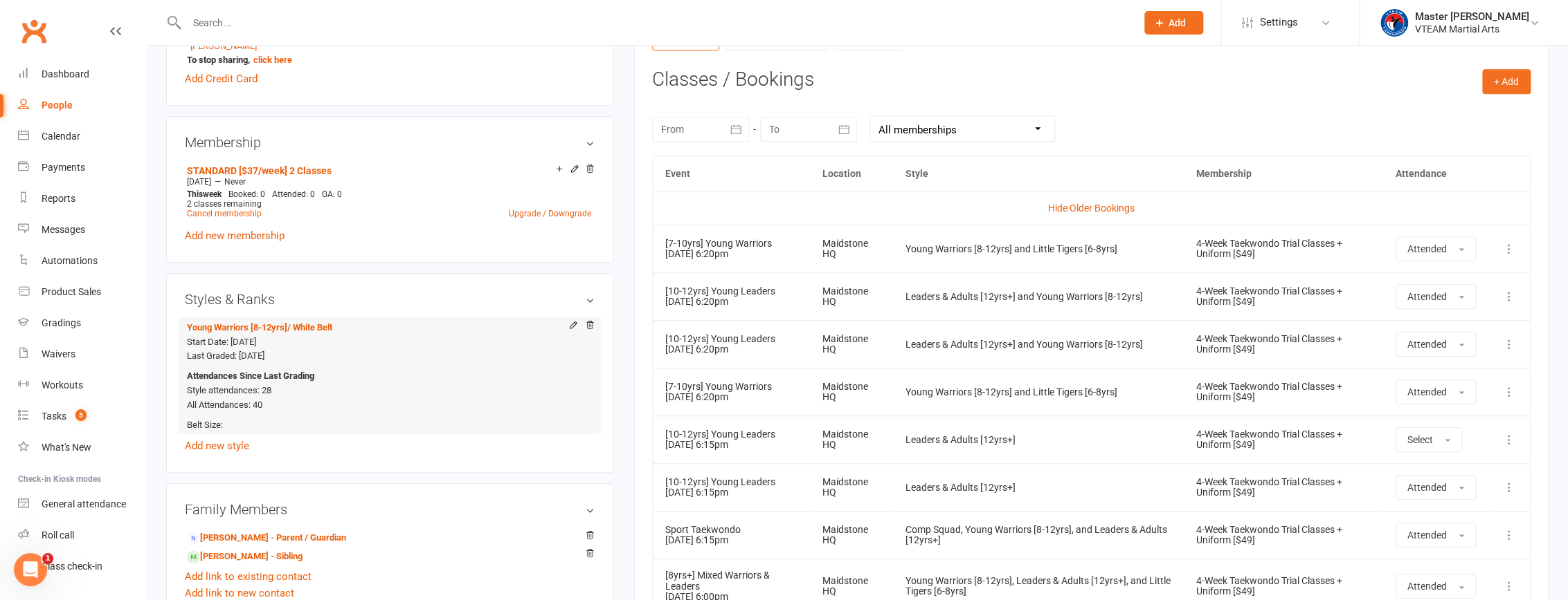
scroll to position [563, 0]
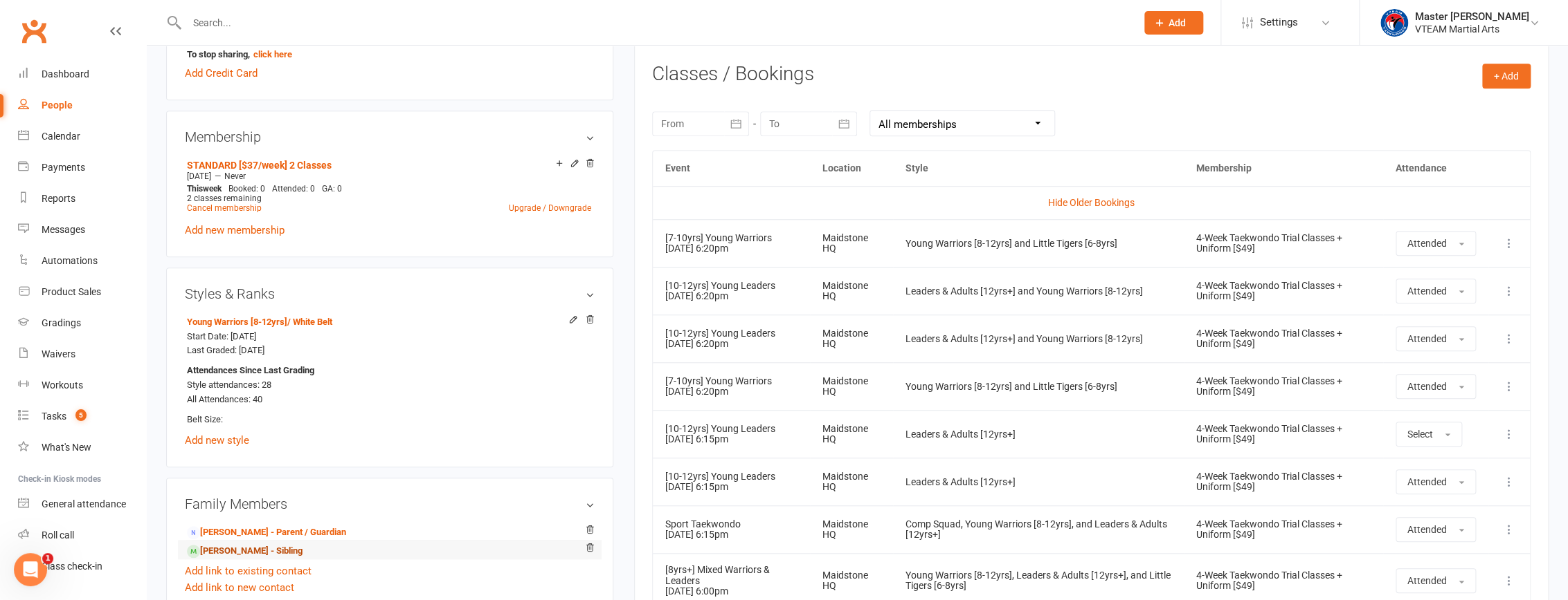
click at [277, 559] on link "[PERSON_NAME] - Sibling" at bounding box center [244, 552] width 115 height 15
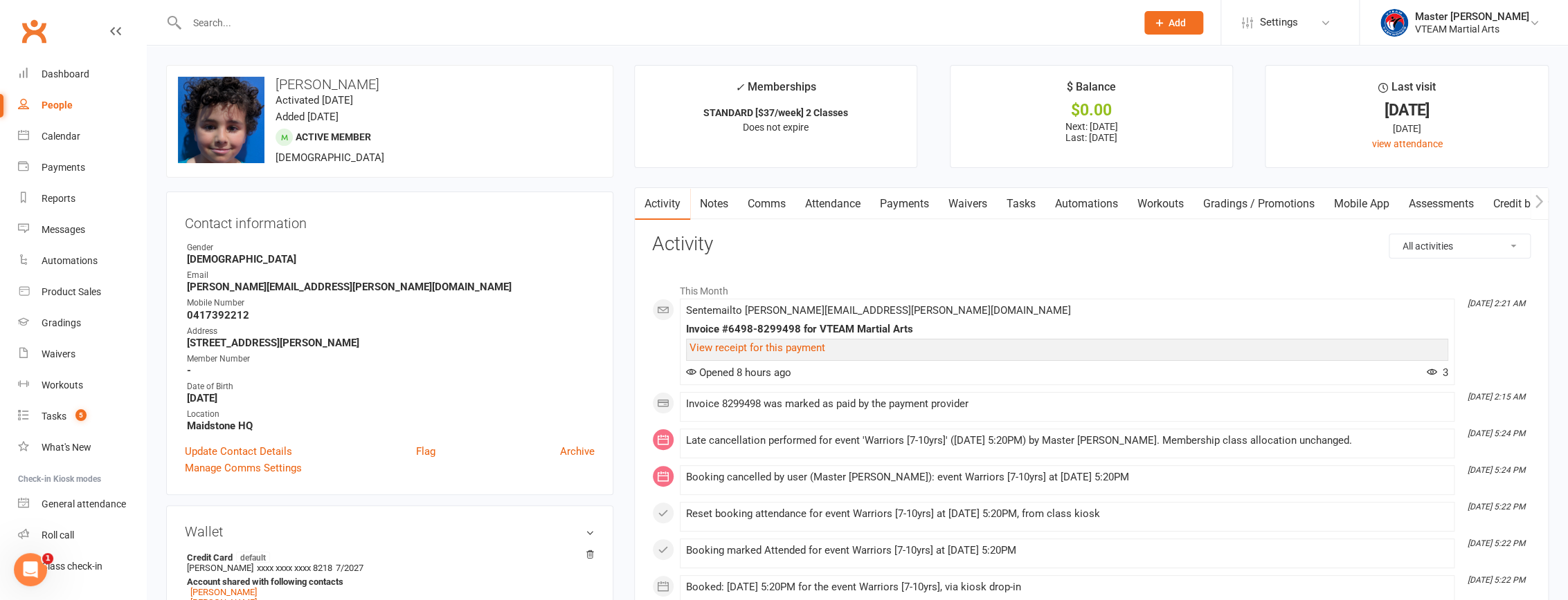
click at [826, 194] on link "Attendance" at bounding box center [833, 204] width 75 height 32
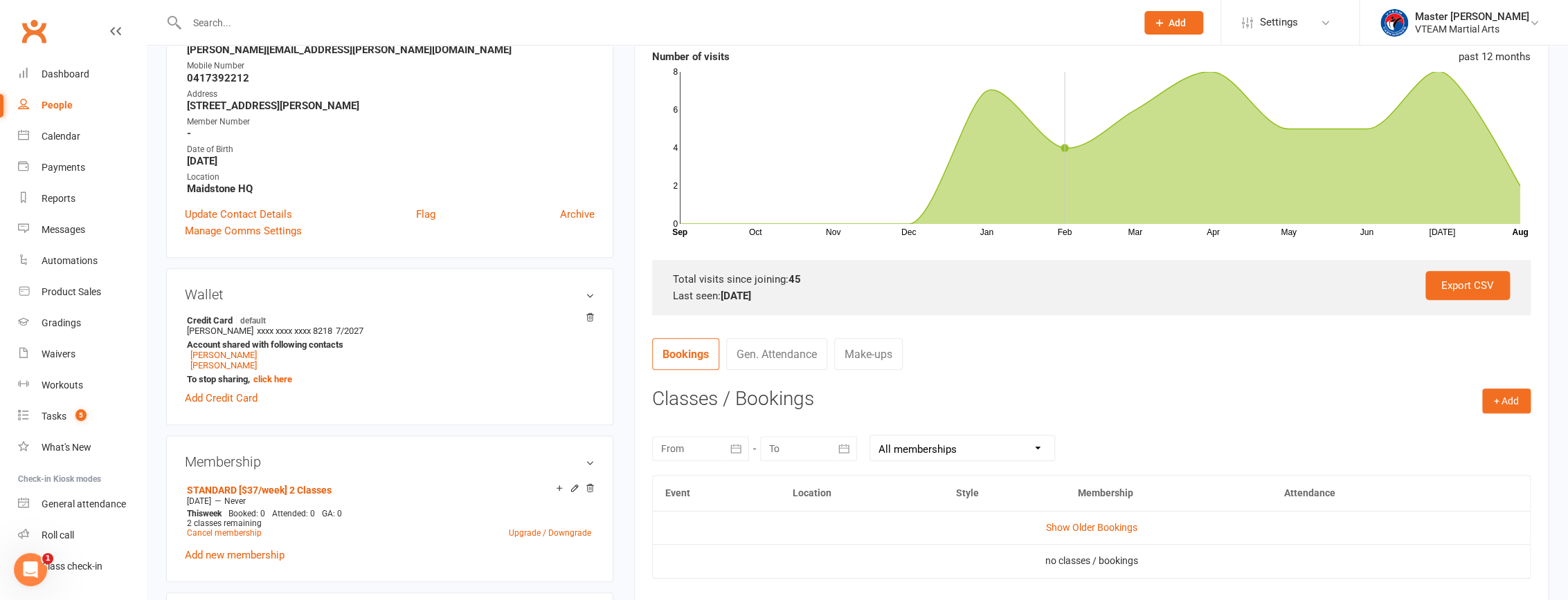
scroll to position [251, 0]
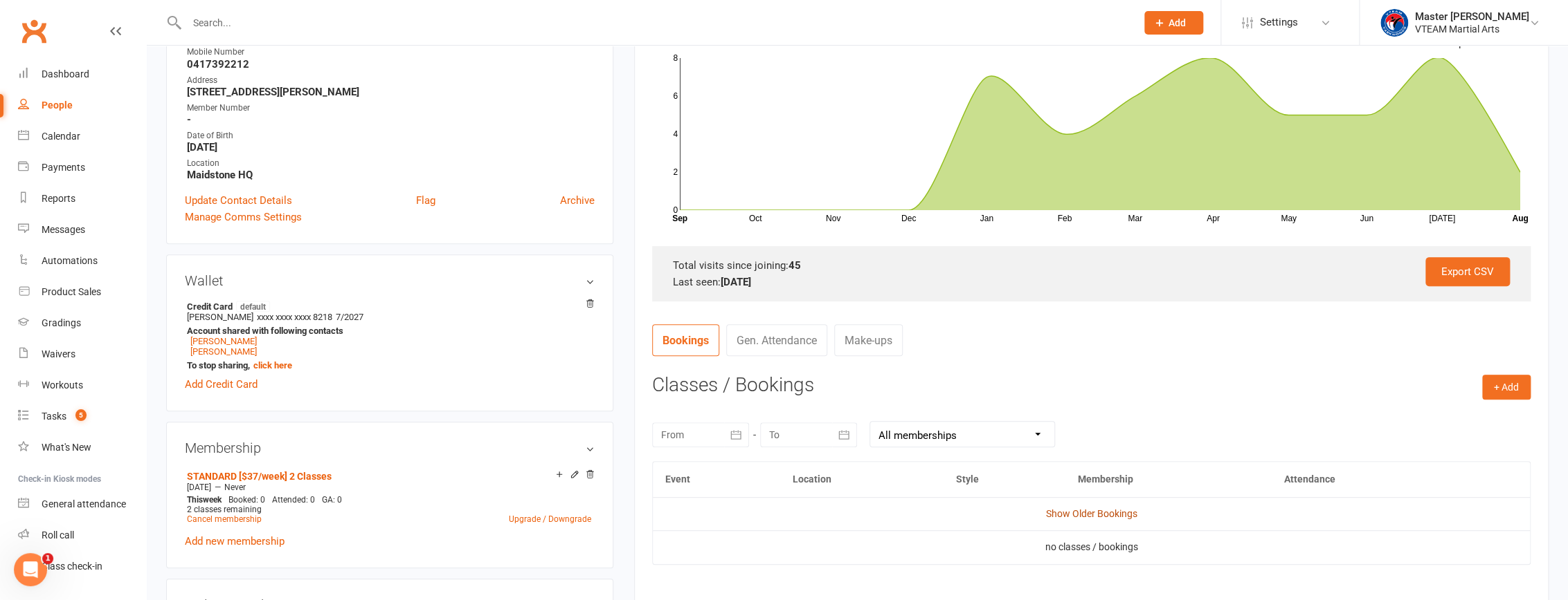
click at [1084, 509] on link "Show Older Bookings" at bounding box center [1091, 514] width 91 height 11
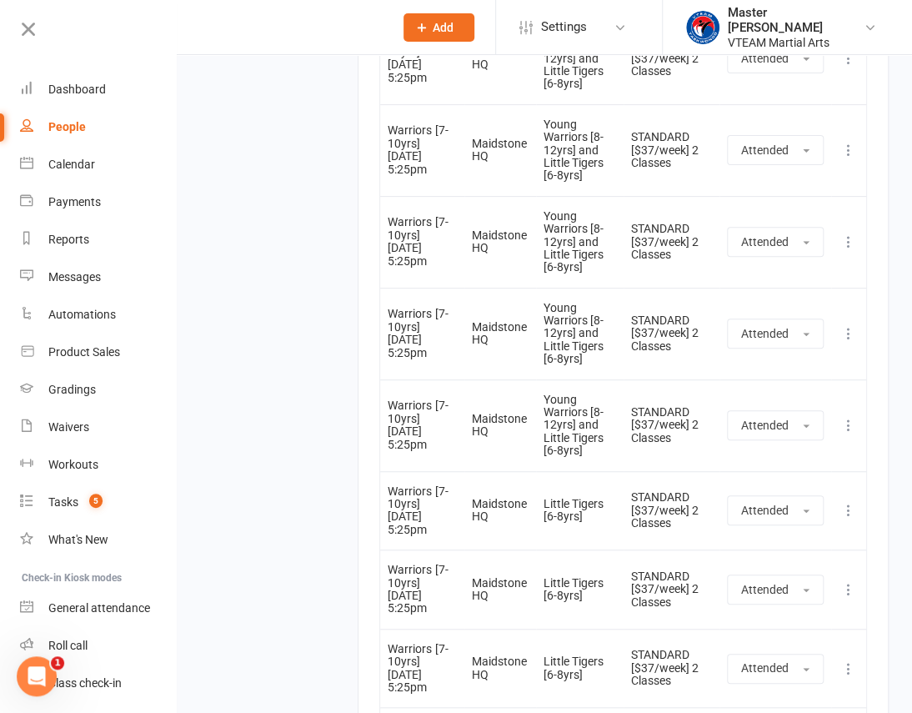
scroll to position [2610, 0]
